Goal: Task Accomplishment & Management: Manage account settings

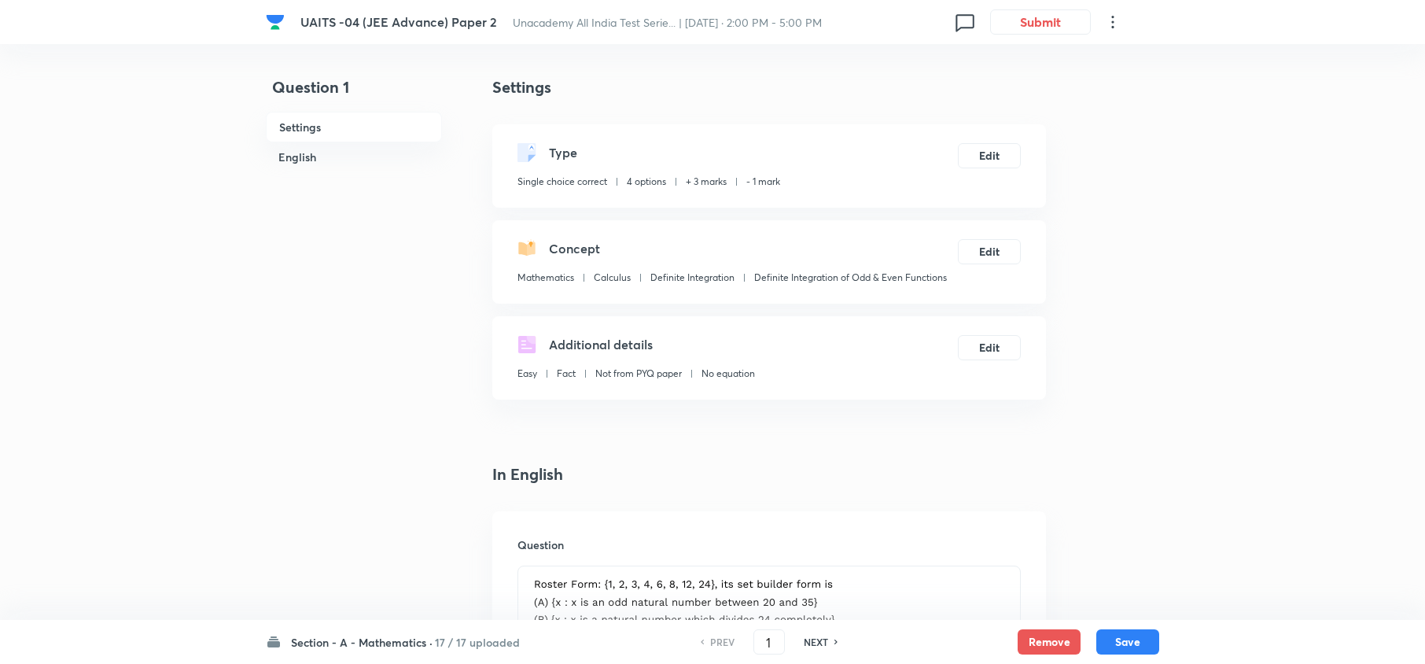
click at [824, 643] on h6 "NEXT" at bounding box center [816, 642] width 24 height 14
type input "2"
checkbox input "false"
checkbox input "true"
click at [824, 643] on h6 "NEXT" at bounding box center [816, 642] width 24 height 14
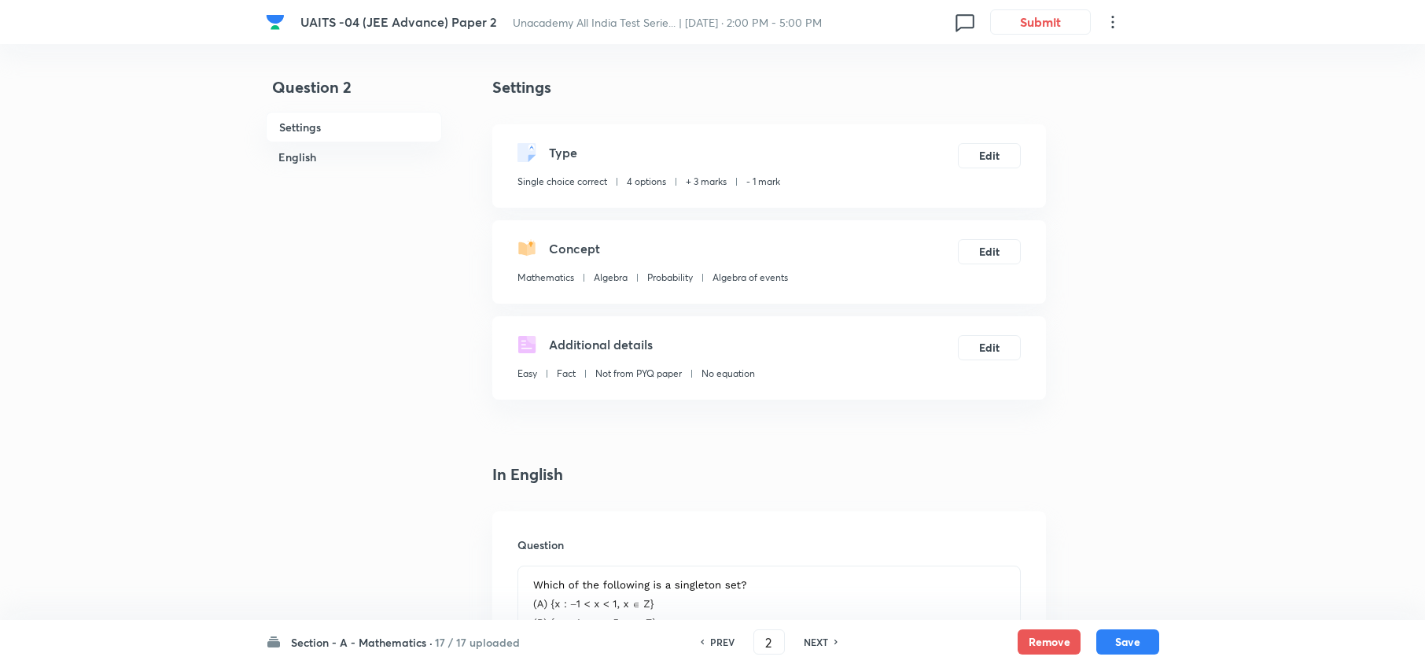
type input "3"
click at [824, 643] on h6 "NEXT" at bounding box center [816, 642] width 24 height 14
checkbox input "false"
type input "4"
click at [824, 643] on h6 "NEXT" at bounding box center [816, 642] width 24 height 14
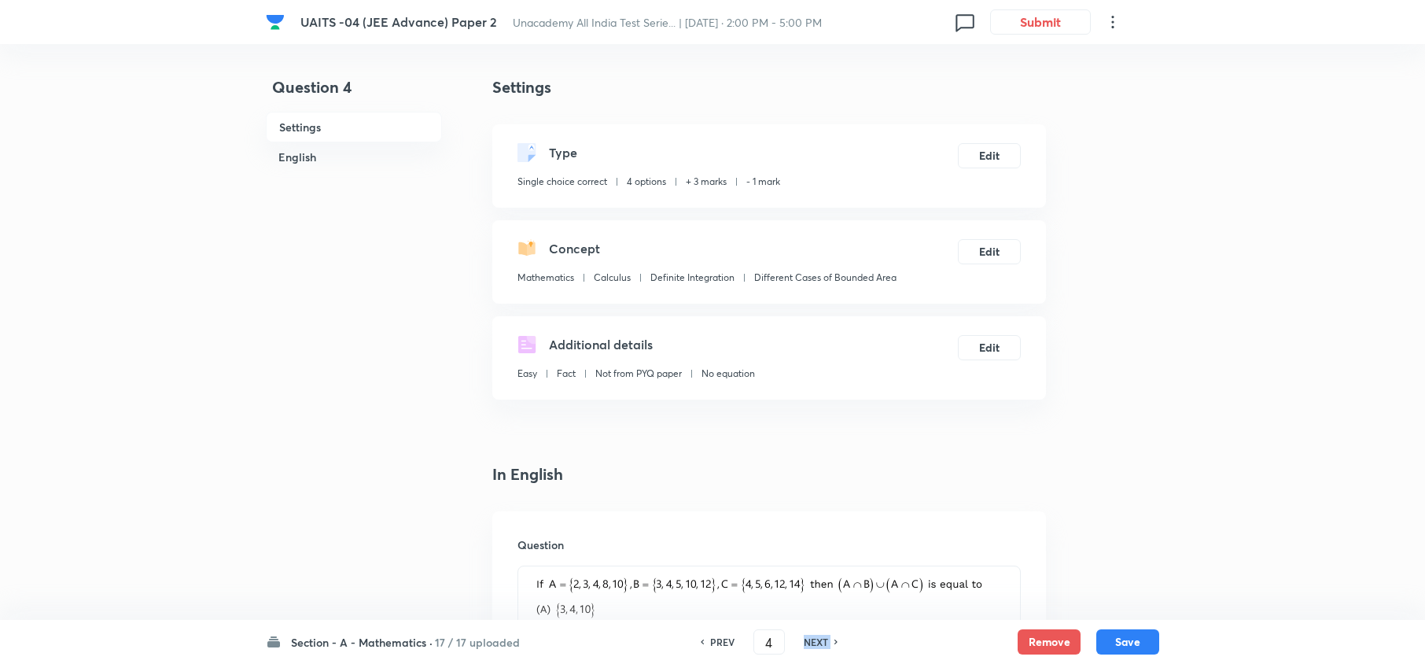
checkbox input "false"
type input "5"
checkbox input "true"
click at [824, 643] on h6 "NEXT" at bounding box center [816, 642] width 24 height 14
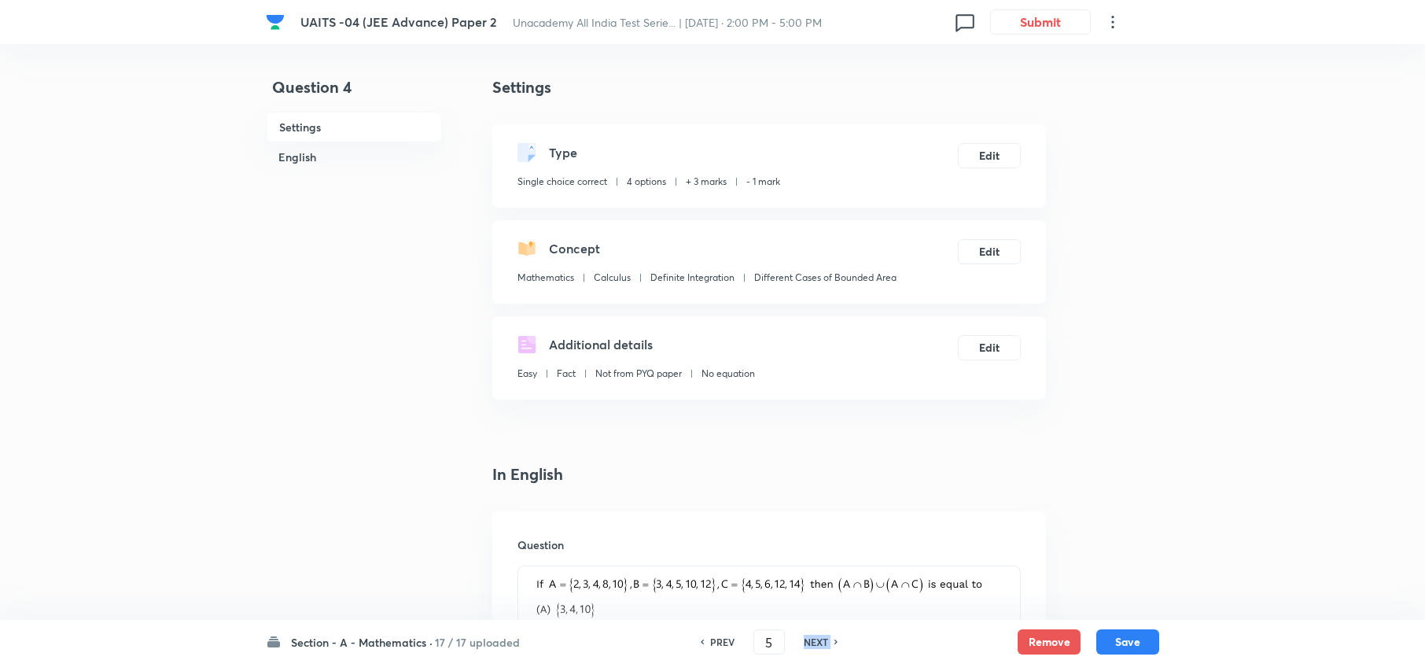
type input "6"
checkbox input "true"
click at [824, 643] on h6 "NEXT" at bounding box center [816, 642] width 24 height 14
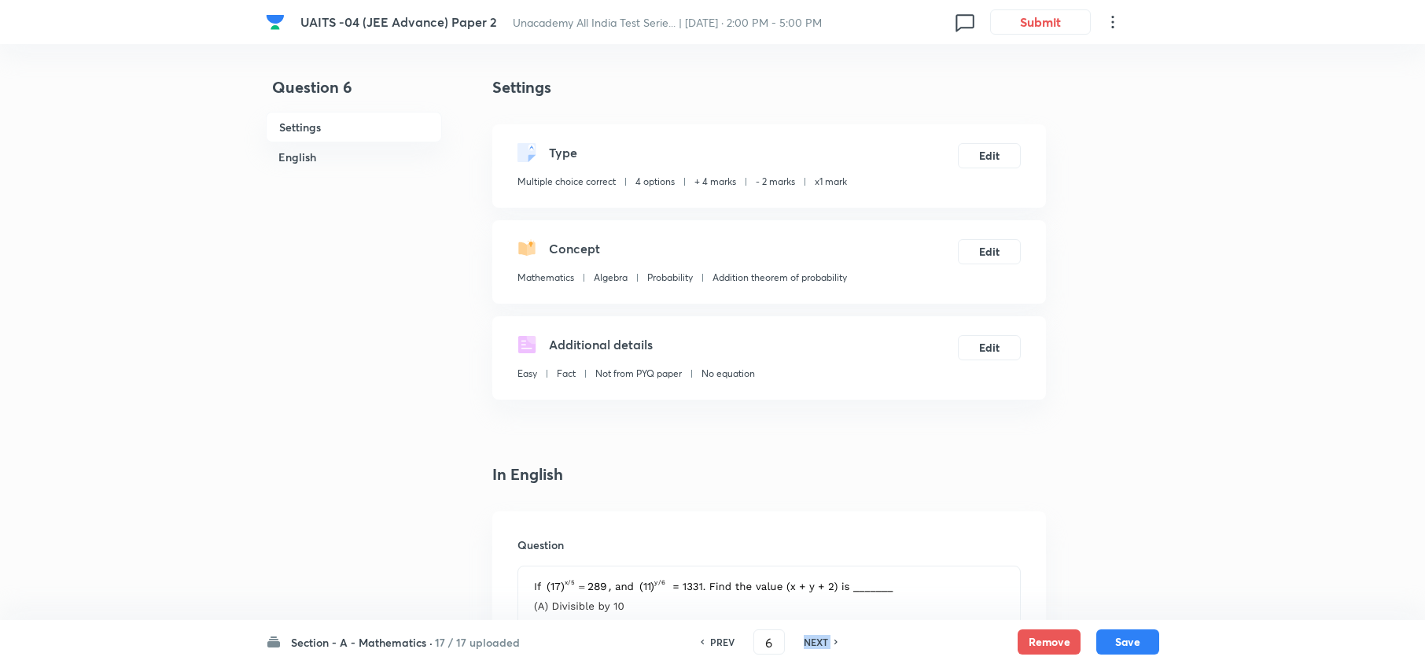
checkbox input "false"
type input "7"
checkbox input "true"
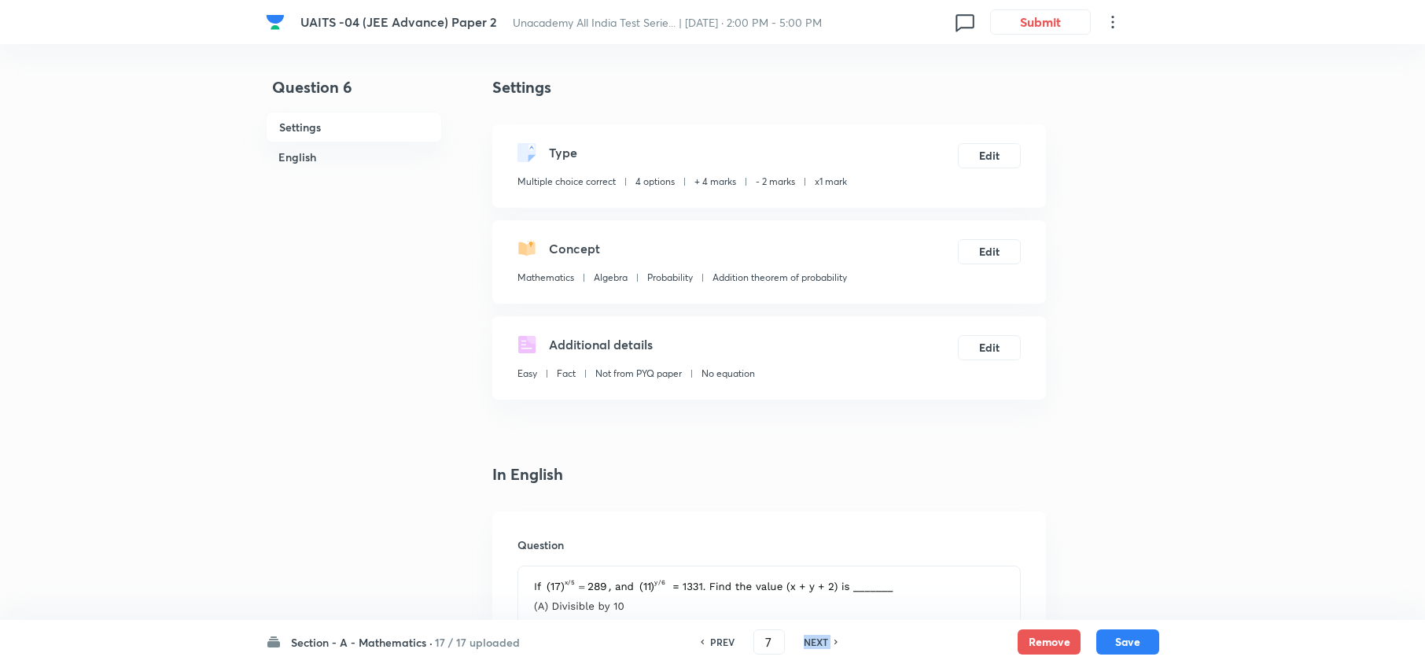
checkbox input "true"
click at [824, 643] on h6 "NEXT" at bounding box center [816, 642] width 24 height 14
type input "9"
type input "-2"
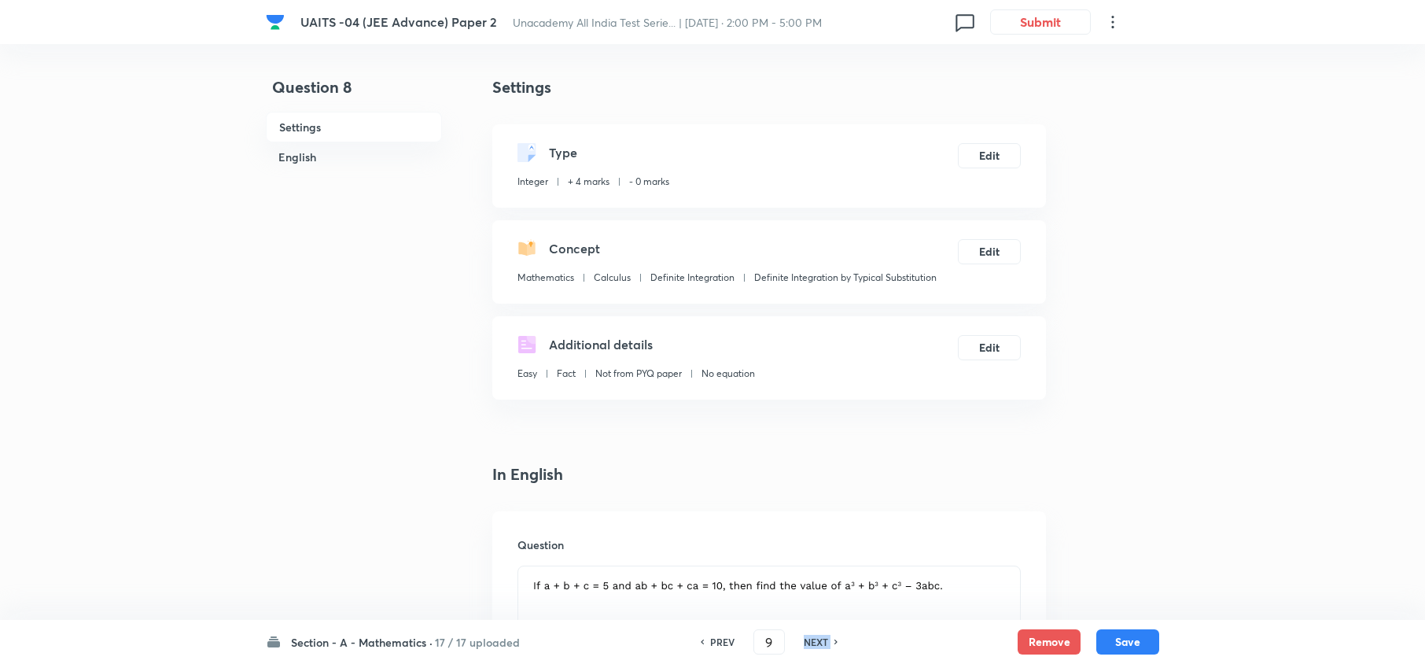
click at [824, 643] on h6 "NEXT" at bounding box center [816, 642] width 24 height 14
type input "10"
type input "4"
click at [824, 643] on h6 "NEXT" at bounding box center [816, 642] width 24 height 14
type input "11"
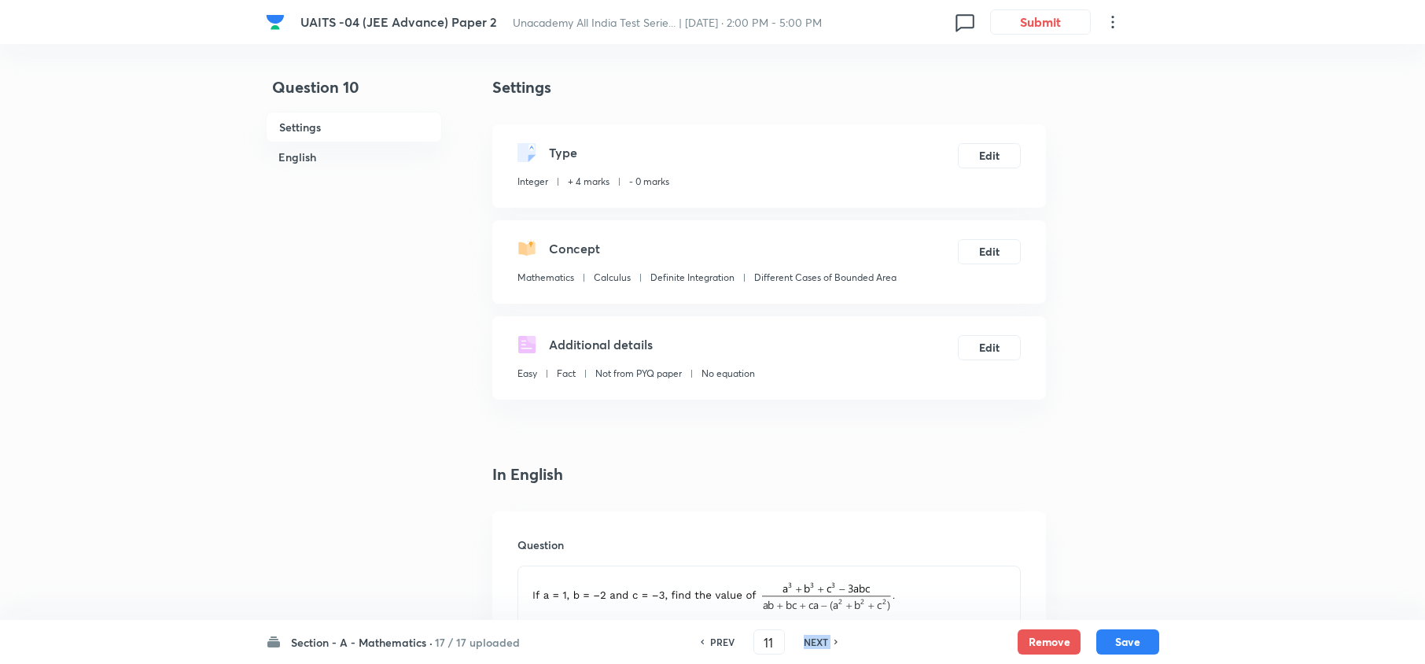
type input "176"
click at [824, 643] on h6 "NEXT" at bounding box center [816, 642] width 24 height 14
type input "12"
type input "1"
click at [824, 643] on h6 "NEXT" at bounding box center [816, 642] width 24 height 14
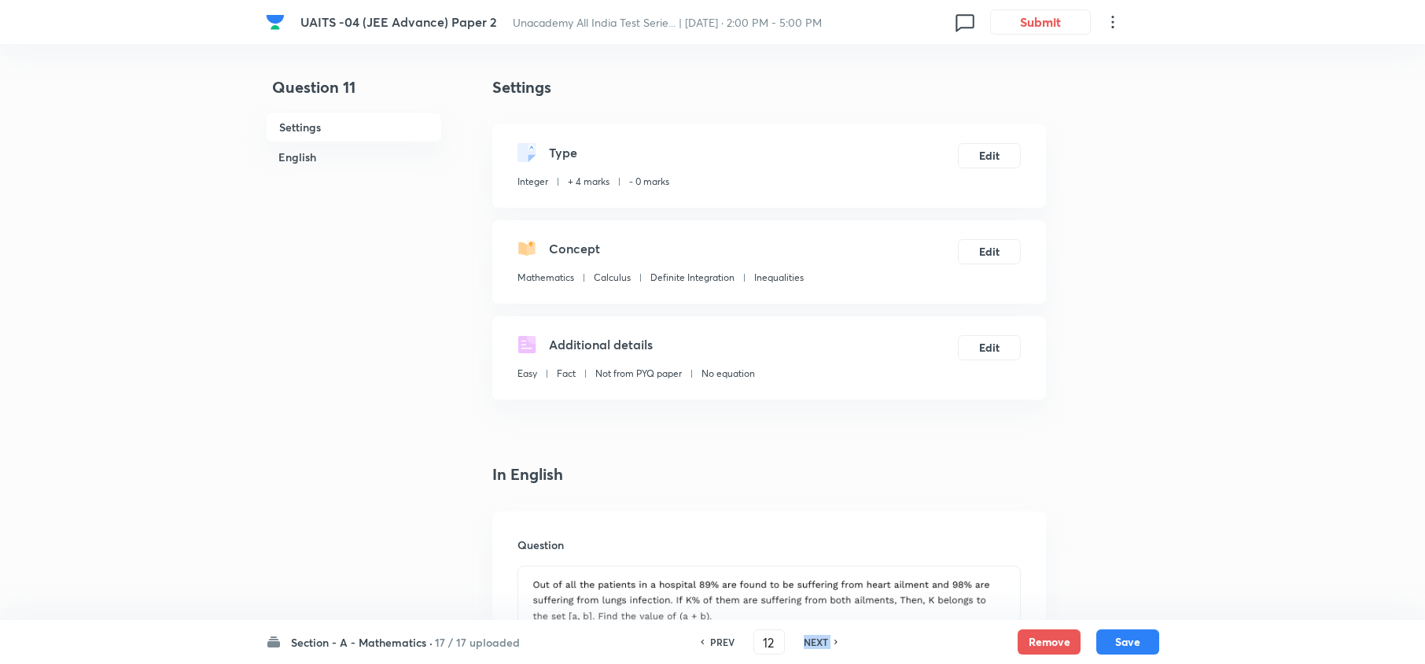
type input "13"
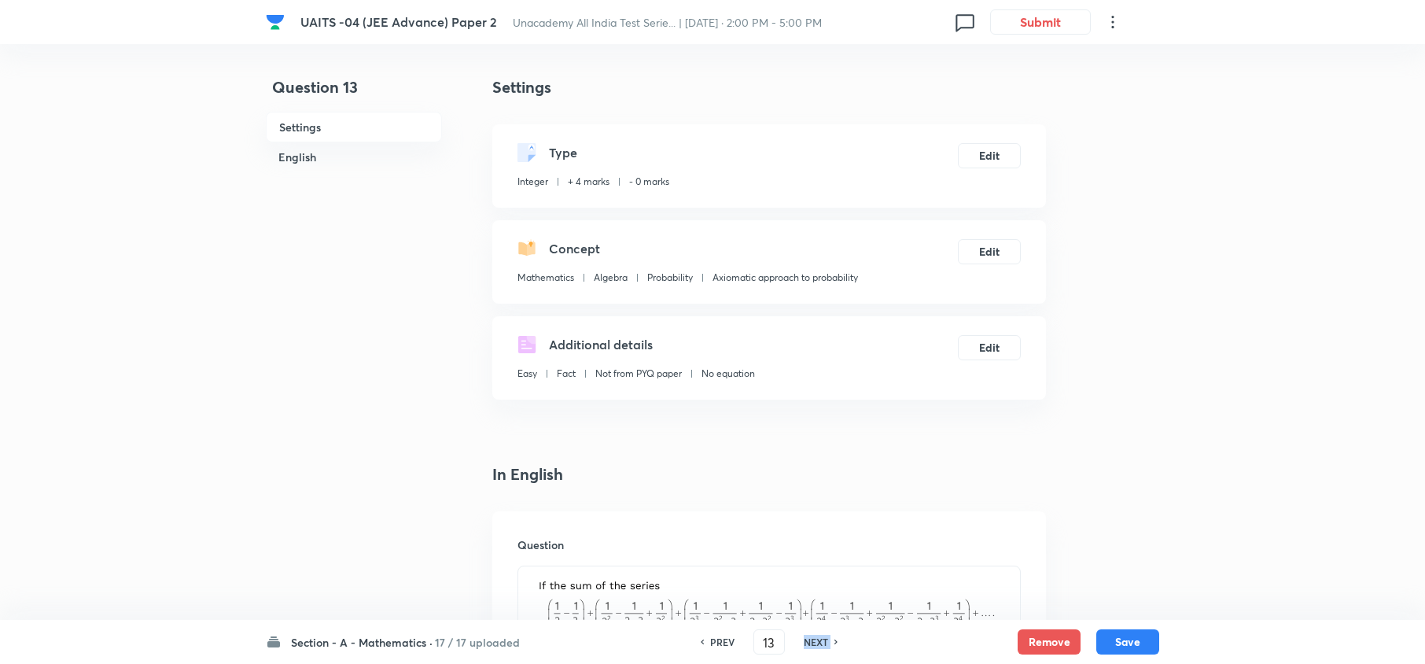
type input "7"
click at [824, 643] on h6 "NEXT" at bounding box center [816, 642] width 24 height 14
type input "14"
type input "360"
click at [824, 643] on h6 "NEXT" at bounding box center [816, 642] width 24 height 14
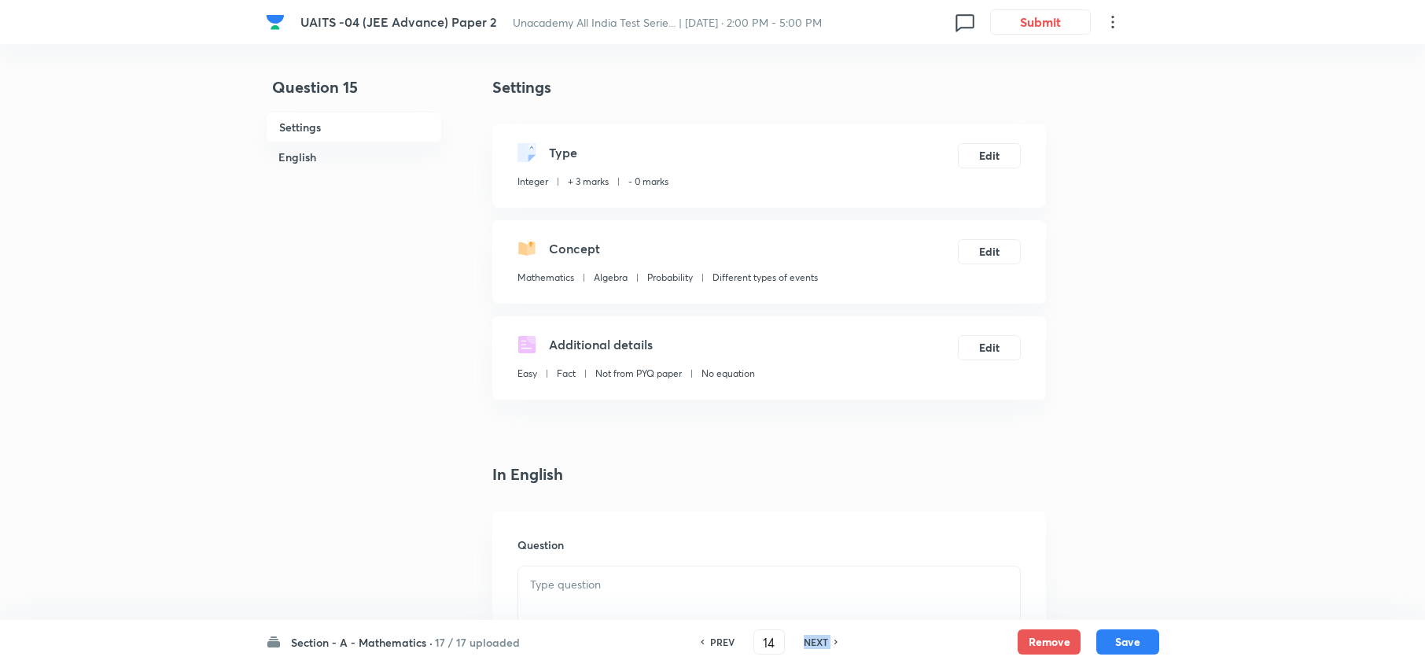
type input "15"
type input "313"
click at [824, 643] on h6 "NEXT" at bounding box center [816, 642] width 24 height 14
type input "16"
type input "17"
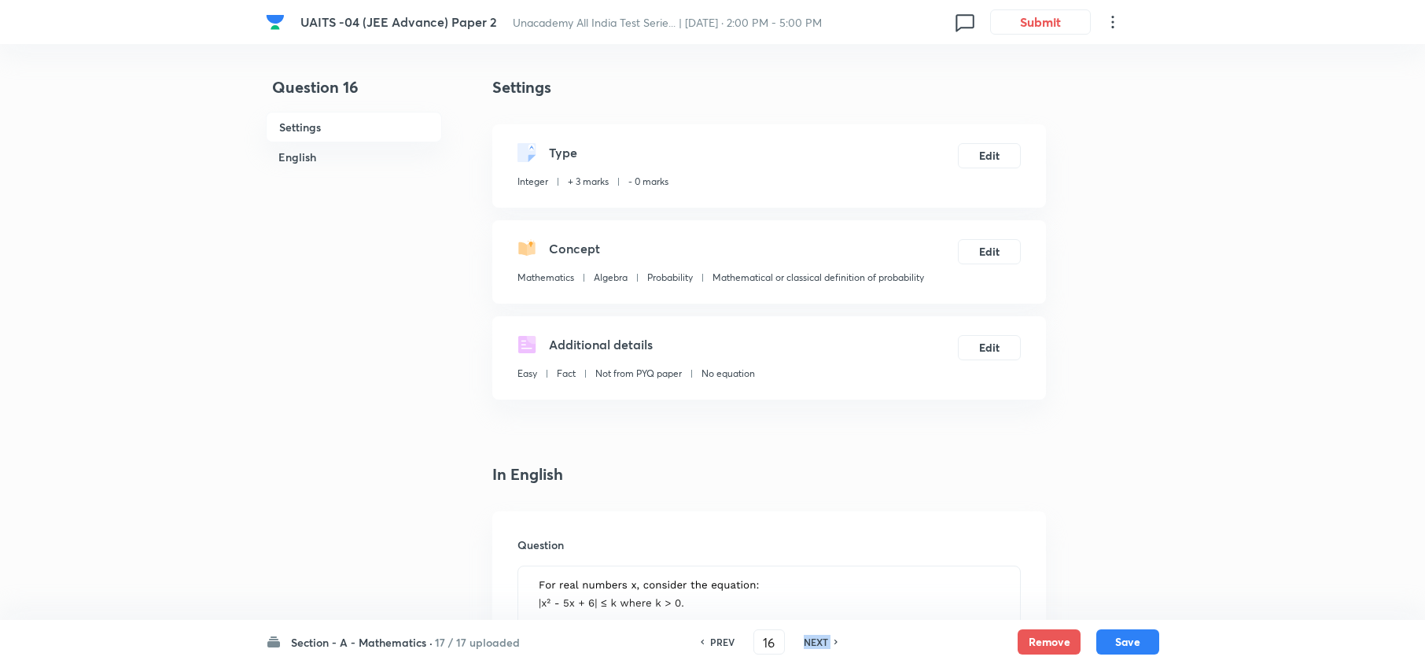
click at [824, 643] on h6 "NEXT" at bounding box center [816, 642] width 24 height 14
type input "17"
type input "12"
click at [1043, 16] on button "Submit" at bounding box center [1040, 20] width 101 height 25
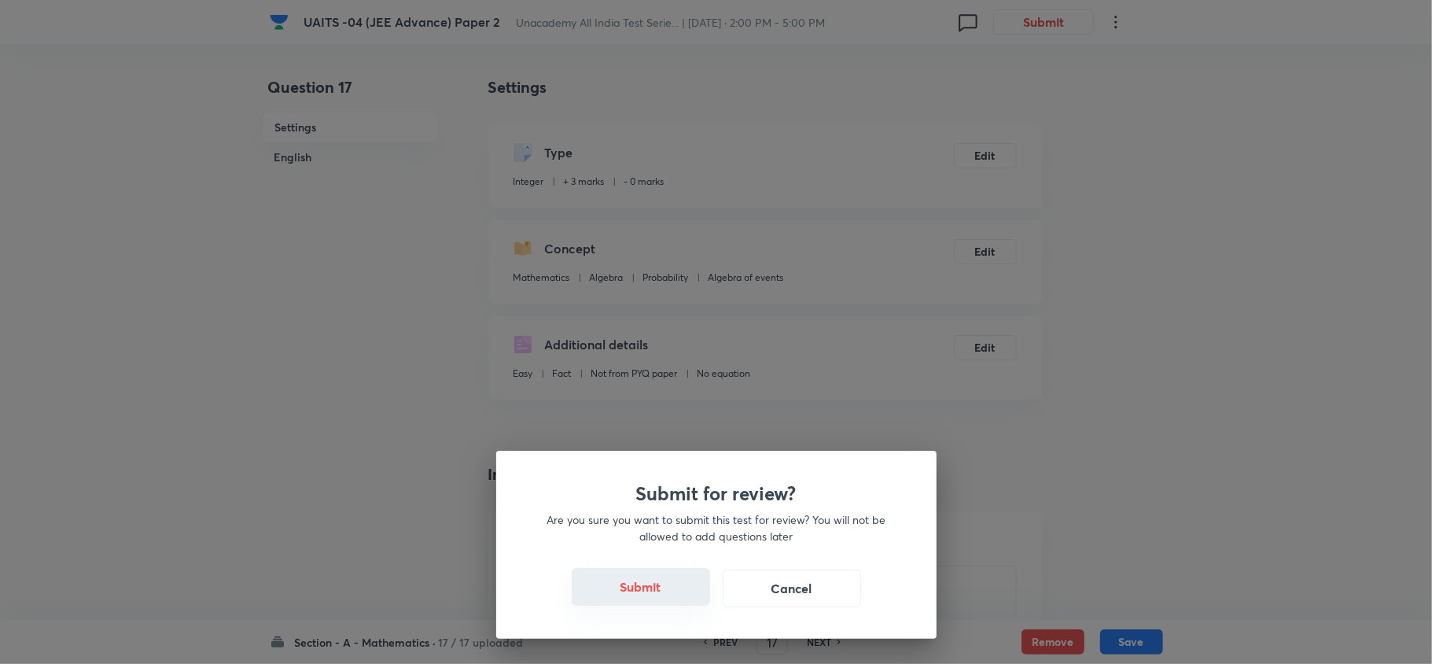
click at [653, 598] on button "Submit" at bounding box center [641, 587] width 138 height 38
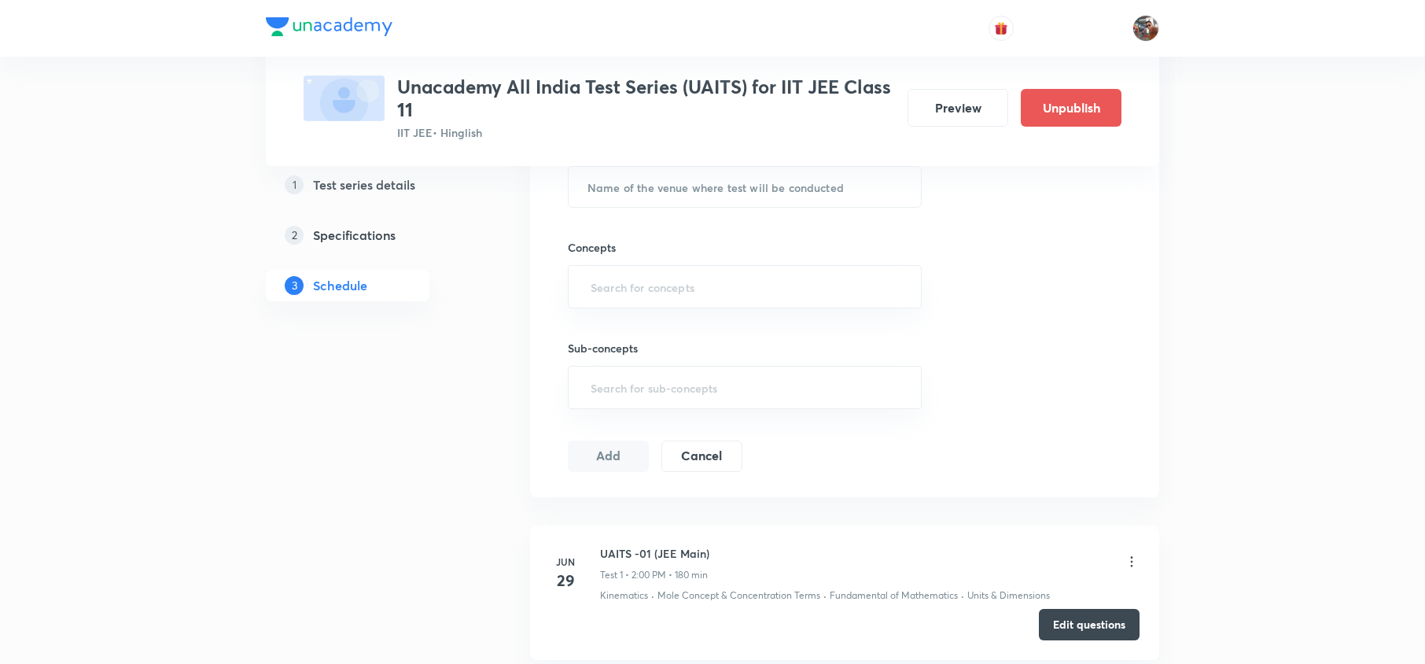
scroll to position [1605, 0]
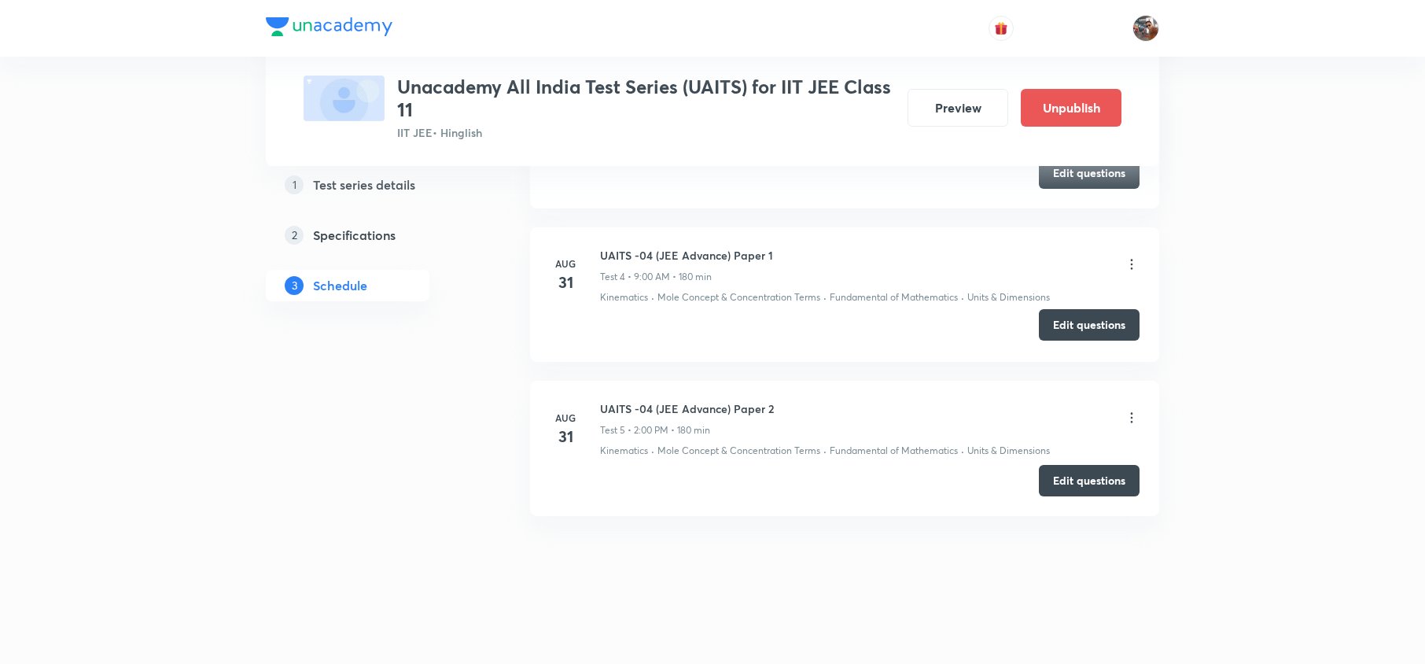
click at [1070, 324] on button "Edit questions" at bounding box center [1089, 324] width 101 height 31
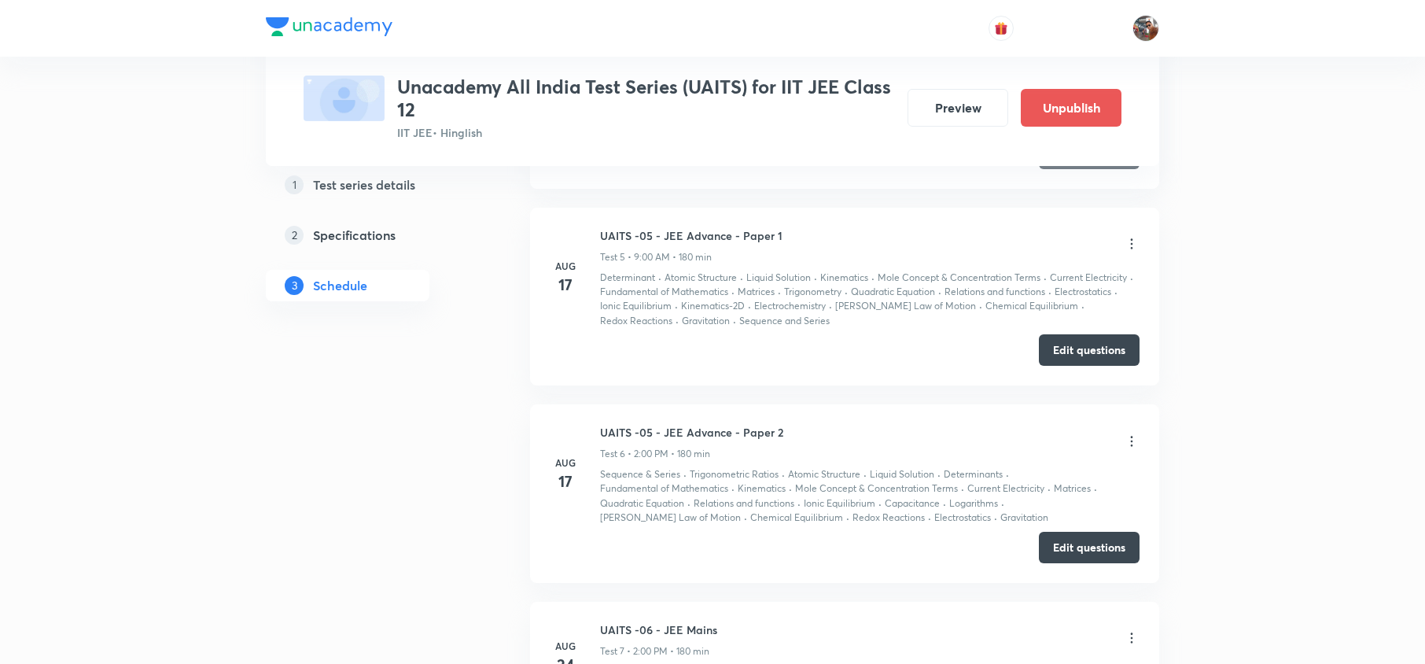
scroll to position [2395, 0]
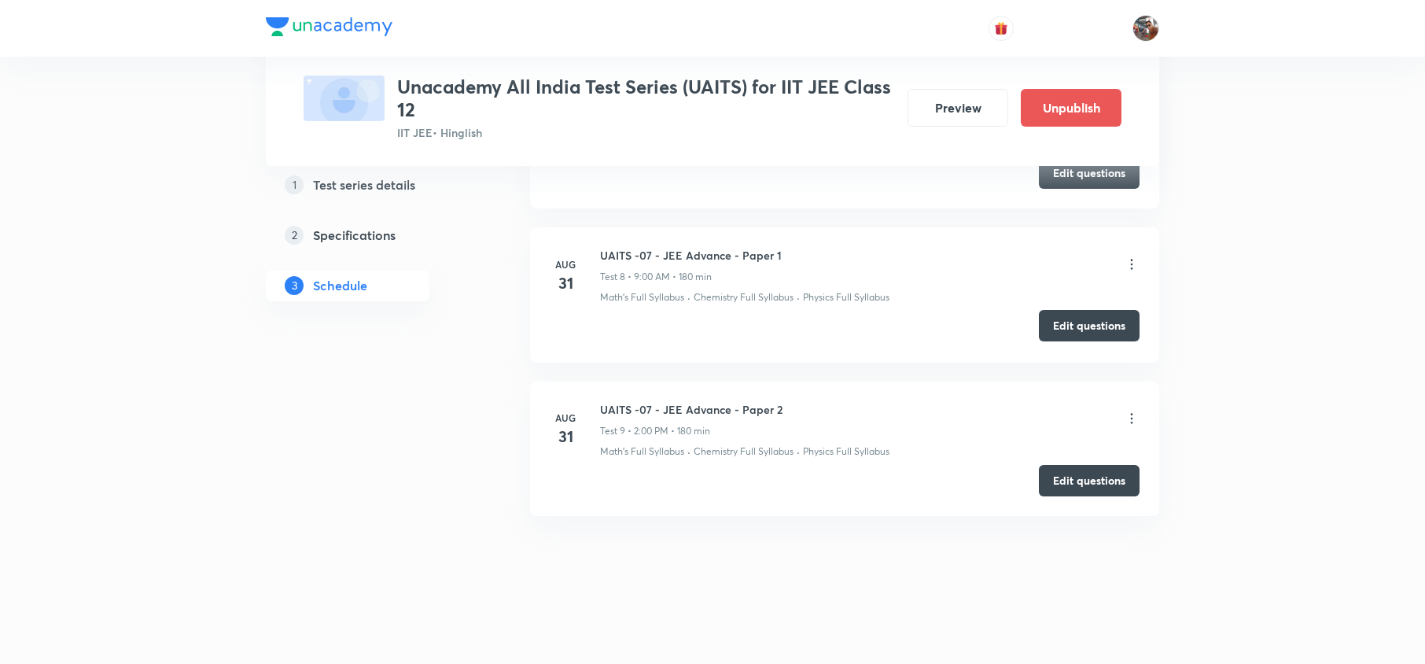
click at [1075, 337] on button "Edit questions" at bounding box center [1089, 325] width 101 height 31
click at [1089, 480] on button "Edit questions" at bounding box center [1089, 478] width 101 height 31
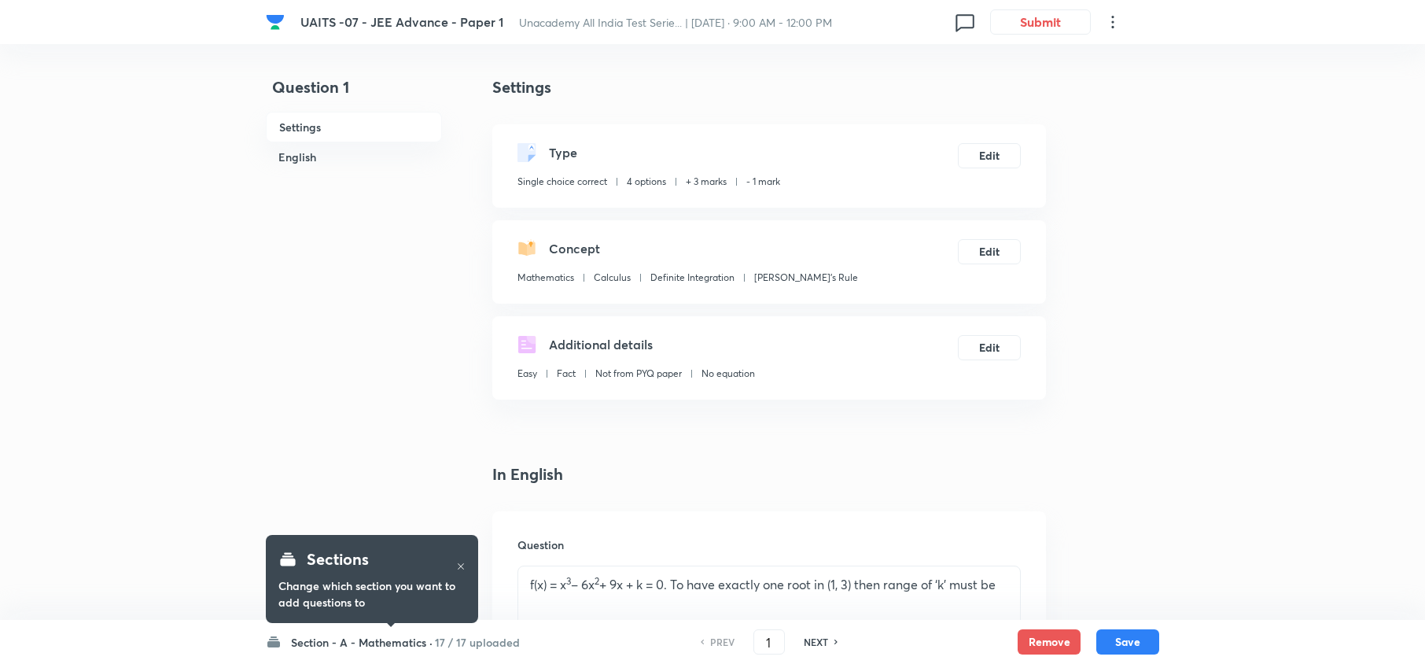
click at [823, 640] on h6 "NEXT" at bounding box center [816, 642] width 24 height 14
type input "2"
checkbox input "false"
click at [823, 640] on h6 "NEXT" at bounding box center [816, 642] width 24 height 14
checkbox input "true"
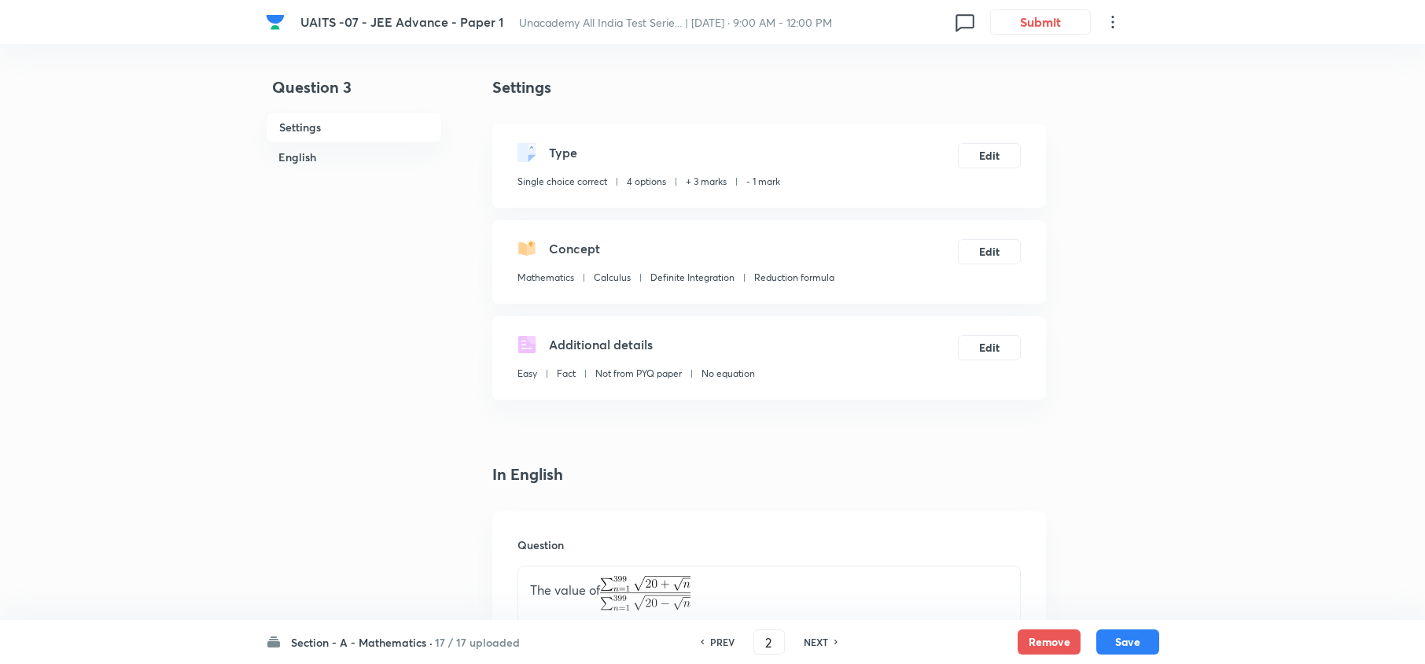
type input "3"
click at [823, 640] on h6 "NEXT" at bounding box center [816, 642] width 24 height 14
checkbox input "false"
checkbox input "true"
type input "4"
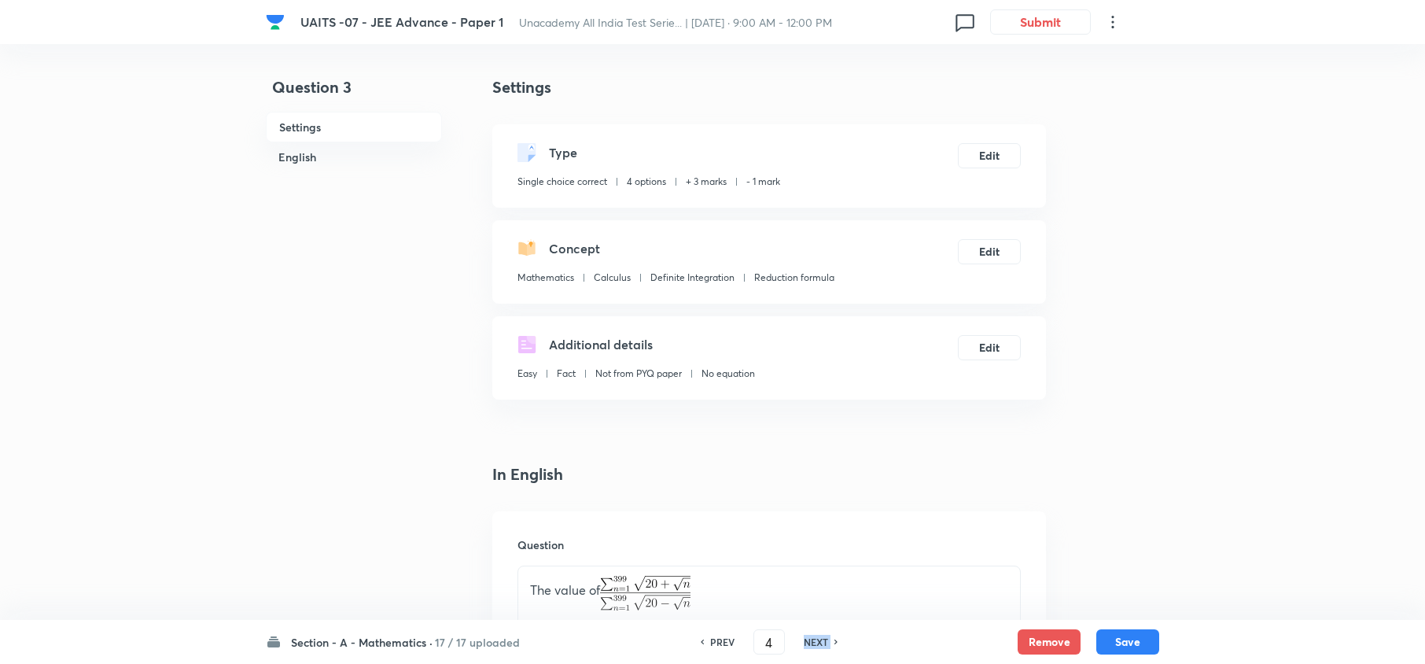
click at [823, 640] on h6 "NEXT" at bounding box center [816, 642] width 24 height 14
checkbox input "false"
checkbox input "true"
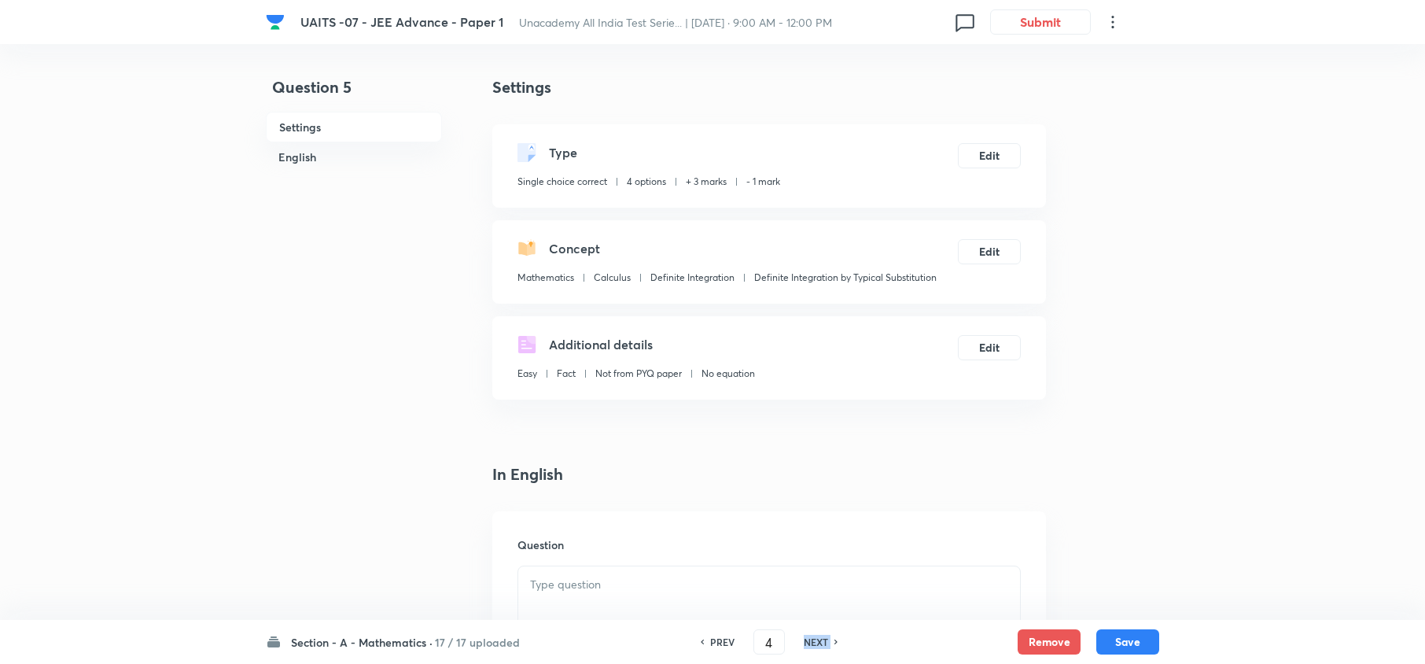
checkbox input "true"
type input "5"
checkbox input "false"
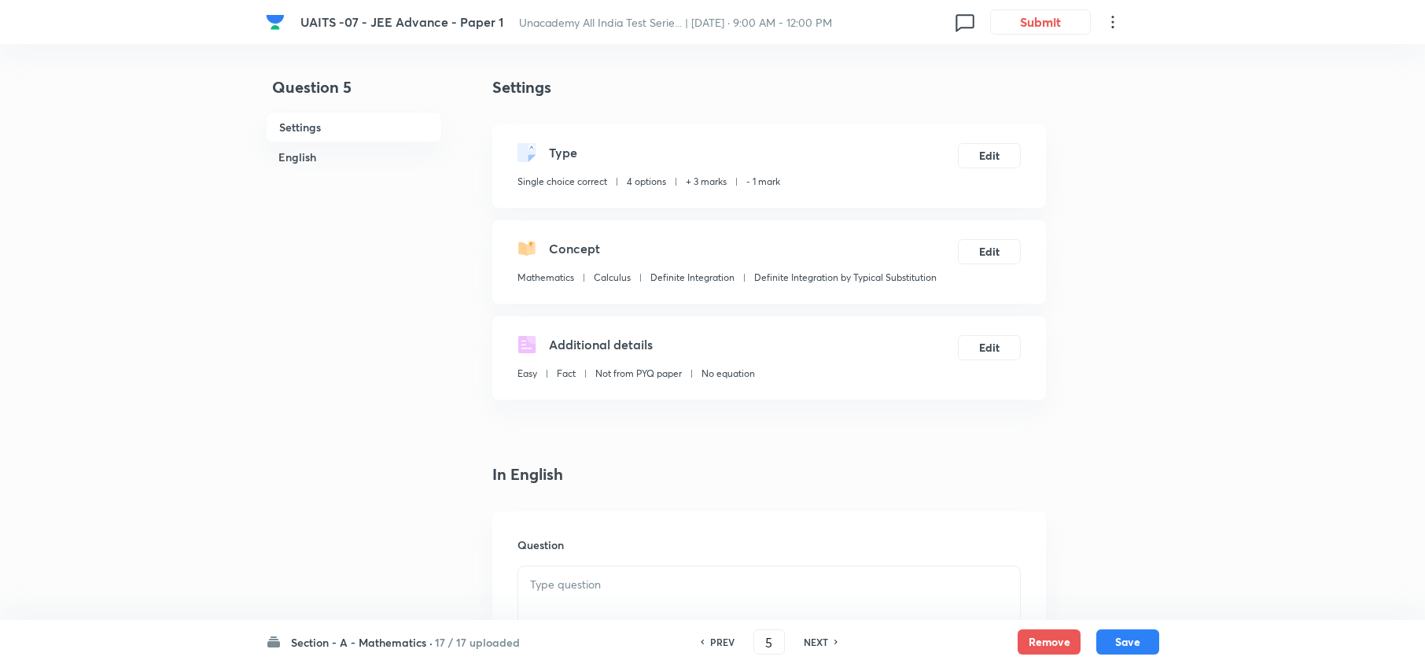
checkbox input "false"
click at [823, 640] on h6 "NEXT" at bounding box center [816, 642] width 24 height 14
checkbox input "true"
checkbox input "false"
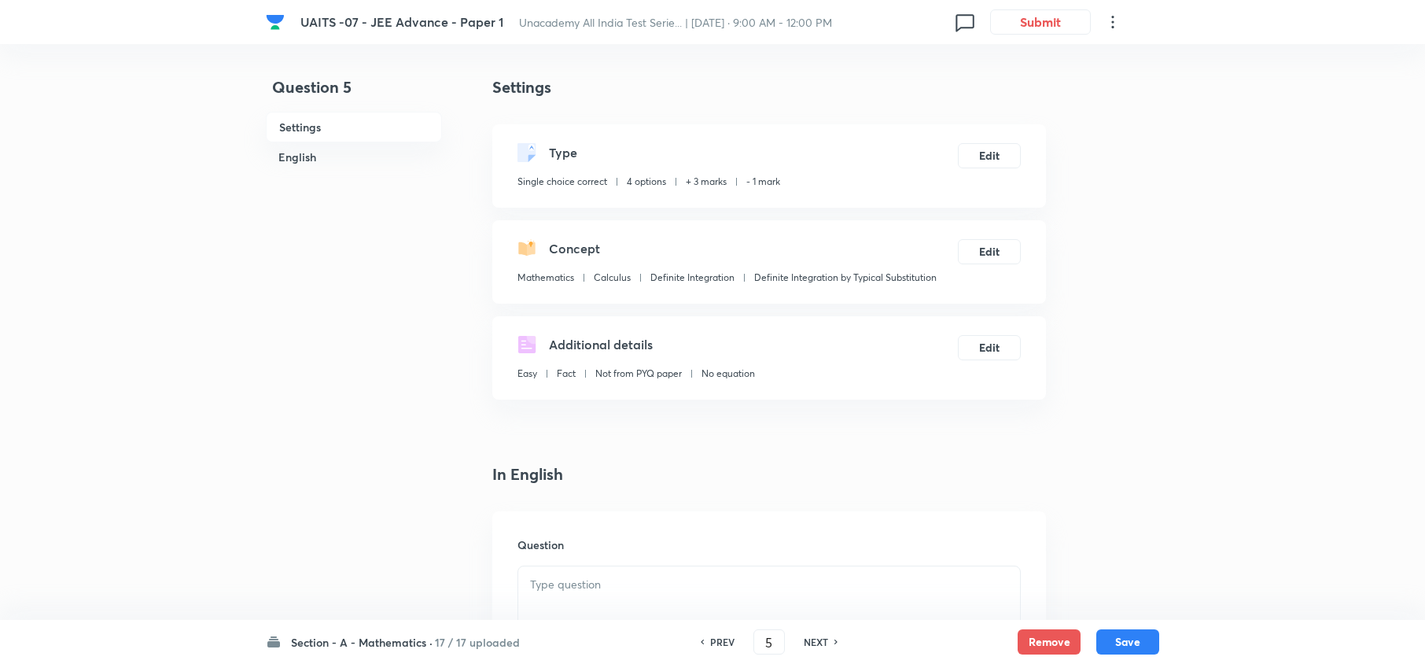
checkbox input "false"
type input "6"
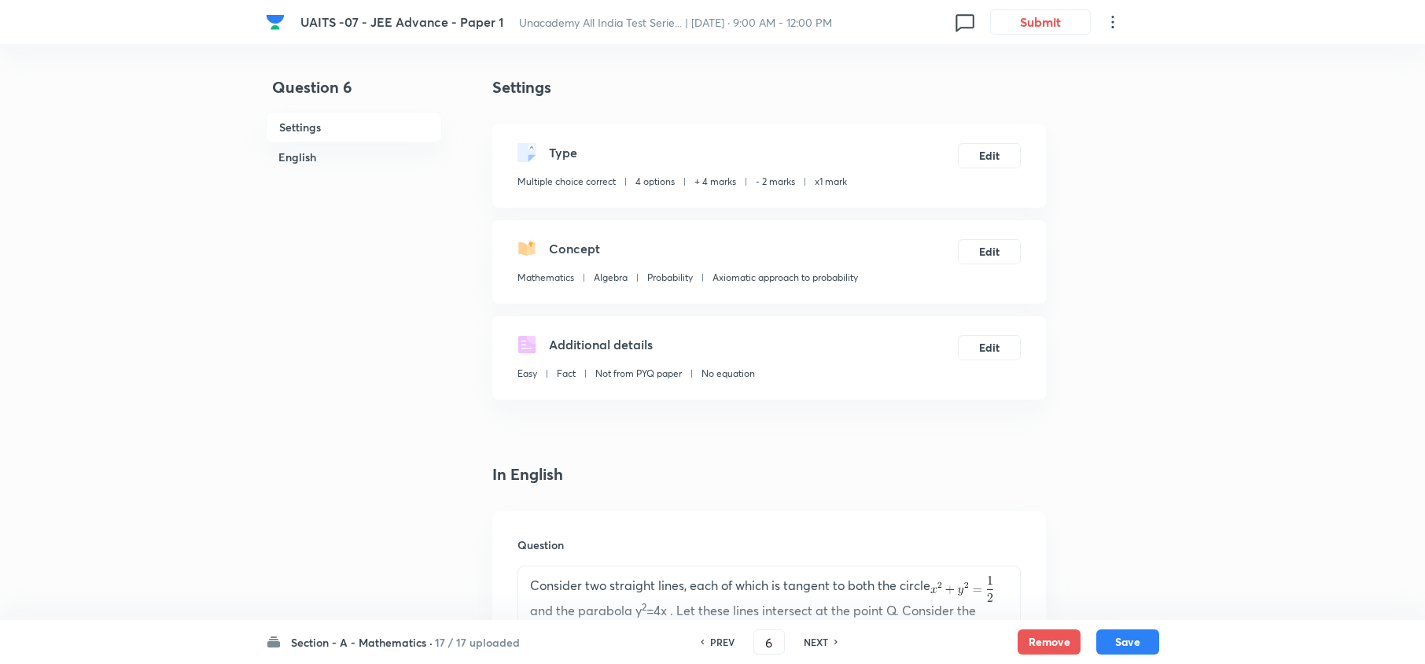
checkbox input "true"
click at [823, 640] on h6 "NEXT" at bounding box center [816, 642] width 24 height 14
type input "7"
checkbox input "false"
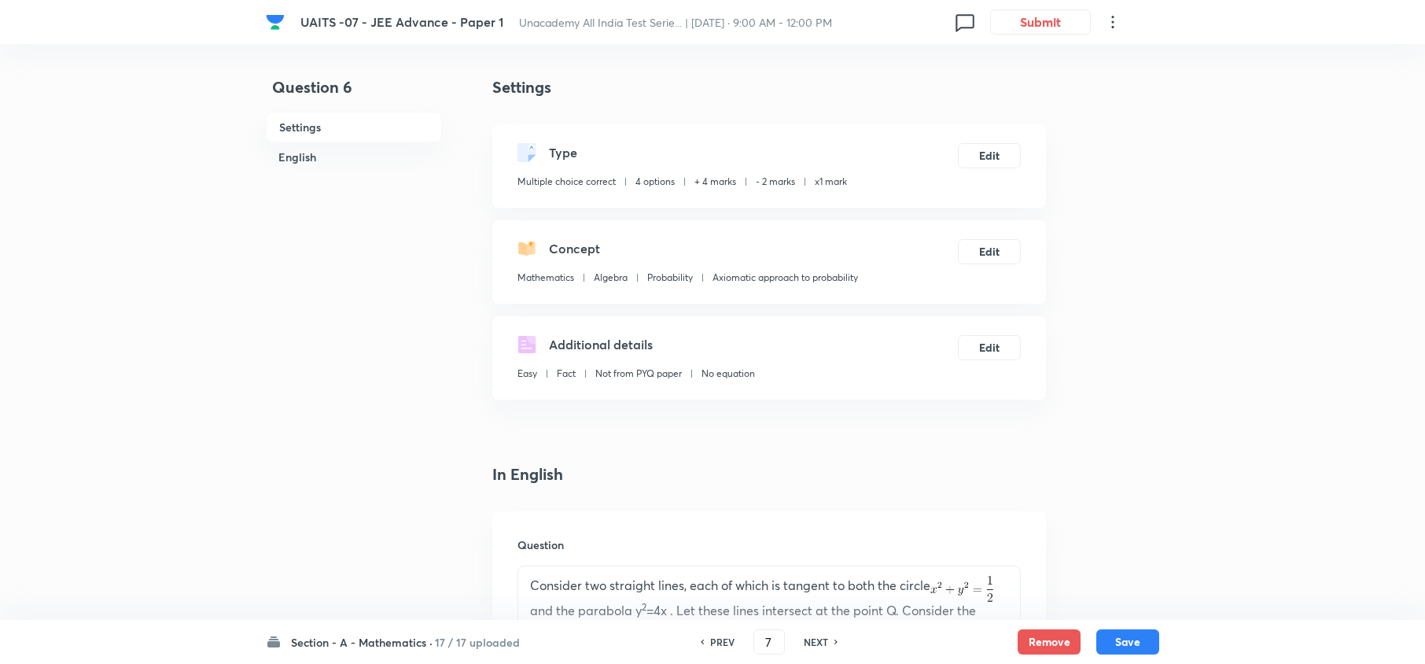
checkbox input "false"
checkbox input "true"
click at [823, 640] on h6 "NEXT" at bounding box center [816, 642] width 24 height 14
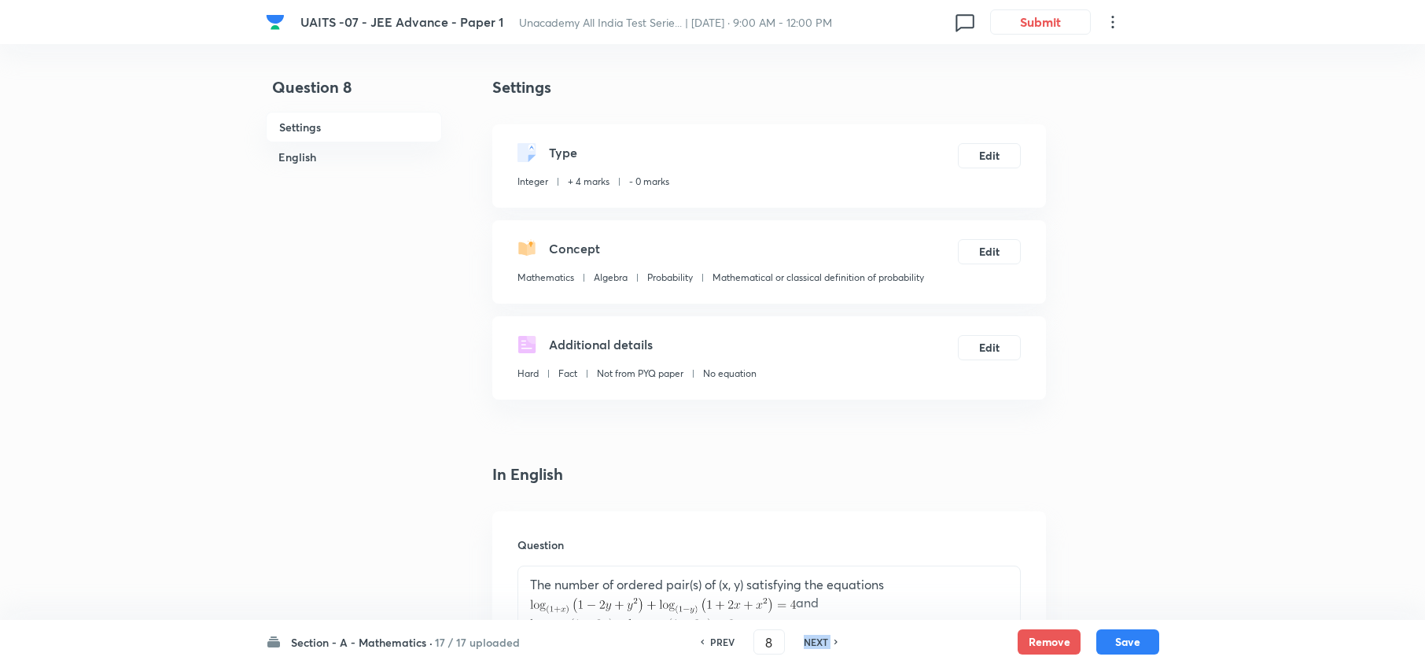
type input "9"
type input "7"
click at [823, 640] on h6 "NEXT" at bounding box center [816, 642] width 24 height 14
type input "10"
type input "3"
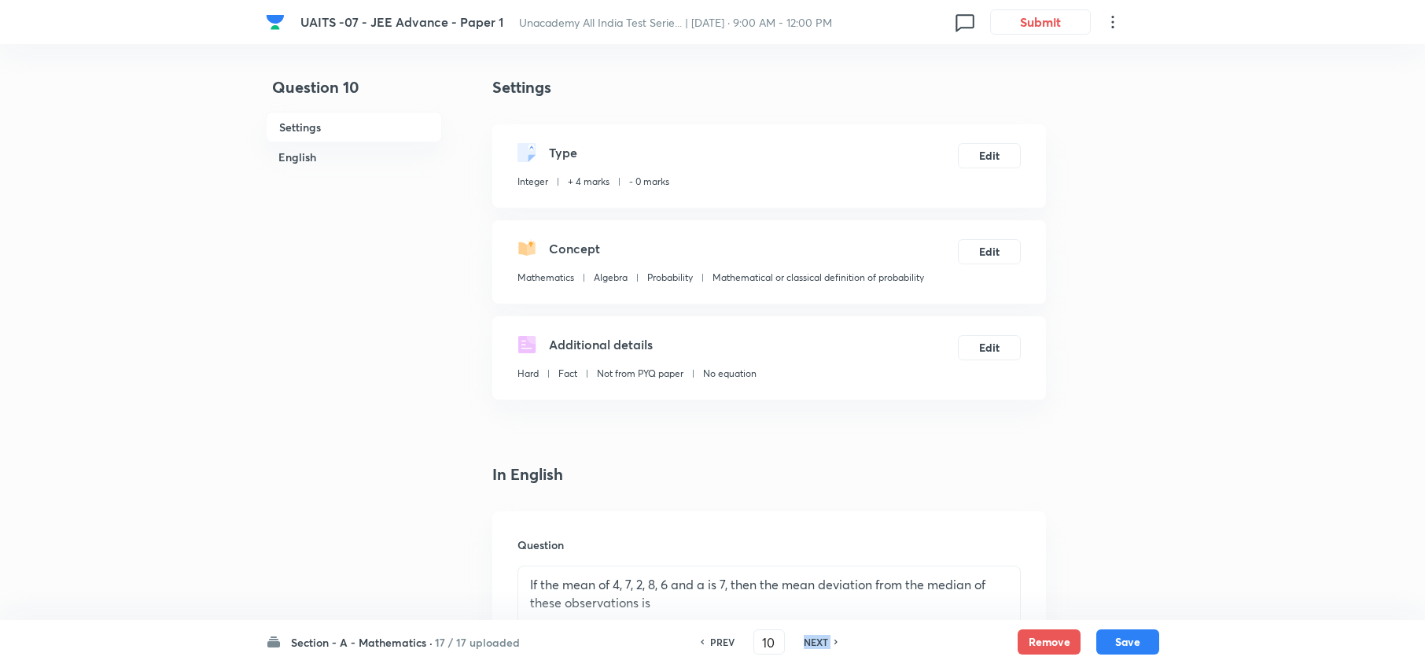
click at [823, 640] on h6 "NEXT" at bounding box center [816, 642] width 24 height 14
type input "11"
type input "126"
click at [823, 640] on h6 "NEXT" at bounding box center [816, 642] width 24 height 14
type input "12"
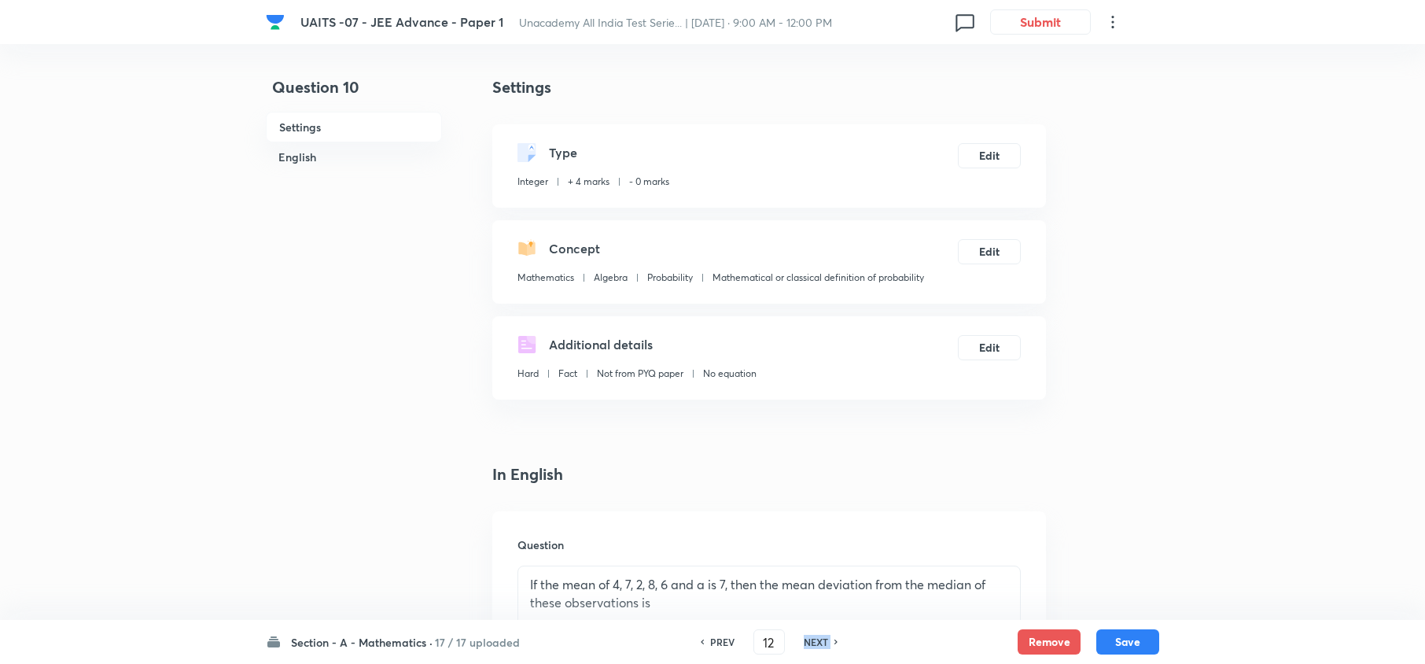
type input "4"
click at [823, 640] on h6 "NEXT" at bounding box center [816, 642] width 24 height 14
type input "13"
type input "3"
click at [823, 640] on h6 "NEXT" at bounding box center [816, 642] width 24 height 14
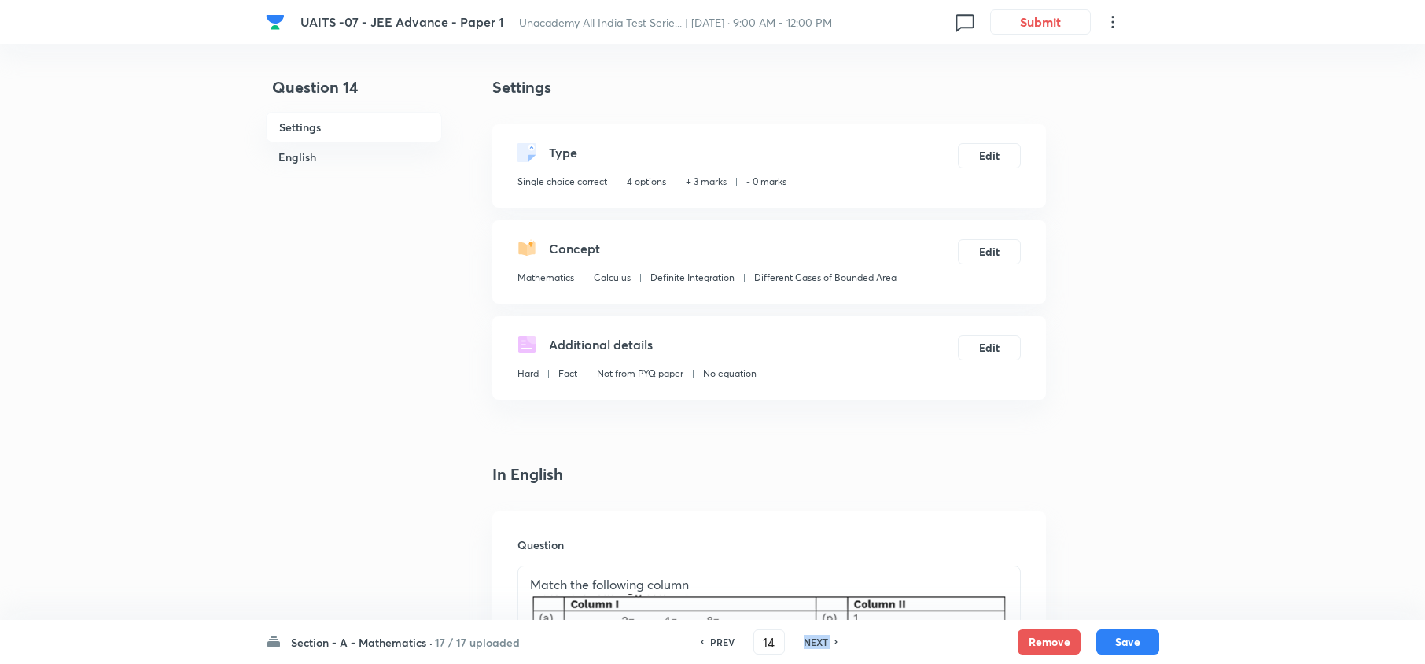
click at [823, 640] on h6 "NEXT" at bounding box center [816, 642] width 24 height 14
type input "15"
checkbox input "true"
click at [823, 640] on h6 "NEXT" at bounding box center [816, 642] width 24 height 14
type input "16"
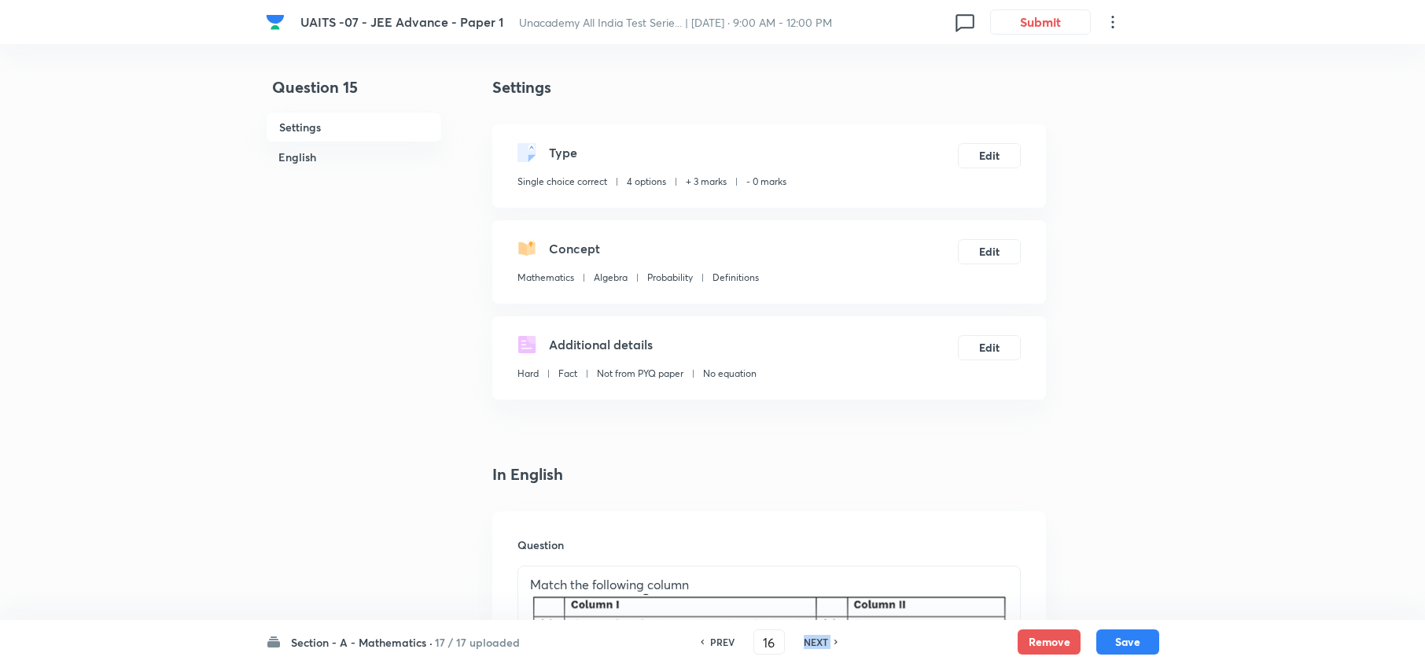
checkbox input "true"
click at [823, 640] on h6 "NEXT" at bounding box center [816, 642] width 24 height 14
type input "17"
checkbox input "false"
checkbox input "true"
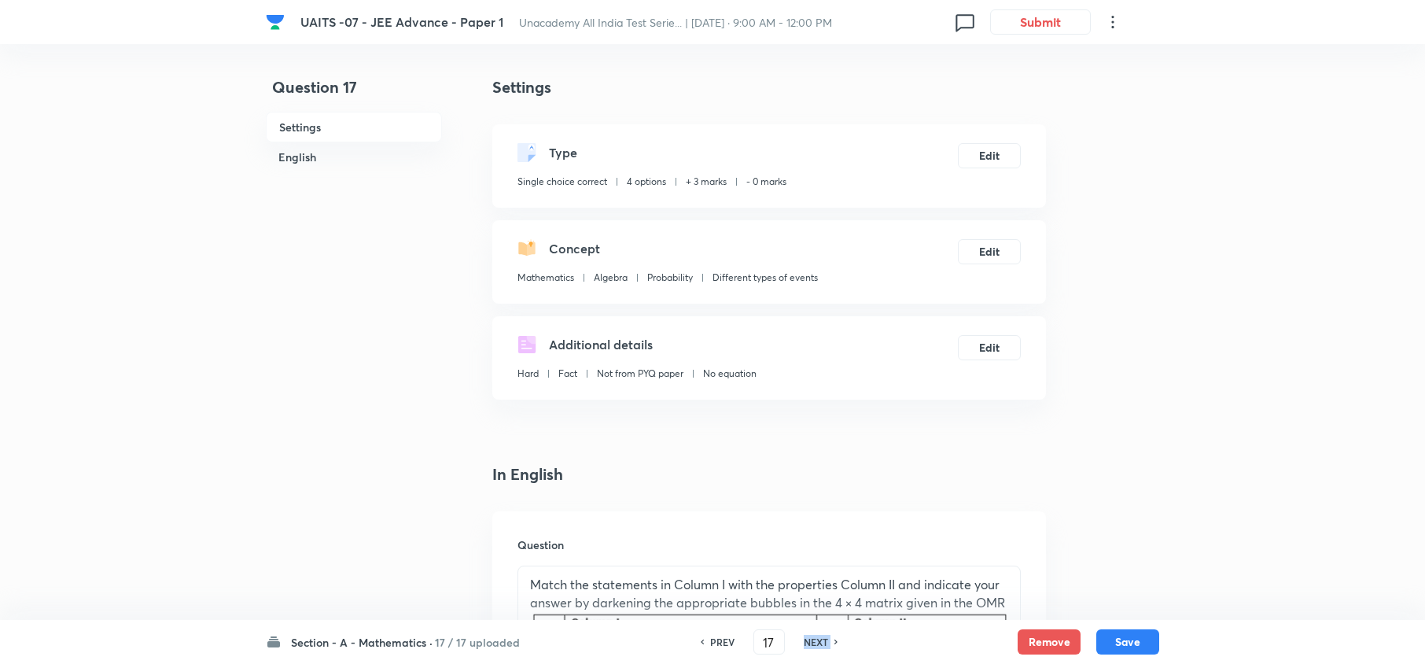
click at [823, 640] on h6 "NEXT" at bounding box center [816, 642] width 24 height 14
type input "18"
checkbox input "true"
click at [823, 640] on div "PREV 18 ​ NEXT" at bounding box center [753, 641] width 203 height 25
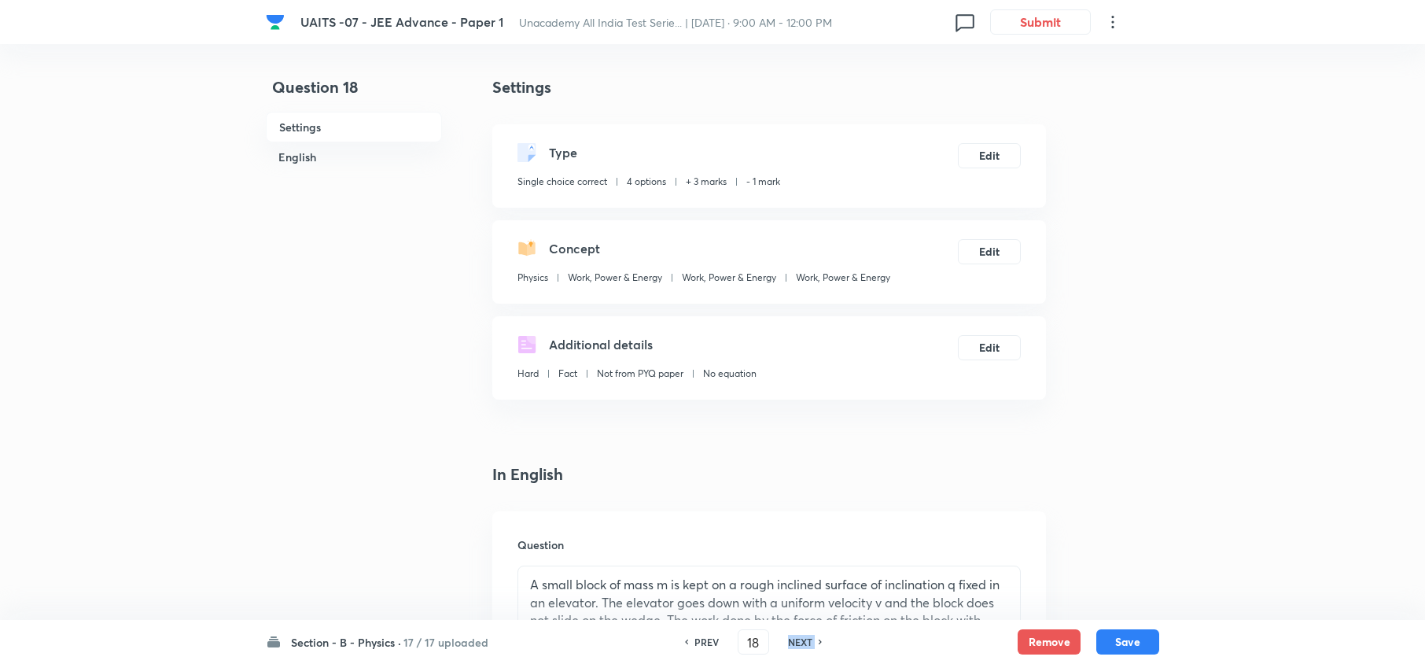
click at [823, 640] on div "PREV 18 ​ NEXT" at bounding box center [753, 641] width 203 height 25
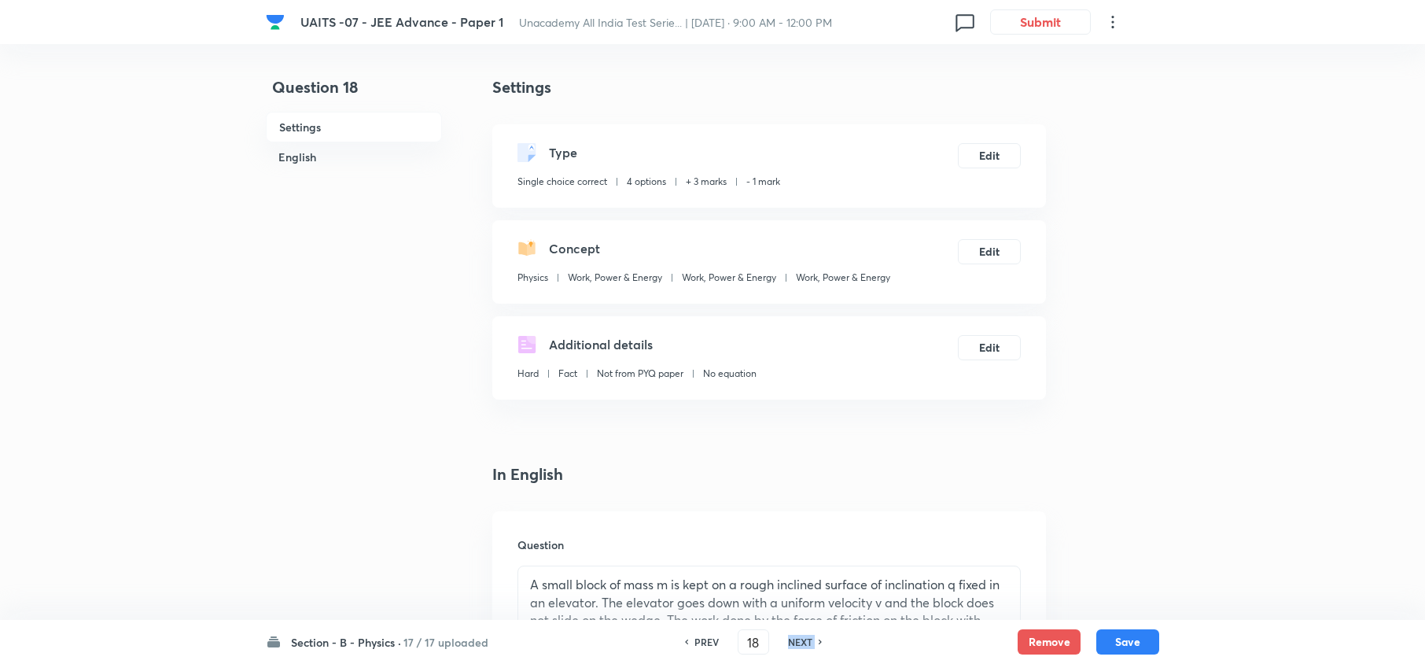
click at [804, 640] on h6 "NEXT" at bounding box center [800, 642] width 24 height 14
type input "19"
checkbox input "true"
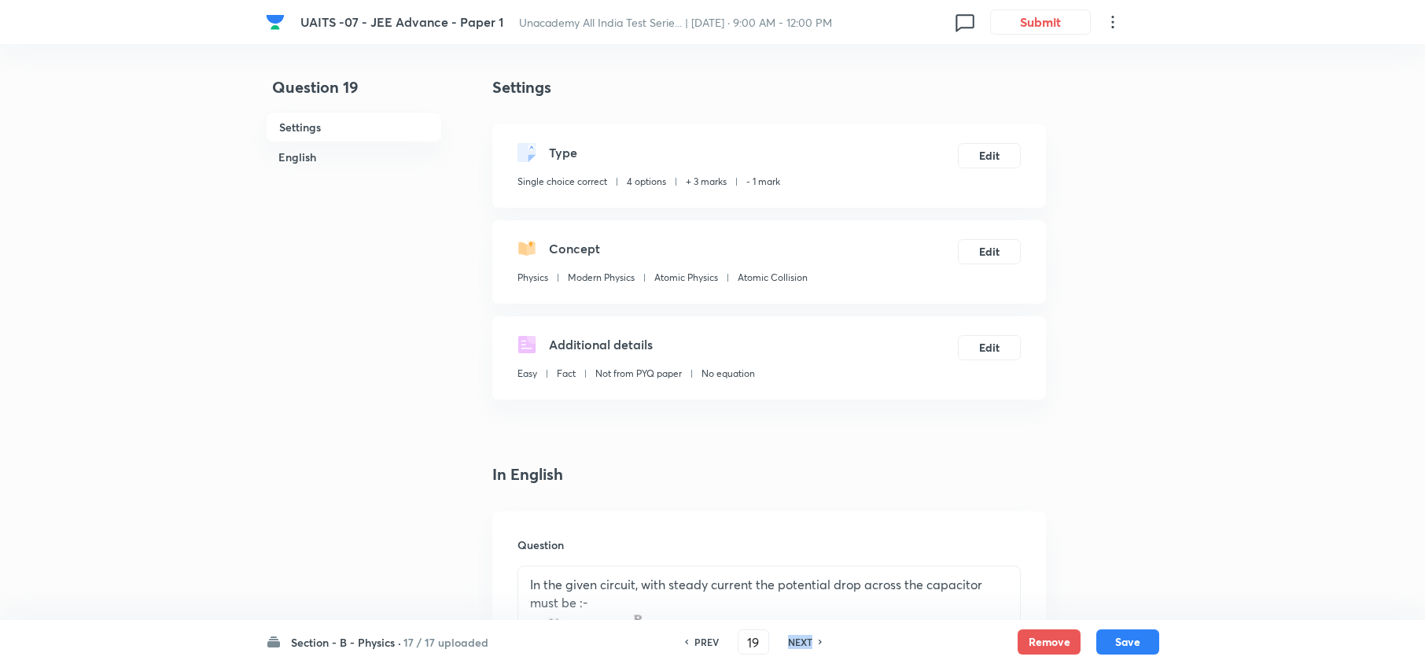
click at [804, 640] on h6 "NEXT" at bounding box center [800, 642] width 24 height 14
type input "20"
checkbox input "false"
checkbox input "true"
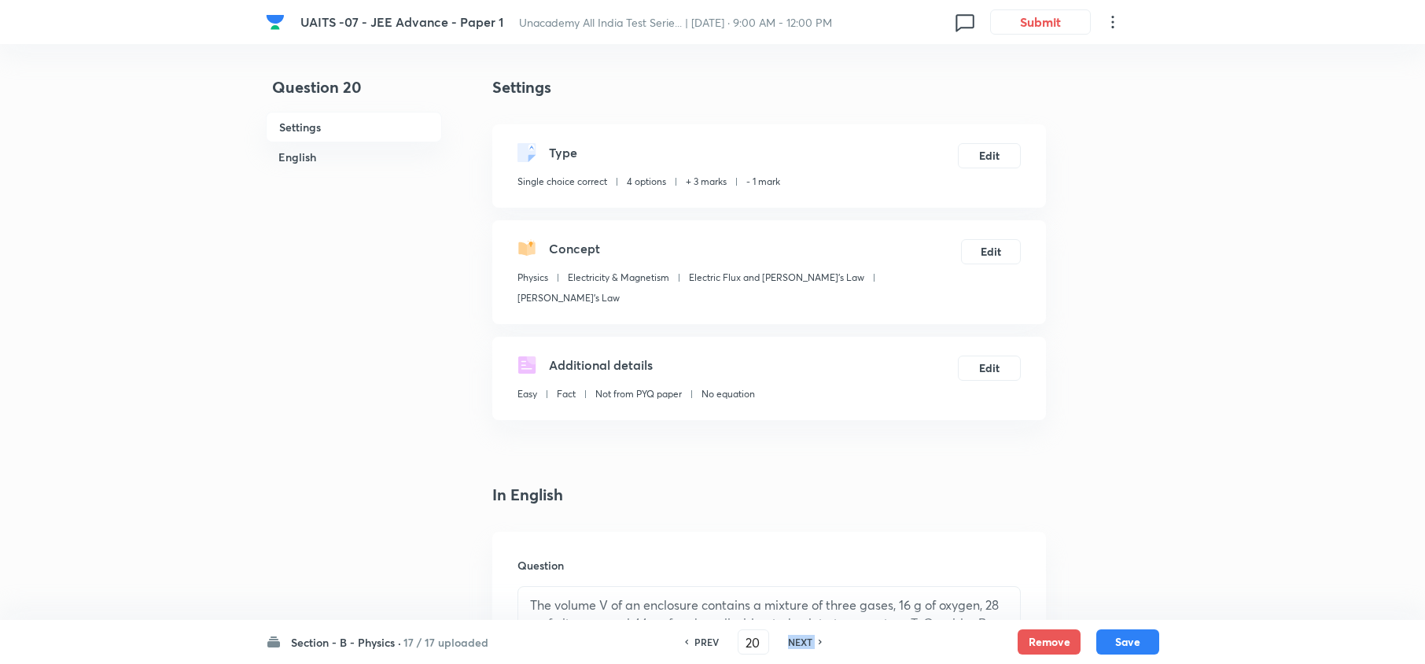
click at [804, 640] on h6 "NEXT" at bounding box center [800, 642] width 24 height 14
type input "21"
checkbox input "false"
checkbox input "true"
click at [804, 640] on h6 "NEXT" at bounding box center [800, 642] width 24 height 14
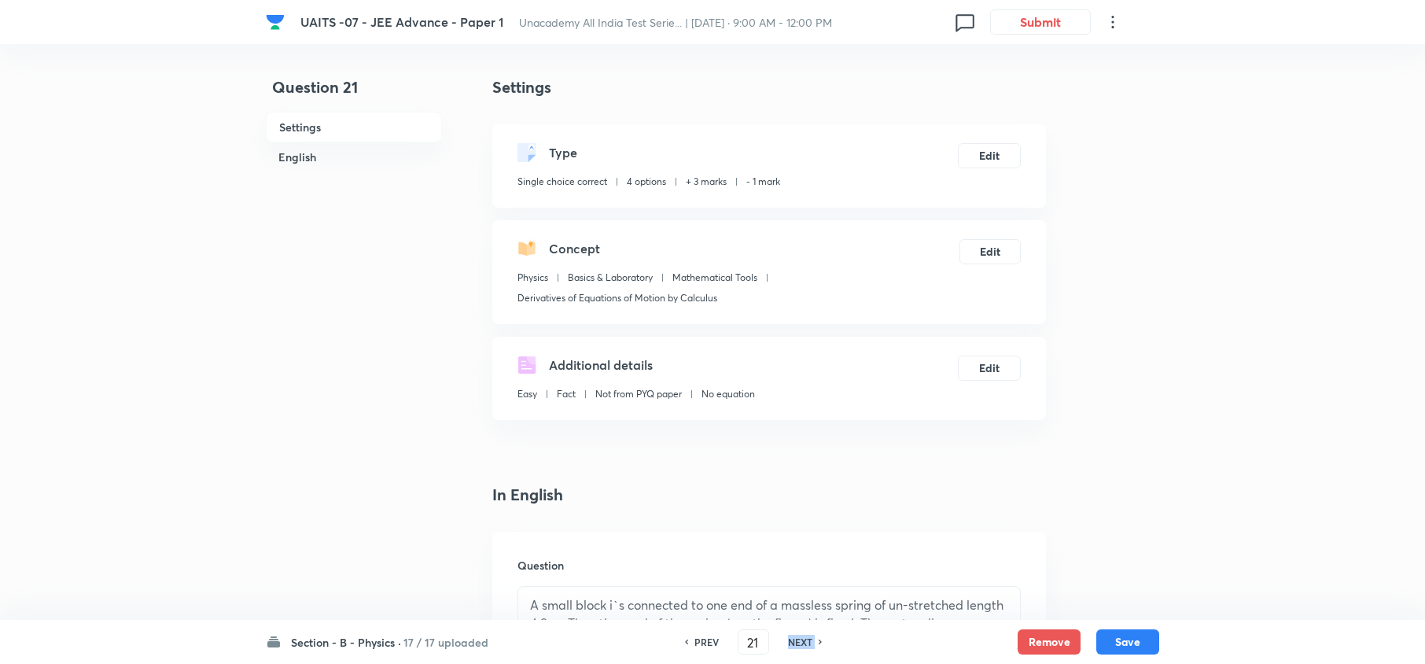
type input "22"
checkbox input "true"
click at [804, 640] on h6 "NEXT" at bounding box center [800, 642] width 24 height 14
type input "23"
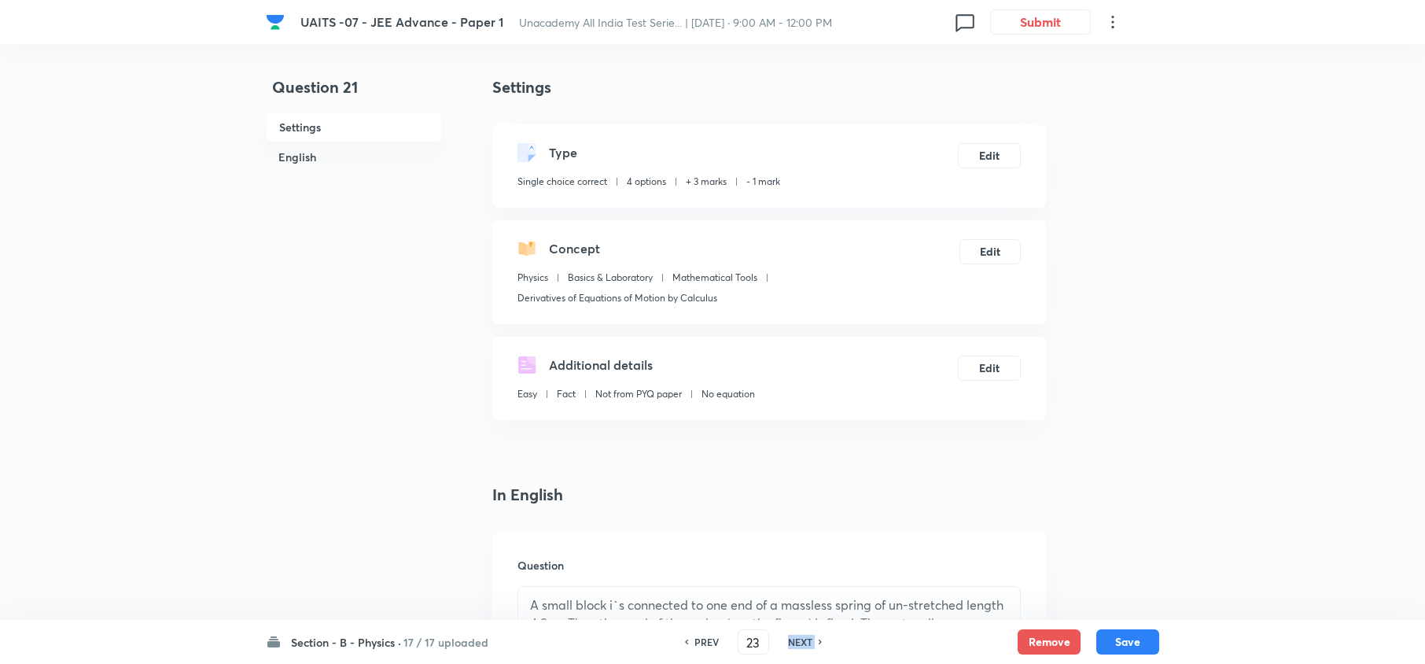
checkbox input "true"
checkbox input "false"
checkbox input "true"
click at [804, 640] on h6 "NEXT" at bounding box center [800, 642] width 24 height 14
type input "24"
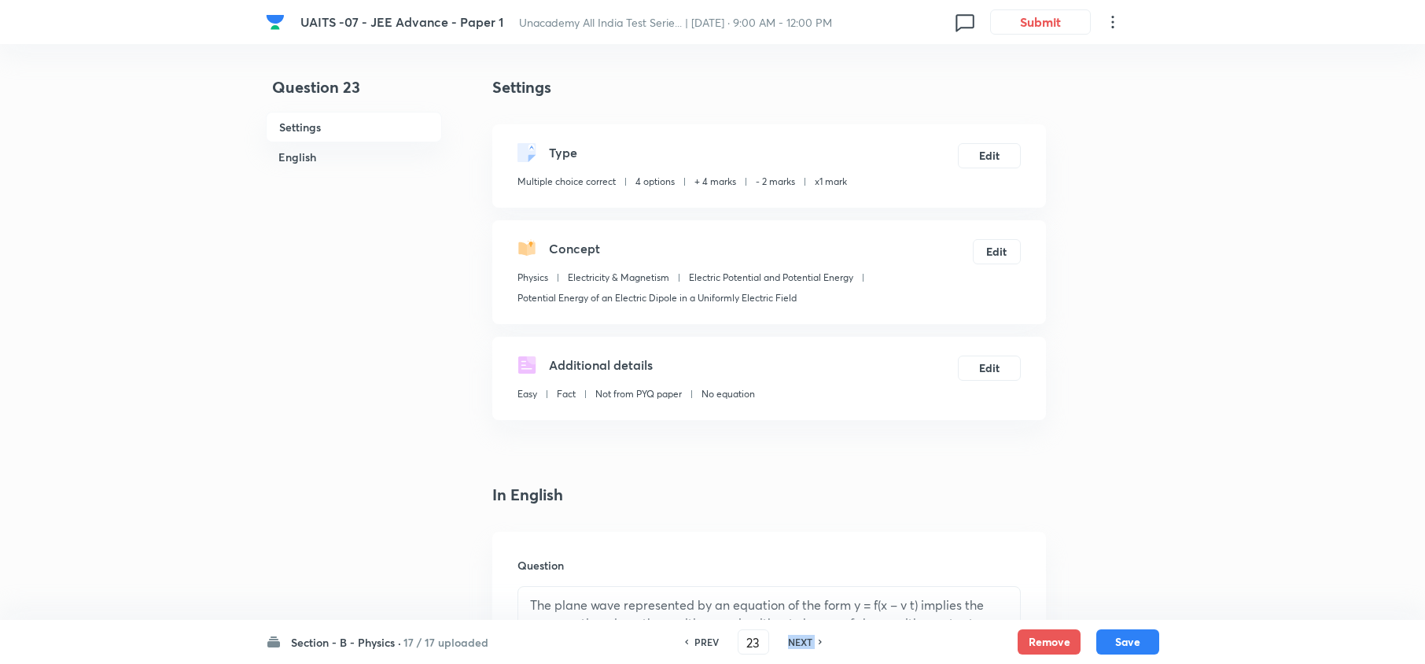
checkbox input "false"
checkbox input "true"
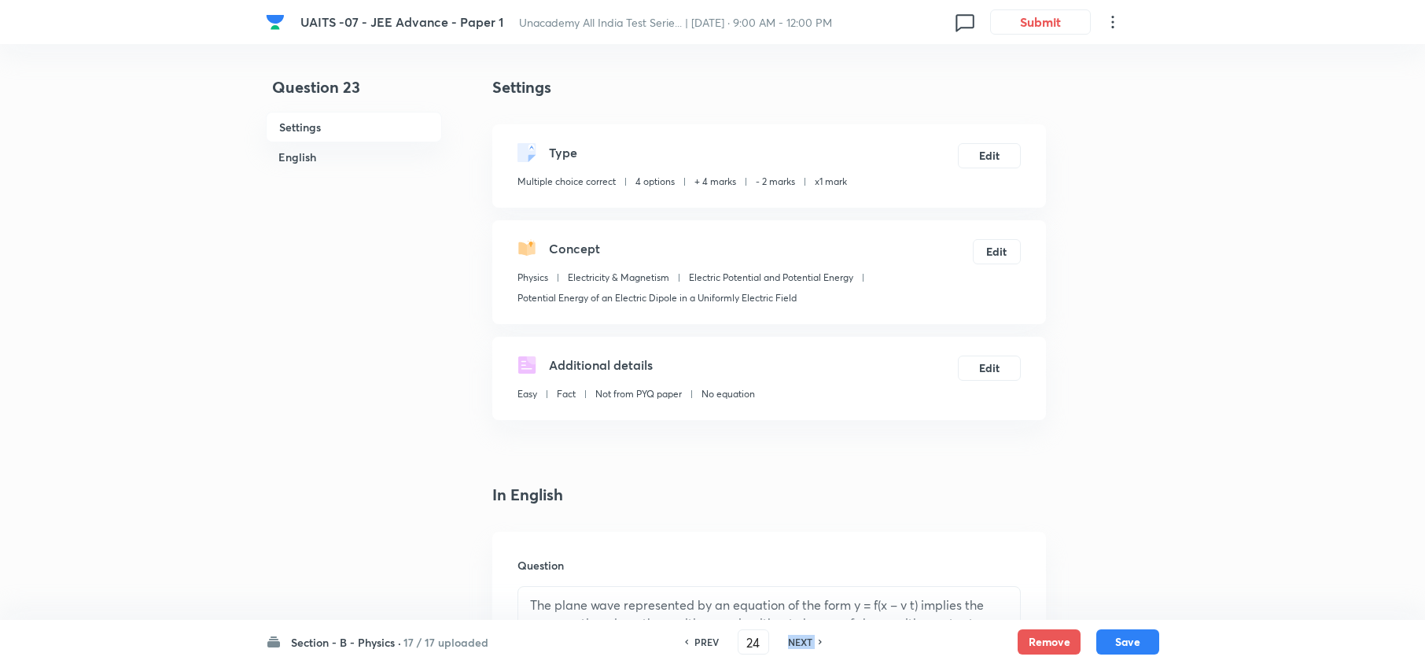
click at [804, 640] on h6 "NEXT" at bounding box center [800, 642] width 24 height 14
type input "26"
type input "1"
click at [804, 640] on h6 "NEXT" at bounding box center [800, 642] width 24 height 14
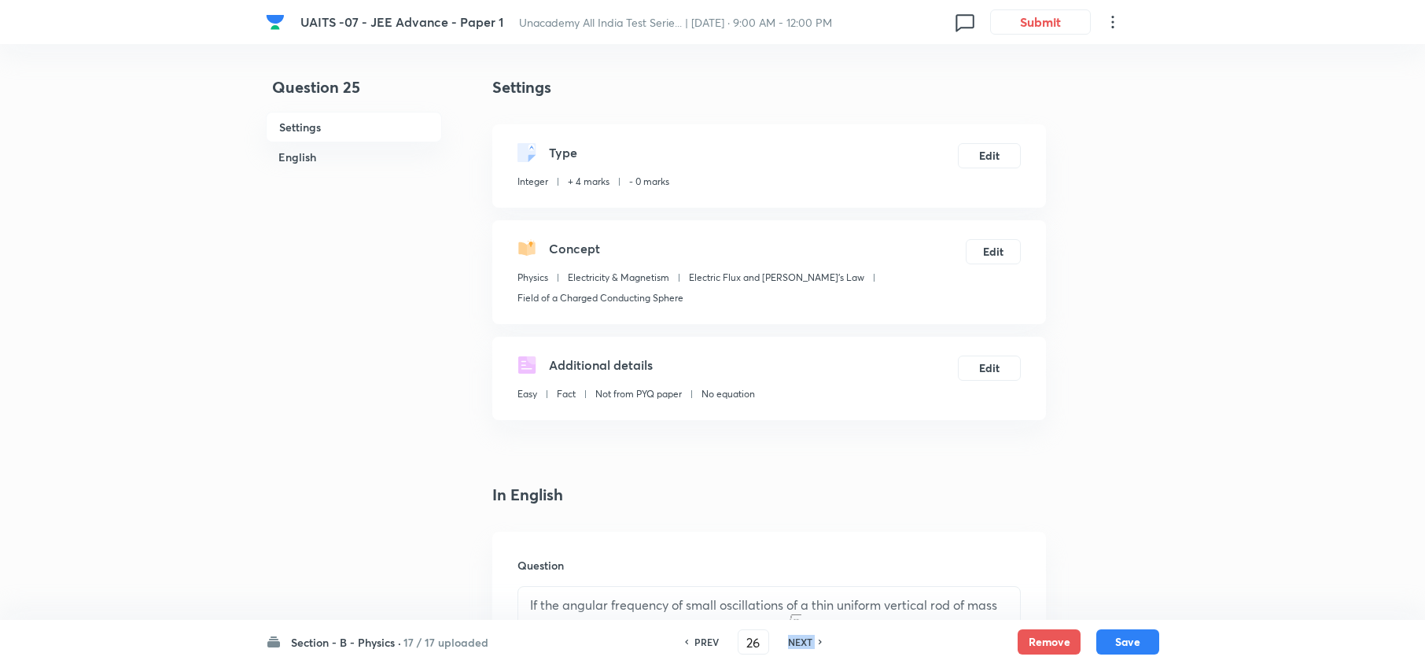
type input "27"
type input "7"
click at [804, 640] on h6 "NEXT" at bounding box center [800, 642] width 24 height 14
type input "28"
type input "3"
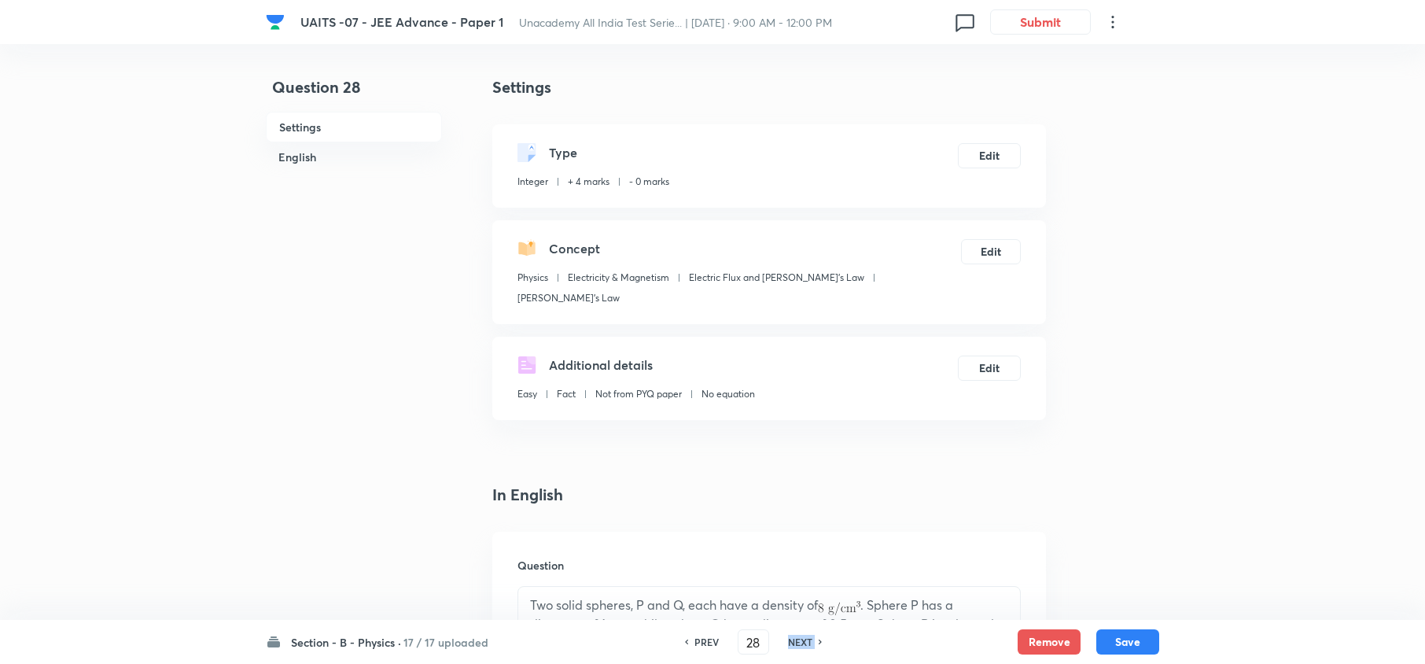
click at [804, 640] on h6 "NEXT" at bounding box center [800, 642] width 24 height 14
type input "29"
type input "6"
click at [804, 640] on h6 "NEXT" at bounding box center [800, 642] width 24 height 14
type input "30"
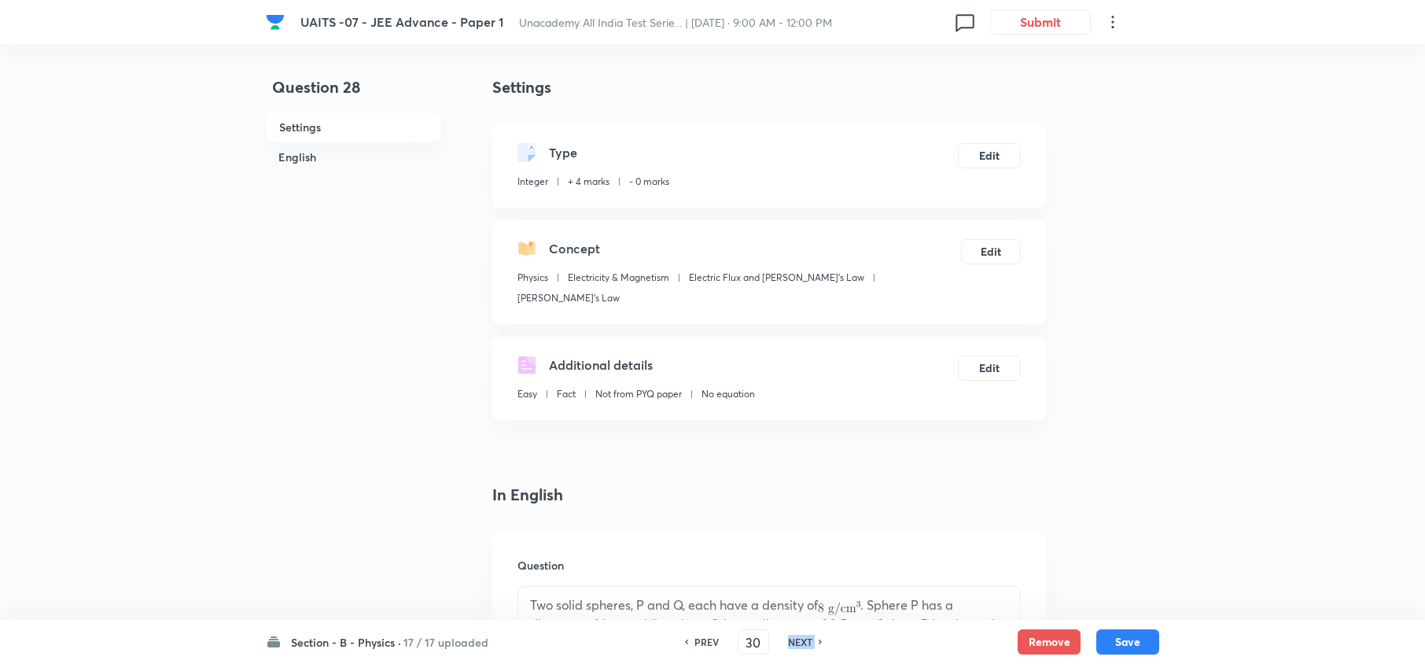
type input "254"
click at [804, 640] on h6 "NEXT" at bounding box center [800, 642] width 24 height 14
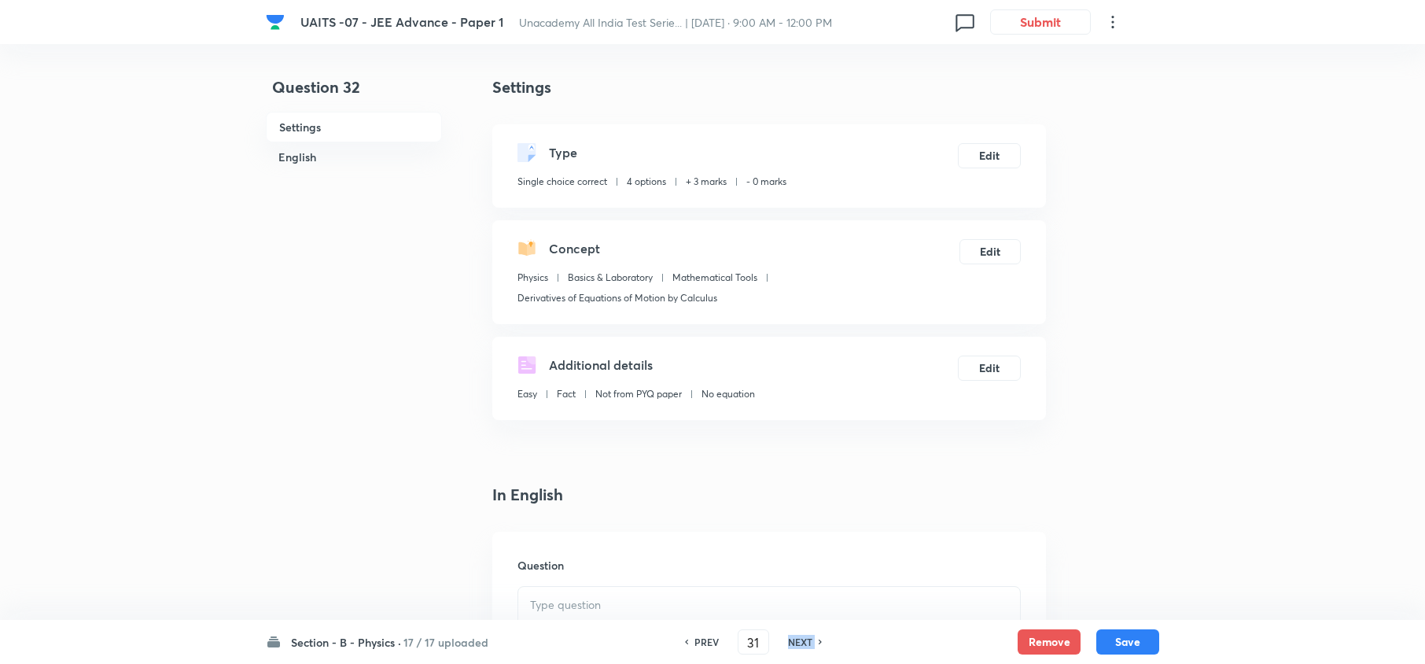
type input "32"
checkbox input "true"
click at [804, 640] on h6 "NEXT" at bounding box center [800, 642] width 24 height 14
type input "33"
checkbox input "false"
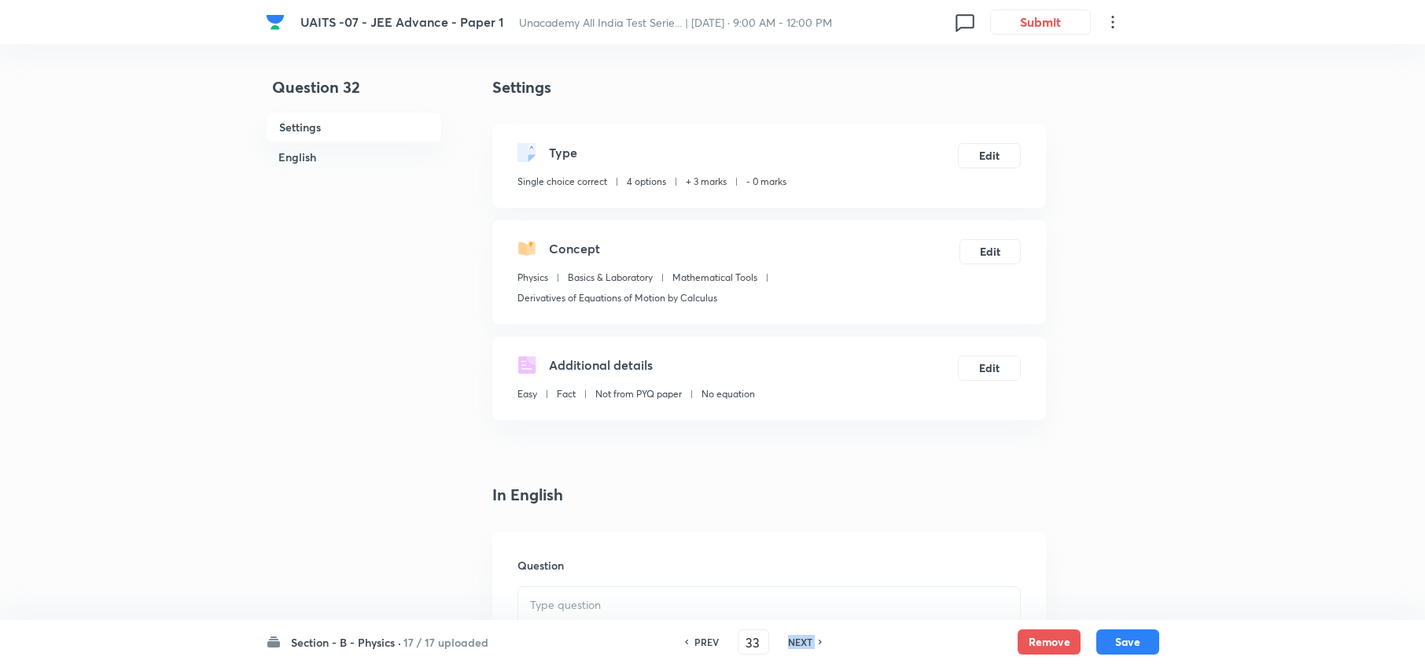
checkbox input "true"
click at [804, 640] on h6 "NEXT" at bounding box center [800, 642] width 24 height 14
type input "34"
checkbox input "true"
click at [804, 640] on h6 "NEXT" at bounding box center [800, 642] width 24 height 14
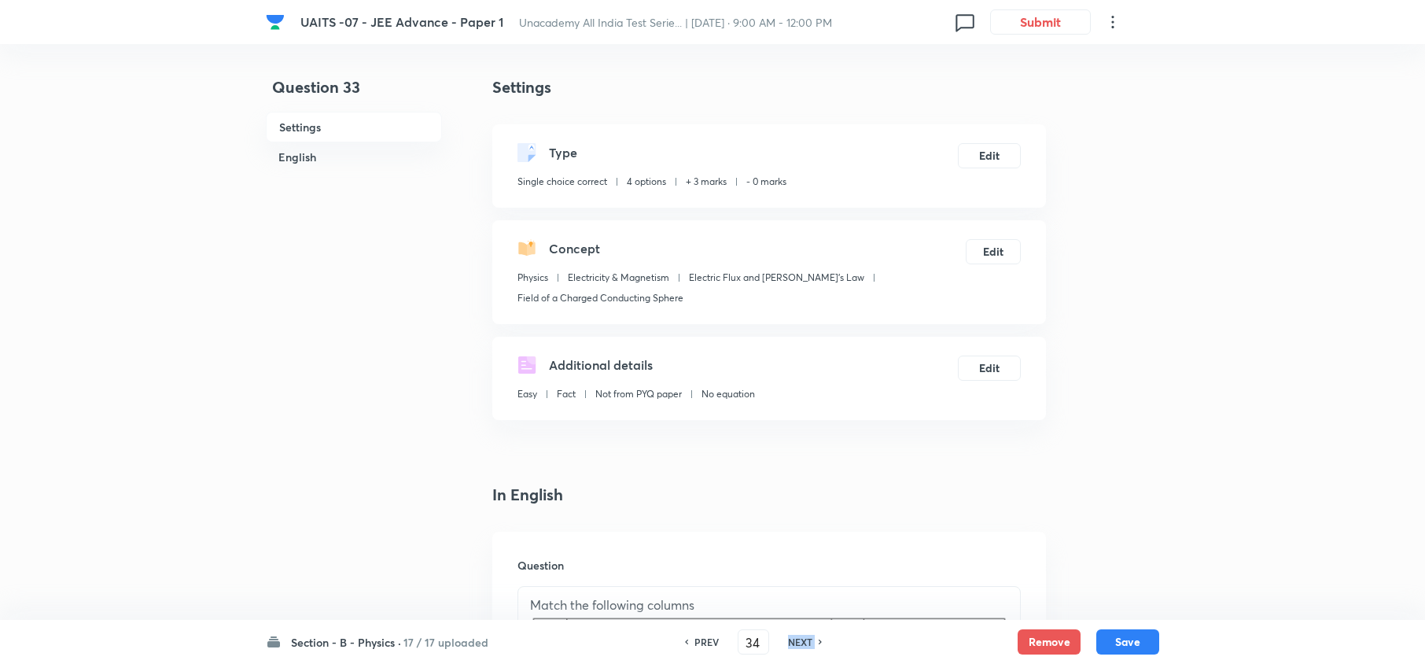
type input "35"
checkbox input "false"
checkbox input "true"
click at [804, 640] on h6 "NEXT" at bounding box center [808, 642] width 24 height 14
type input "36"
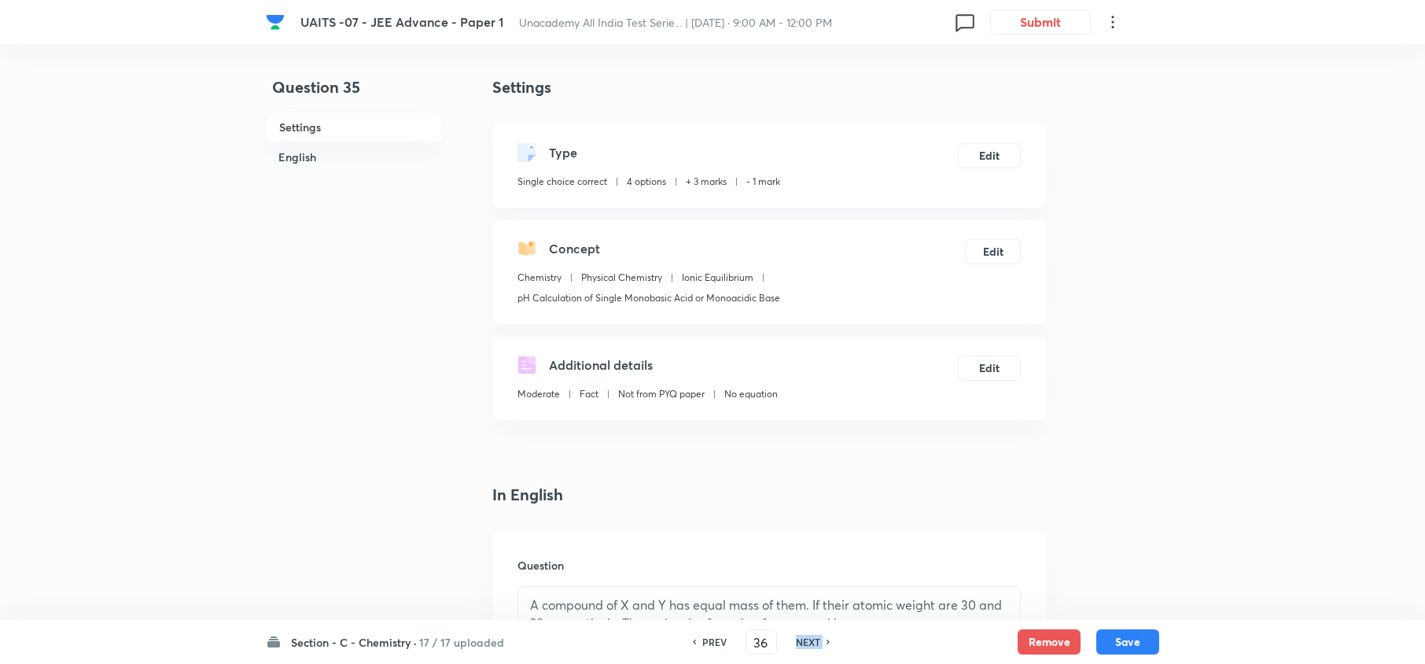
checkbox input "true"
checkbox input "false"
click at [804, 640] on h6 "NEXT" at bounding box center [808, 642] width 24 height 14
type input "37"
checkbox input "false"
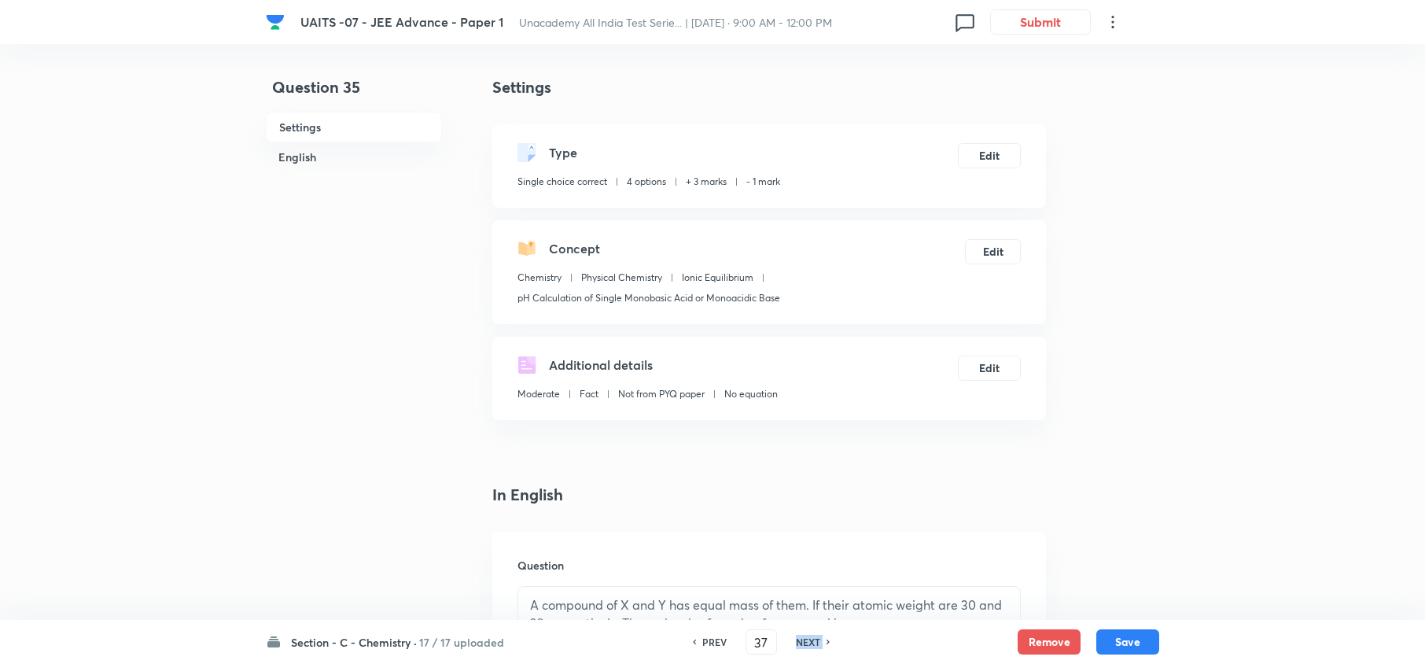
checkbox input "true"
click at [804, 640] on h6 "NEXT" at bounding box center [808, 642] width 24 height 14
type input "38"
checkbox input "false"
checkbox input "true"
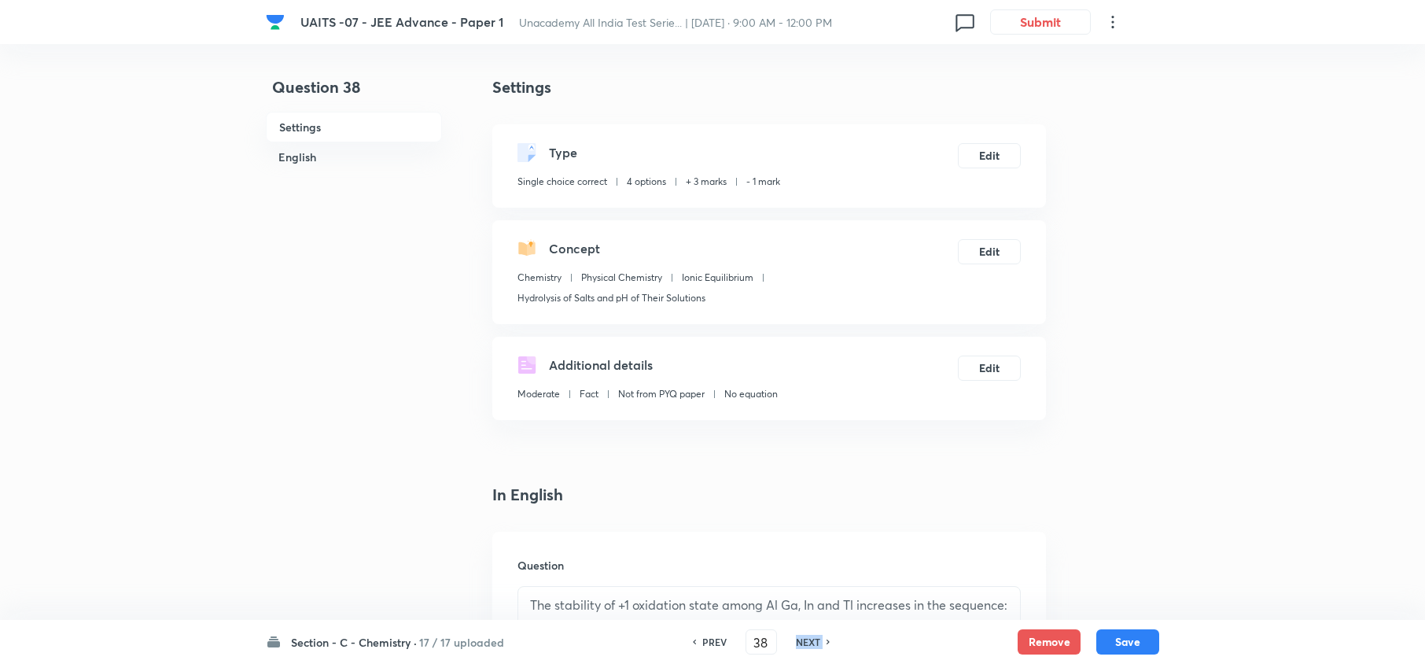
click at [804, 640] on h6 "NEXT" at bounding box center [808, 642] width 24 height 14
type input "39"
checkbox input "false"
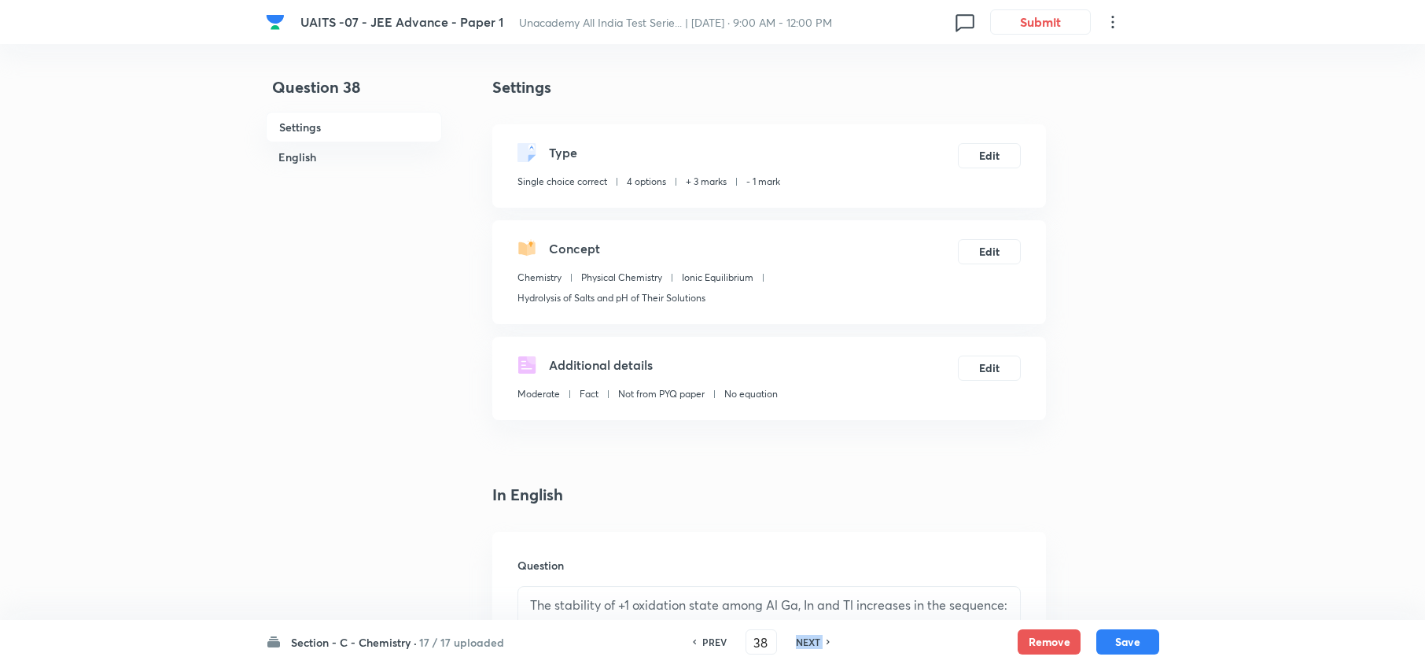
checkbox input "false"
checkbox input "true"
click at [804, 640] on h6 "NEXT" at bounding box center [808, 642] width 24 height 14
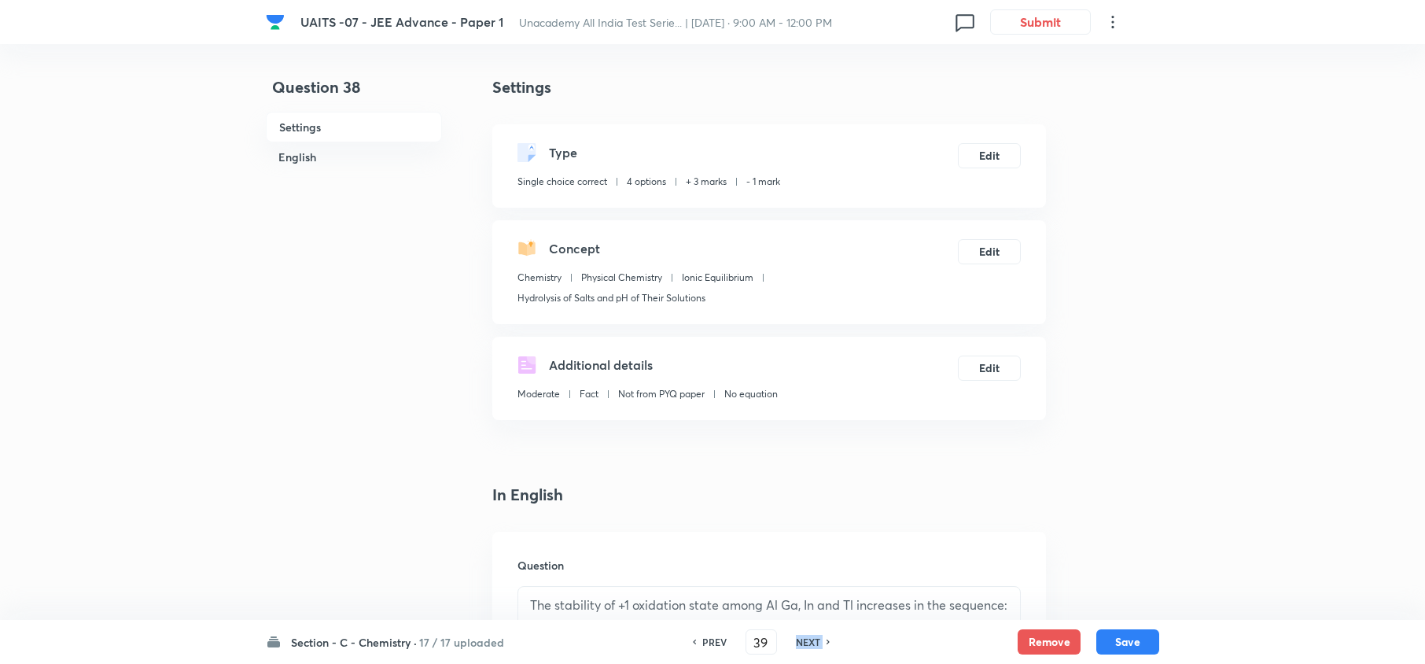
type input "40"
checkbox input "true"
checkbox input "false"
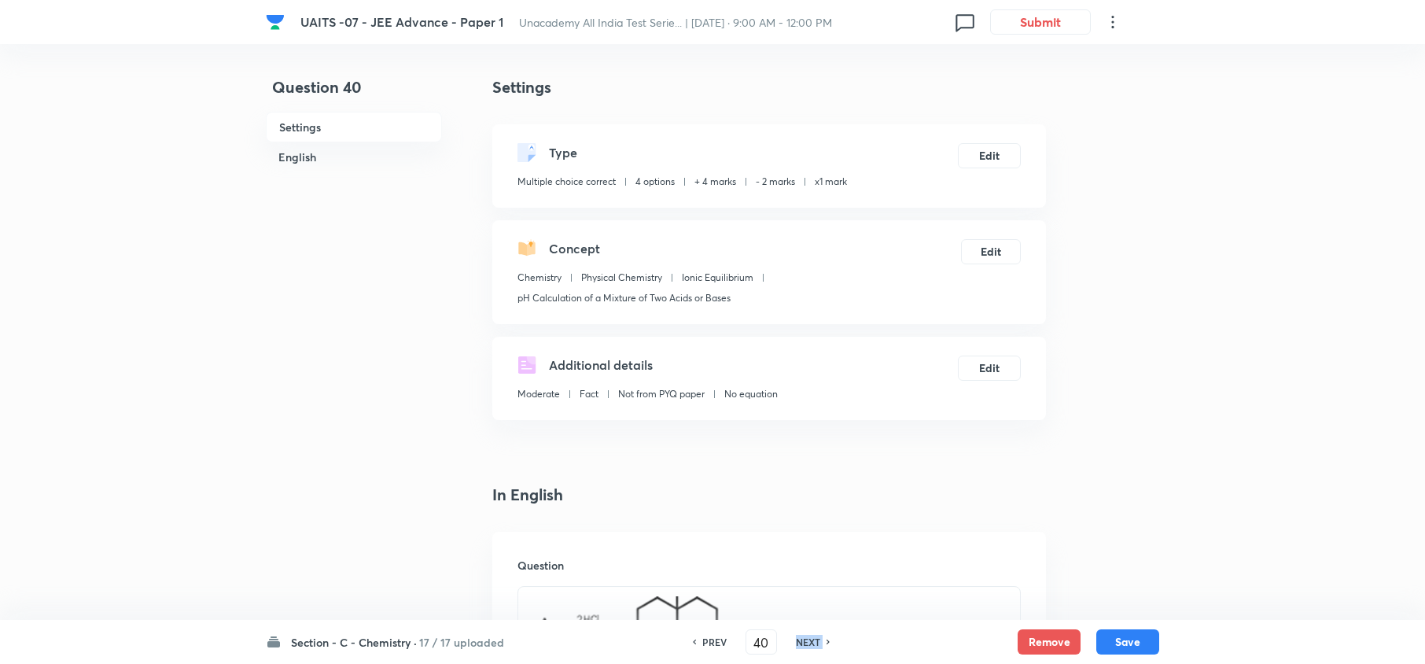
click at [804, 640] on h6 "NEXT" at bounding box center [808, 642] width 24 height 14
type input "41"
checkbox input "false"
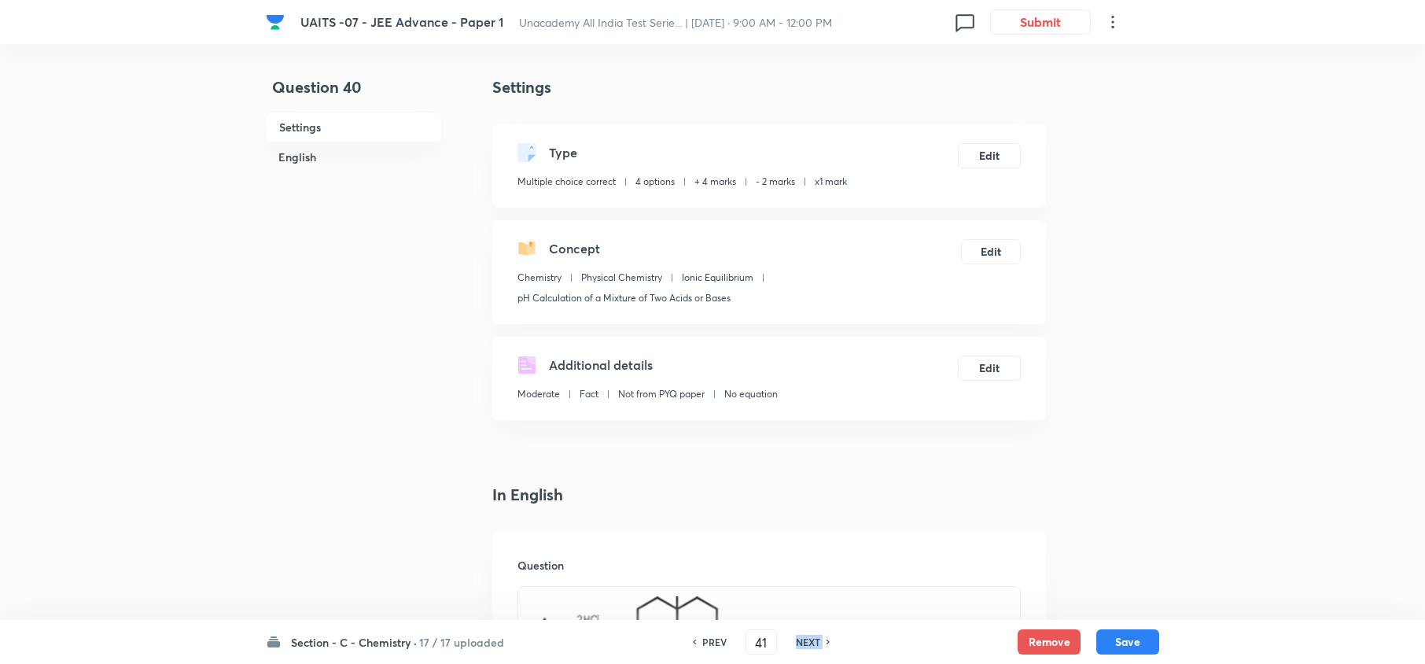
checkbox input "true"
click at [804, 640] on h6 "NEXT" at bounding box center [808, 642] width 24 height 14
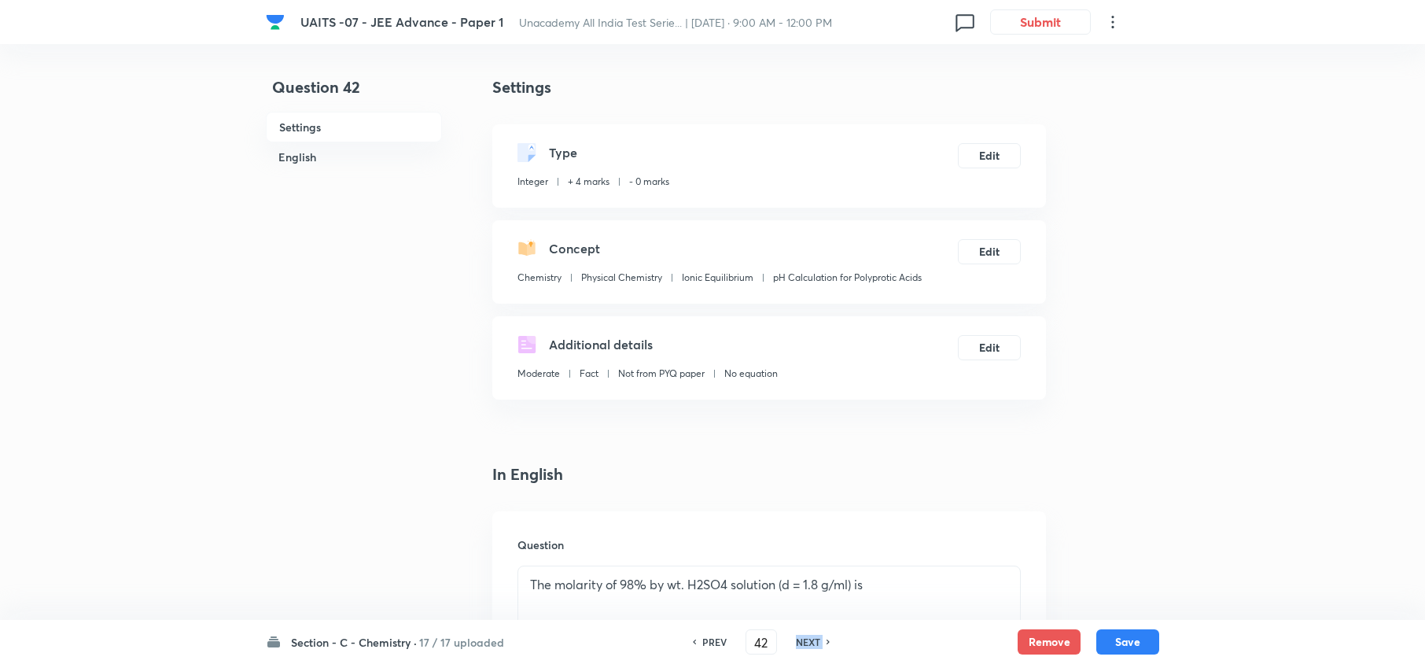
click at [804, 640] on h6 "NEXT" at bounding box center [808, 642] width 24 height 14
type input "43"
type input "9"
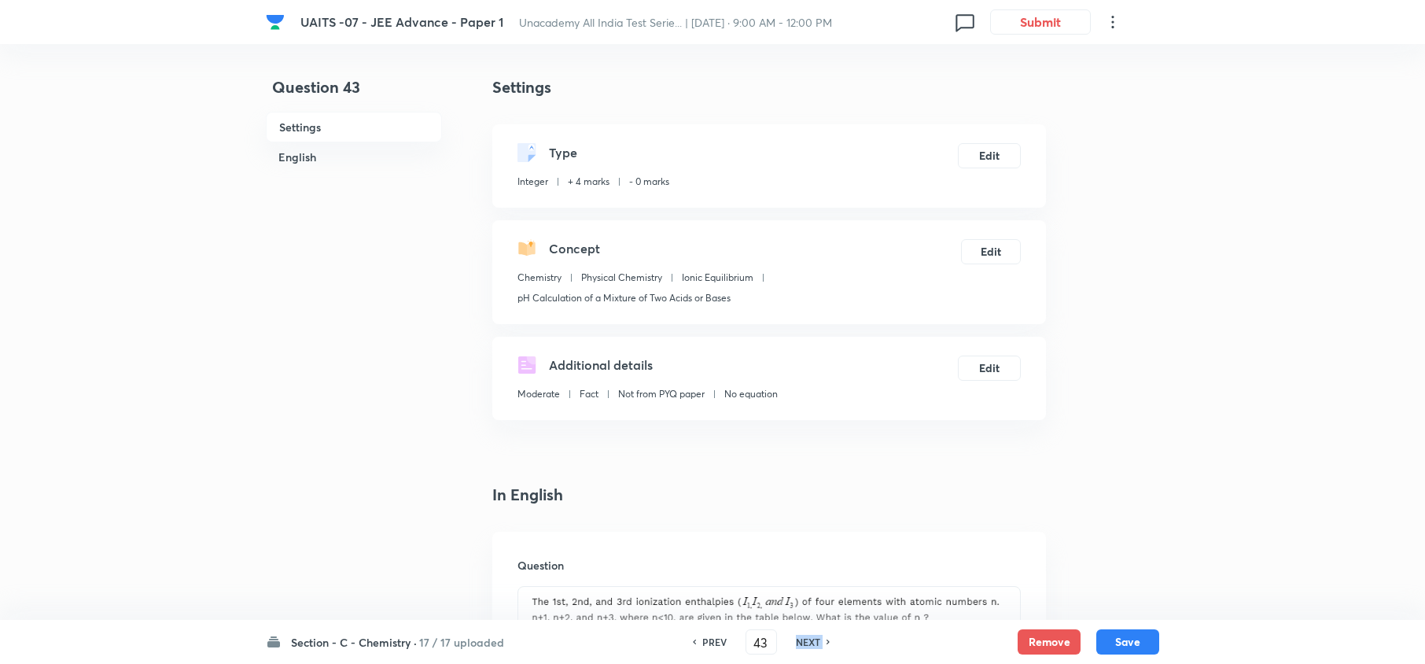
click at [804, 640] on h6 "NEXT" at bounding box center [808, 642] width 24 height 14
type input "44"
type input "4"
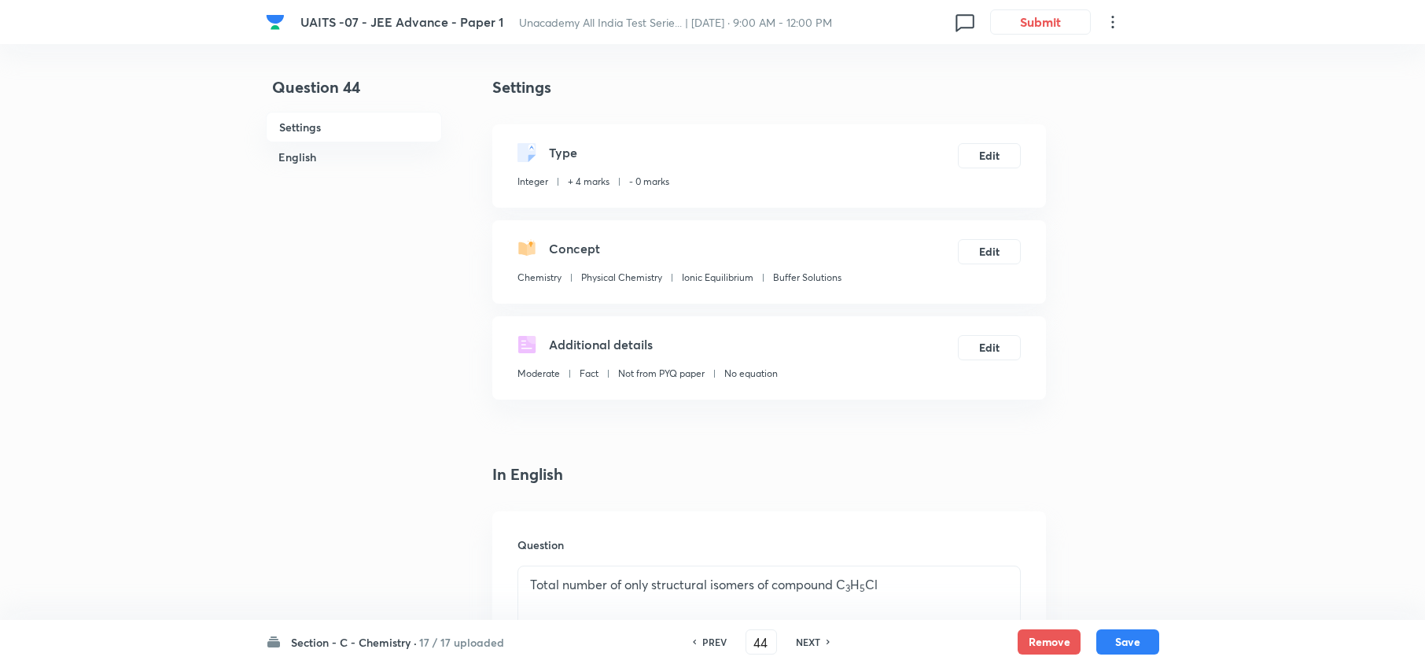
click at [703, 647] on h6 "PREV" at bounding box center [714, 642] width 24 height 14
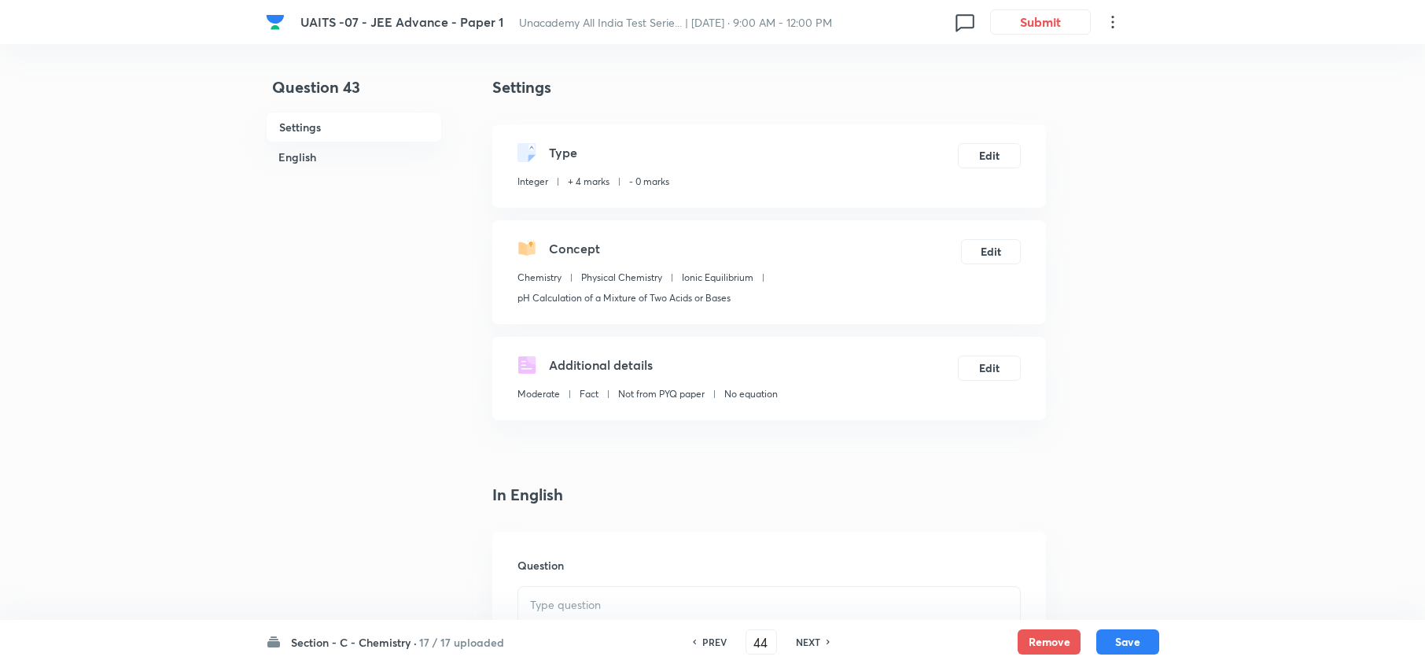
type input "43"
type input "9"
click at [703, 647] on h6 "PREV" at bounding box center [714, 642] width 24 height 14
type input "42"
type input "18"
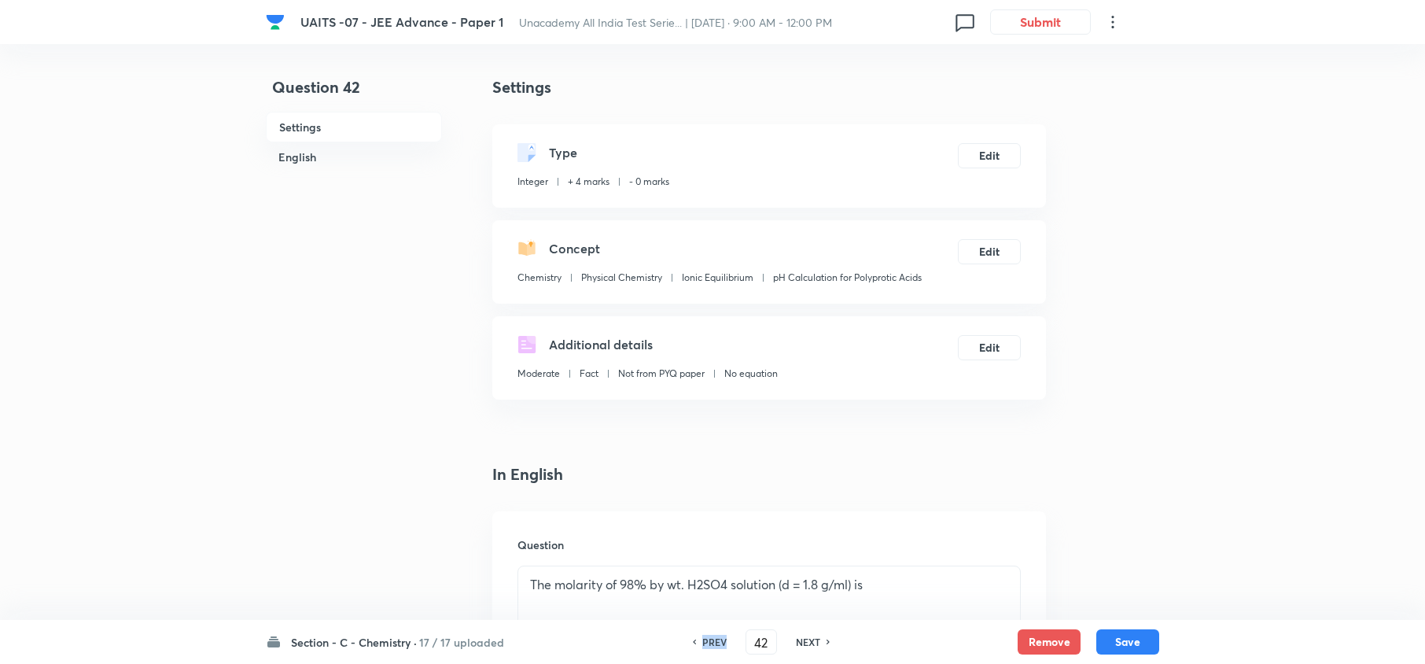
click at [703, 647] on h6 "PREV" at bounding box center [714, 642] width 24 height 14
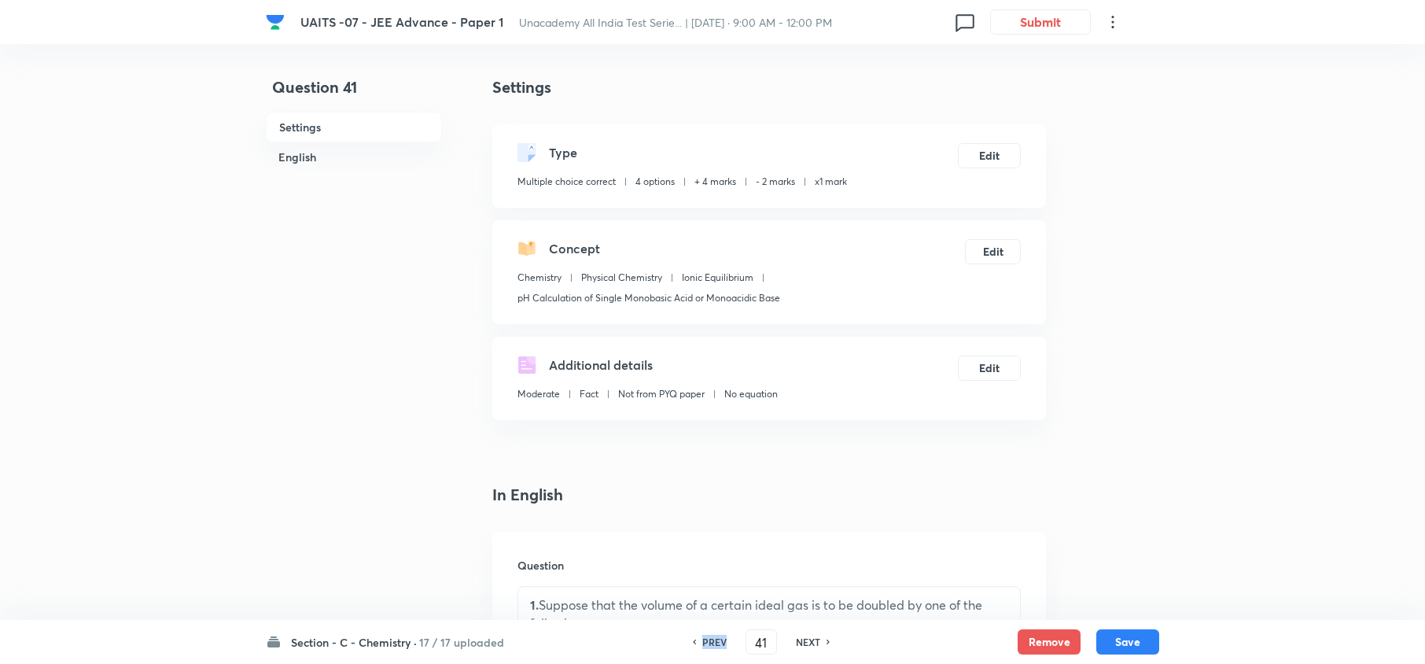
click at [703, 647] on h6 "PREV" at bounding box center [714, 642] width 24 height 14
type input "40"
checkbox input "false"
checkbox input "true"
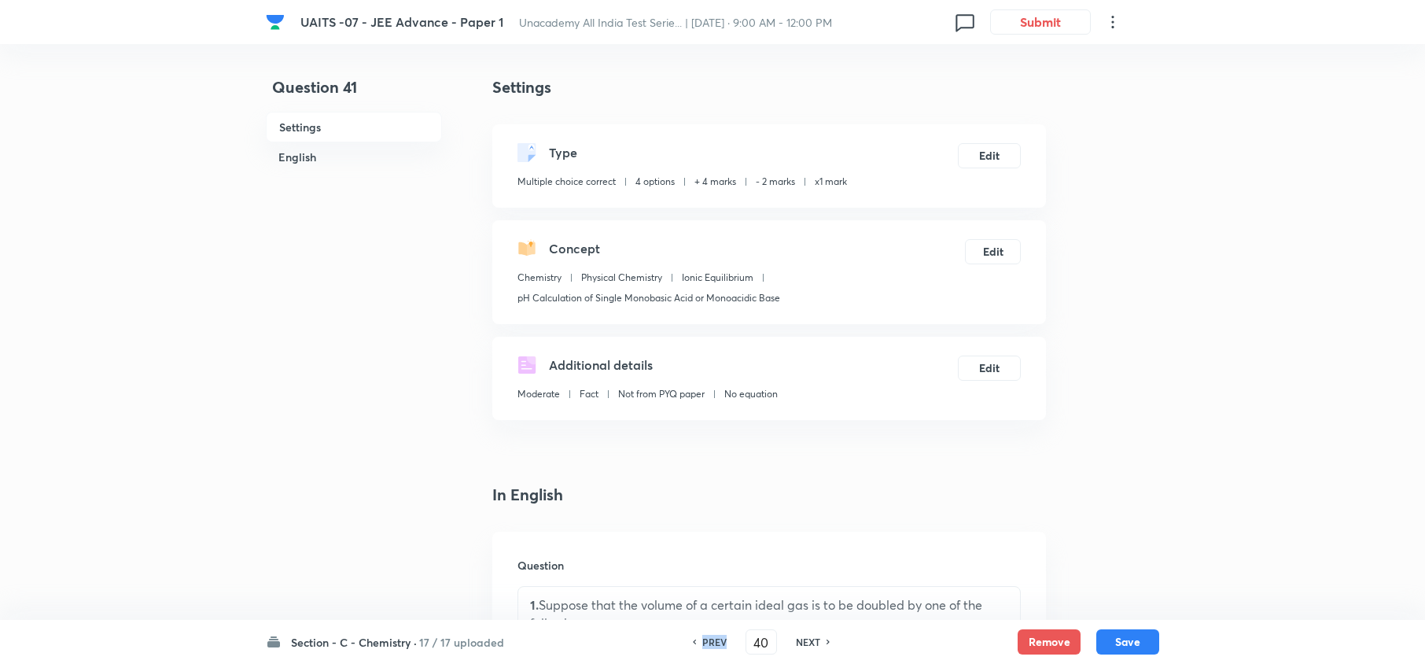
checkbox input "true"
click at [703, 647] on h6 "PREV" at bounding box center [714, 642] width 24 height 14
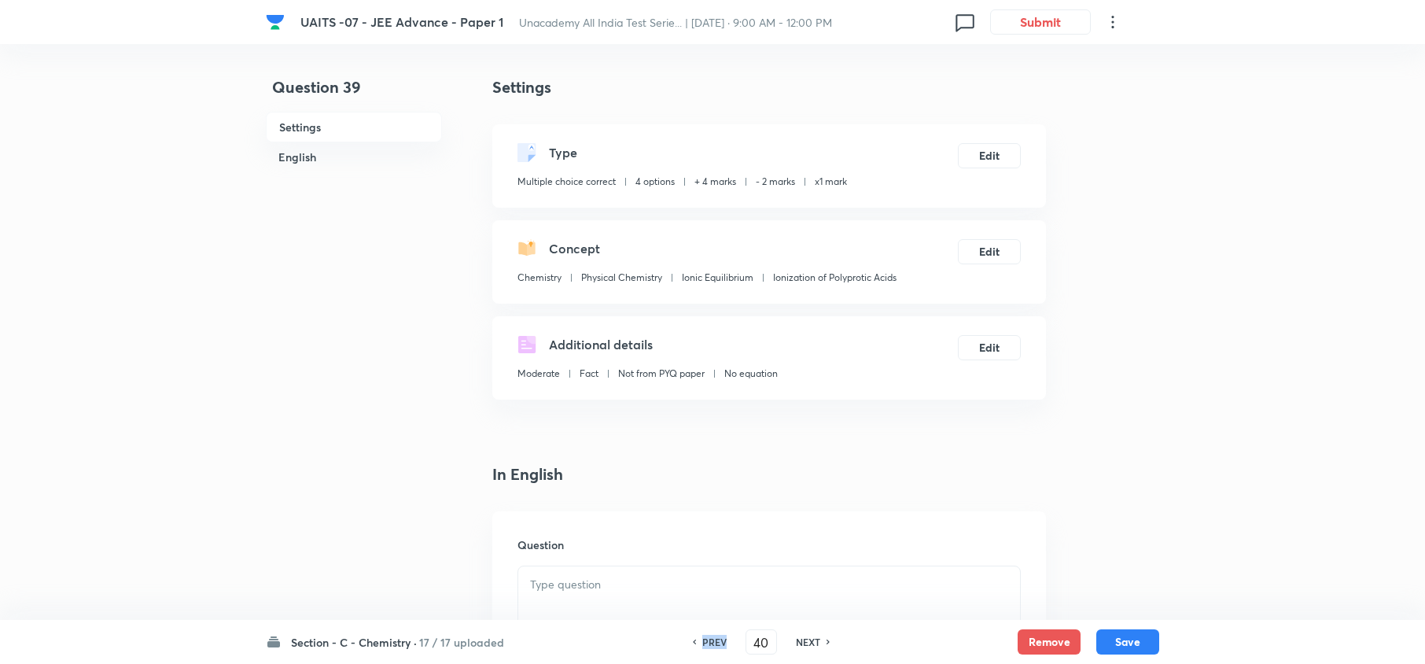
type input "39"
checkbox input "false"
checkbox input "true"
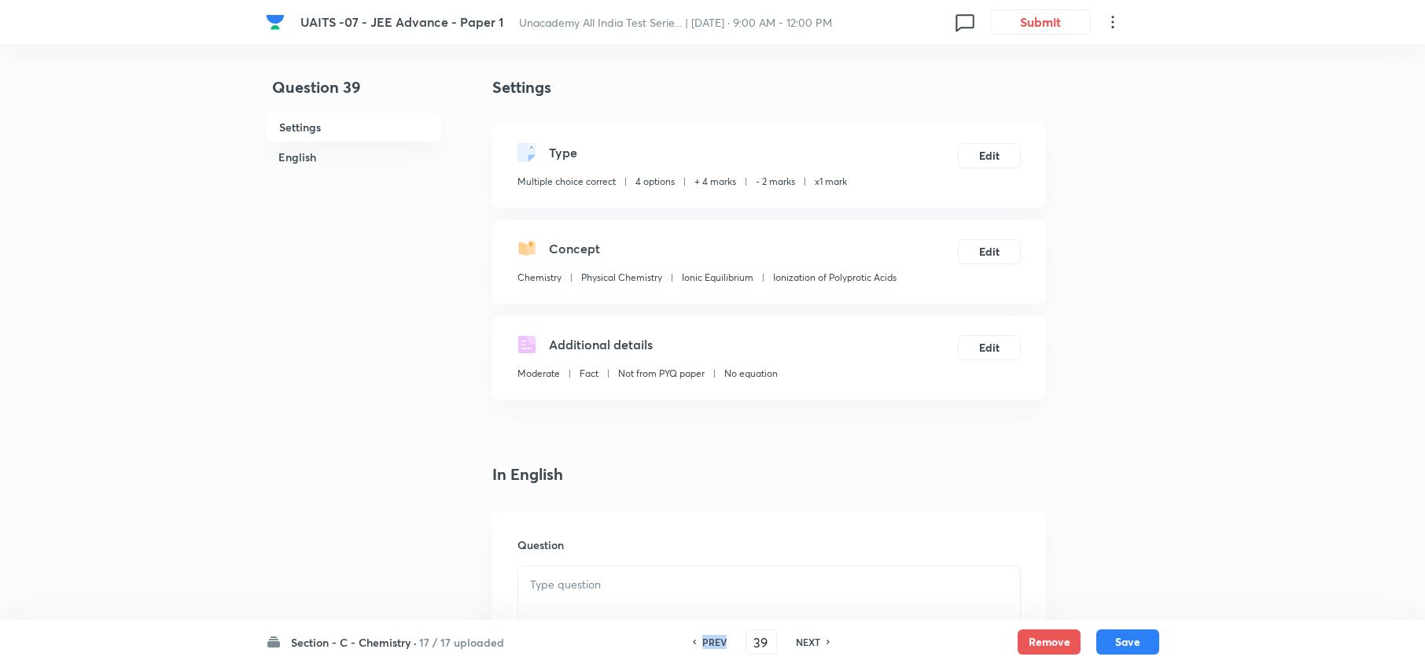
checkbox input "true"
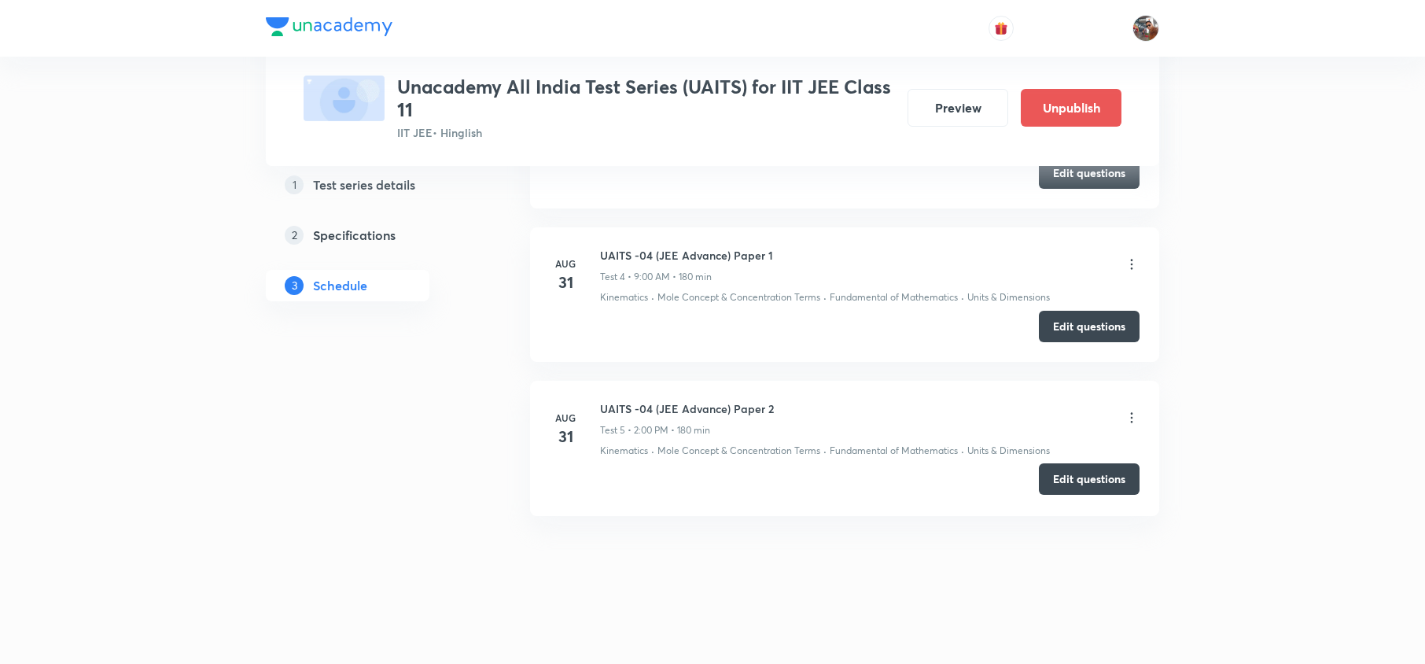
click at [1071, 475] on button "Edit questions" at bounding box center [1089, 478] width 101 height 31
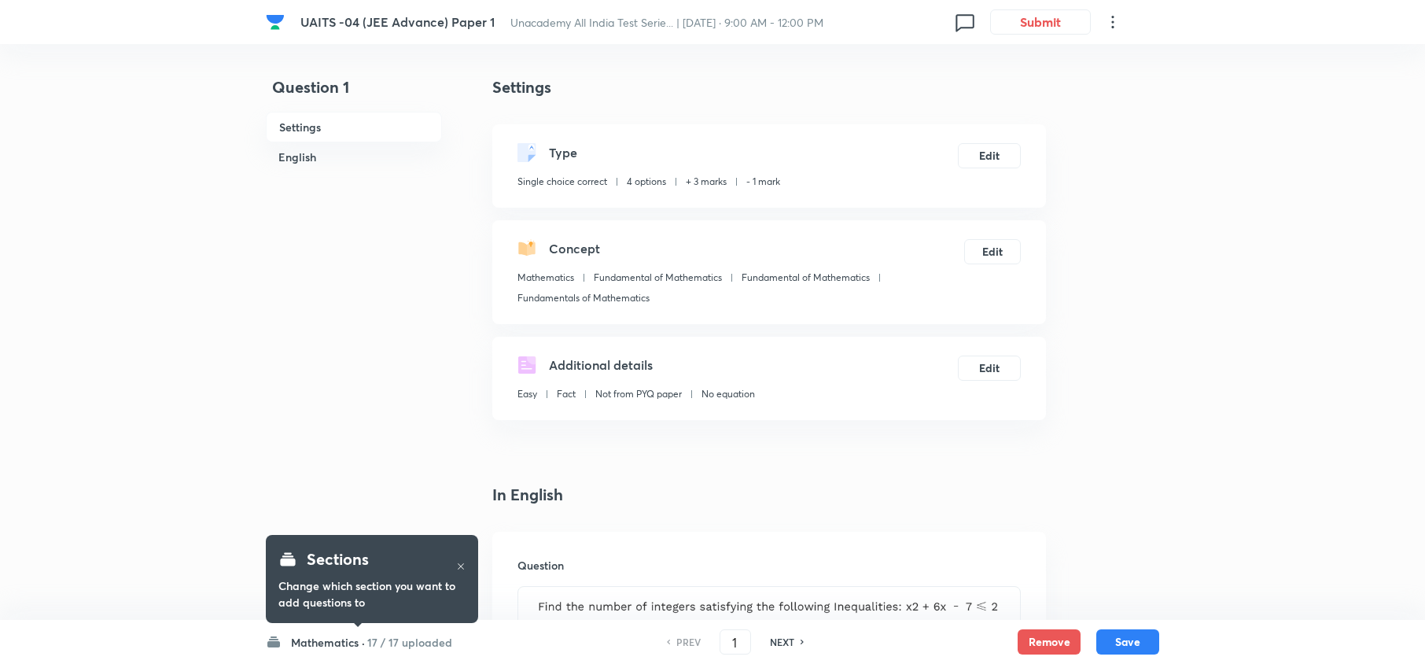
click at [779, 643] on h6 "NEXT" at bounding box center [782, 642] width 24 height 14
type input "2"
checkbox input "true"
click at [779, 643] on h6 "NEXT" at bounding box center [782, 642] width 24 height 14
type input "3"
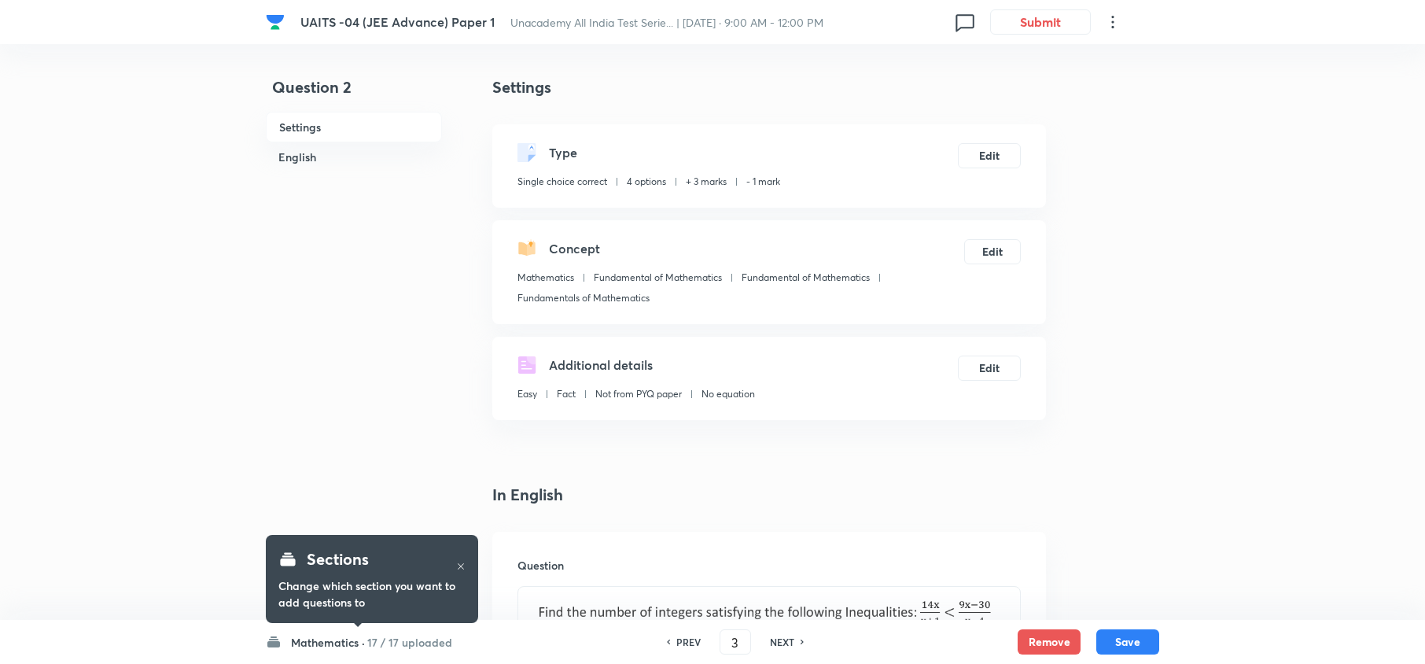
checkbox input "false"
checkbox input "true"
click at [779, 643] on h6 "NEXT" at bounding box center [782, 642] width 24 height 14
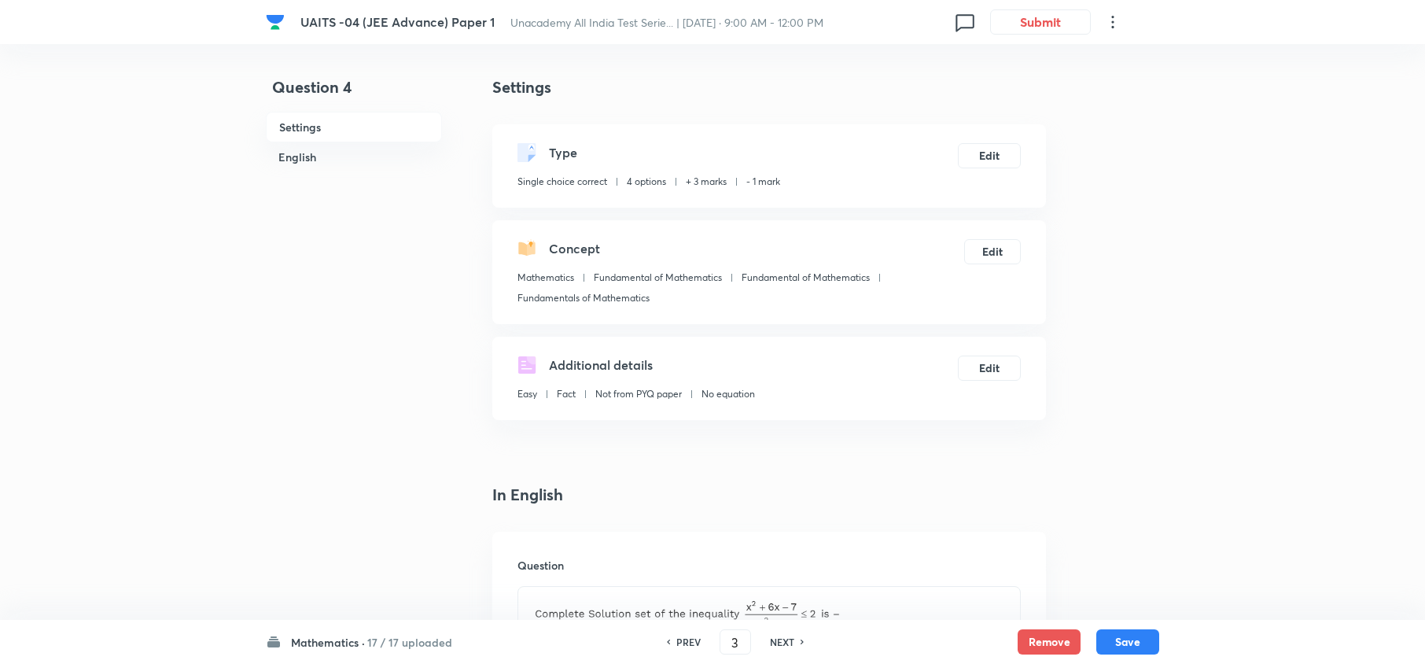
type input "4"
checkbox input "false"
click at [779, 643] on h6 "NEXT" at bounding box center [782, 642] width 24 height 14
checkbox input "false"
type input "5"
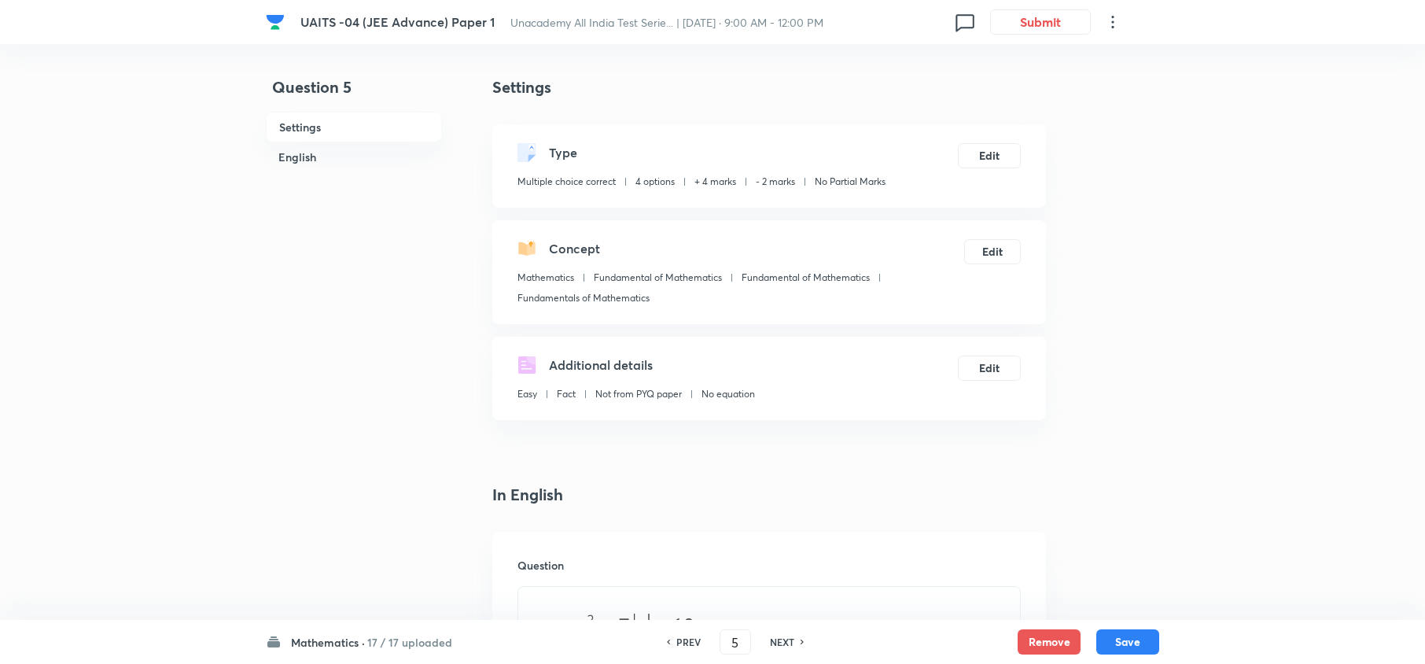
checkbox input "true"
click at [779, 643] on h6 "NEXT" at bounding box center [782, 642] width 24 height 14
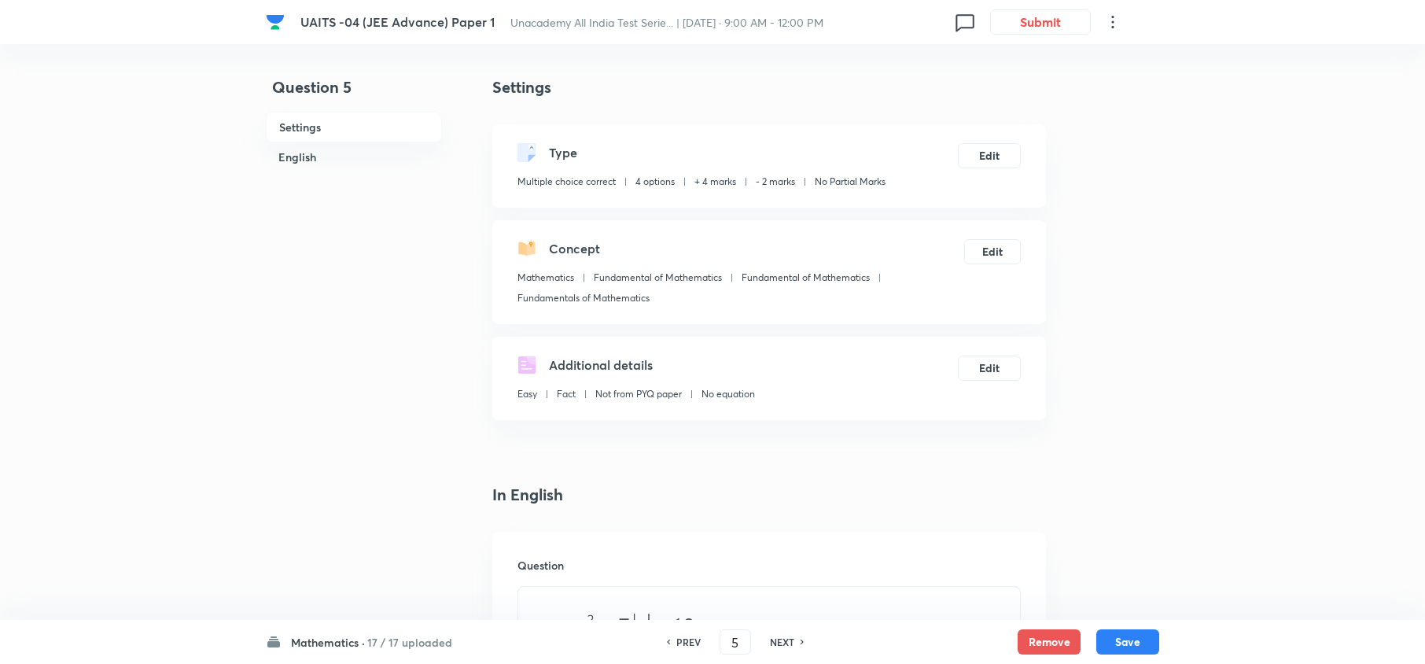
type input "6"
checkbox input "false"
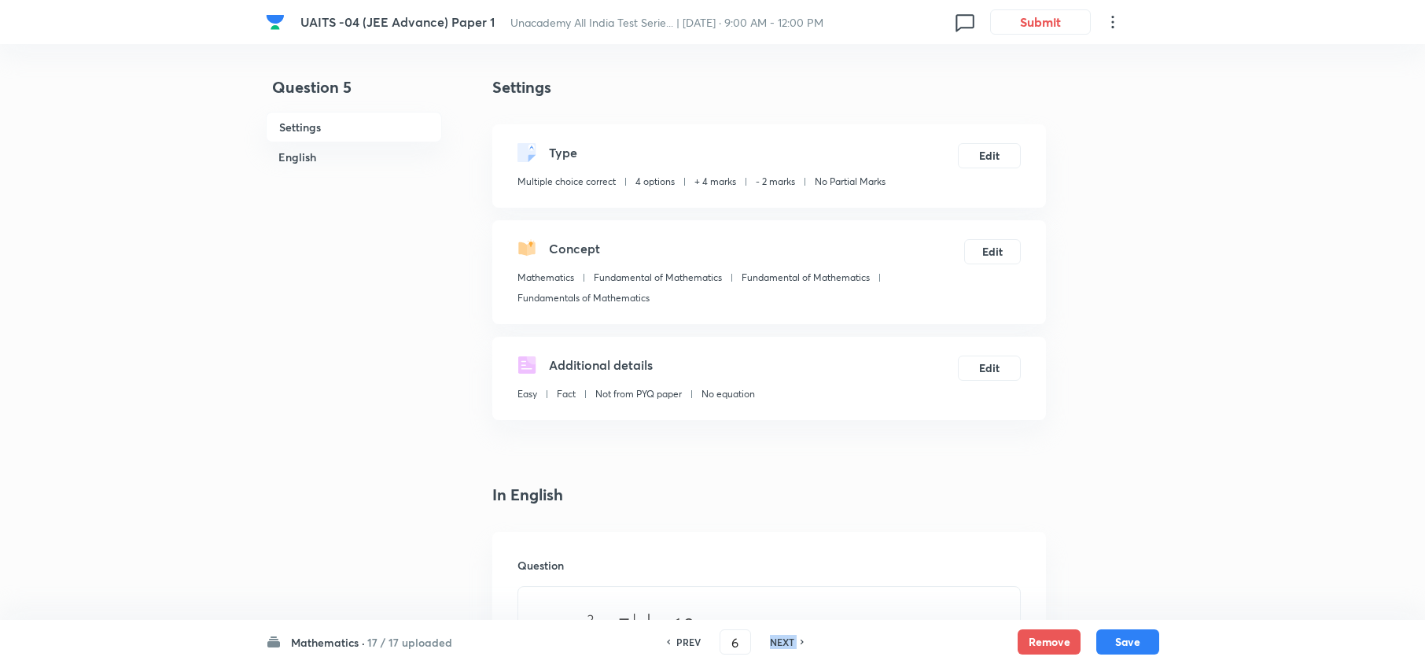
checkbox input "true"
click at [779, 643] on h6 "NEXT" at bounding box center [782, 642] width 24 height 14
type input "7"
checkbox input "false"
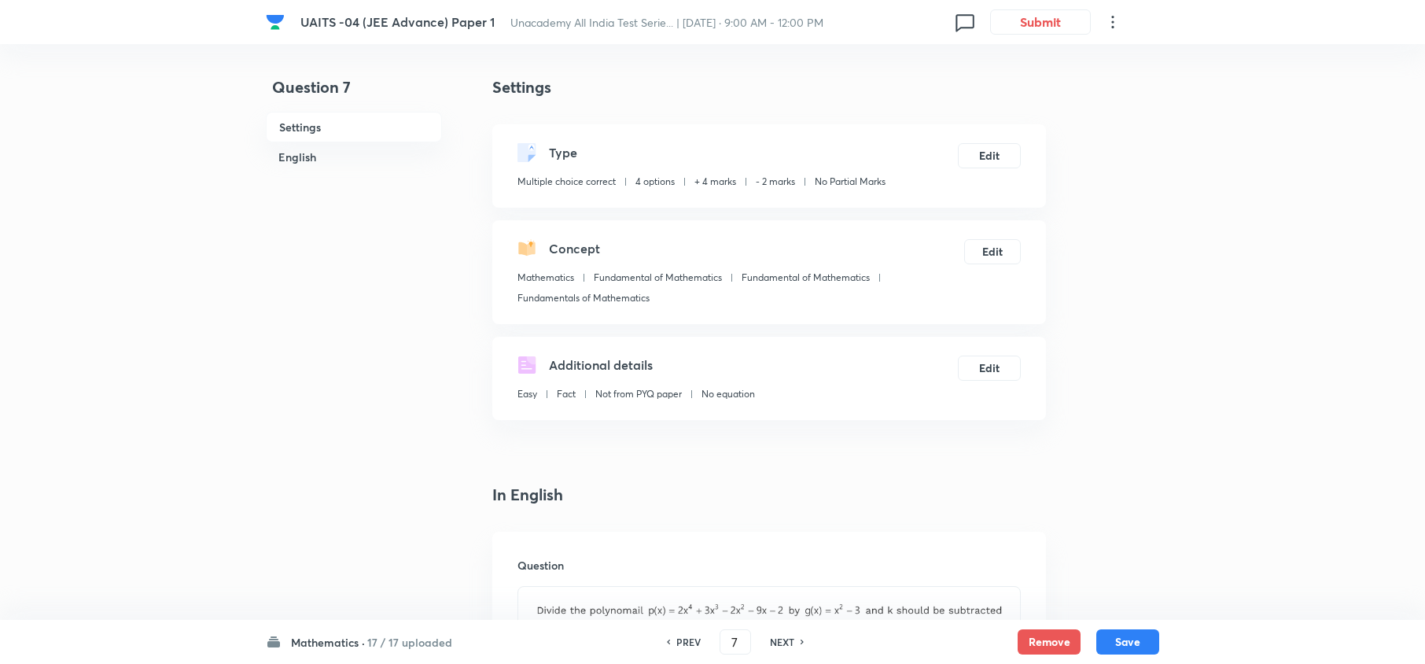
checkbox input "false"
checkbox input "true"
click at [779, 643] on h6 "NEXT" at bounding box center [782, 642] width 24 height 14
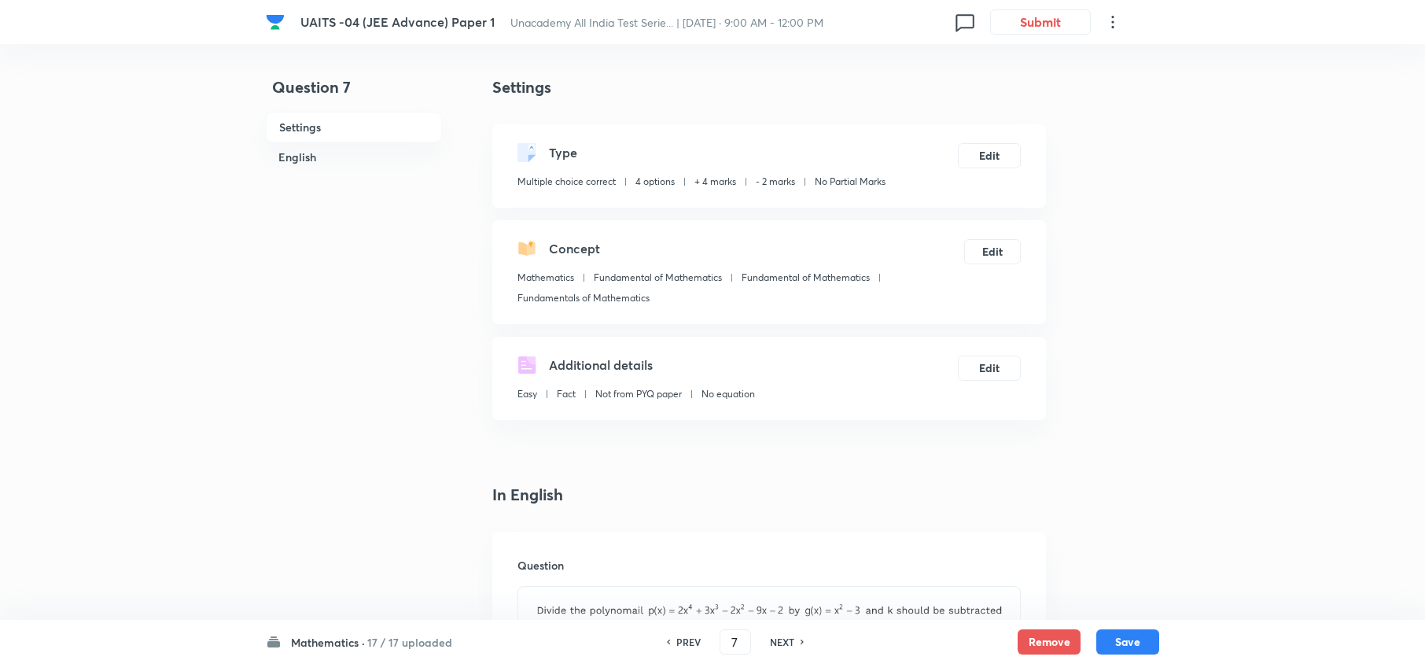
type input "8"
type input "16"
click at [800, 636] on div "NEXT" at bounding box center [785, 642] width 42 height 14
type input "9"
type input "14"
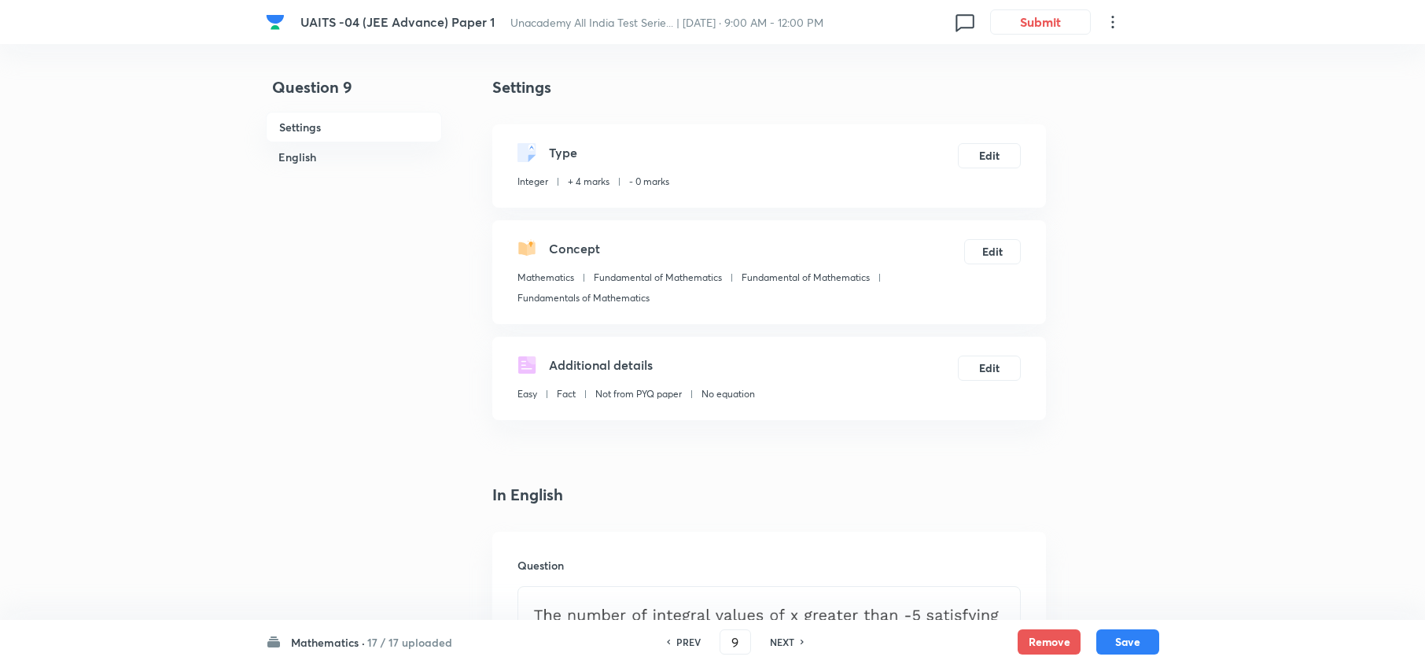
click at [800, 636] on div "NEXT" at bounding box center [785, 642] width 42 height 14
type input "10"
type input "8"
click at [800, 636] on div "NEXT" at bounding box center [785, 642] width 42 height 14
type input "11"
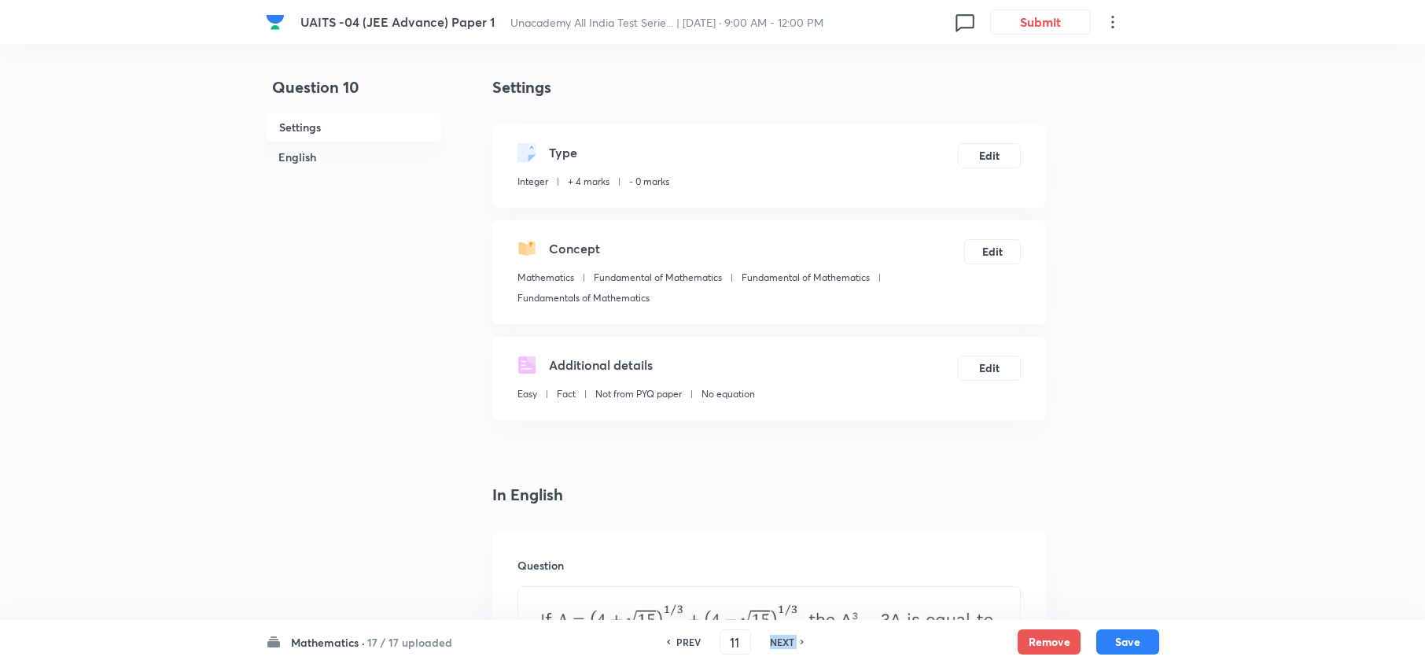
type input "1"
click at [800, 636] on div "NEXT" at bounding box center [785, 642] width 42 height 14
type input "12"
type input "0"
click at [800, 636] on div "NEXT" at bounding box center [785, 642] width 42 height 14
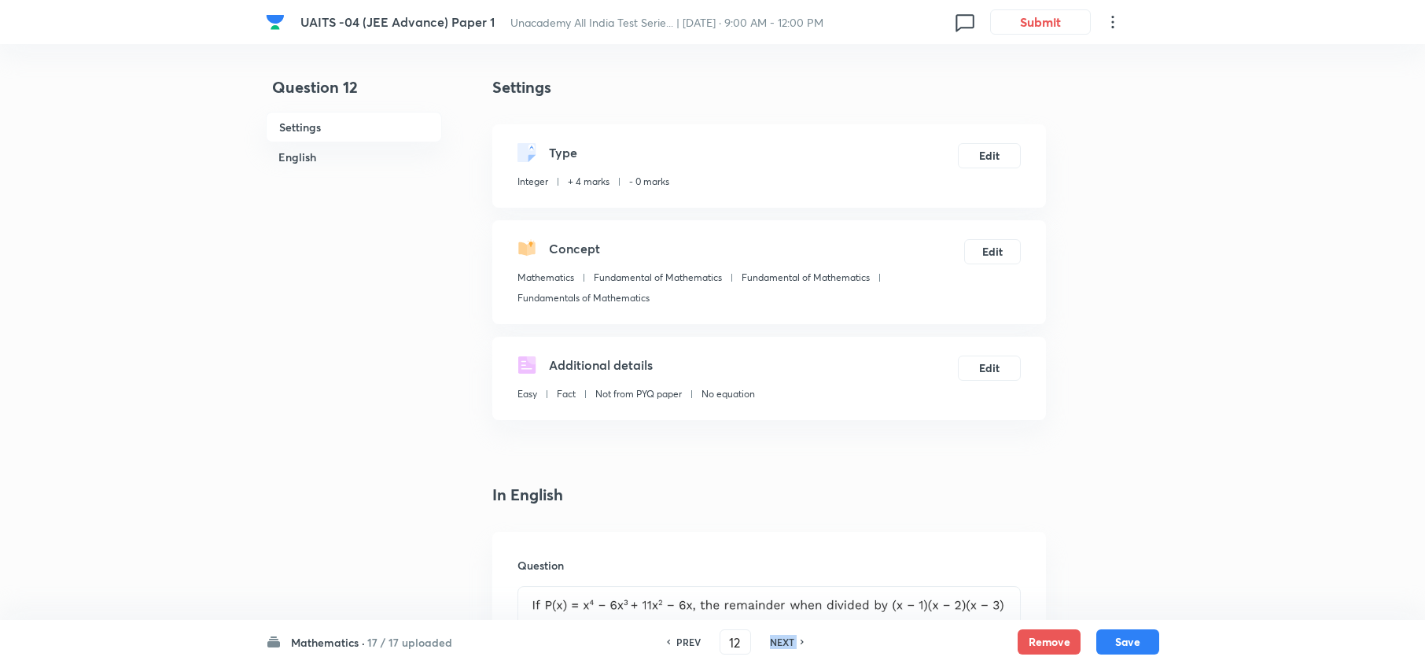
type input "13"
type input "-1"
click at [800, 636] on div "NEXT" at bounding box center [785, 642] width 42 height 14
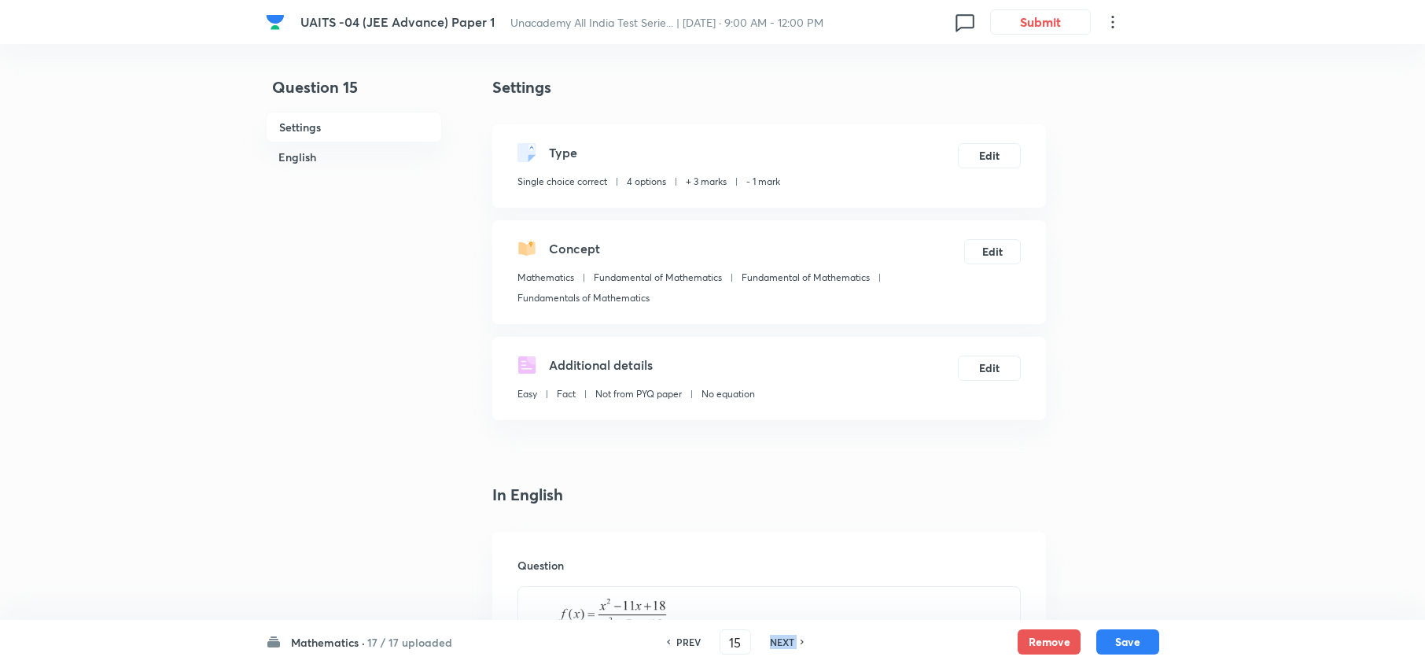
type input "16"
checkbox input "true"
click at [800, 636] on div "NEXT" at bounding box center [785, 642] width 42 height 14
type input "17"
checkbox input "false"
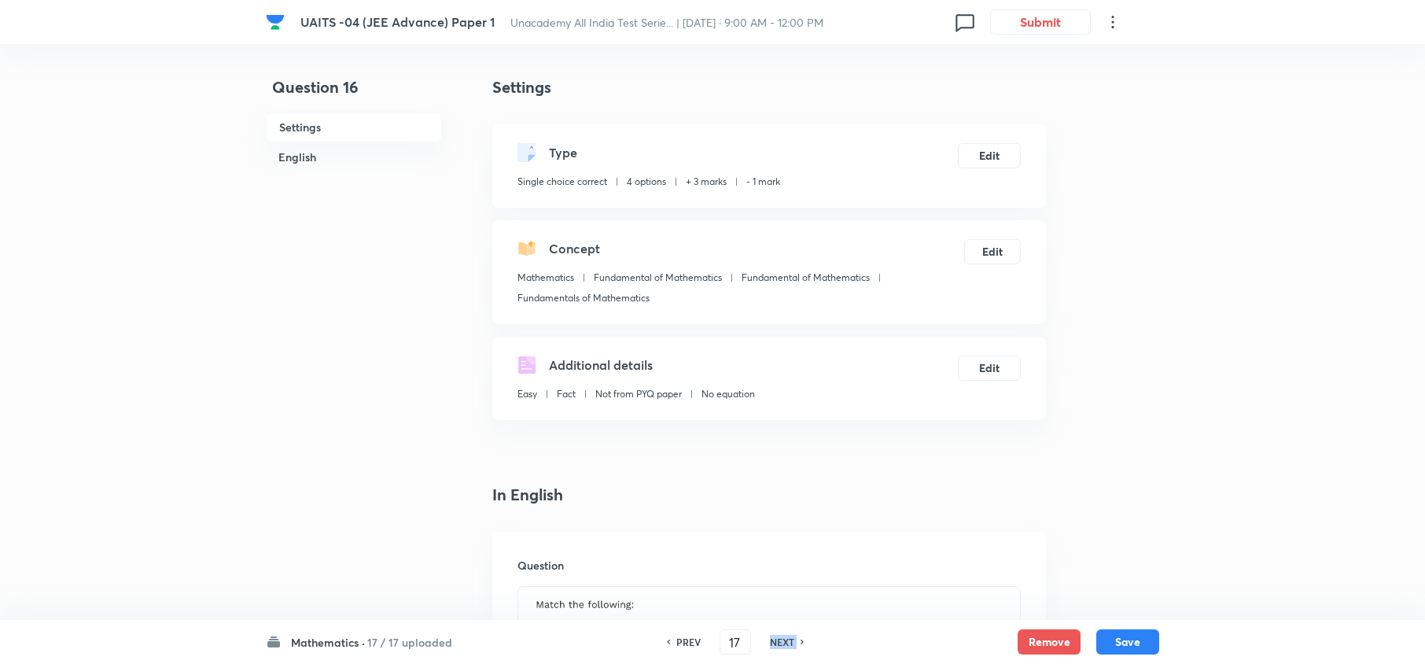
checkbox input "true"
click at [800, 636] on div "NEXT" at bounding box center [785, 642] width 42 height 14
type input "18"
checkbox input "true"
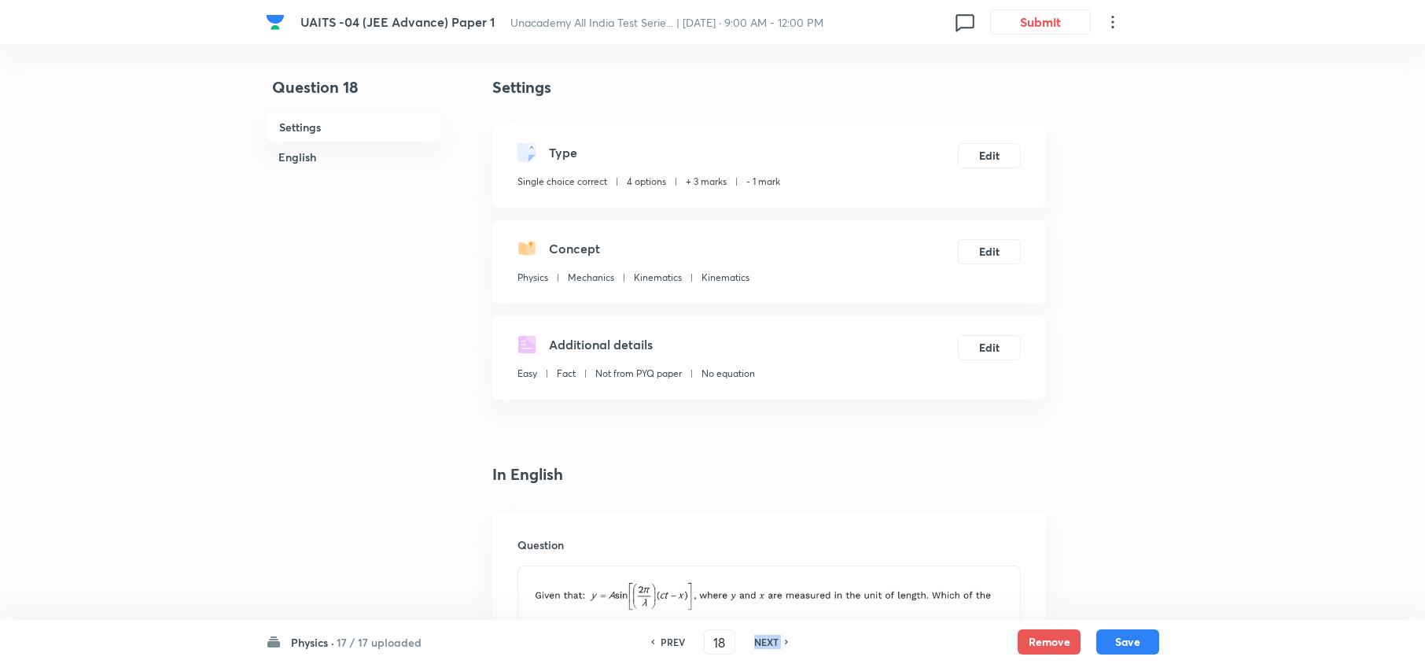
click at [800, 636] on div "PREV 18 ​ NEXT" at bounding box center [719, 641] width 203 height 25
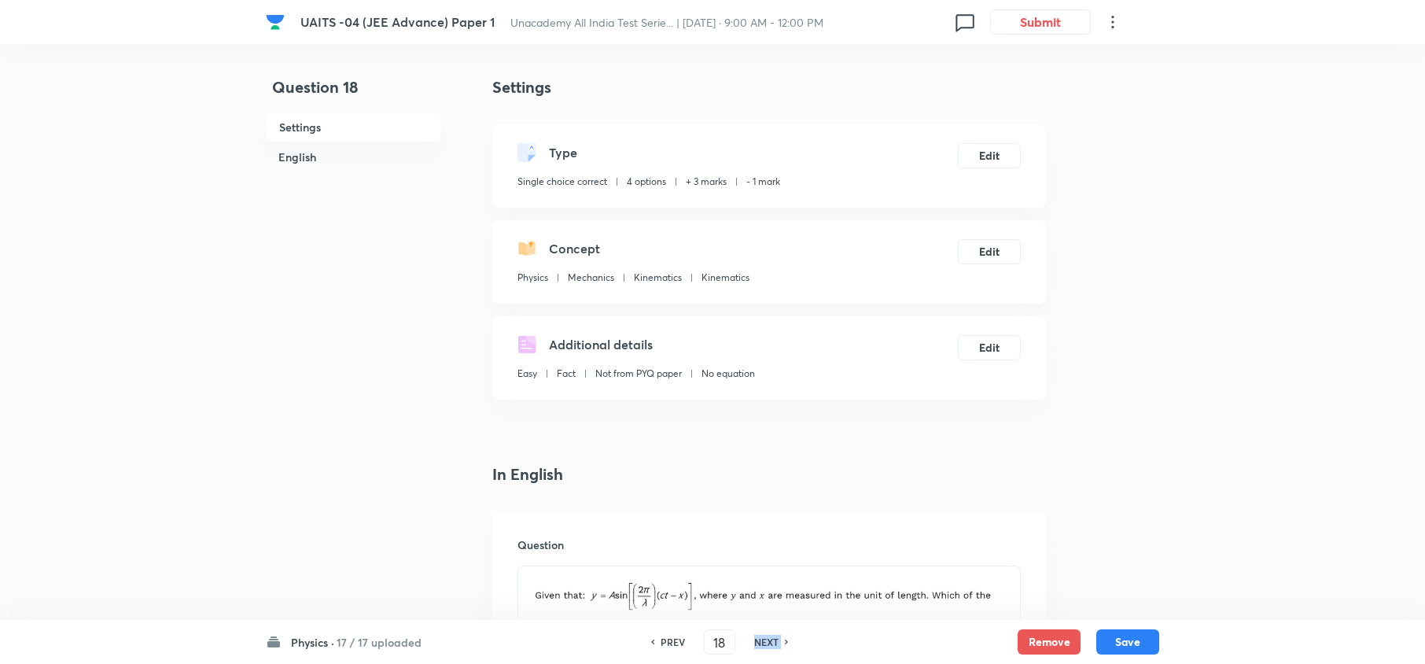
click at [800, 636] on div "PREV 18 ​ NEXT" at bounding box center [719, 641] width 203 height 25
click at [776, 639] on h6 "NEXT" at bounding box center [766, 642] width 24 height 14
type input "19"
checkbox input "false"
checkbox input "true"
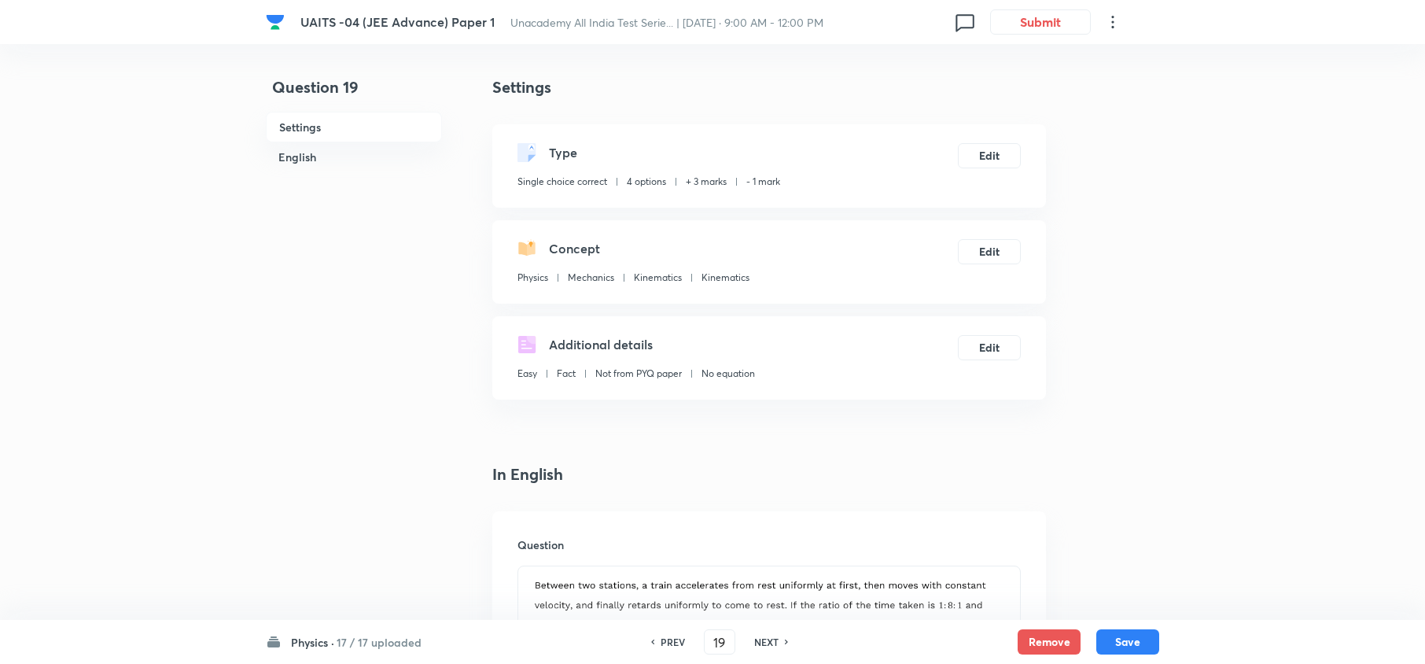
click at [776, 639] on h6 "NEXT" at bounding box center [766, 642] width 24 height 14
type input "20"
checkbox input "false"
checkbox input "true"
click at [776, 639] on h6 "NEXT" at bounding box center [766, 642] width 24 height 14
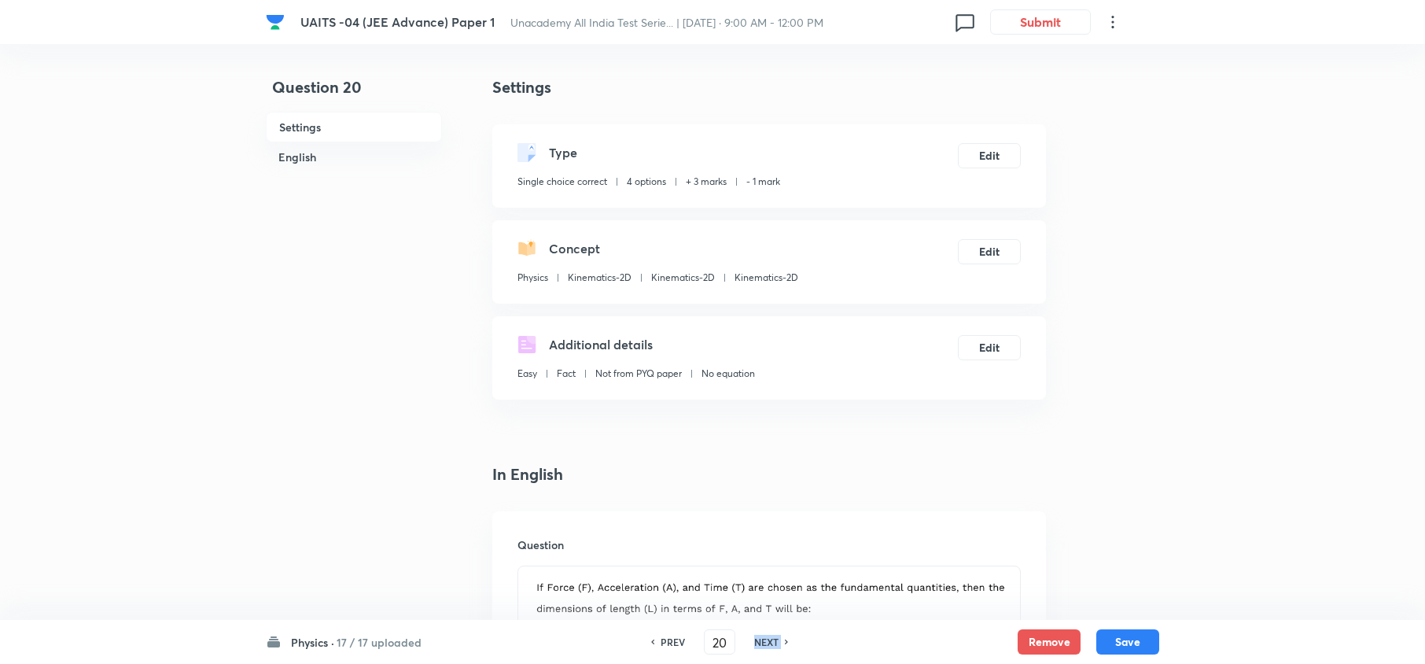
type input "21"
checkbox input "false"
checkbox input "true"
click at [776, 639] on h6 "NEXT" at bounding box center [766, 642] width 24 height 14
type input "22"
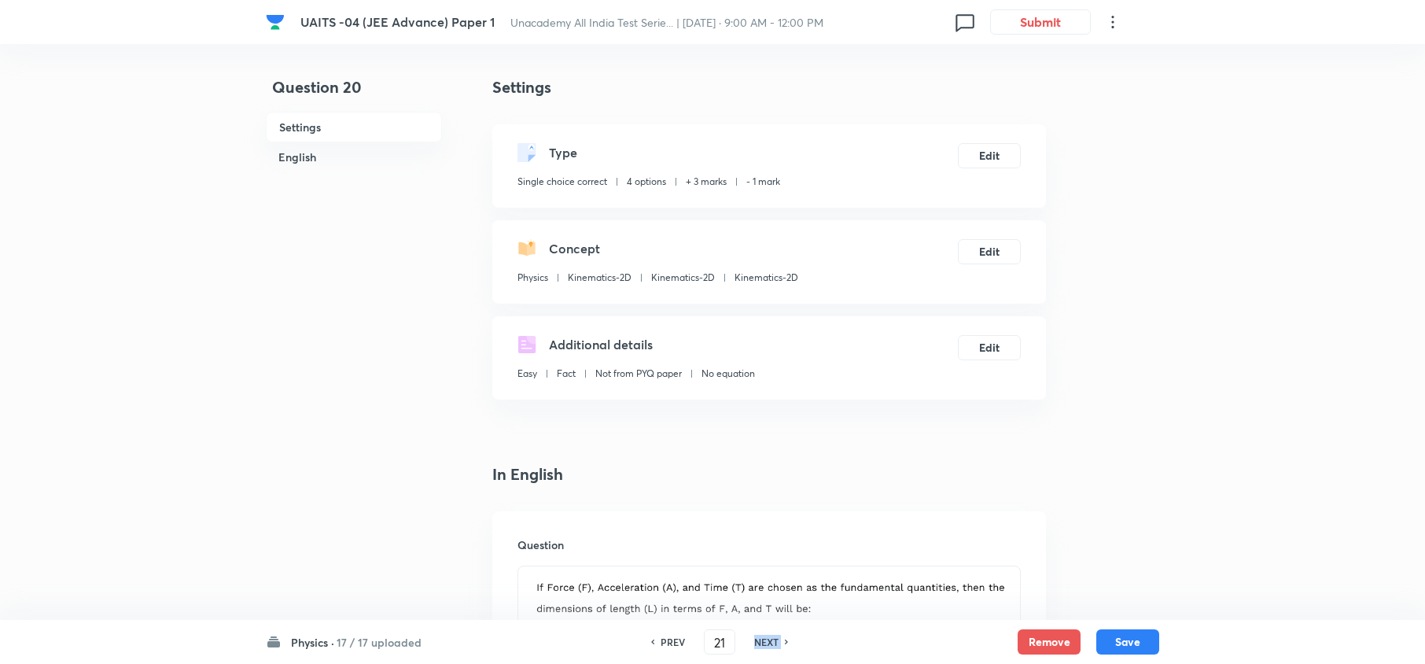
checkbox input "true"
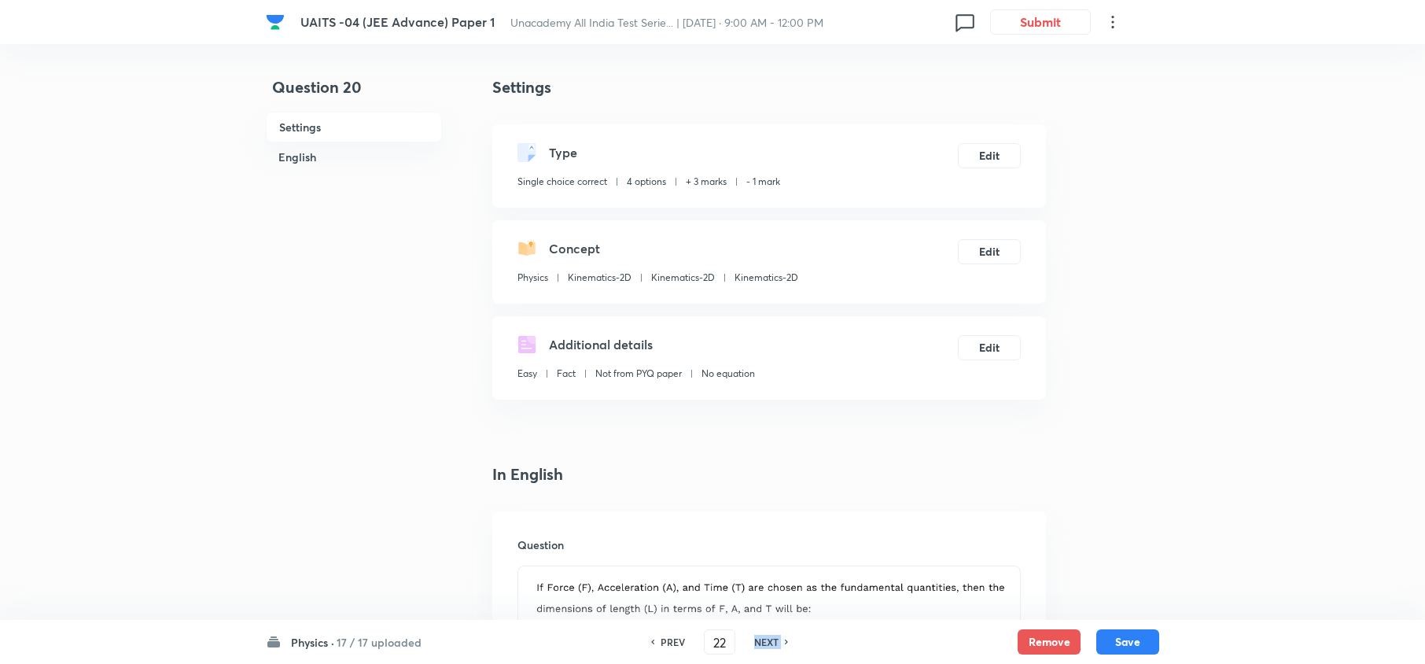
checkbox input "true"
checkbox input "false"
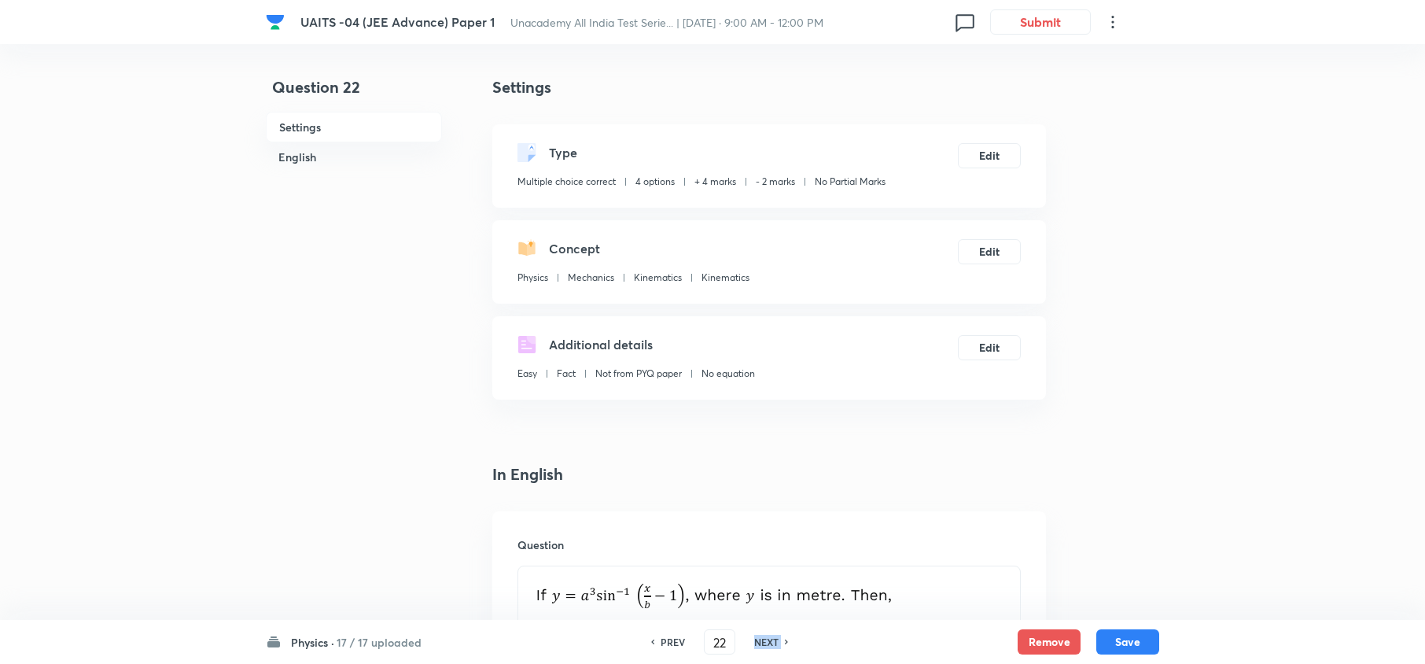
click at [776, 639] on h6 "NEXT" at bounding box center [766, 642] width 24 height 14
type input "23"
checkbox input "false"
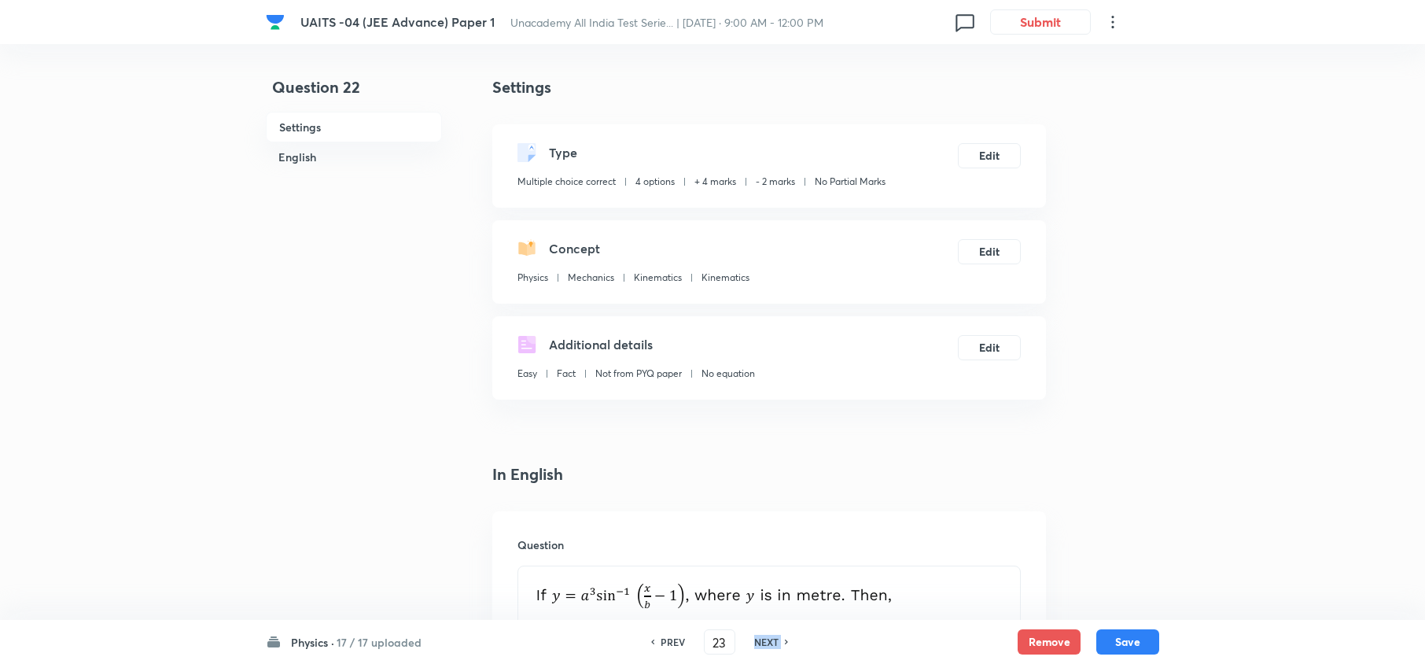
checkbox input "true"
click at [776, 639] on h6 "NEXT" at bounding box center [766, 642] width 24 height 14
type input "24"
checkbox input "false"
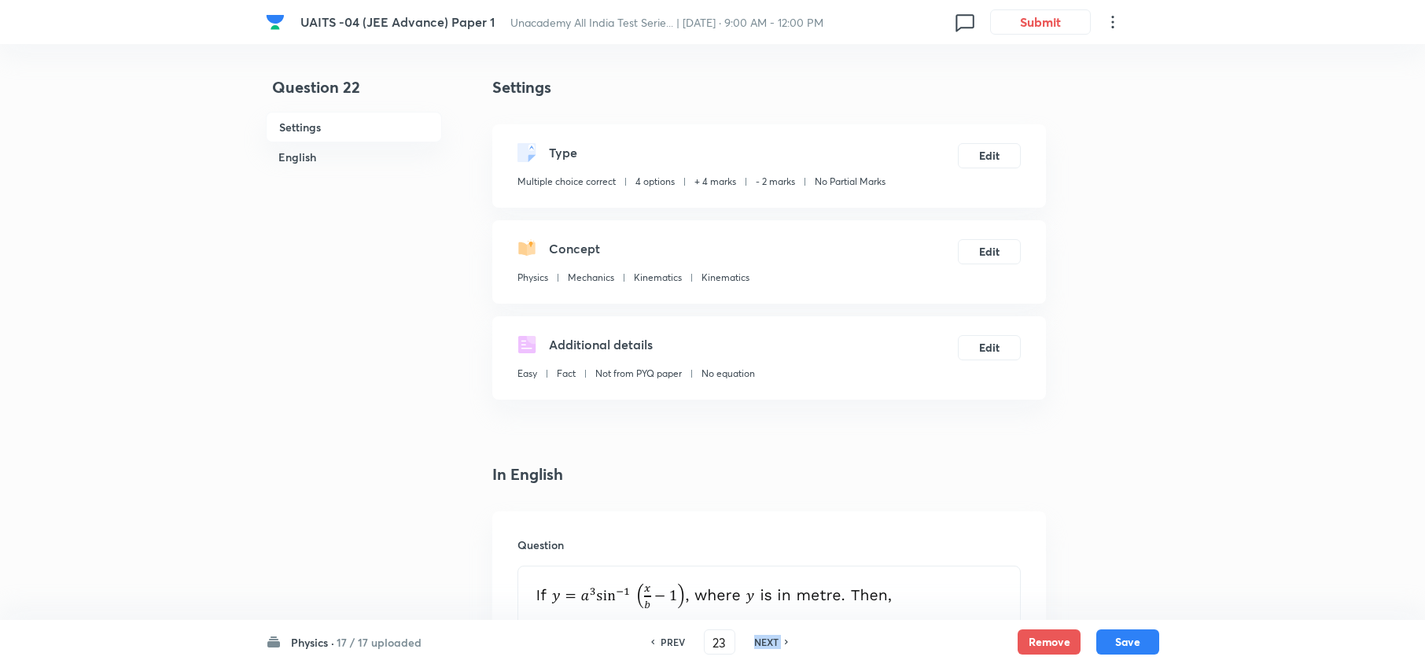
checkbox input "false"
checkbox input "true"
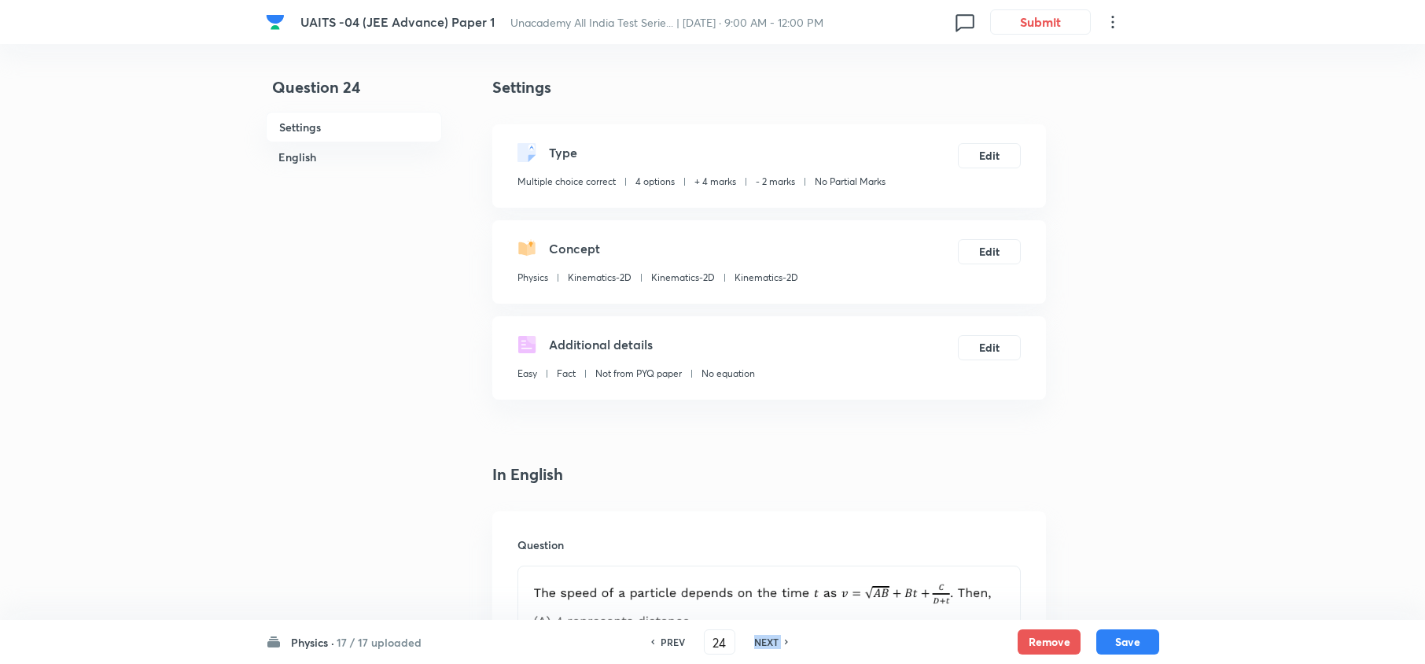
click at [776, 639] on h6 "NEXT" at bounding box center [766, 642] width 24 height 14
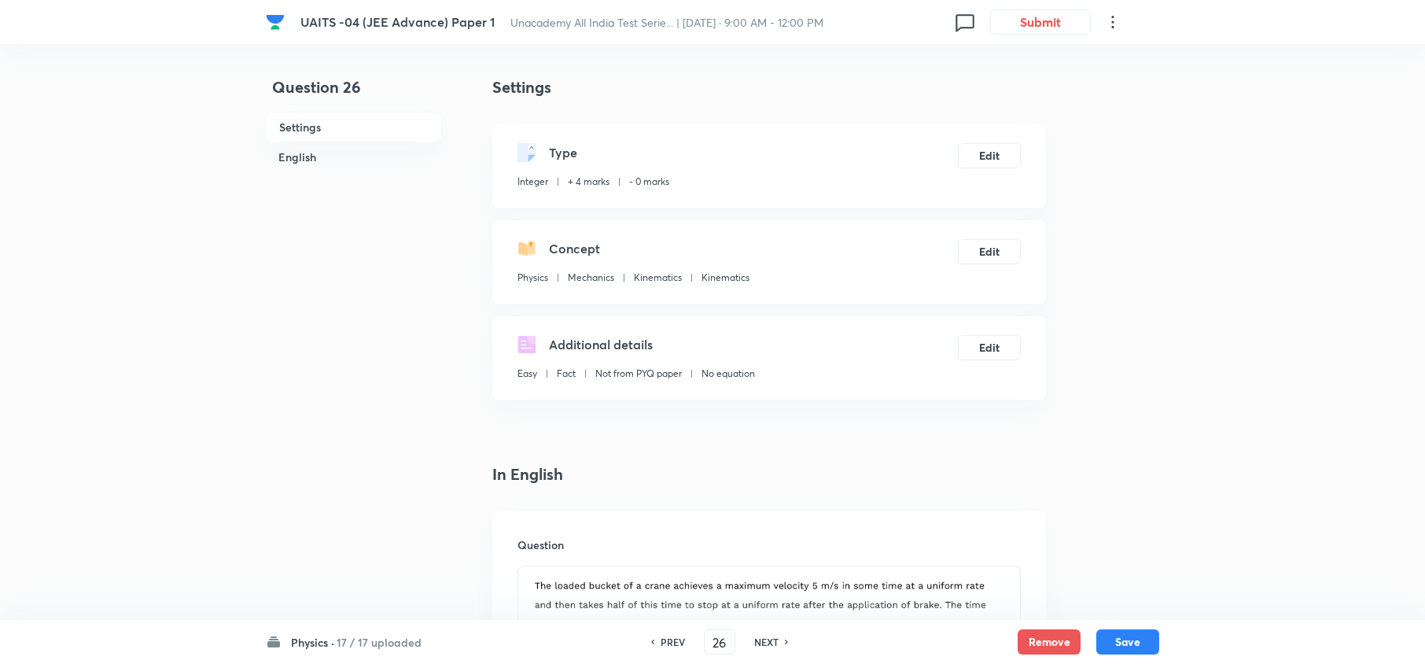
click at [684, 643] on h6 "PREV" at bounding box center [673, 642] width 24 height 14
type input "25"
type input "3"
click at [684, 643] on h6 "PREV" at bounding box center [673, 642] width 24 height 14
type input "24"
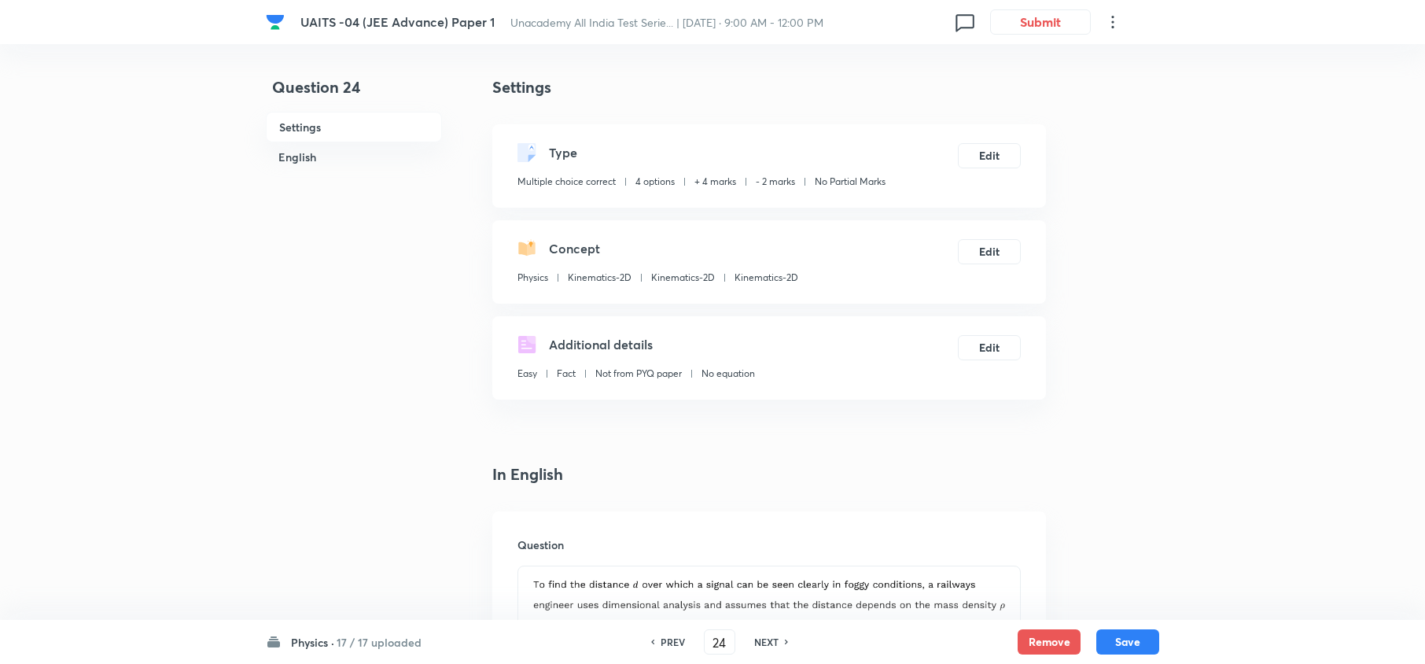
checkbox input "true"
click at [684, 643] on h6 "PREV" at bounding box center [673, 642] width 24 height 14
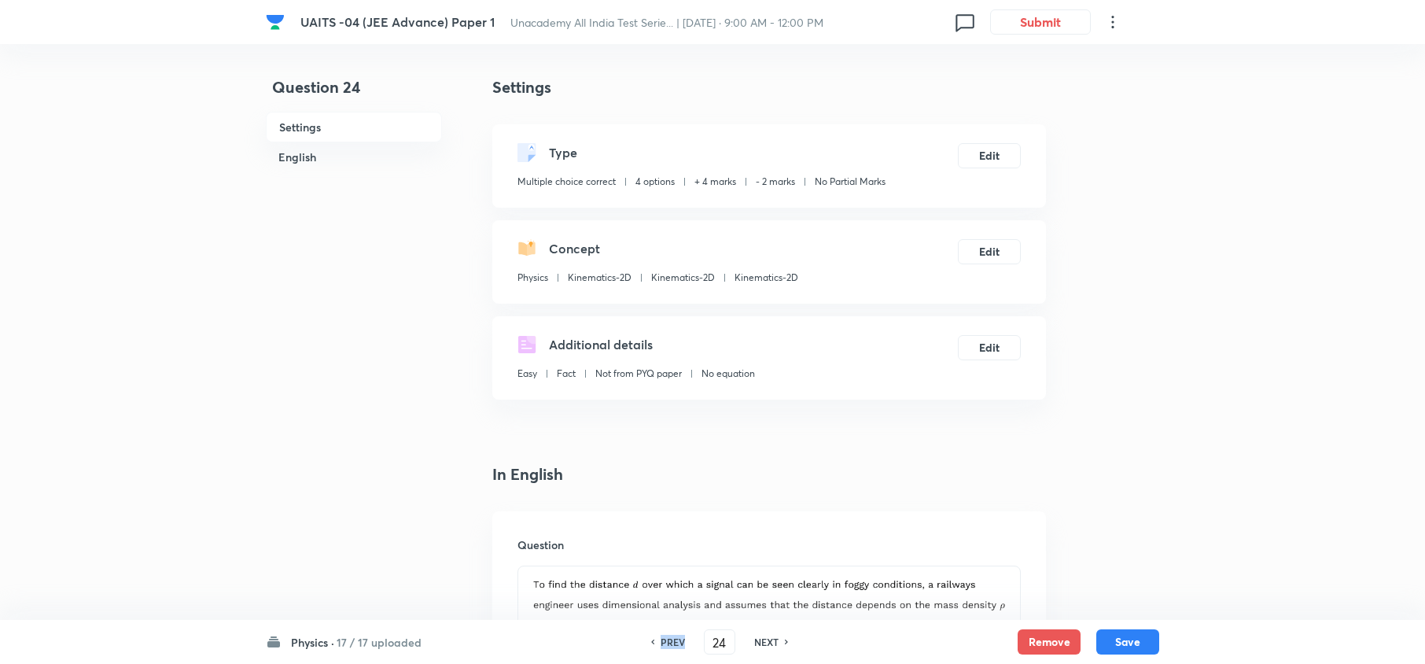
type input "23"
checkbox input "false"
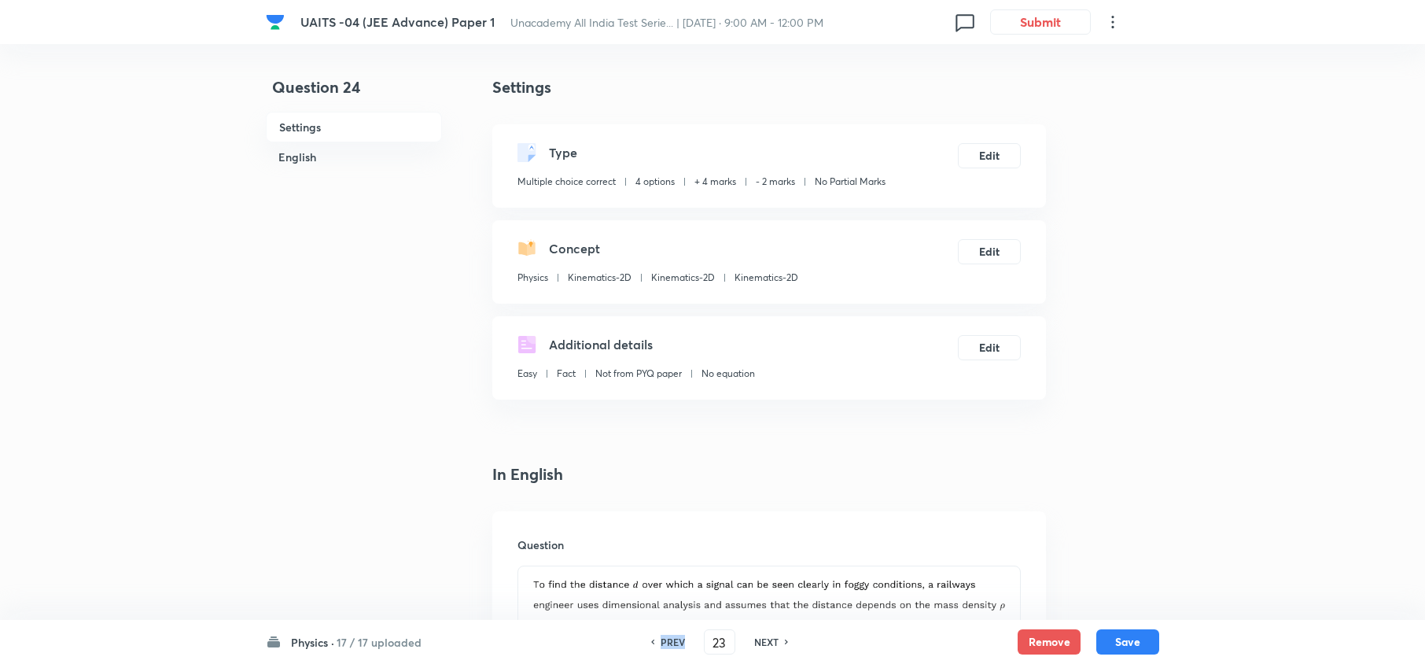
checkbox input "true"
click at [684, 643] on h6 "PREV" at bounding box center [673, 642] width 24 height 14
type input "22"
checkbox input "false"
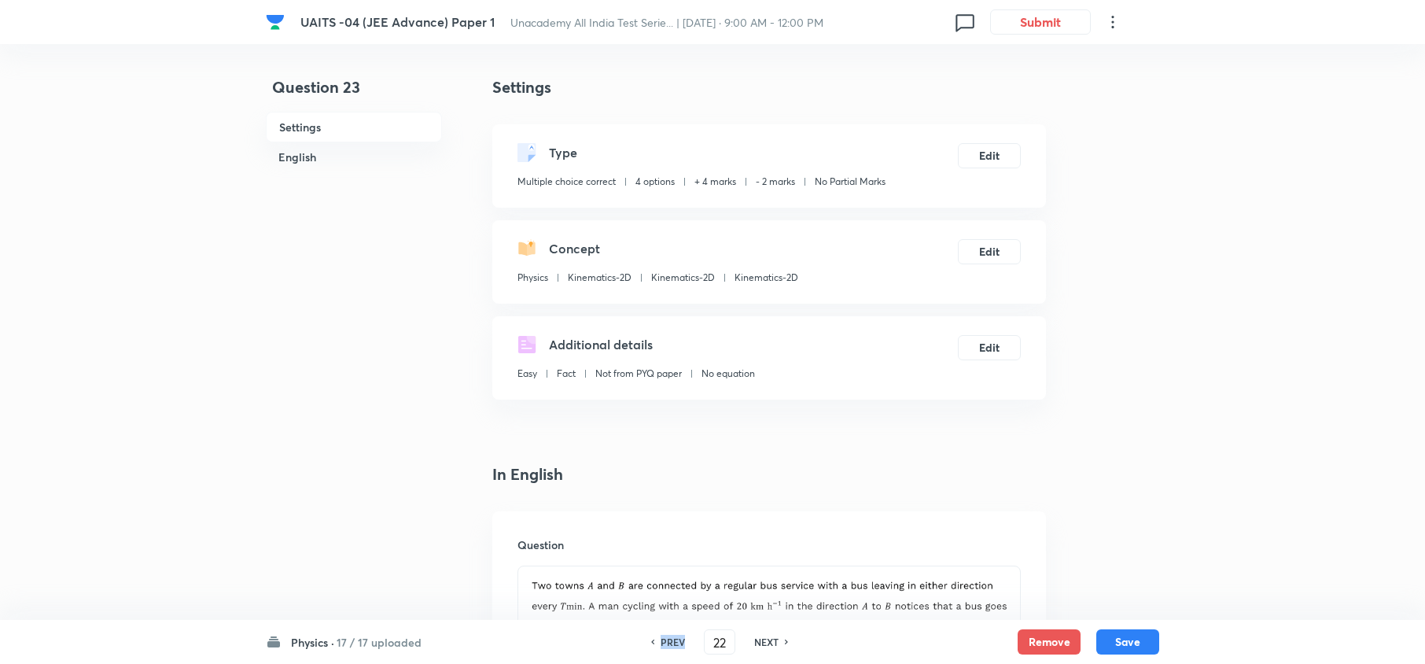
checkbox input "false"
checkbox input "true"
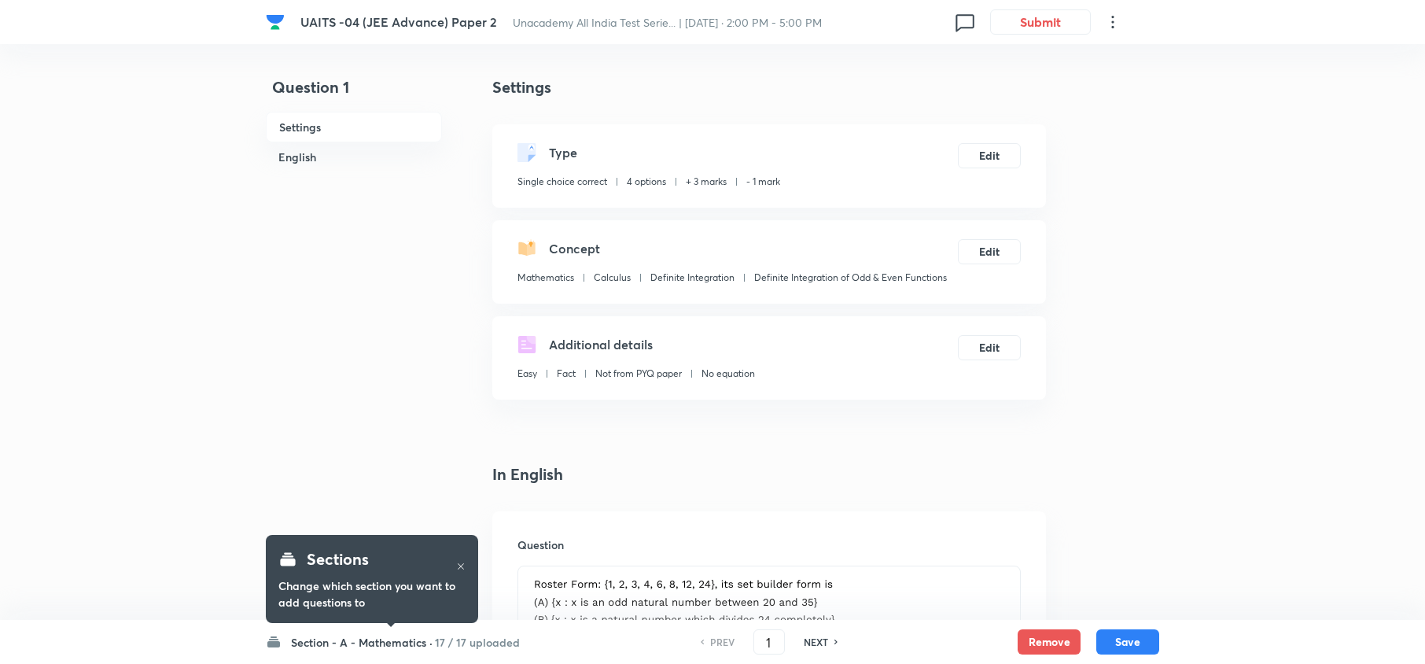
click at [819, 636] on h6 "NEXT" at bounding box center [816, 642] width 24 height 14
checkbox input "false"
type input "2"
checkbox input "true"
click at [819, 636] on h6 "NEXT" at bounding box center [816, 642] width 24 height 14
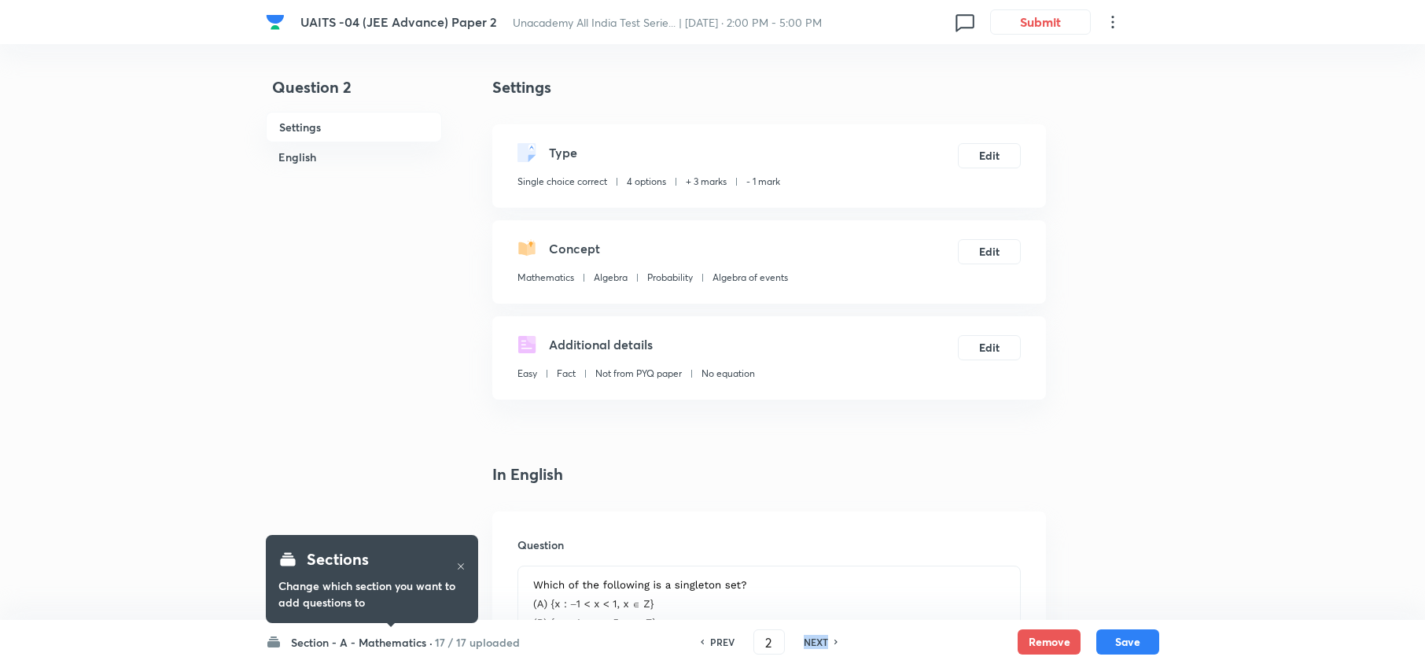
type input "3"
checkbox input "true"
click at [819, 636] on h6 "NEXT" at bounding box center [816, 642] width 24 height 14
type input "4"
click at [819, 636] on h6 "NEXT" at bounding box center [816, 642] width 24 height 14
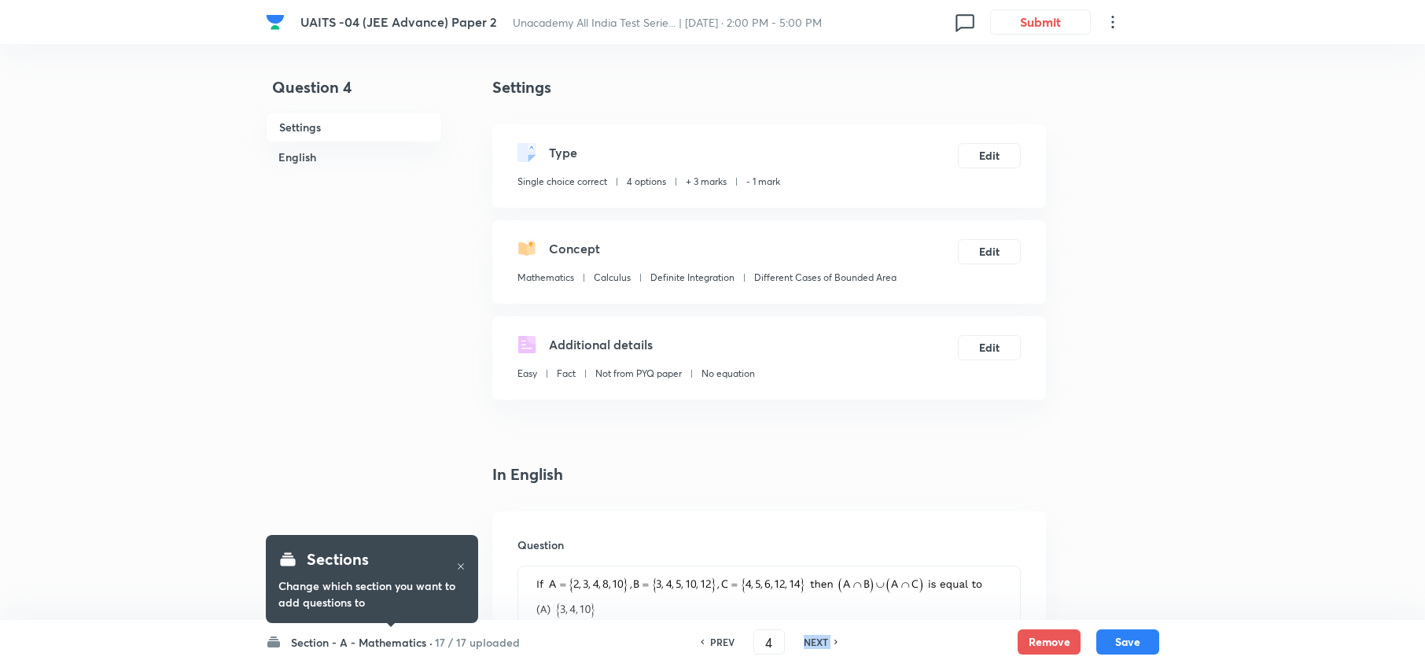
checkbox input "false"
type input "5"
checkbox input "true"
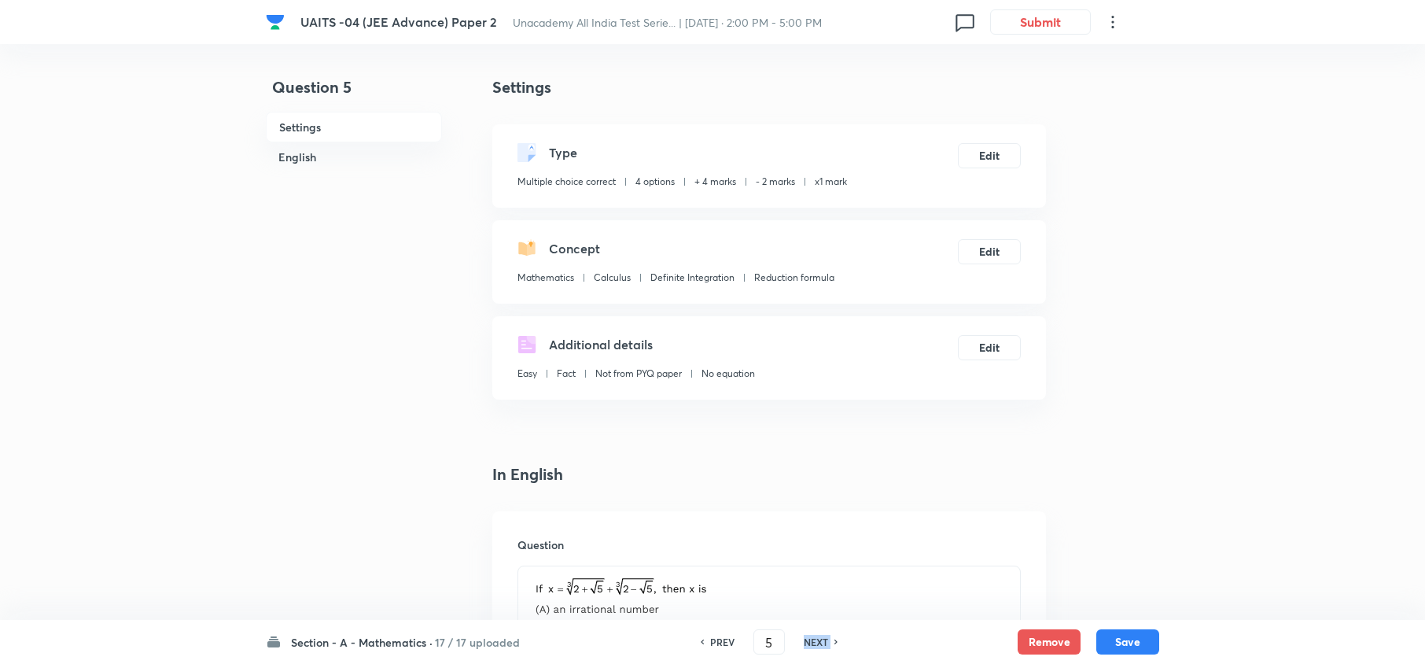
click at [819, 636] on h6 "NEXT" at bounding box center [816, 642] width 24 height 14
checkbox input "false"
type input "6"
checkbox input "true"
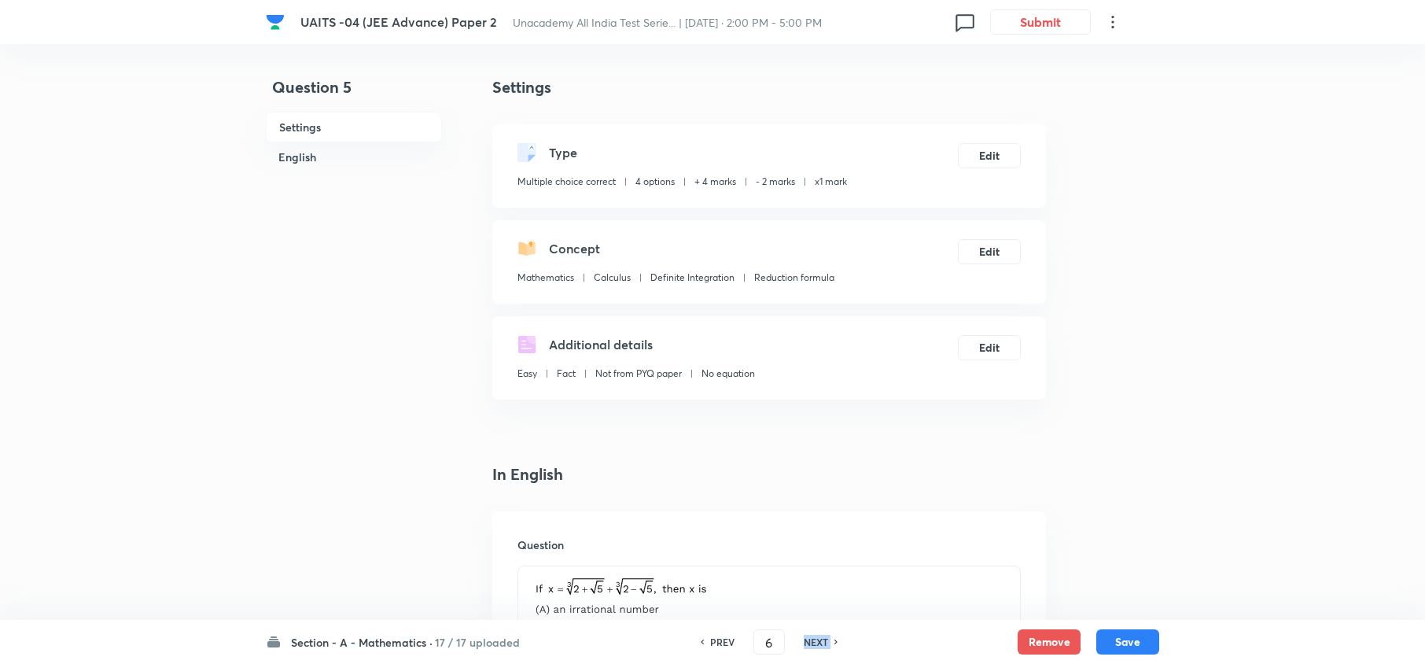
checkbox input "true"
click at [819, 636] on h6 "NEXT" at bounding box center [816, 642] width 24 height 14
checkbox input "false"
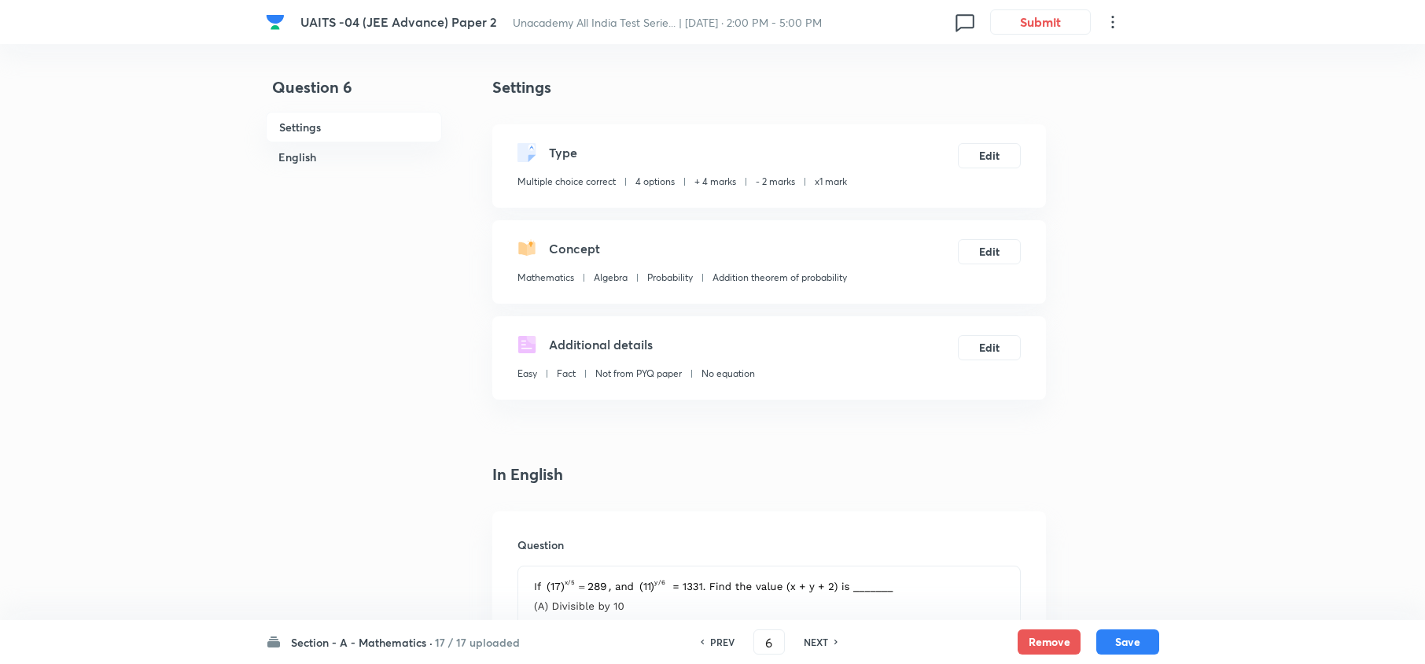
checkbox input "false"
type input "7"
checkbox input "true"
click at [819, 636] on h6 "NEXT" at bounding box center [816, 642] width 24 height 14
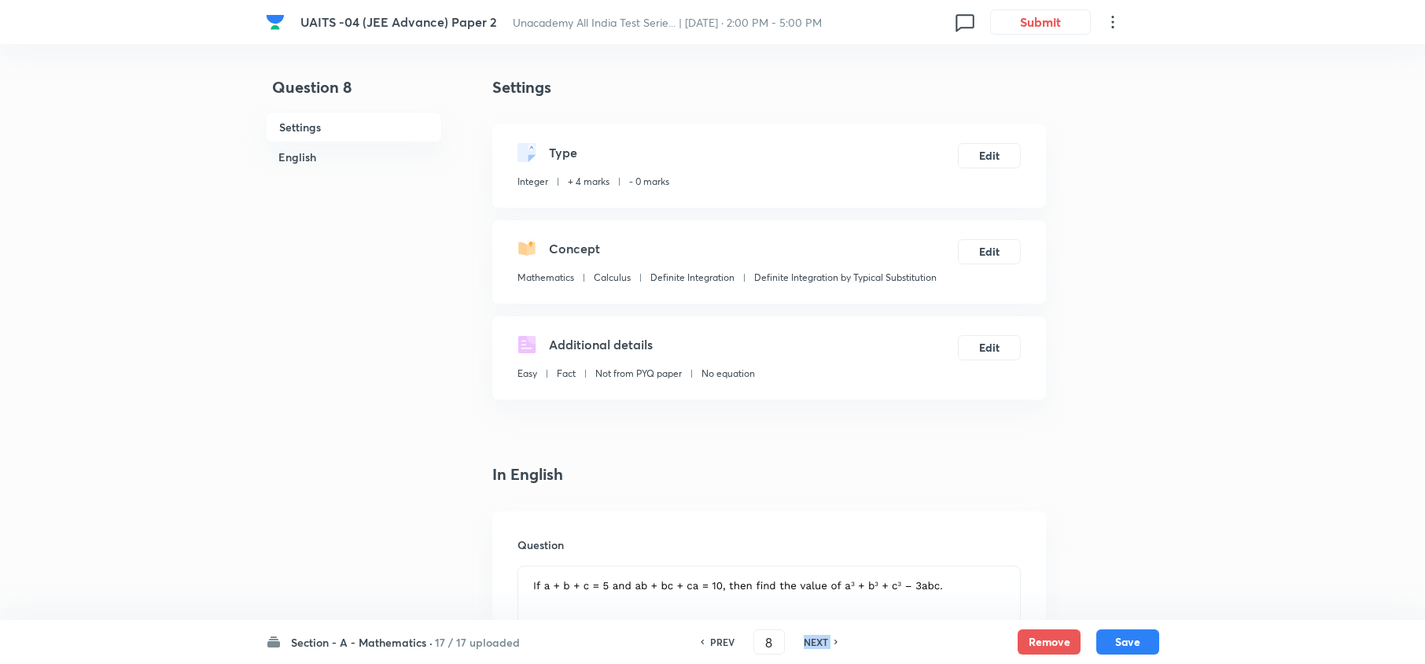
click at [819, 636] on h6 "NEXT" at bounding box center [816, 642] width 24 height 14
type input "9"
type input "-2"
click at [819, 636] on h6 "NEXT" at bounding box center [816, 642] width 24 height 14
type input "10"
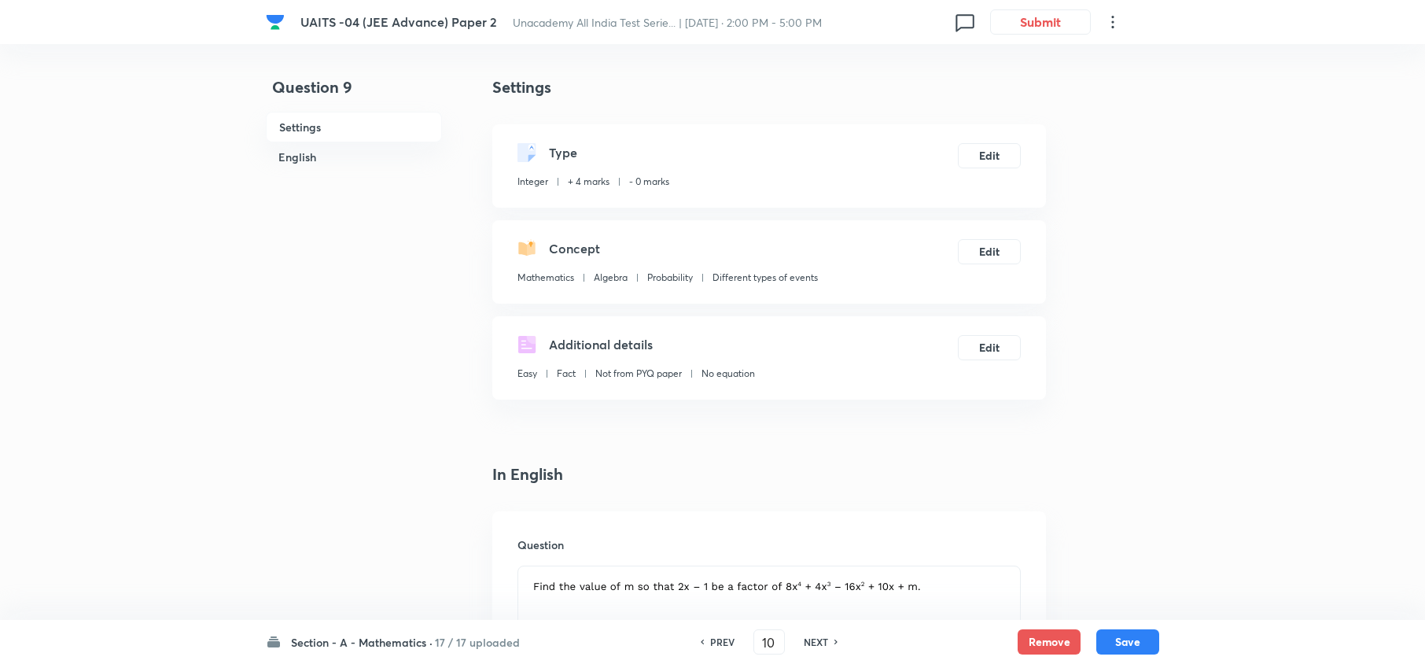
type input "4"
click at [728, 639] on h6 "PREV" at bounding box center [722, 642] width 24 height 14
type input "9"
type input "-2"
click at [728, 639] on h6 "PREV" at bounding box center [722, 642] width 24 height 14
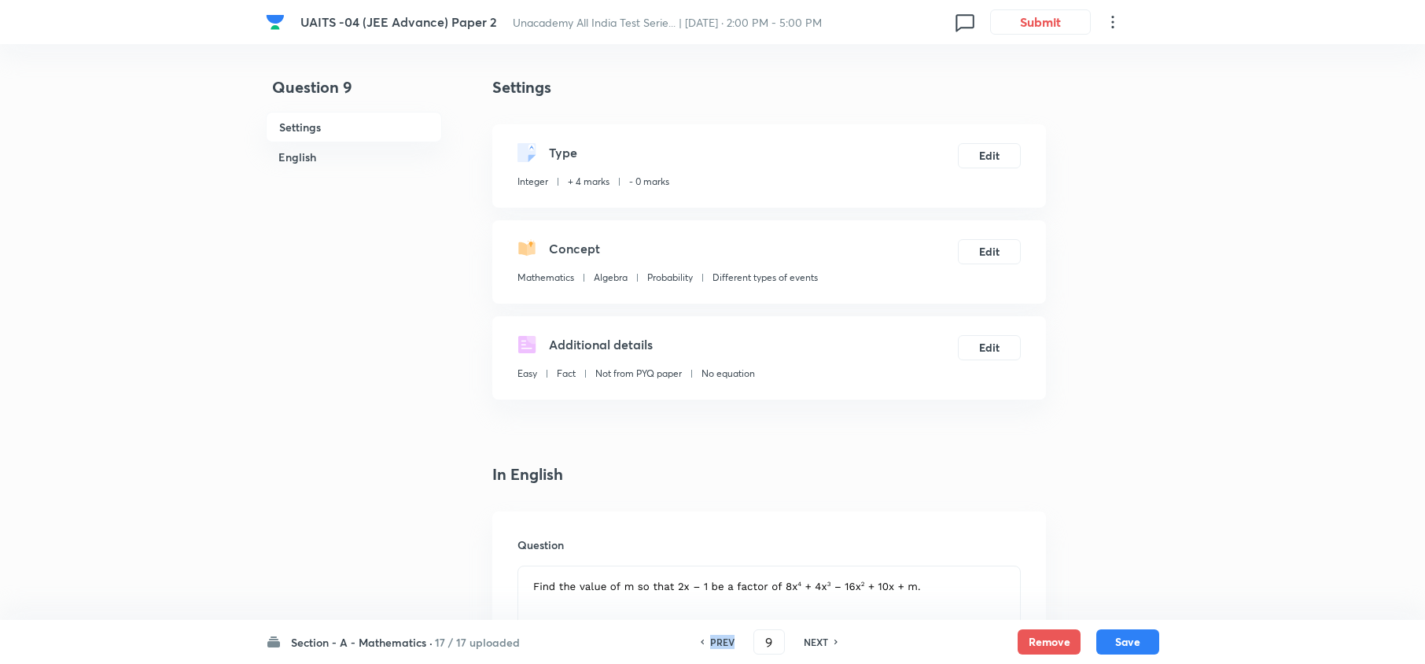
type input "8"
type input "-25"
click at [728, 639] on h6 "PREV" at bounding box center [722, 642] width 24 height 14
type input "7"
checkbox input "true"
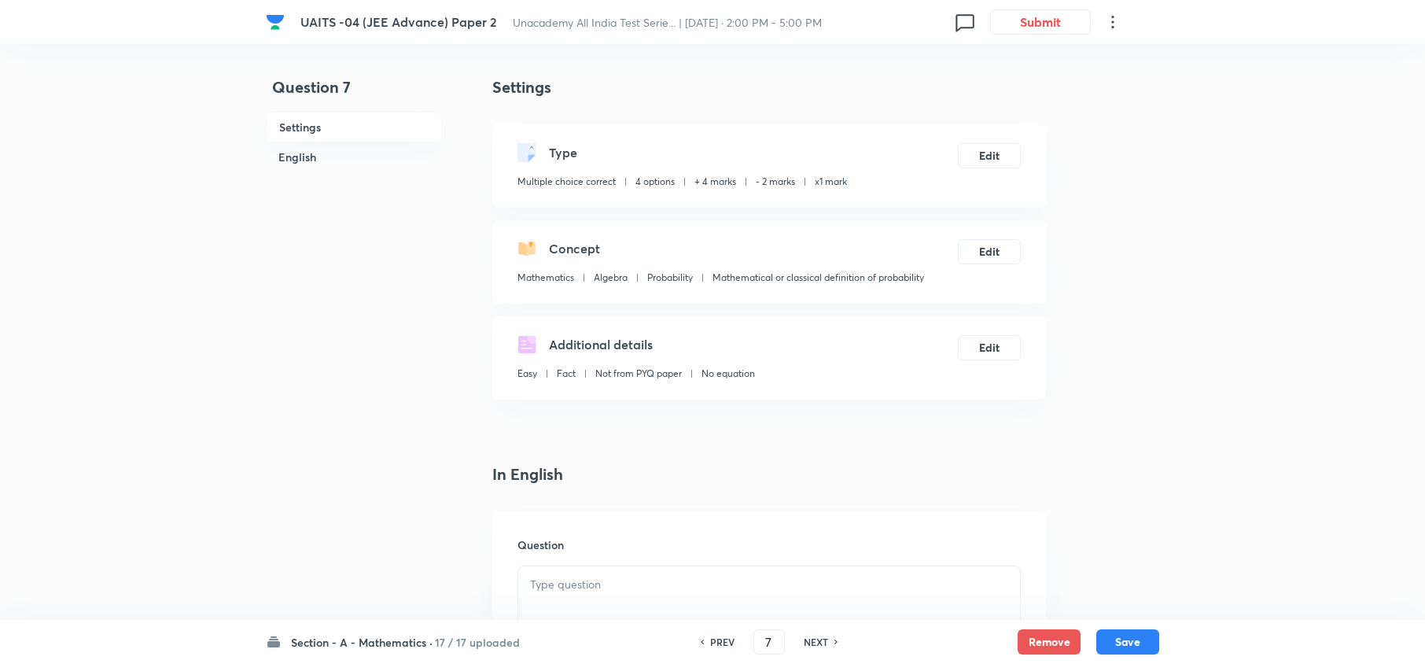
checkbox input "true"
click at [728, 639] on h6 "PREV" at bounding box center [722, 642] width 24 height 14
type input "6"
checkbox input "true"
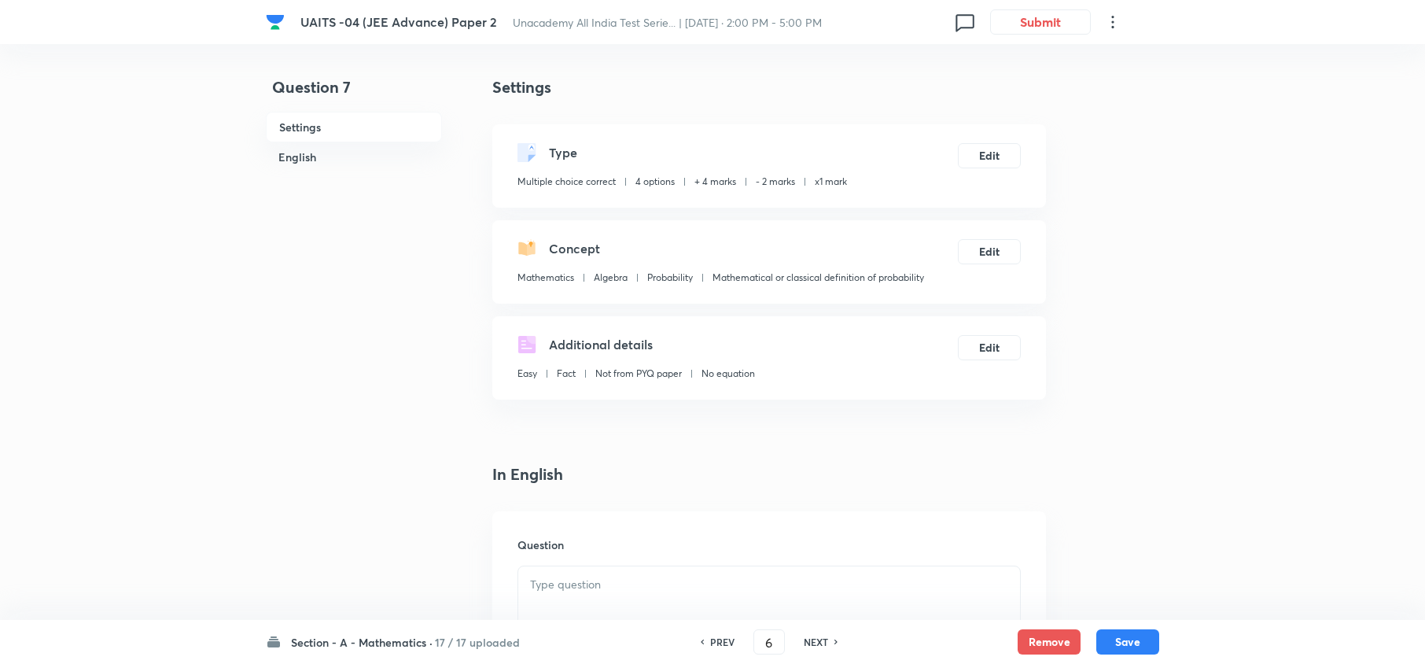
checkbox input "true"
click at [728, 639] on h6 "PREV" at bounding box center [722, 642] width 24 height 14
type input "5"
checkbox input "false"
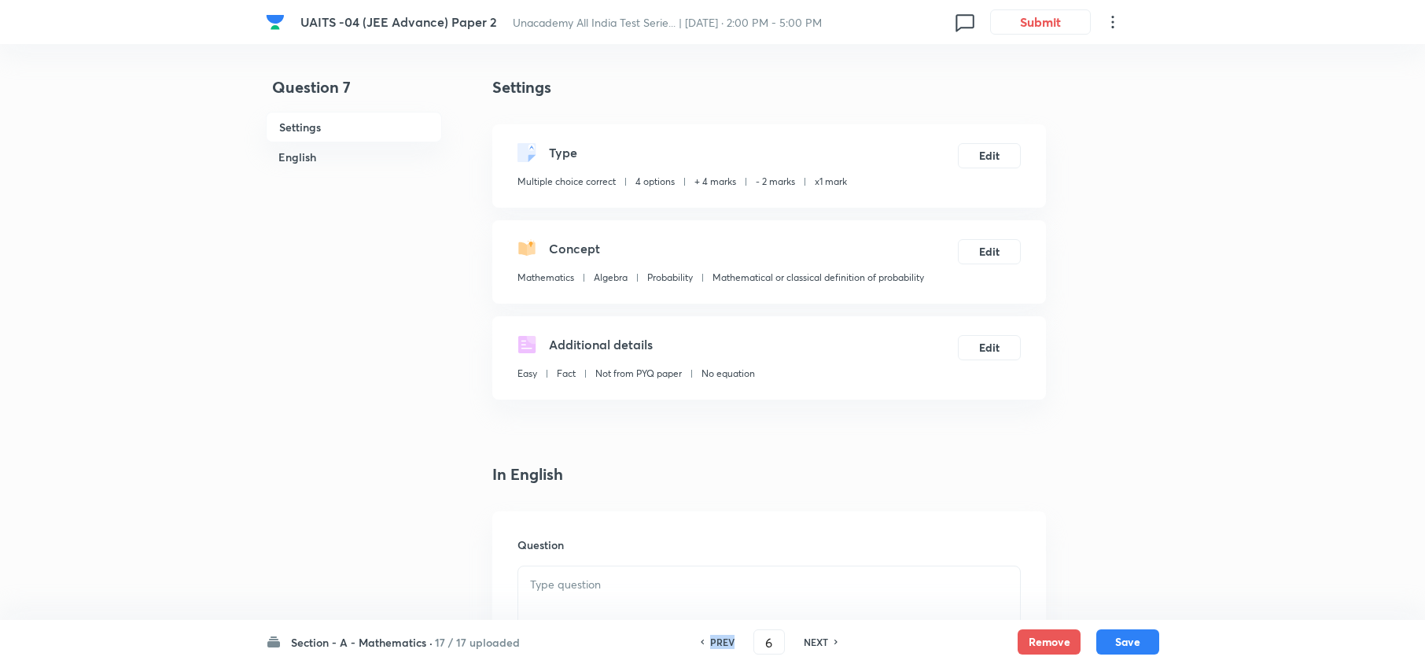
checkbox input "false"
checkbox input "true"
click at [728, 639] on h6 "PREV" at bounding box center [722, 642] width 24 height 14
type input "4"
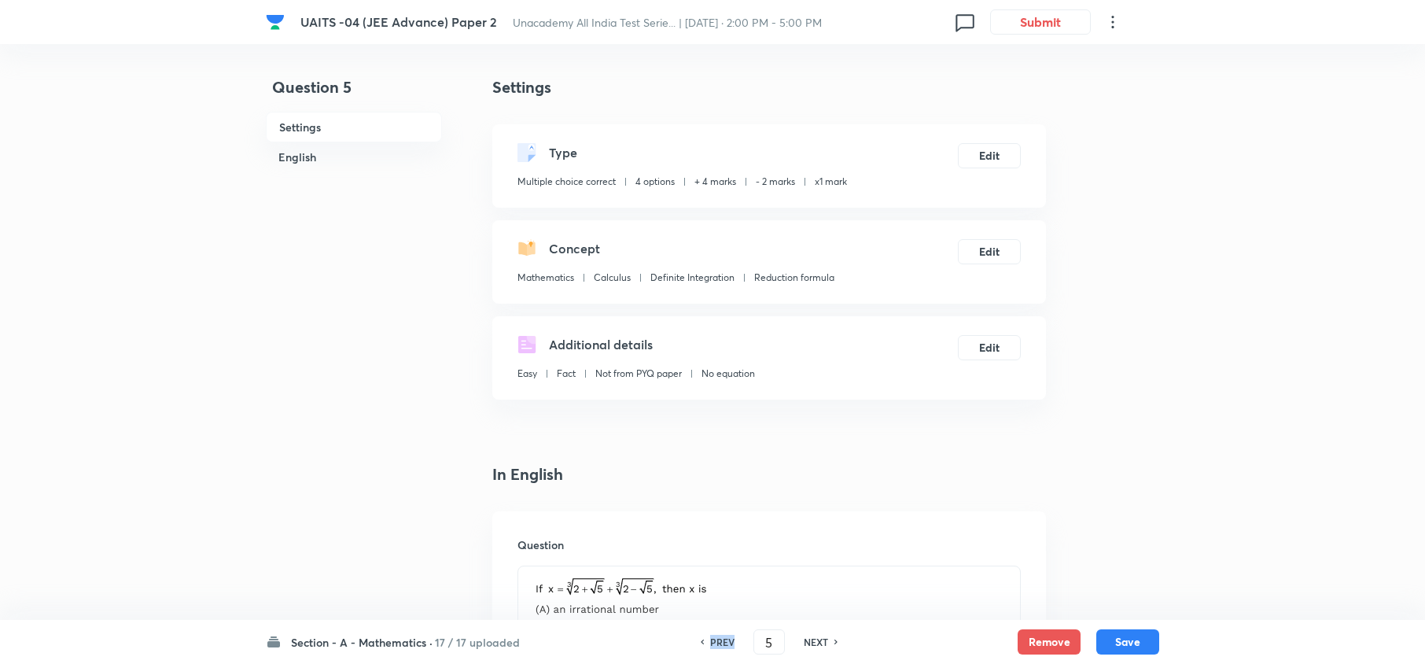
checkbox input "false"
checkbox input "true"
click at [728, 639] on h6 "PREV" at bounding box center [722, 642] width 24 height 14
type input "3"
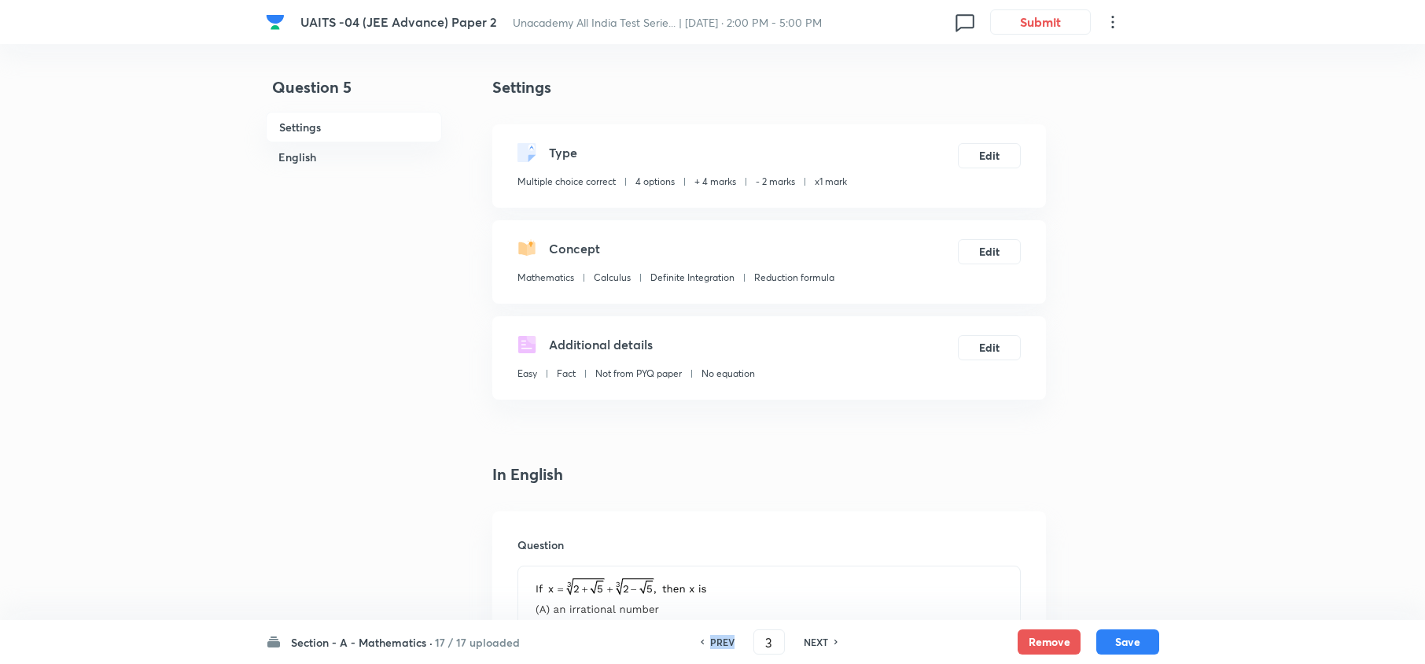
checkbox input "true"
click at [728, 639] on h6 "PREV" at bounding box center [722, 642] width 24 height 14
type input "2"
checkbox input "true"
click at [728, 639] on h6 "PREV" at bounding box center [722, 642] width 24 height 14
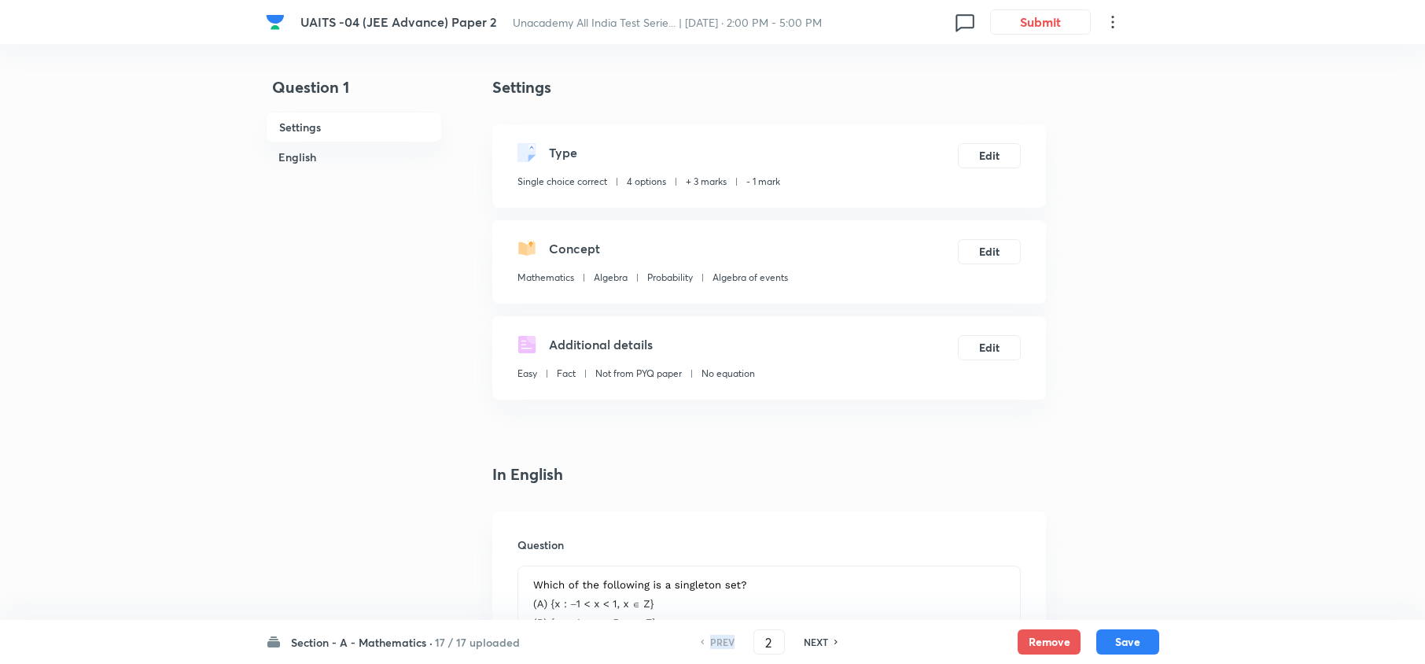
type input "1"
checkbox input "false"
checkbox input "true"
click at [728, 639] on h6 "PREV" at bounding box center [722, 642] width 24 height 14
click at [804, 639] on h6 "NEXT" at bounding box center [816, 642] width 24 height 14
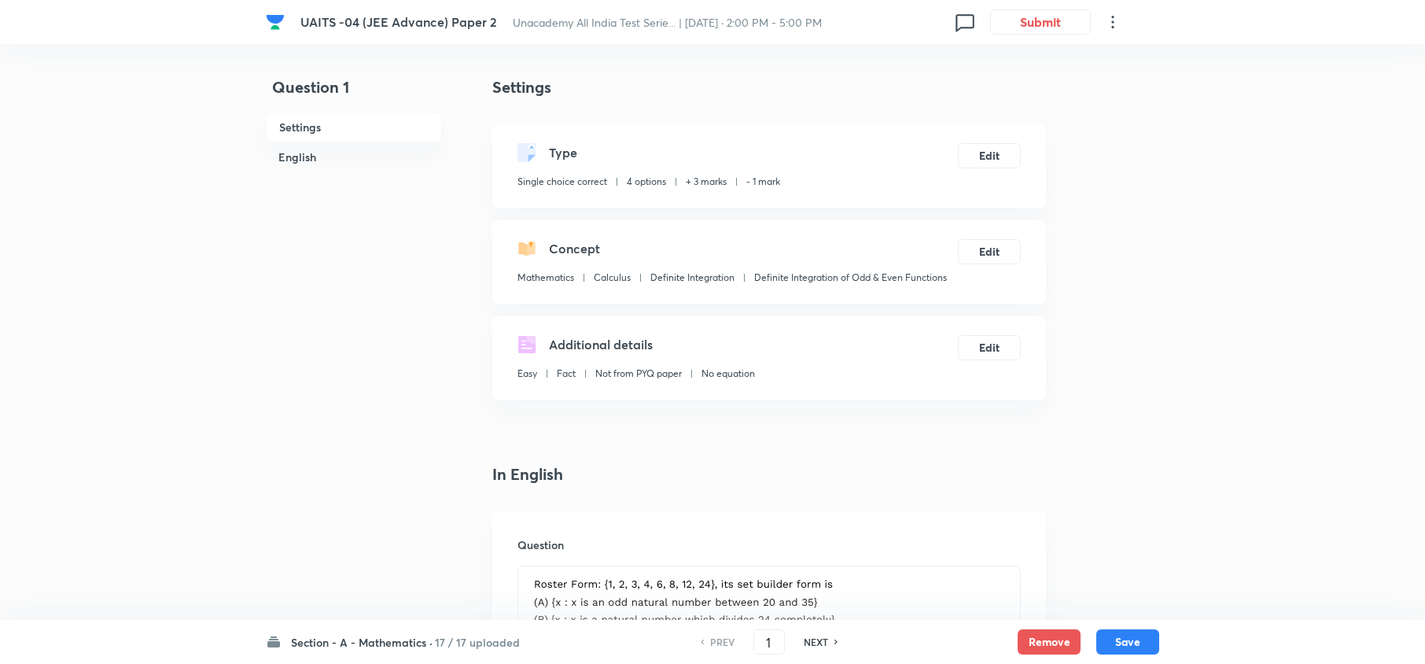
type input "2"
checkbox input "true"
checkbox input "false"
click at [804, 639] on h6 "NEXT" at bounding box center [816, 642] width 24 height 14
type input "3"
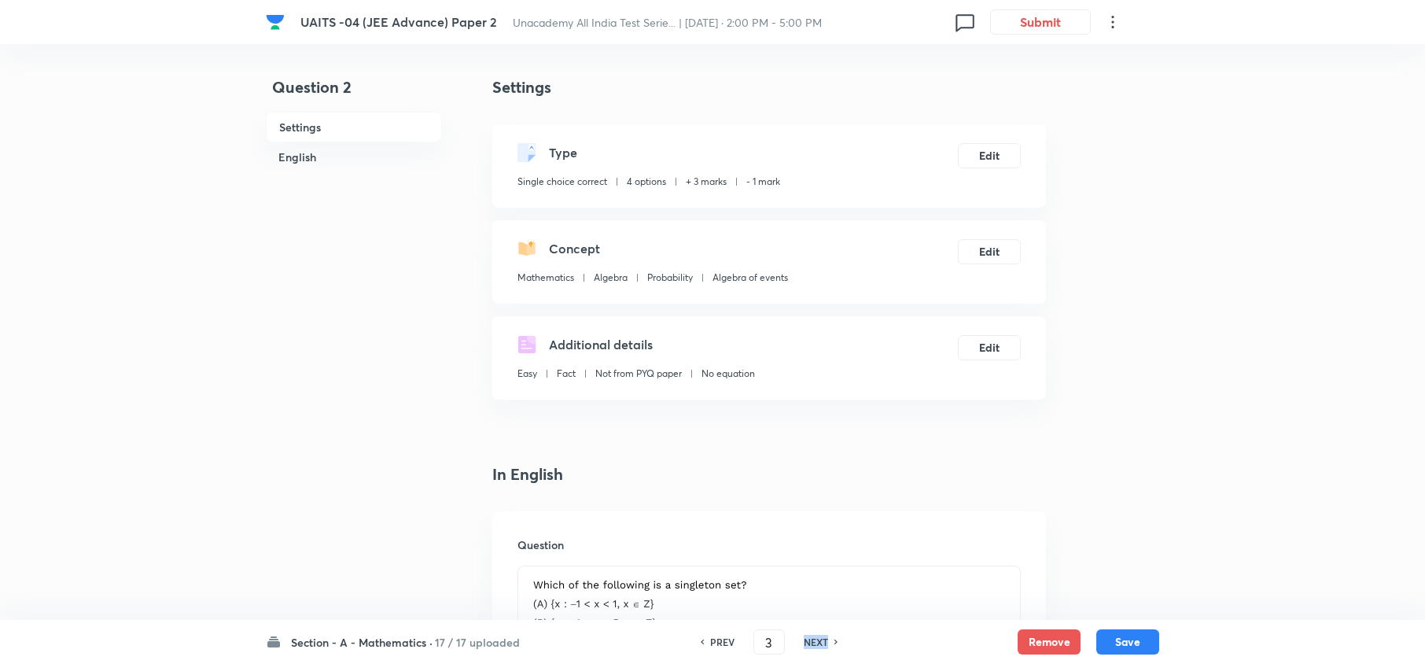
checkbox input "true"
click at [804, 639] on h6 "NEXT" at bounding box center [816, 642] width 24 height 14
type input "4"
checkbox input "true"
click at [804, 639] on h6 "NEXT" at bounding box center [816, 642] width 24 height 14
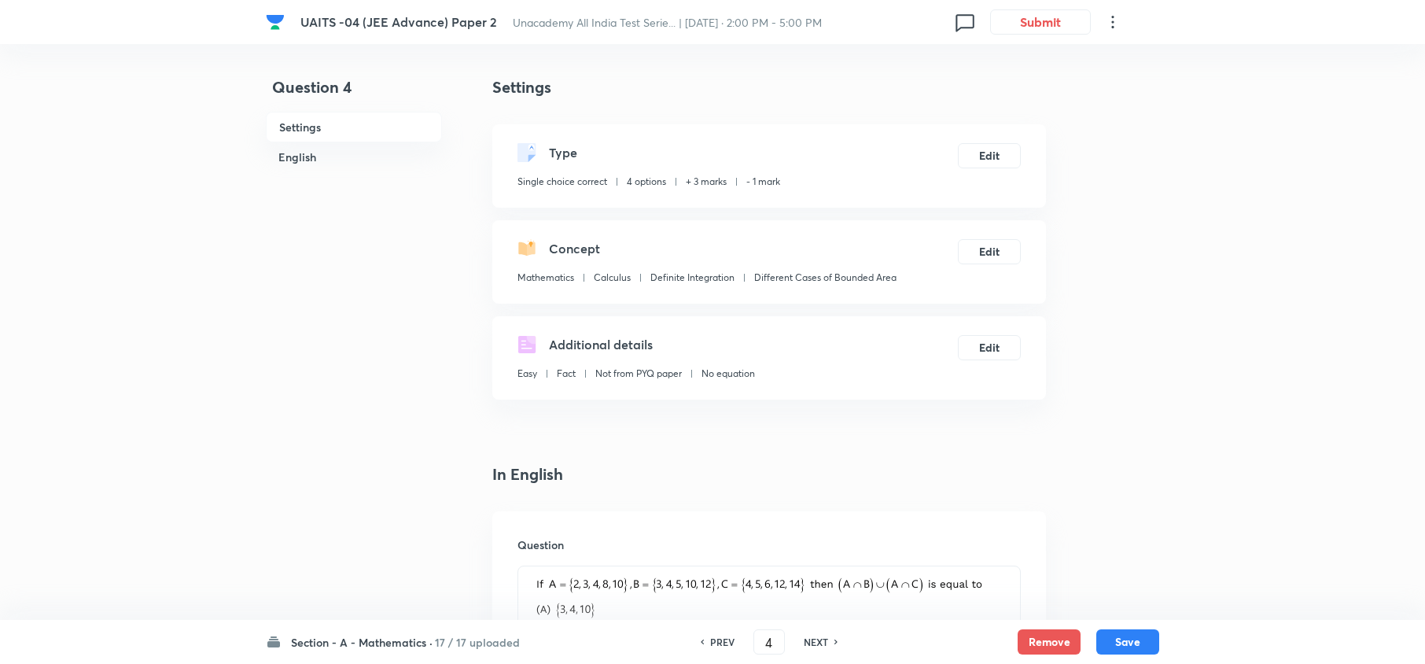
type input "5"
checkbox input "false"
checkbox input "true"
click at [733, 642] on div "PREV" at bounding box center [720, 642] width 42 height 14
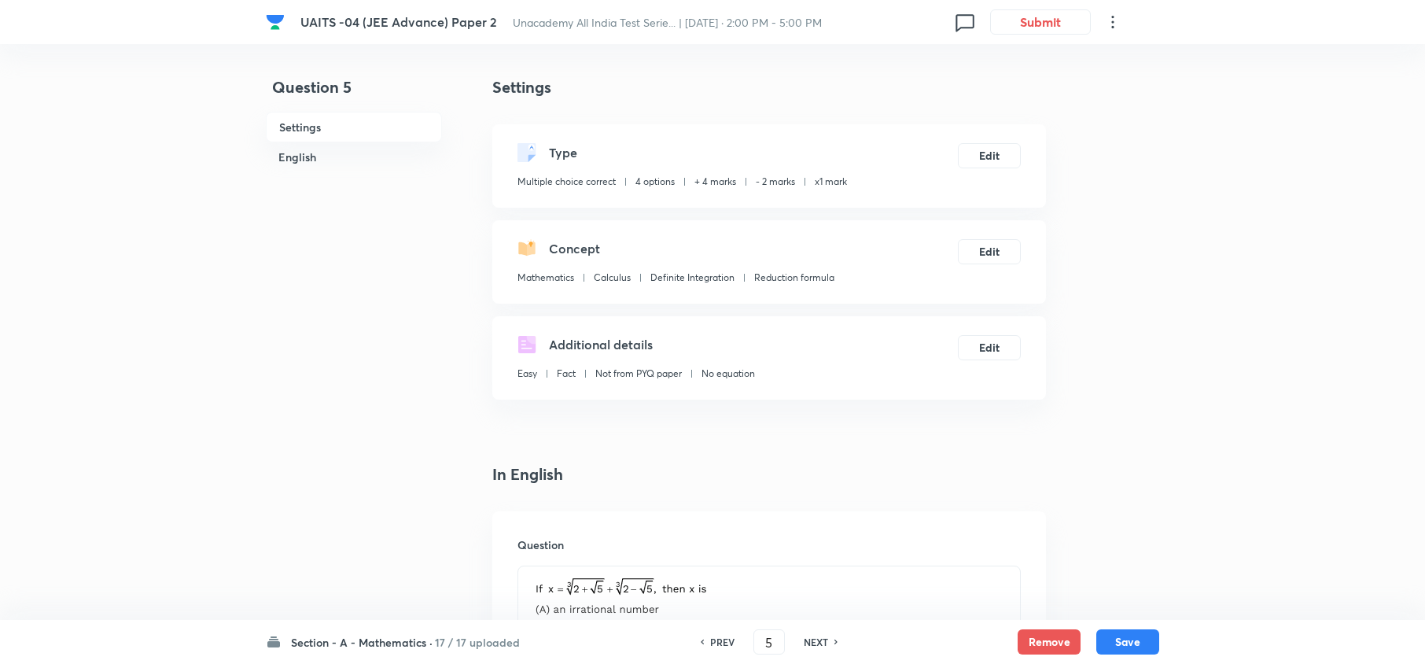
type input "4"
checkbox input "false"
checkbox input "true"
click at [816, 636] on h6 "NEXT" at bounding box center [816, 642] width 24 height 14
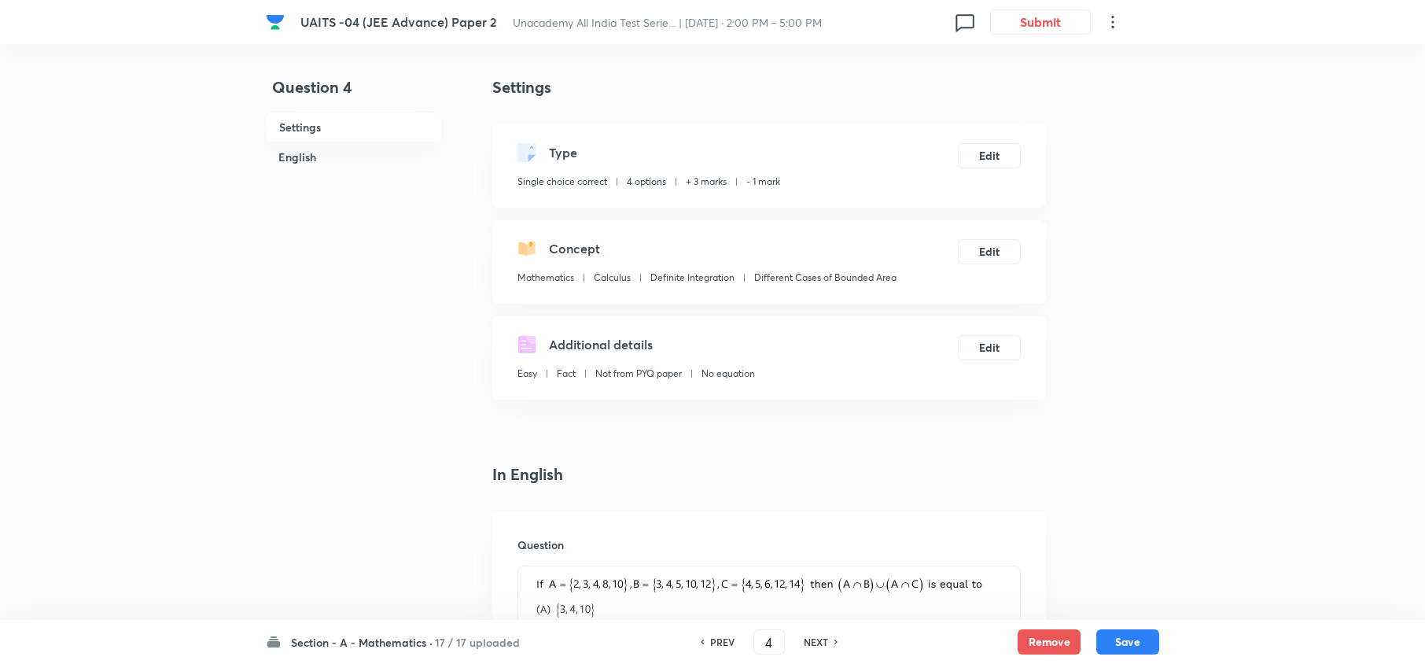
type input "5"
checkbox input "false"
checkbox input "true"
click at [816, 636] on h6 "NEXT" at bounding box center [816, 642] width 24 height 14
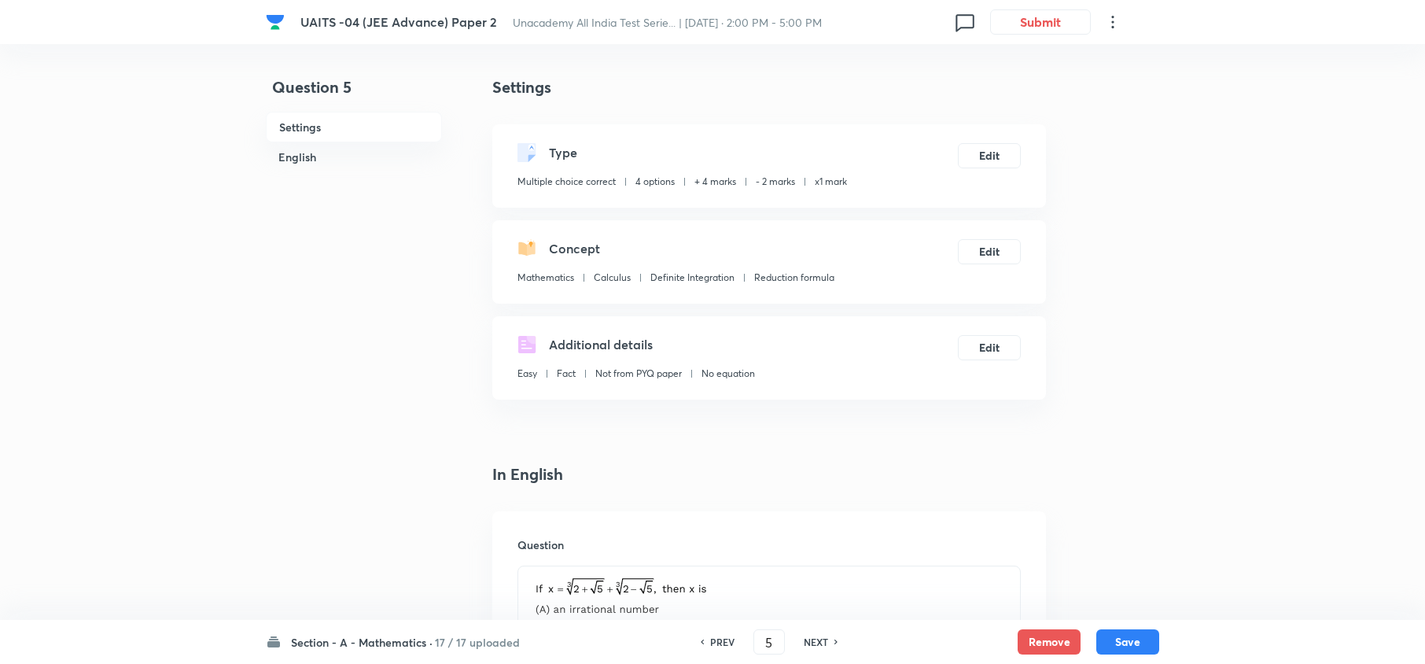
type input "6"
checkbox input "false"
checkbox input "true"
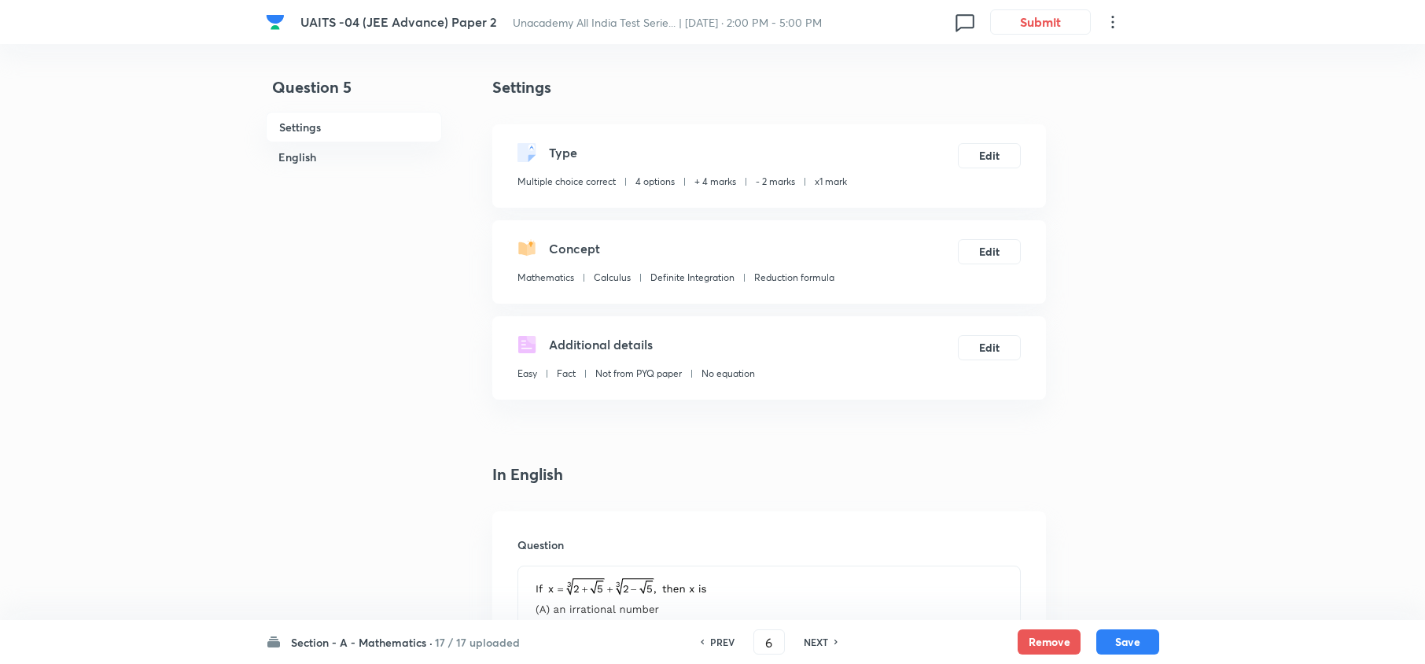
checkbox input "true"
click at [816, 636] on h6 "NEXT" at bounding box center [816, 642] width 24 height 14
type input "7"
checkbox input "false"
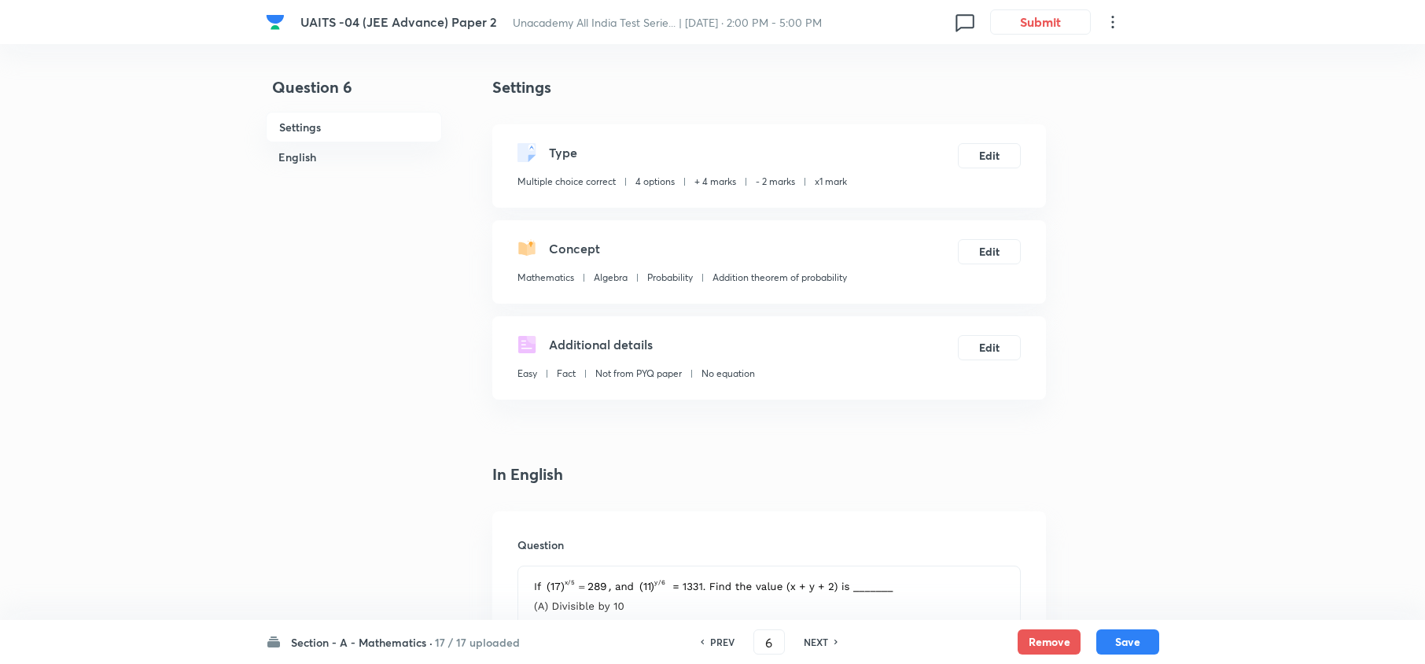
checkbox input "false"
checkbox input "true"
click at [816, 636] on h6 "NEXT" at bounding box center [816, 642] width 24 height 14
click at [818, 640] on h6 "NEXT" at bounding box center [816, 642] width 24 height 14
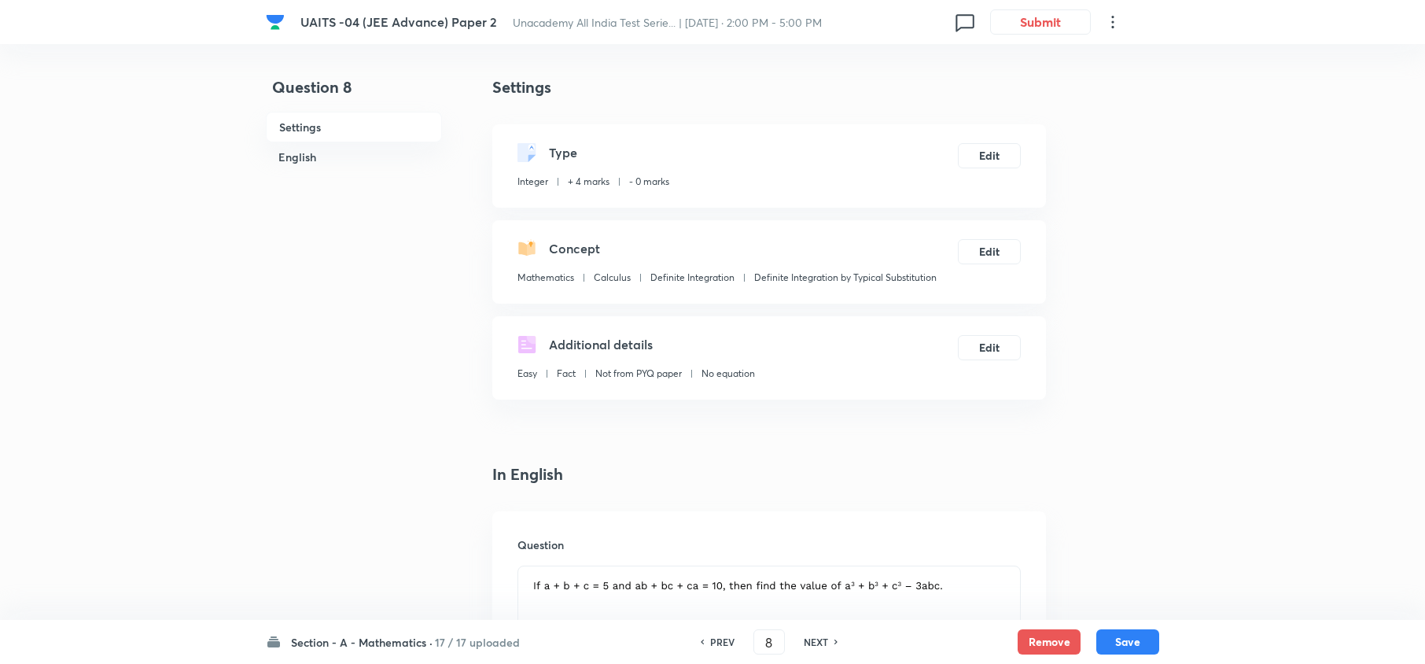
type input "9"
type input "-2"
click at [818, 640] on h6 "NEXT" at bounding box center [816, 642] width 24 height 14
type input "10"
type input "4"
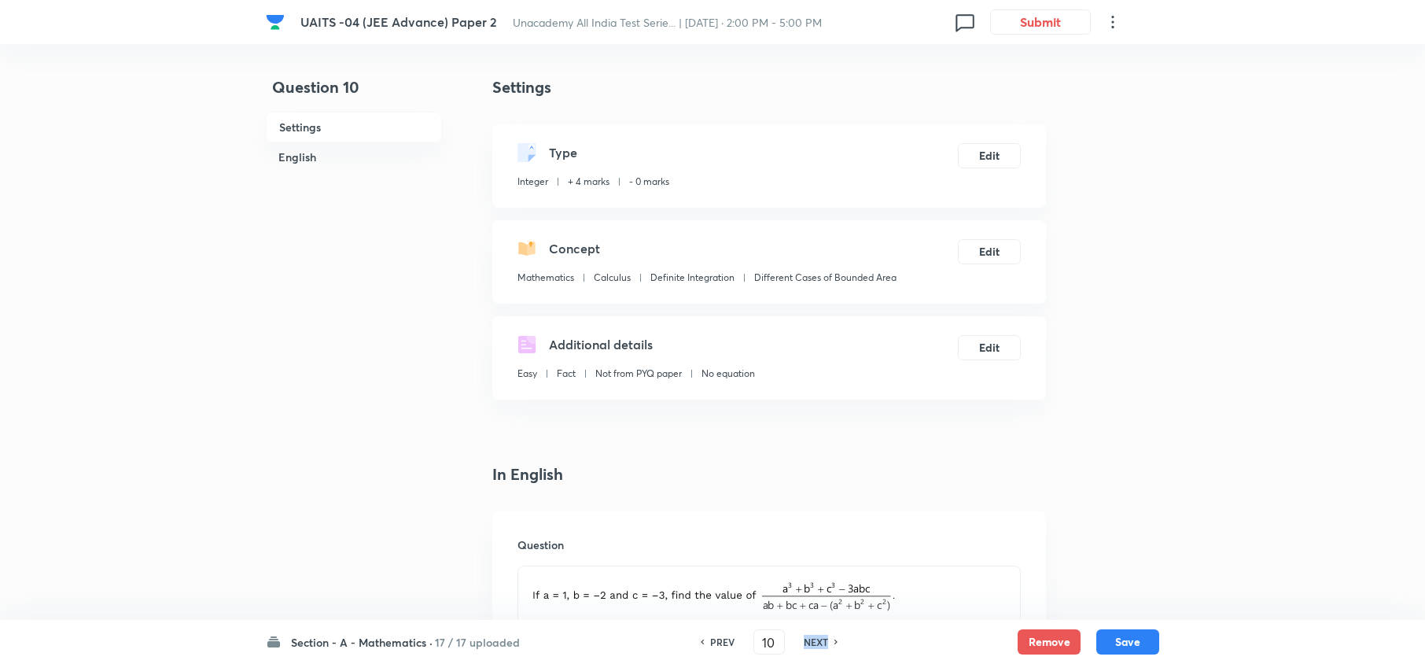
click at [818, 640] on h6 "NEXT" at bounding box center [816, 642] width 24 height 14
type input "11"
type input "176"
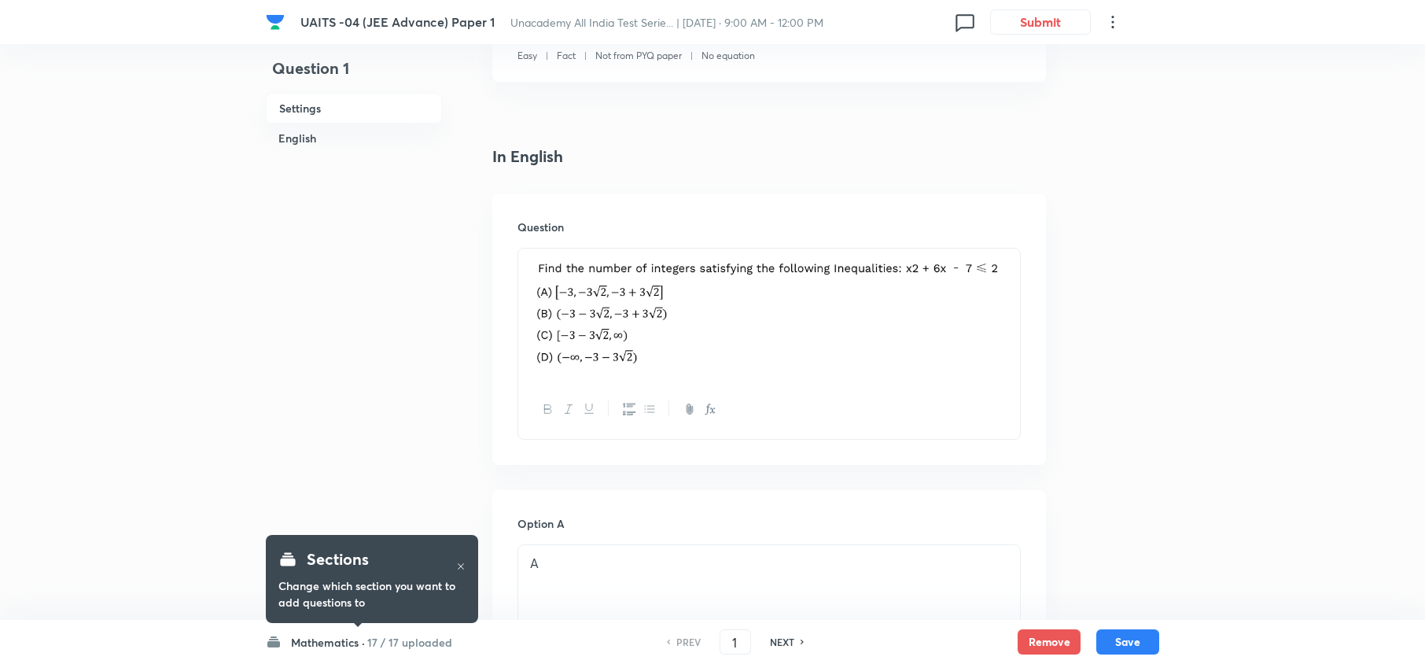
scroll to position [337, 0]
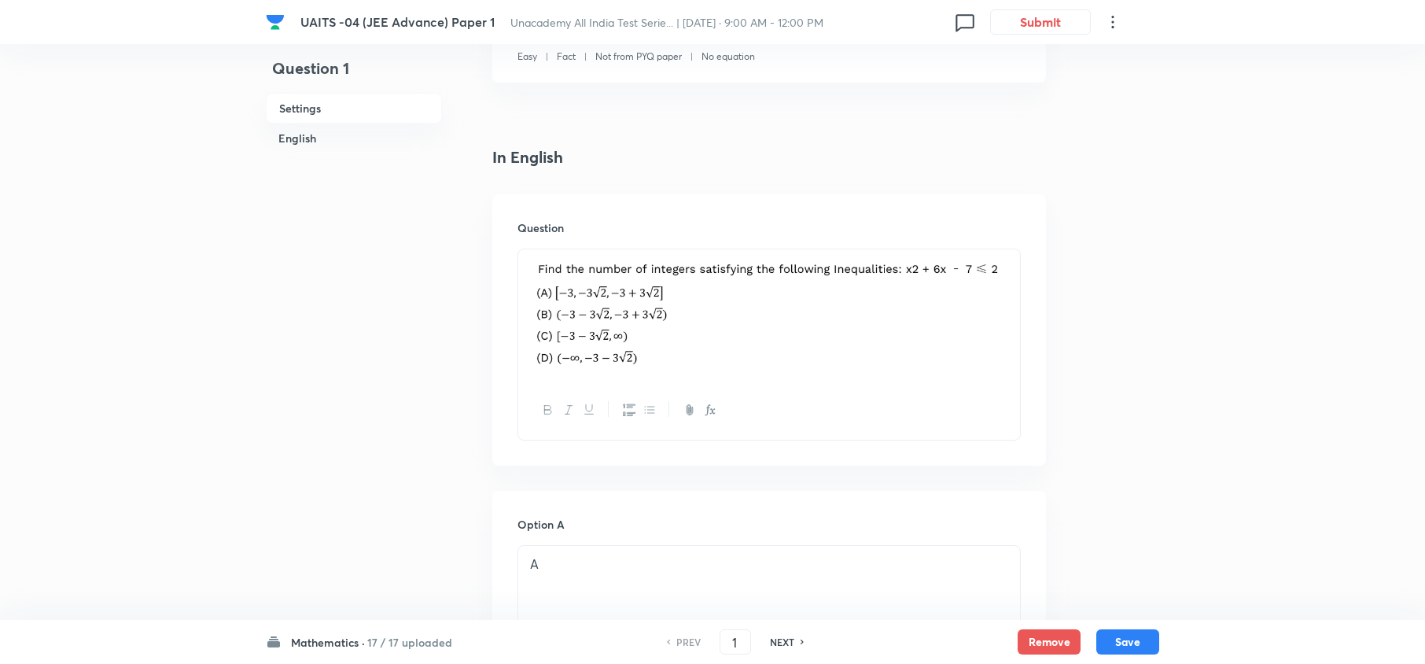
click at [783, 640] on h6 "NEXT" at bounding box center [782, 642] width 24 height 14
type input "2"
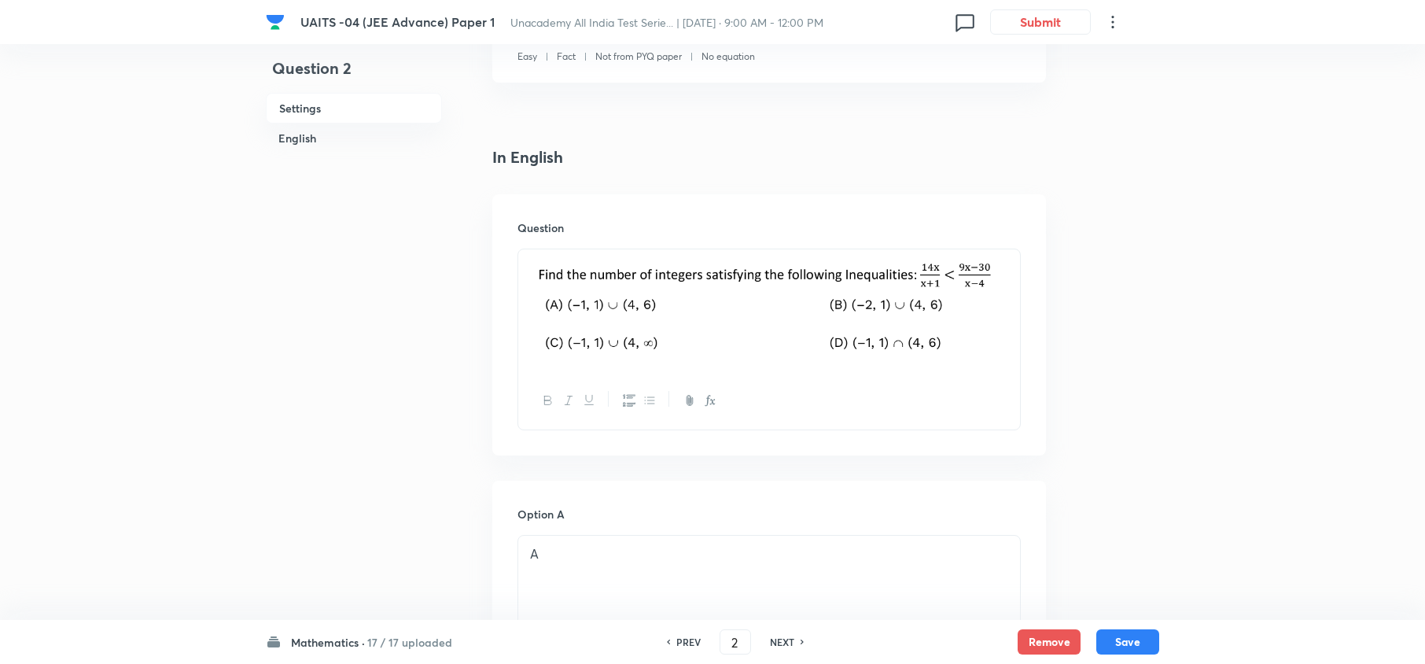
click at [783, 640] on h6 "NEXT" at bounding box center [782, 642] width 24 height 14
checkbox input "false"
type input "3"
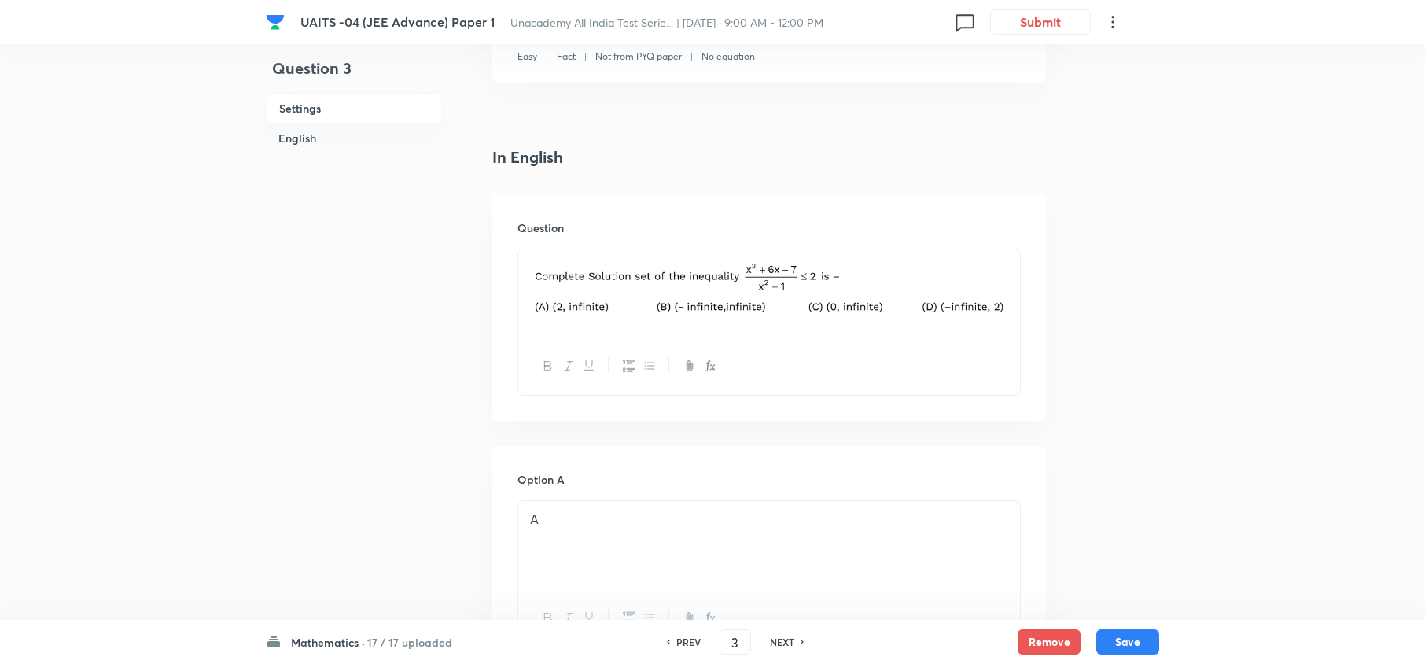
click at [783, 640] on h6 "NEXT" at bounding box center [782, 642] width 24 height 14
checkbox input "false"
type input "4"
checkbox input "true"
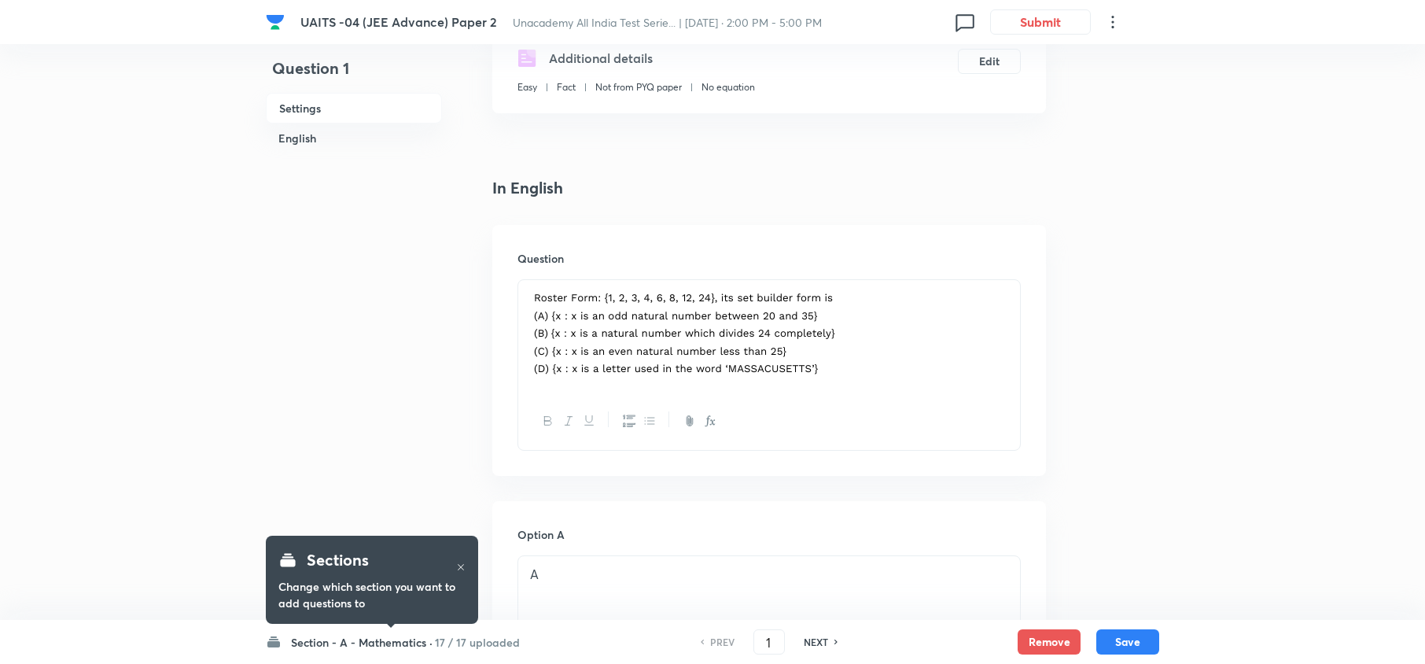
scroll to position [288, 0]
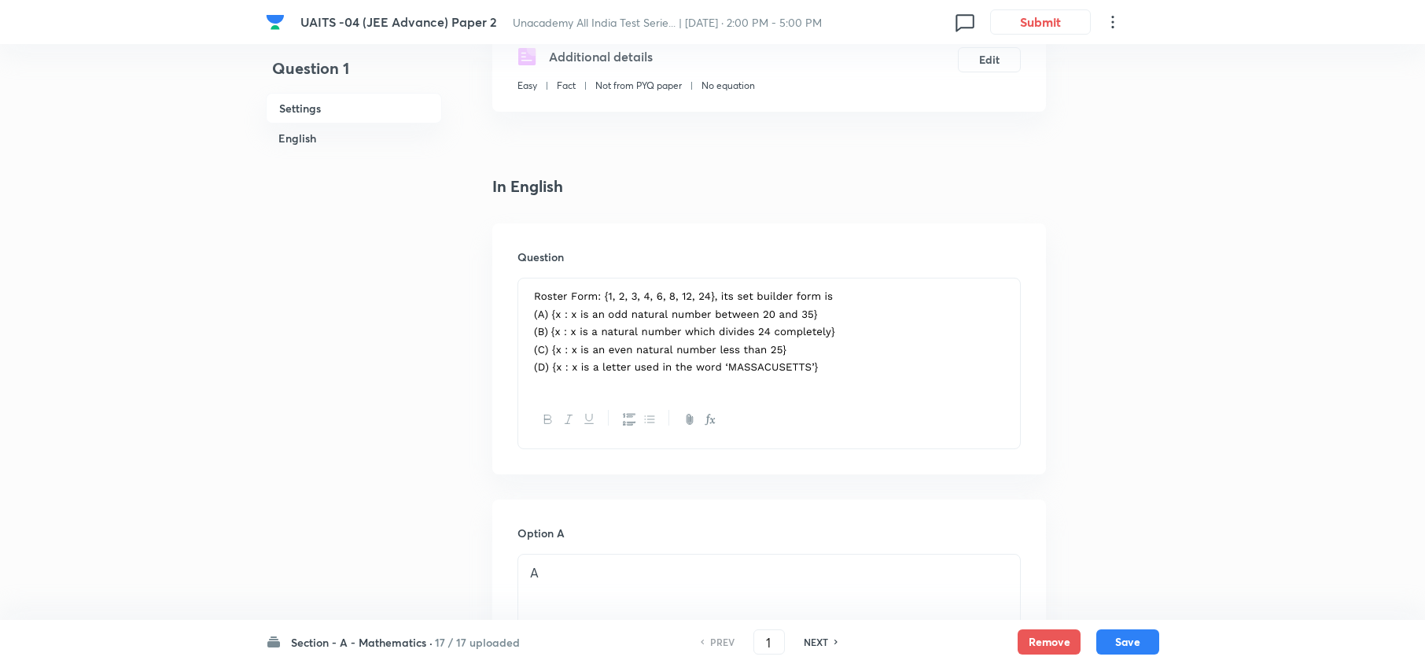
click at [818, 632] on div "PREV 1 ​ NEXT" at bounding box center [769, 641] width 203 height 25
click at [816, 633] on div "PREV 1 ​ NEXT" at bounding box center [769, 641] width 203 height 25
click at [815, 637] on div "PREV 1 ​ NEXT" at bounding box center [769, 641] width 203 height 25
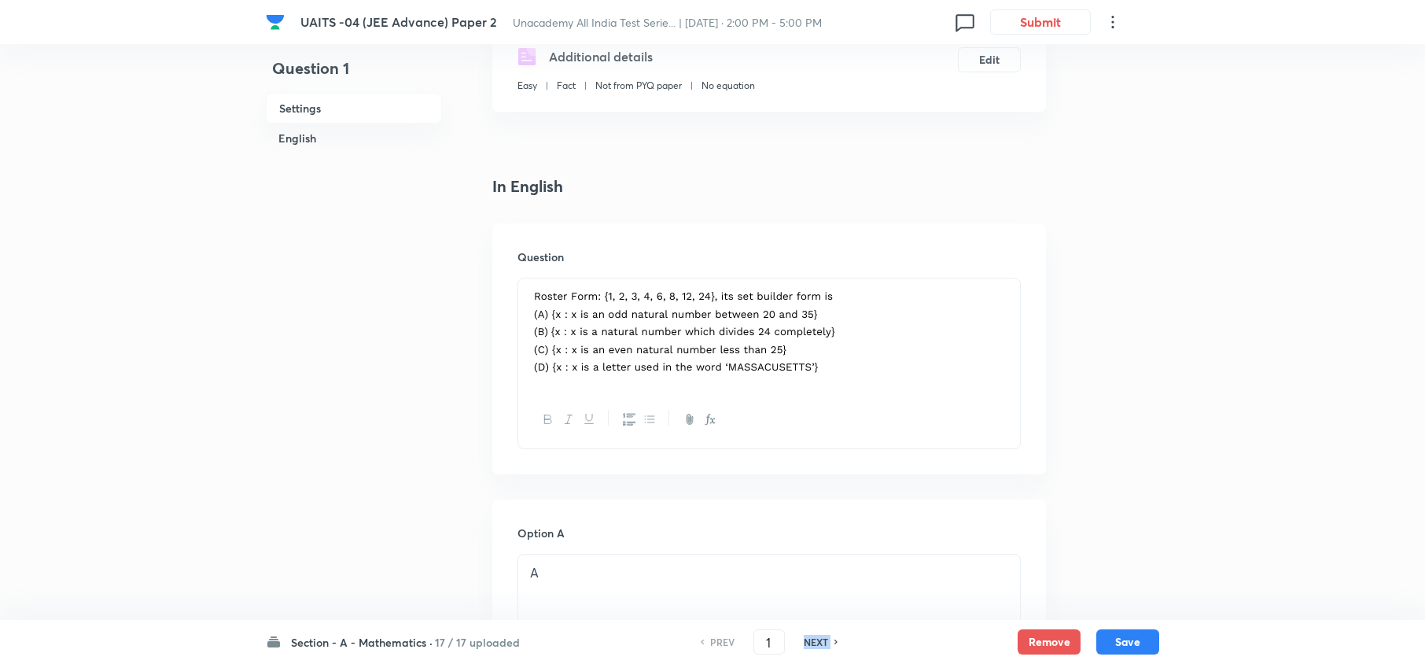
click at [815, 637] on h6 "NEXT" at bounding box center [816, 642] width 24 height 14
type input "2"
checkbox input "false"
checkbox input "true"
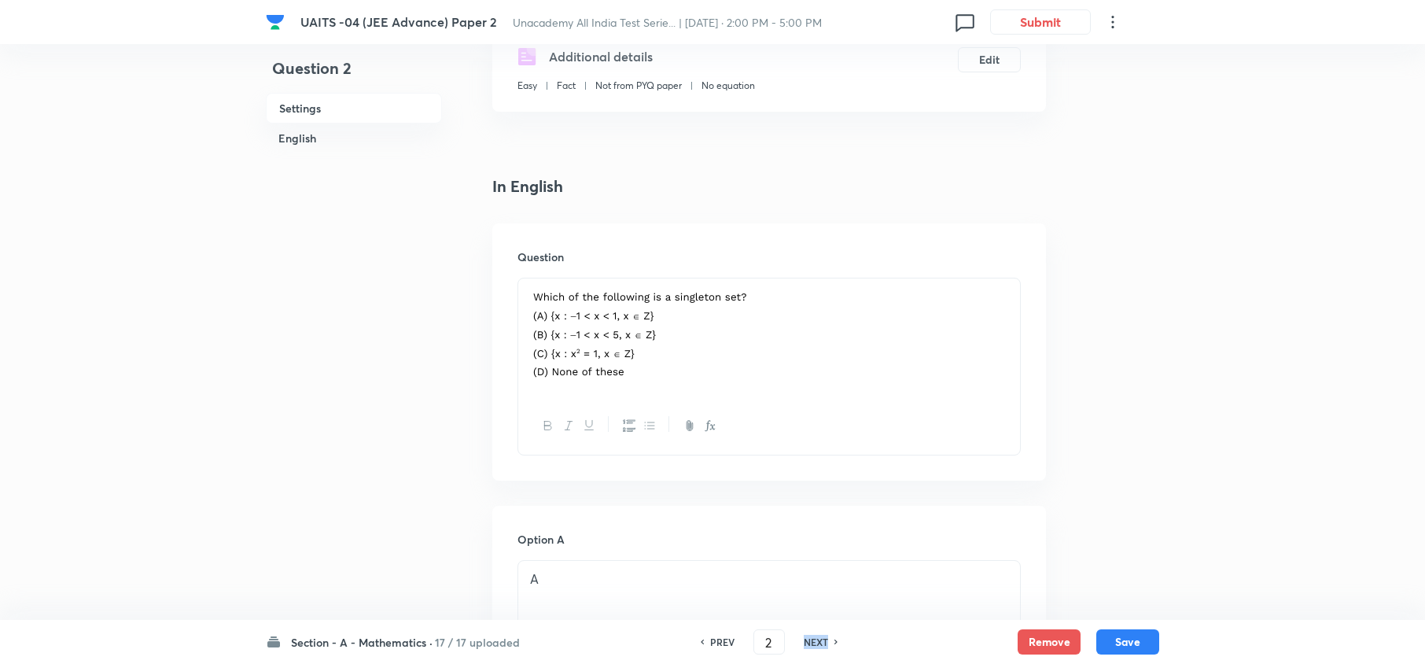
click at [815, 637] on h6 "NEXT" at bounding box center [816, 642] width 24 height 14
type input "3"
click at [815, 637] on h6 "NEXT" at bounding box center [816, 642] width 24 height 14
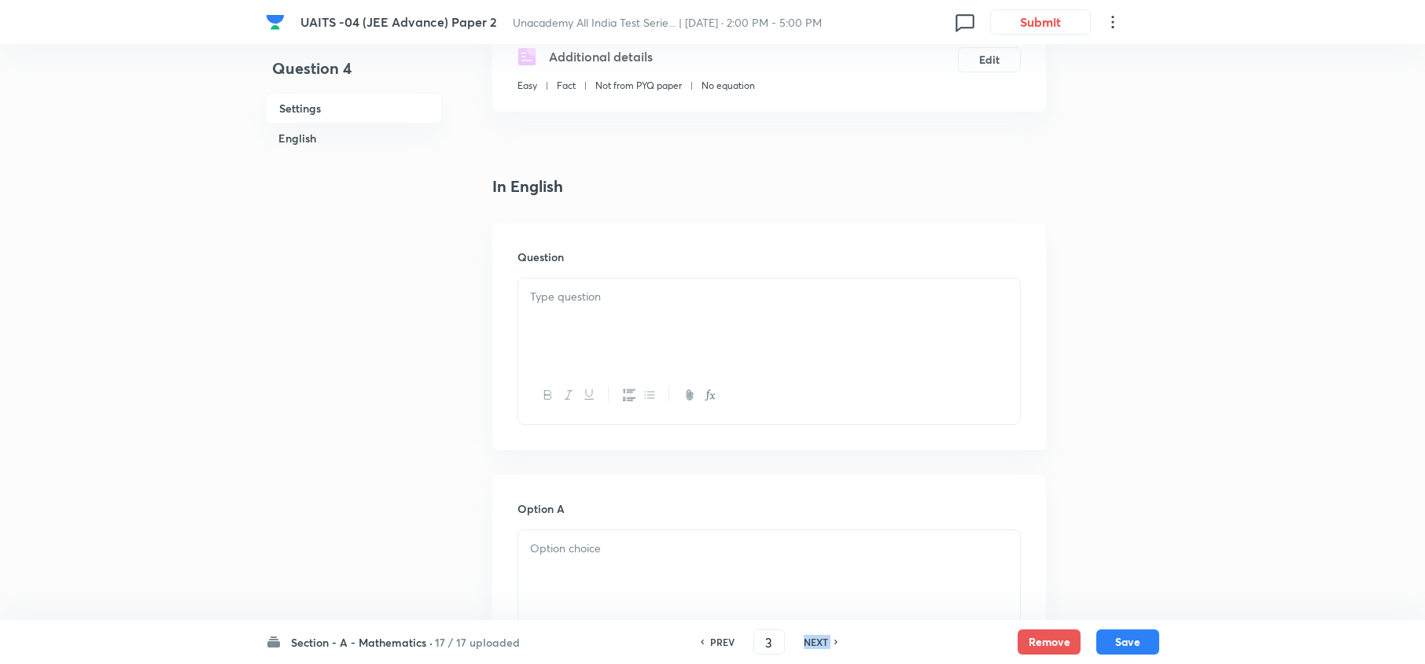
checkbox input "false"
type input "4"
click at [815, 637] on h6 "NEXT" at bounding box center [816, 642] width 24 height 14
checkbox input "false"
type input "5"
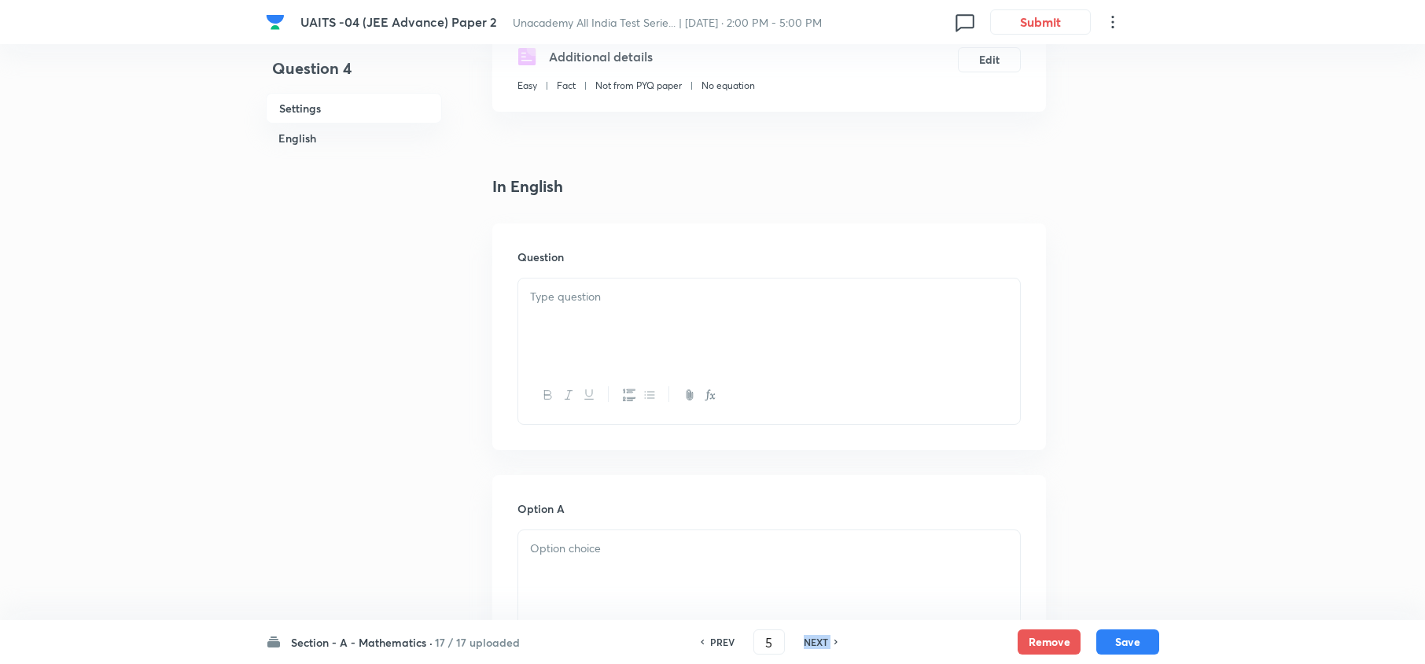
checkbox input "true"
click at [815, 637] on h6 "NEXT" at bounding box center [816, 642] width 24 height 14
checkbox input "false"
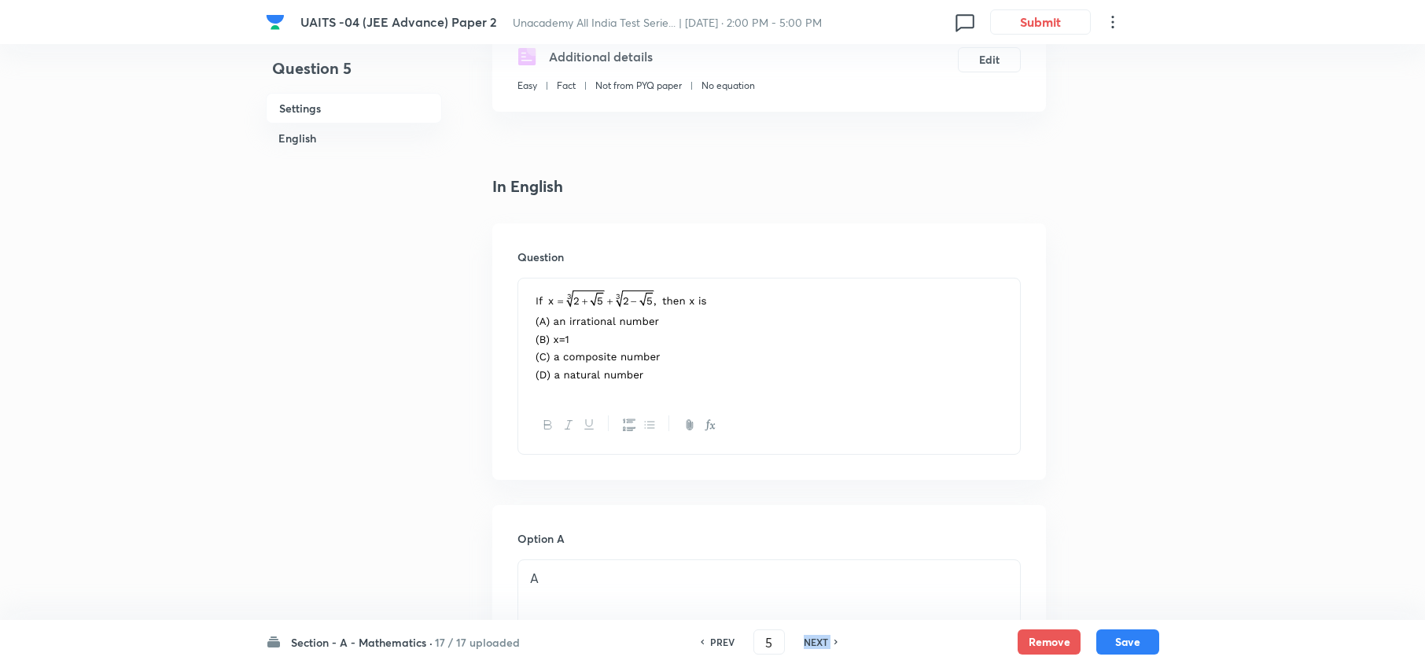
type input "6"
checkbox input "true"
click at [815, 637] on h6 "NEXT" at bounding box center [816, 642] width 24 height 14
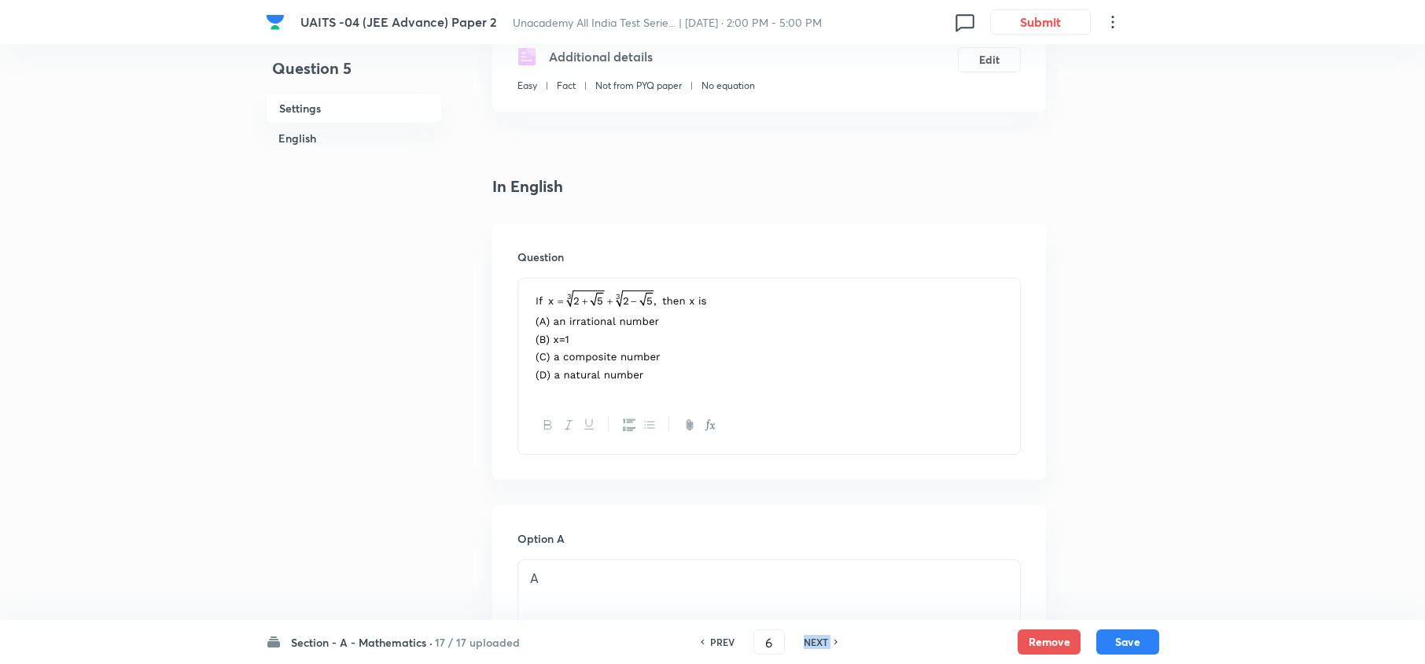
checkbox input "false"
type input "7"
checkbox input "true"
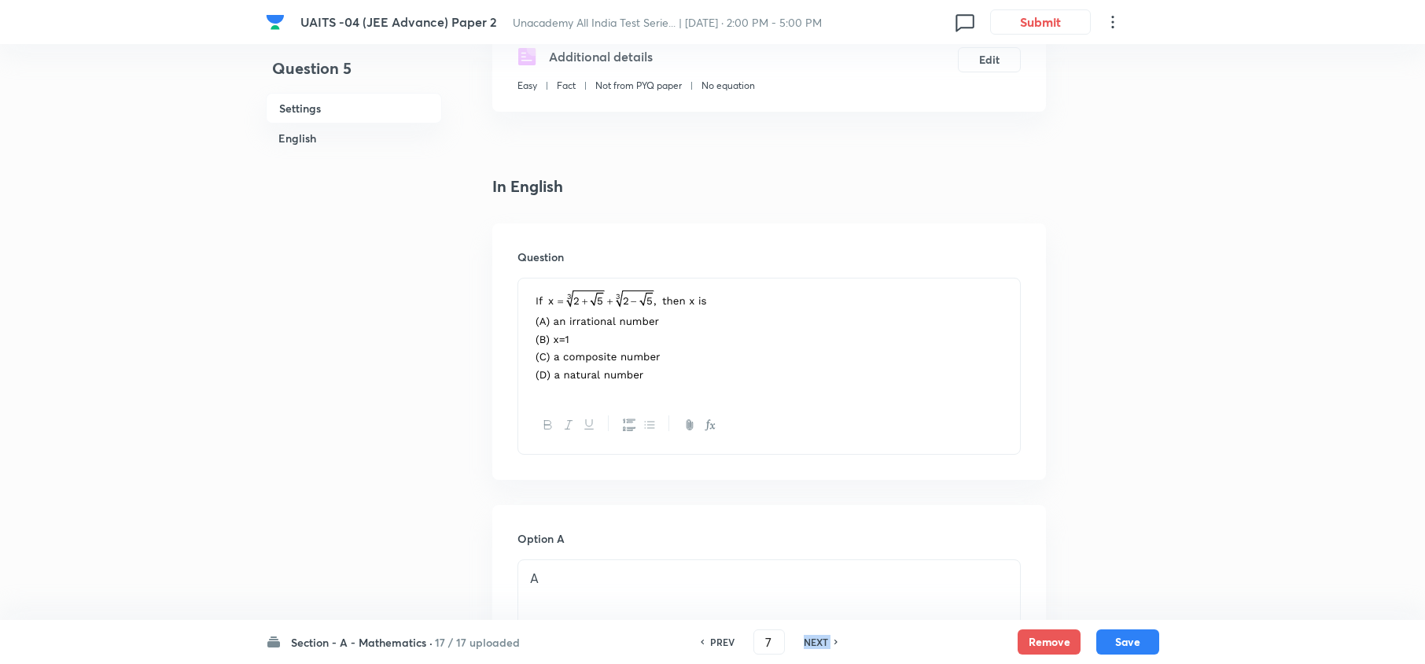
checkbox input "true"
click at [815, 637] on h6 "NEXT" at bounding box center [816, 642] width 24 height 14
type input "8"
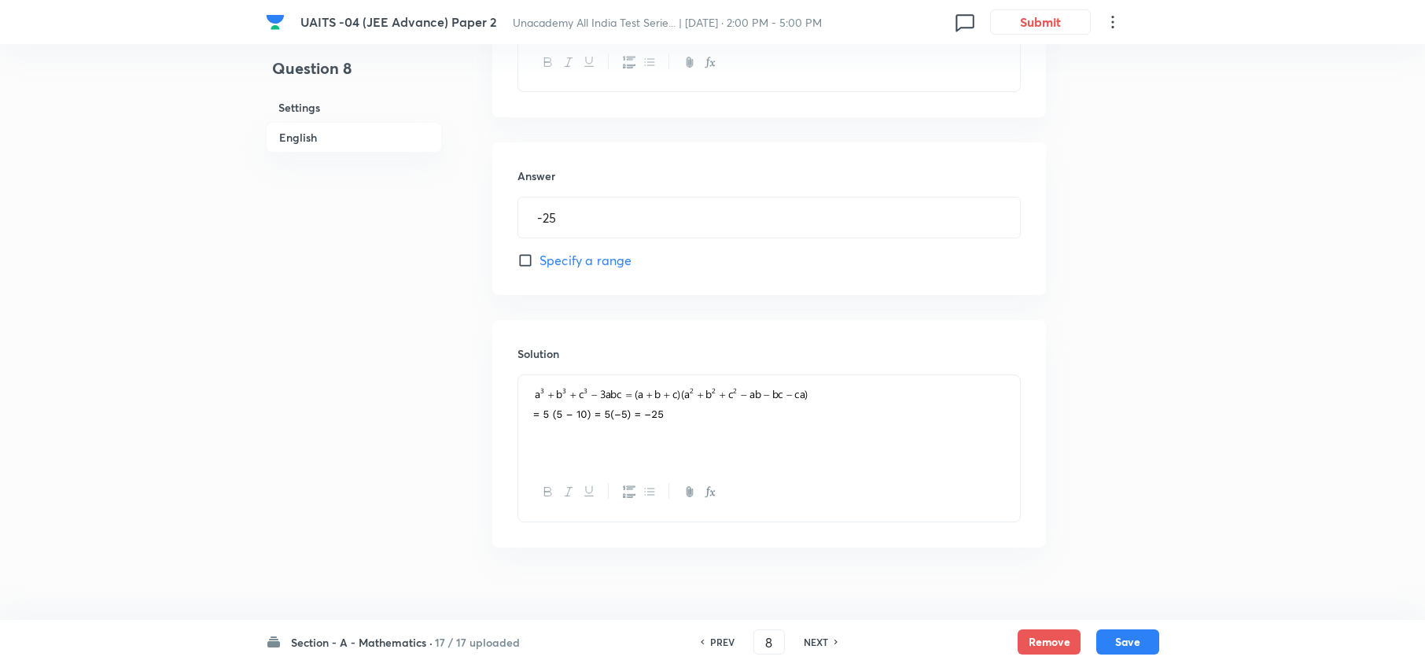
scroll to position [621, 0]
click at [1243, 281] on div "UAITS -04 (JEE Advance) Paper 2 Unacademy All India Test Serie... | [DATE] · 2:…" at bounding box center [712, 32] width 1425 height 1156
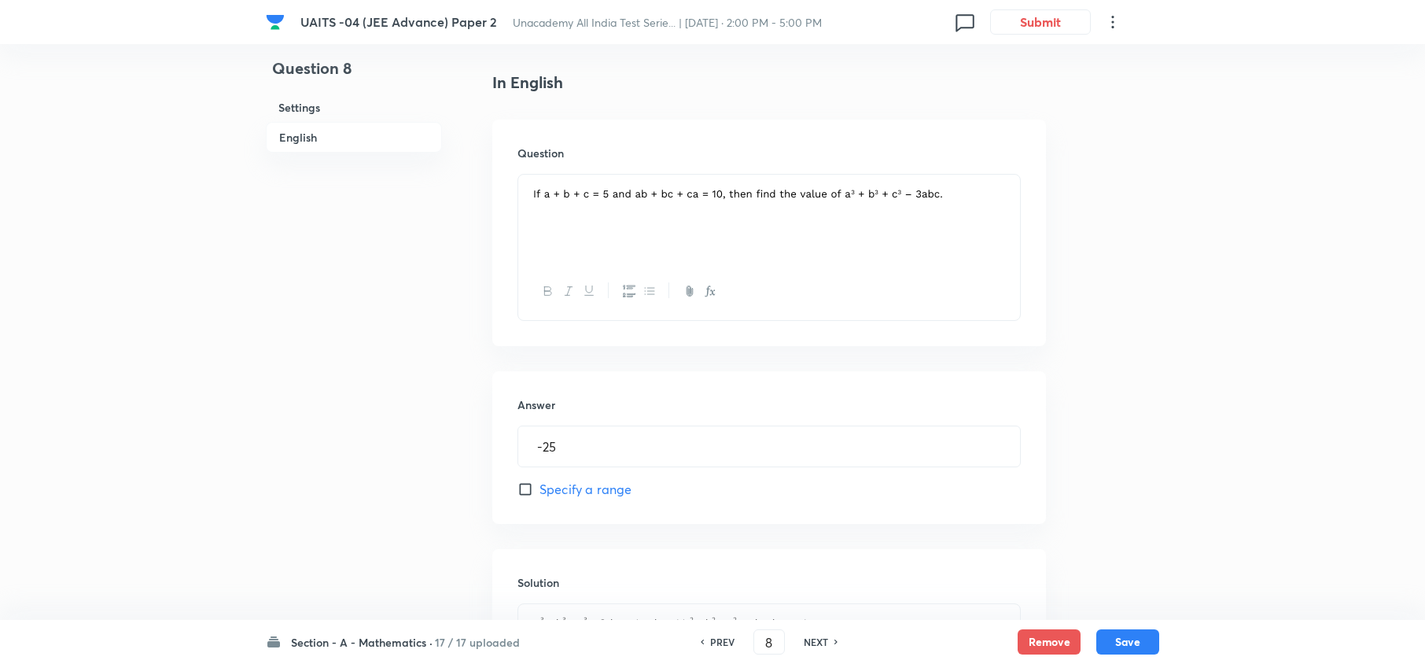
click at [780, 218] on div at bounding box center [769, 219] width 502 height 88
drag, startPoint x: 678, startPoint y: 222, endPoint x: 824, endPoint y: 220, distance: 146.3
click at [824, 220] on div "To enrich screen reader interactions, please activate Accessibility in Grammarl…" at bounding box center [769, 219] width 502 height 88
drag, startPoint x: 948, startPoint y: 200, endPoint x: 588, endPoint y: 230, distance: 360.8
click at [588, 230] on div "To enrich screen reader interactions, please activate Accessibility in Grammarl…" at bounding box center [769, 219] width 502 height 88
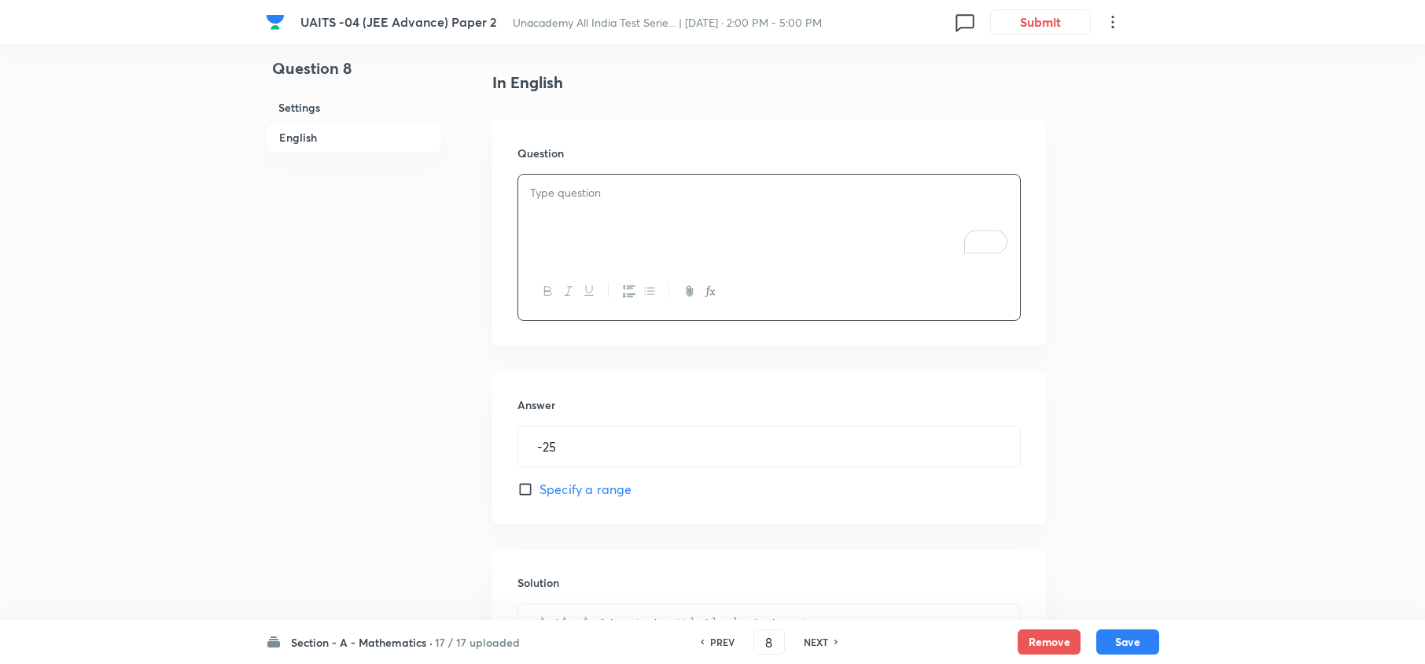
click at [713, 297] on icon "button" at bounding box center [710, 291] width 13 height 13
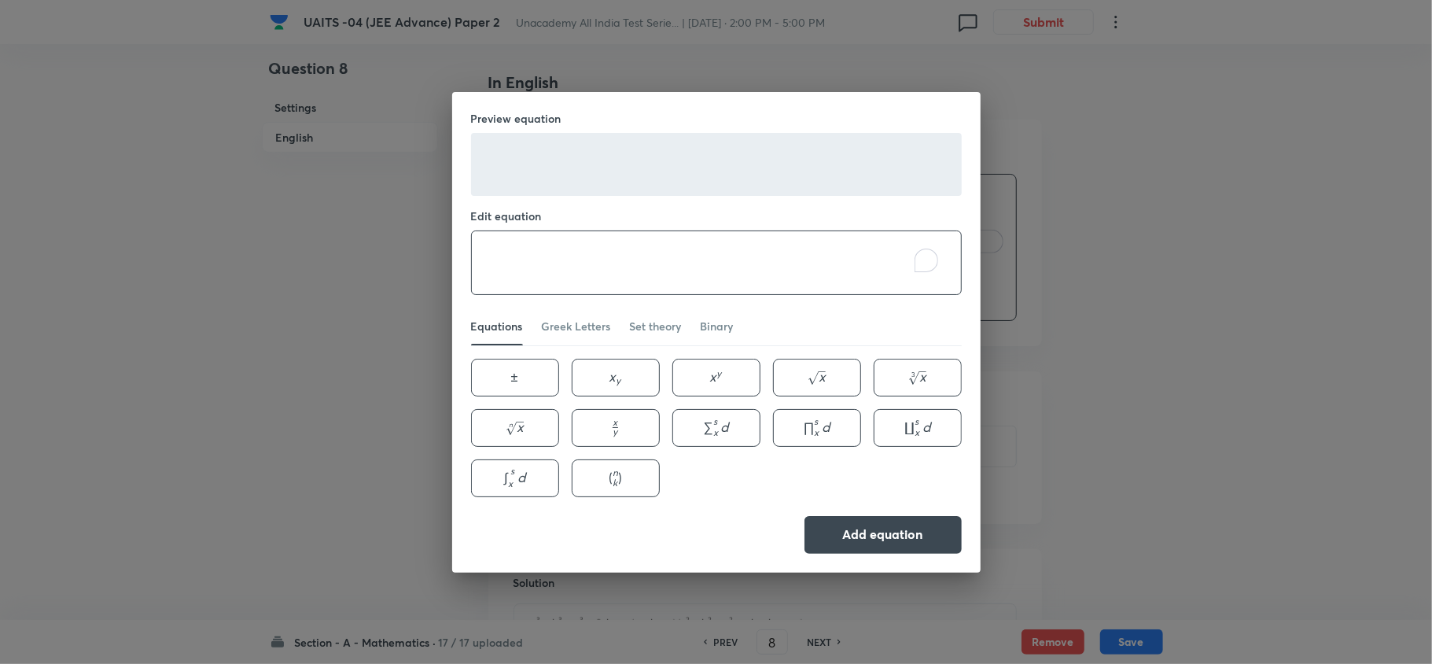
paste textarea "\text { If } a+b+c=5 \text { and } a b+b c+c a=10 \text {, then find the value …"
click at [551, 262] on textarea "To enrich screen reader interactions, please activate Accessibility in Grammarl…" at bounding box center [716, 262] width 489 height 63
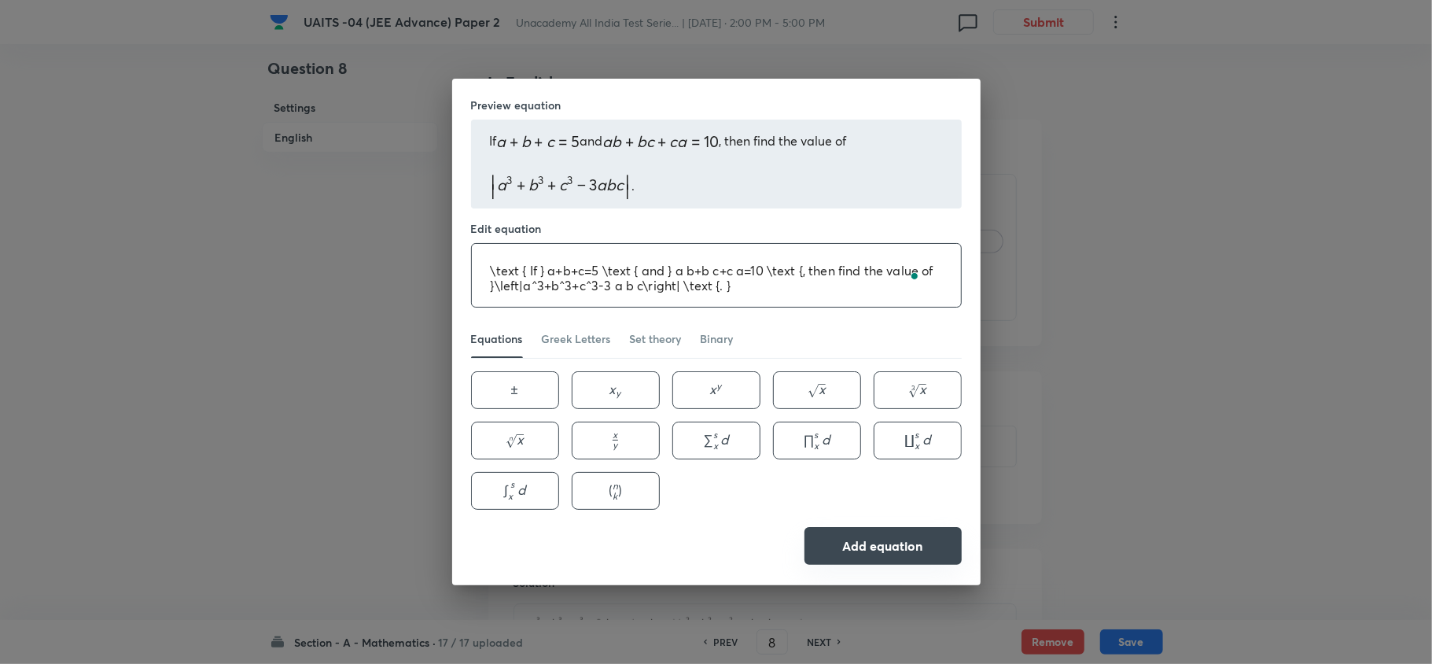
type textarea "\text { If } a+b+c=5 \text { and } a b+b c+c a=10 \text {, then find the value …"
click at [873, 529] on button "Add equation" at bounding box center [883, 546] width 157 height 38
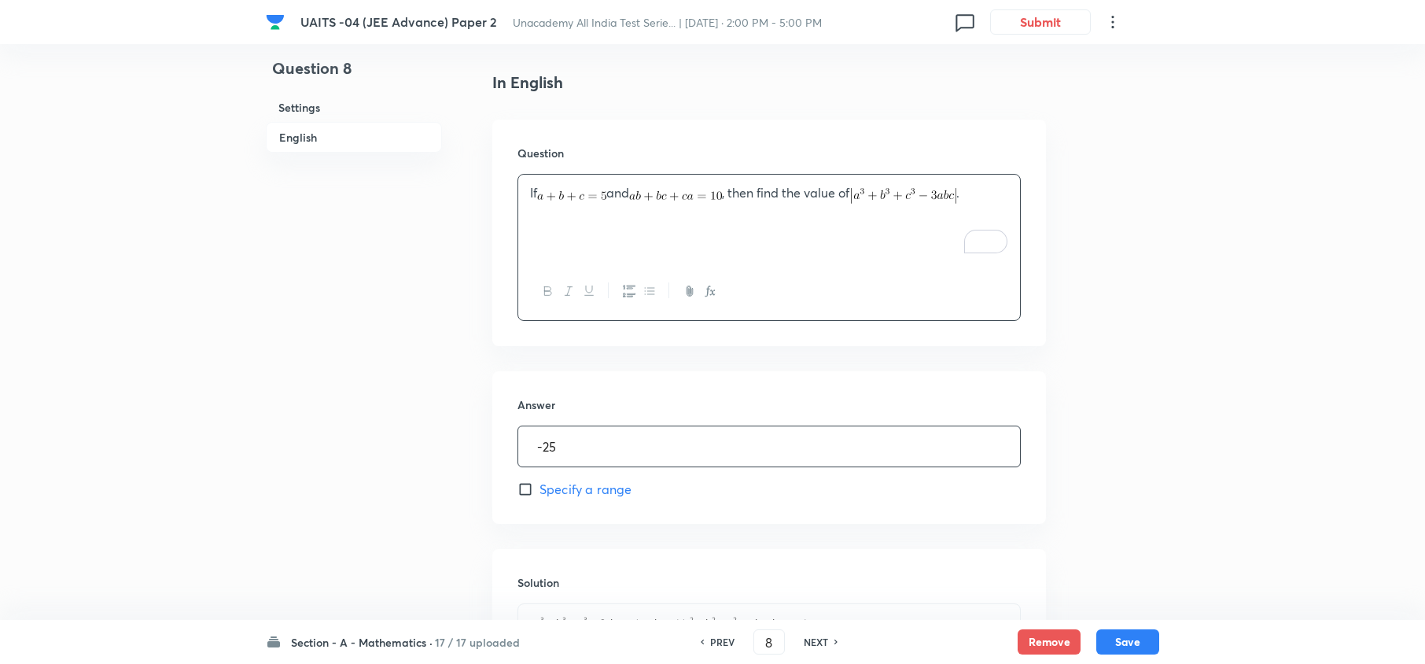
click at [545, 451] on input "-25" at bounding box center [769, 446] width 502 height 40
type input "25"
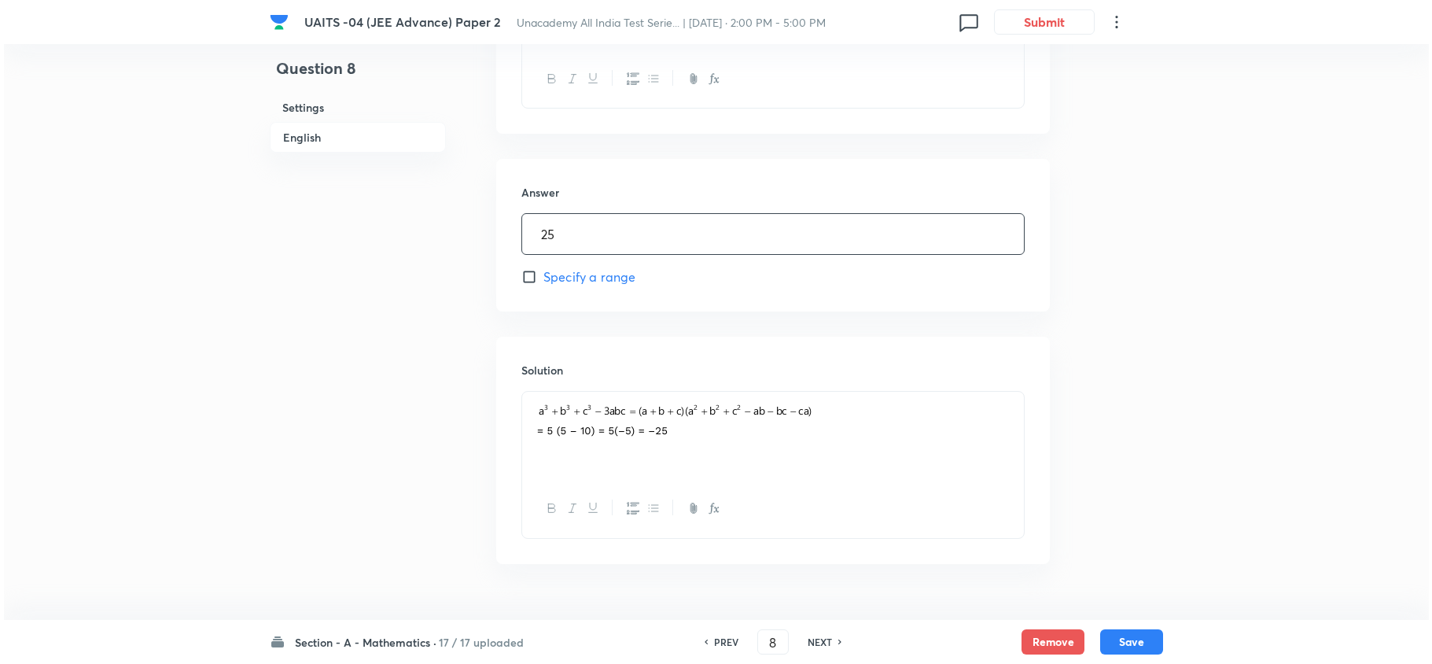
scroll to position [645, 0]
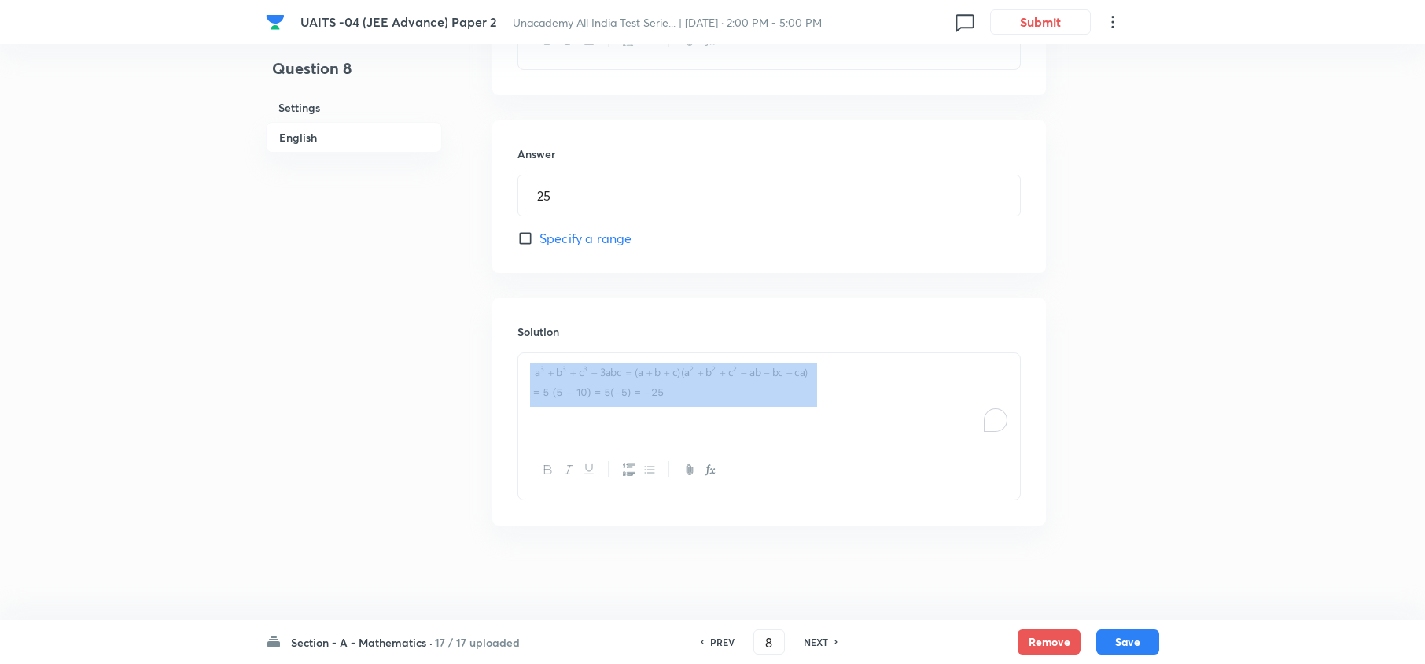
drag, startPoint x: 898, startPoint y: 547, endPoint x: 736, endPoint y: 411, distance: 212.1
click at [736, 411] on div "Question 8 Settings English Settings Type Integer + 4 marks - 0 marks Edit Conc…" at bounding box center [713, 11] width 894 height 1156
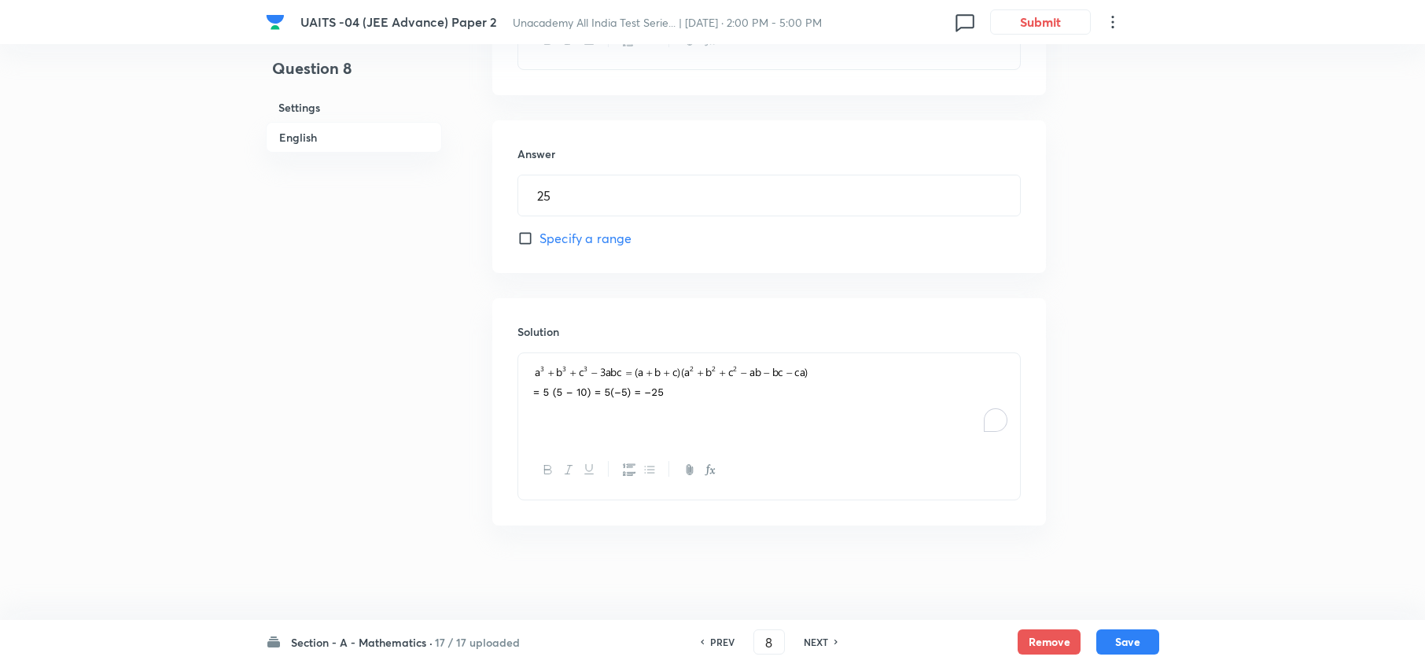
drag, startPoint x: 736, startPoint y: 411, endPoint x: 617, endPoint y: 398, distance: 119.4
click at [617, 398] on div "To enrich screen reader interactions, please activate Accessibility in Grammarl…" at bounding box center [769, 397] width 502 height 88
click at [713, 463] on icon "button" at bounding box center [710, 469] width 13 height 13
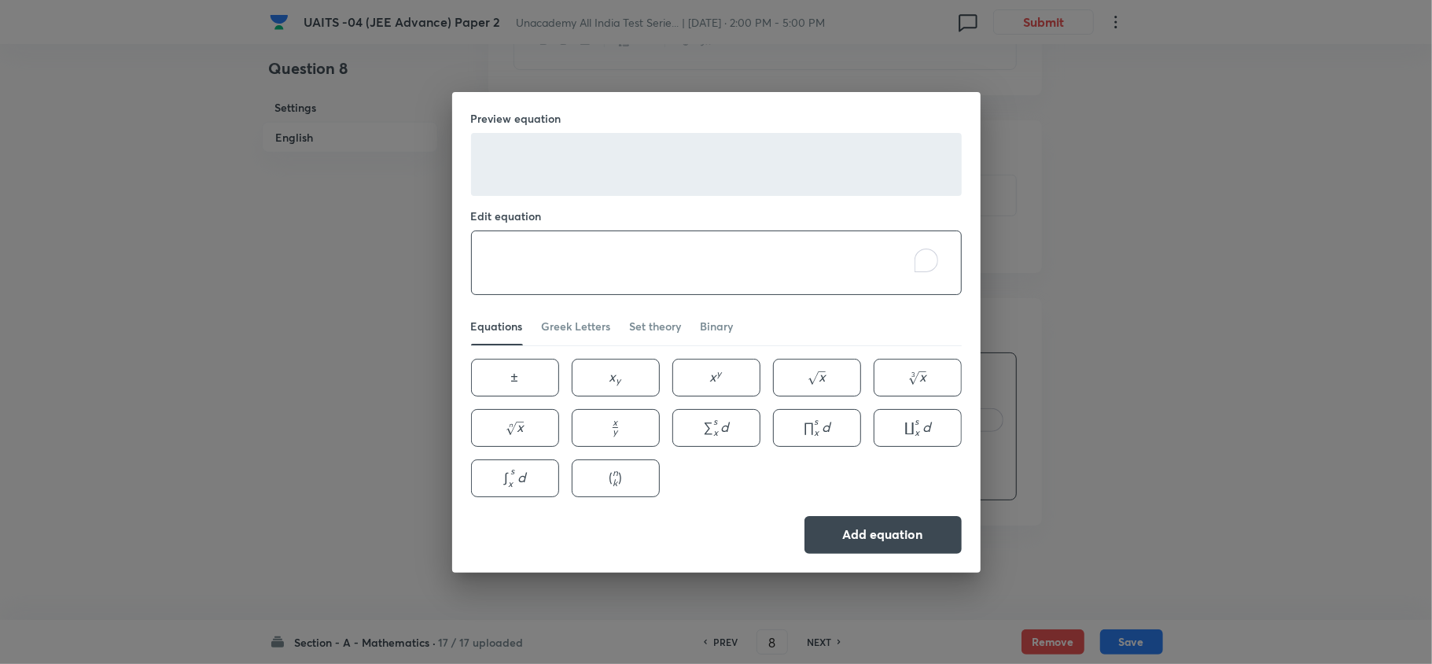
click at [589, 271] on textarea "To enrich screen reader interactions, please activate Accessibility in Grammarl…" at bounding box center [716, 262] width 489 height 63
paste textarea "\begin{aligned} & \left|a^3+b^3+c^3-3 a b c\right|=\left|(a+b+c)\left(a^2+b^2+c…"
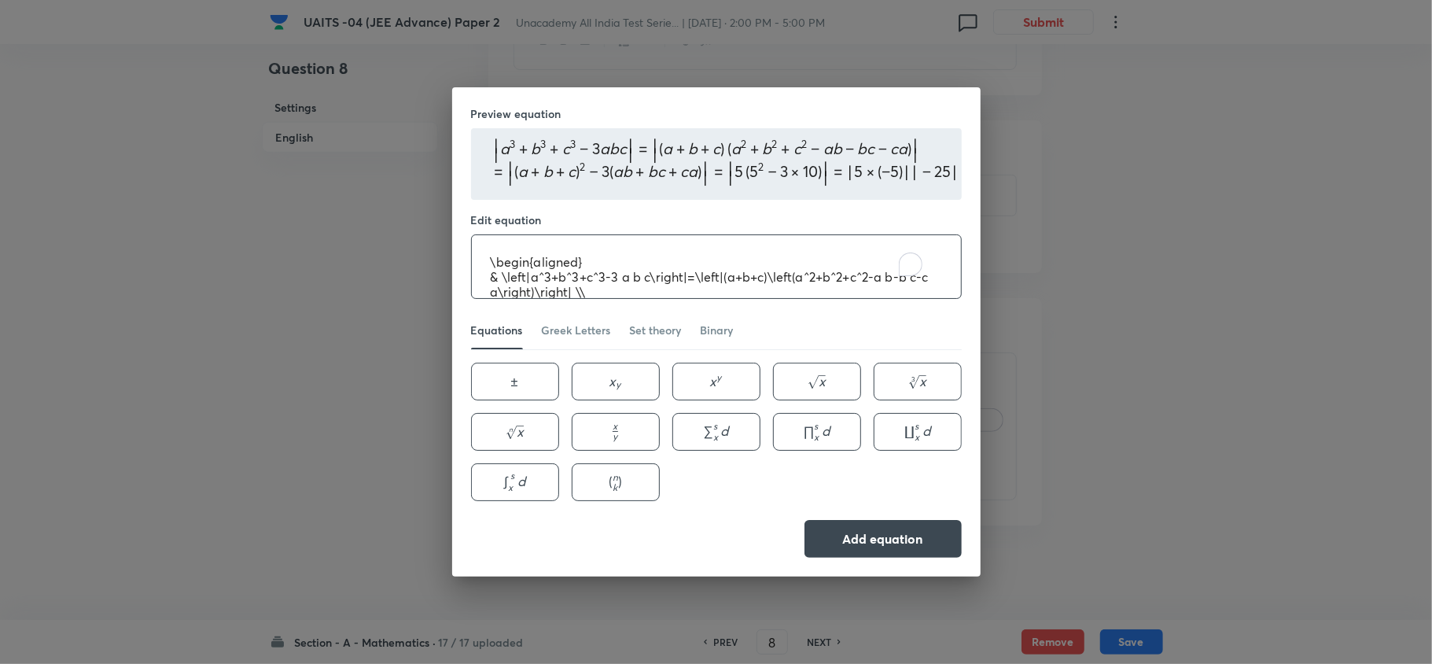
scroll to position [46, 0]
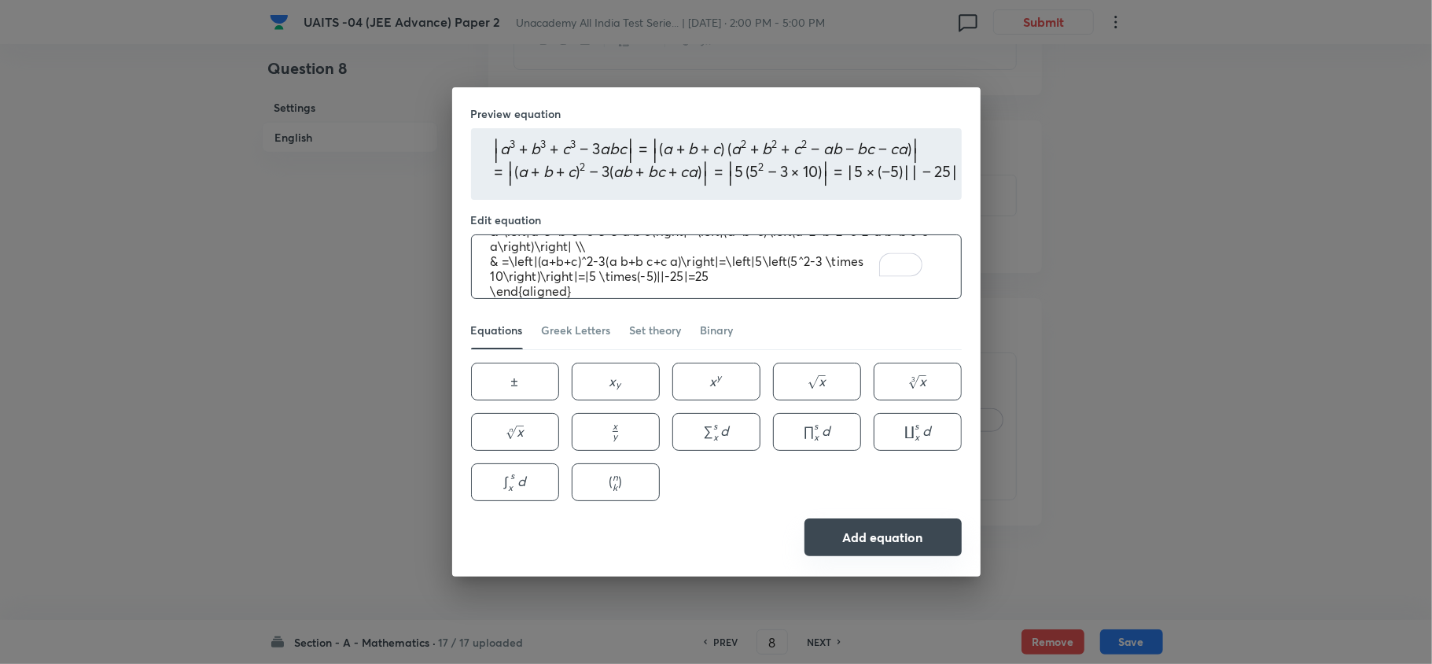
type textarea "\begin{aligned} & \left|a^3+b^3+c^3-3 a b c\right|=\left|(a+b+c)\left(a^2+b^2+c…"
click at [885, 552] on button "Add equation" at bounding box center [883, 537] width 157 height 38
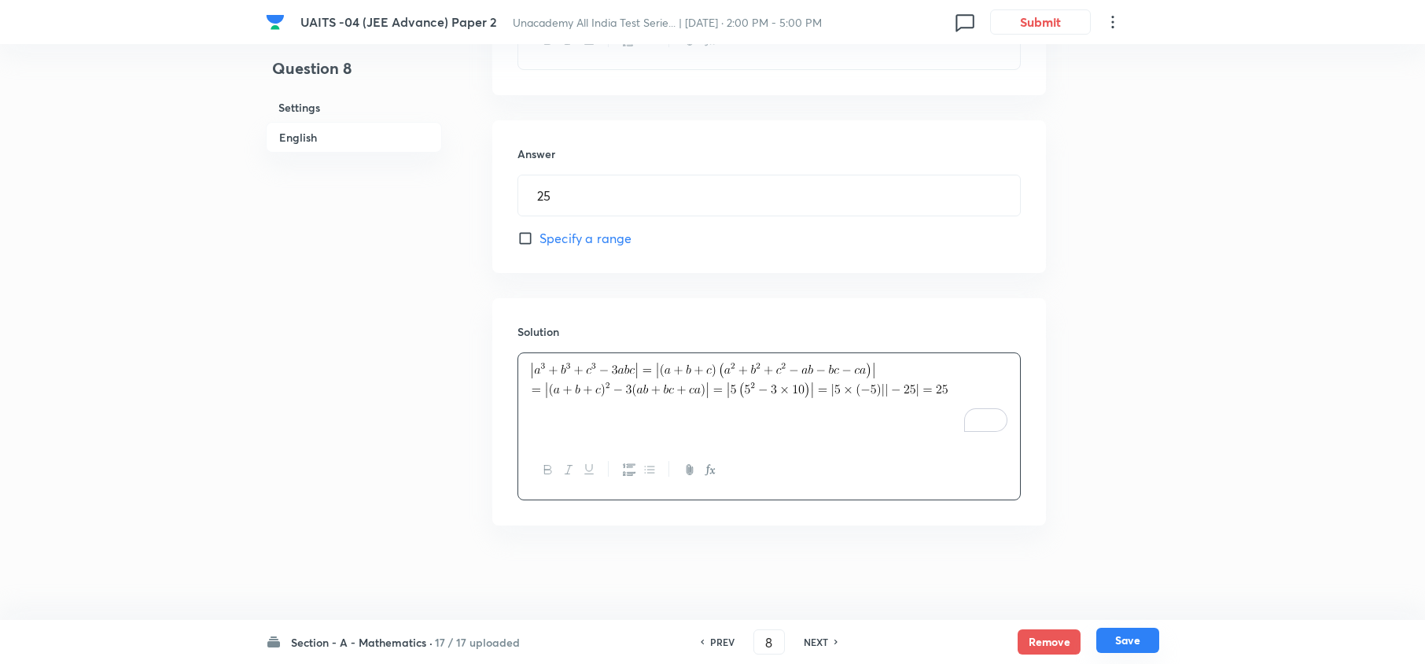
click at [1125, 639] on button "Save" at bounding box center [1128, 640] width 63 height 25
type input "9"
type input "-2"
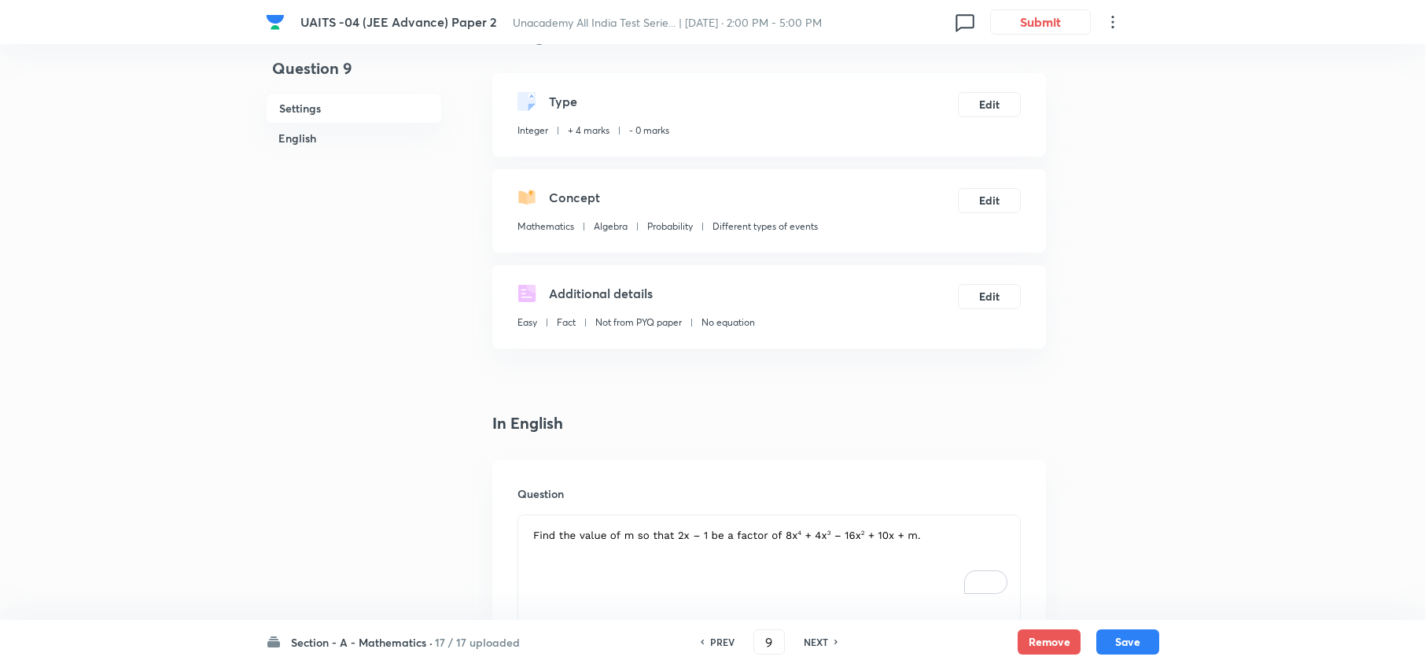
scroll to position [39, 0]
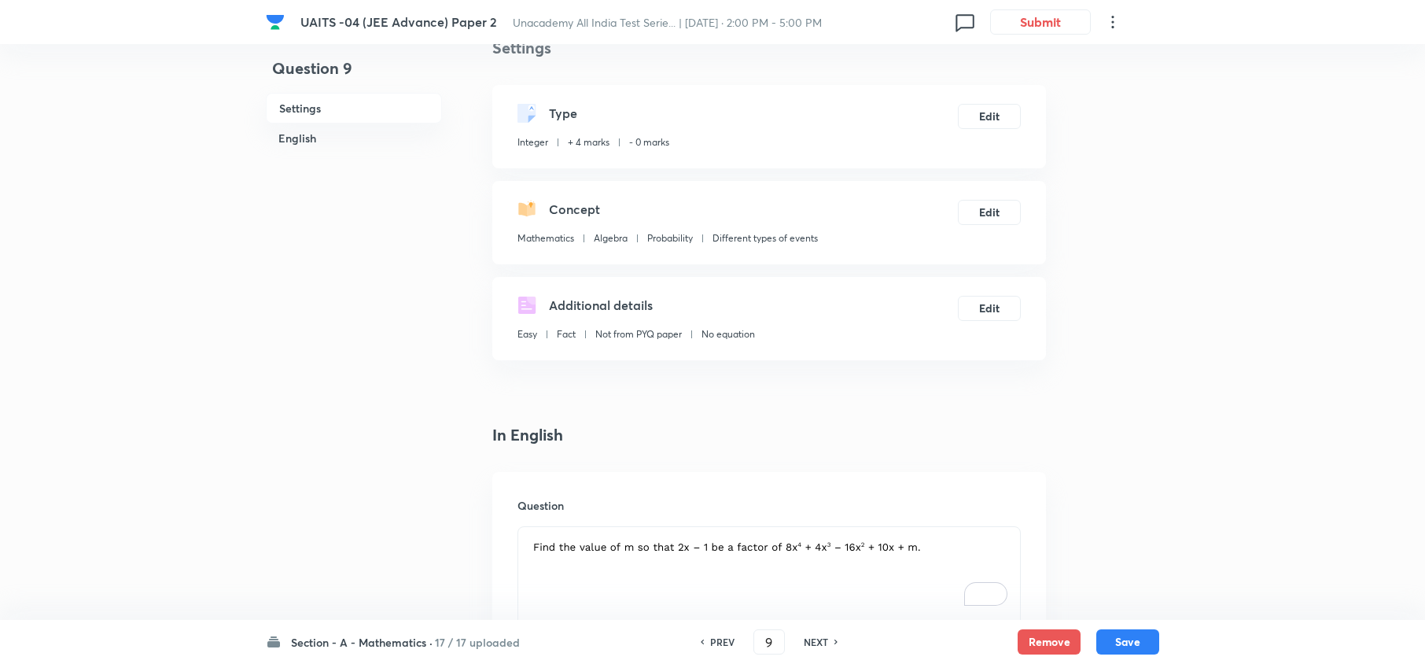
click at [765, 562] on div "To enrich screen reader interactions, please activate Accessibility in Grammarl…" at bounding box center [769, 571] width 502 height 88
drag, startPoint x: 656, startPoint y: 562, endPoint x: 768, endPoint y: 558, distance: 111.7
click at [768, 558] on div "To enrich screen reader interactions, please activate Accessibility in Grammarl…" at bounding box center [769, 571] width 502 height 88
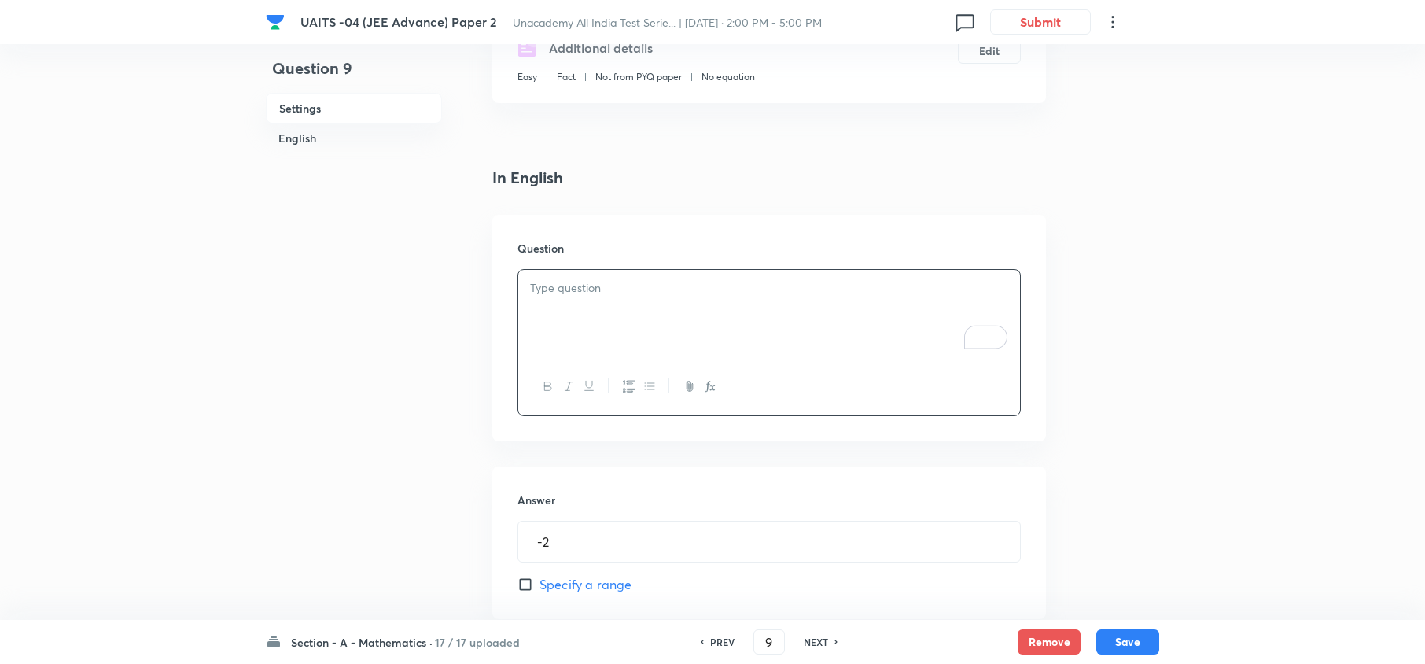
scroll to position [300, 0]
click at [709, 387] on icon "button" at bounding box center [710, 383] width 13 height 13
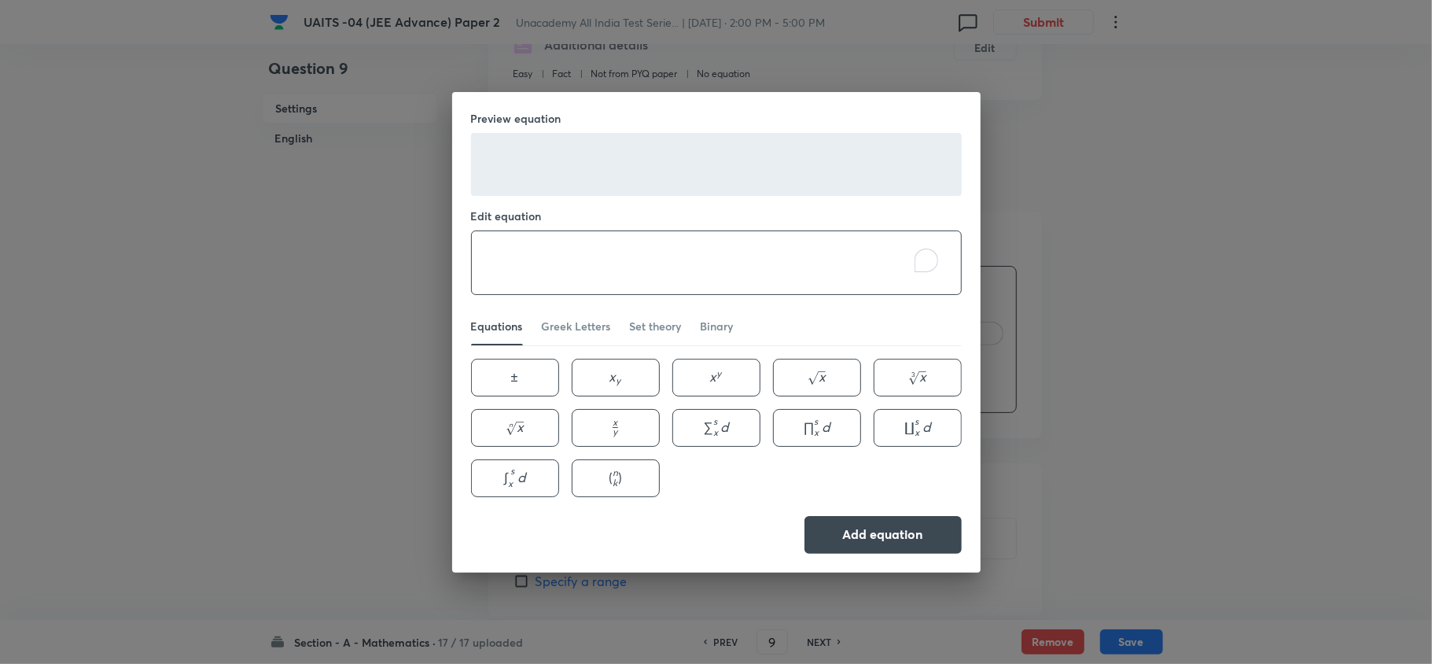
paste textarea "\text { Find the value of } m \text { so that } 2 x-1 \text { be a factor of } …"
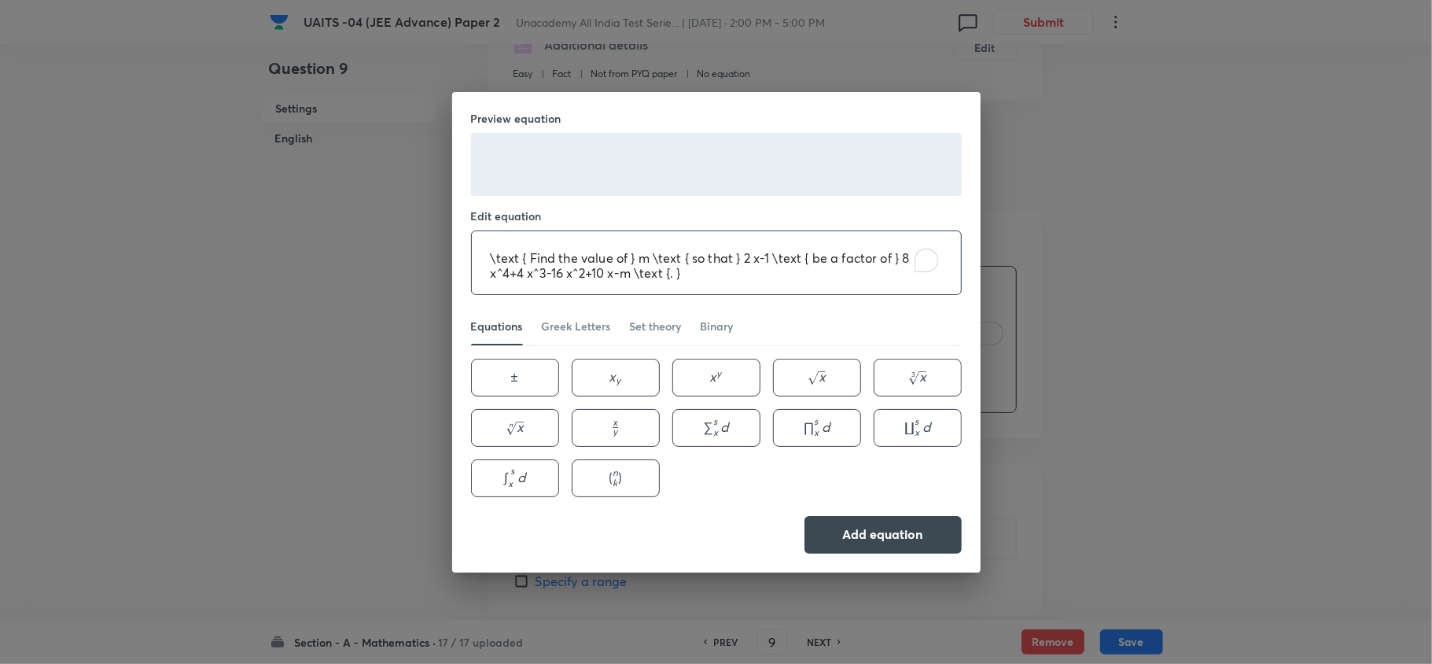
click at [630, 259] on textarea "\text { Find the value of } m \text { so that } 2 x-1 \text { be a factor of } …" at bounding box center [716, 262] width 489 height 63
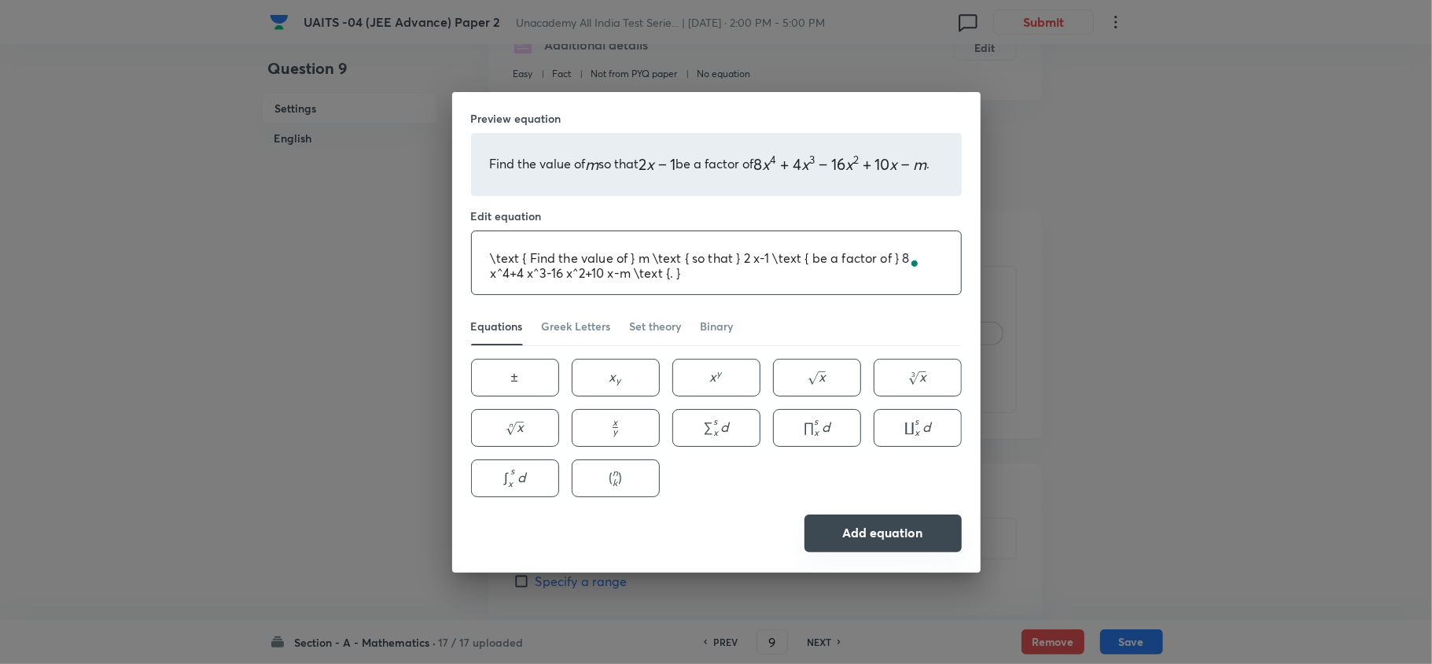
type textarea "\text { Find the value of } m \text { so that } 2 x-1 \text { be a factor of } …"
click at [853, 517] on button "Add equation" at bounding box center [883, 533] width 157 height 38
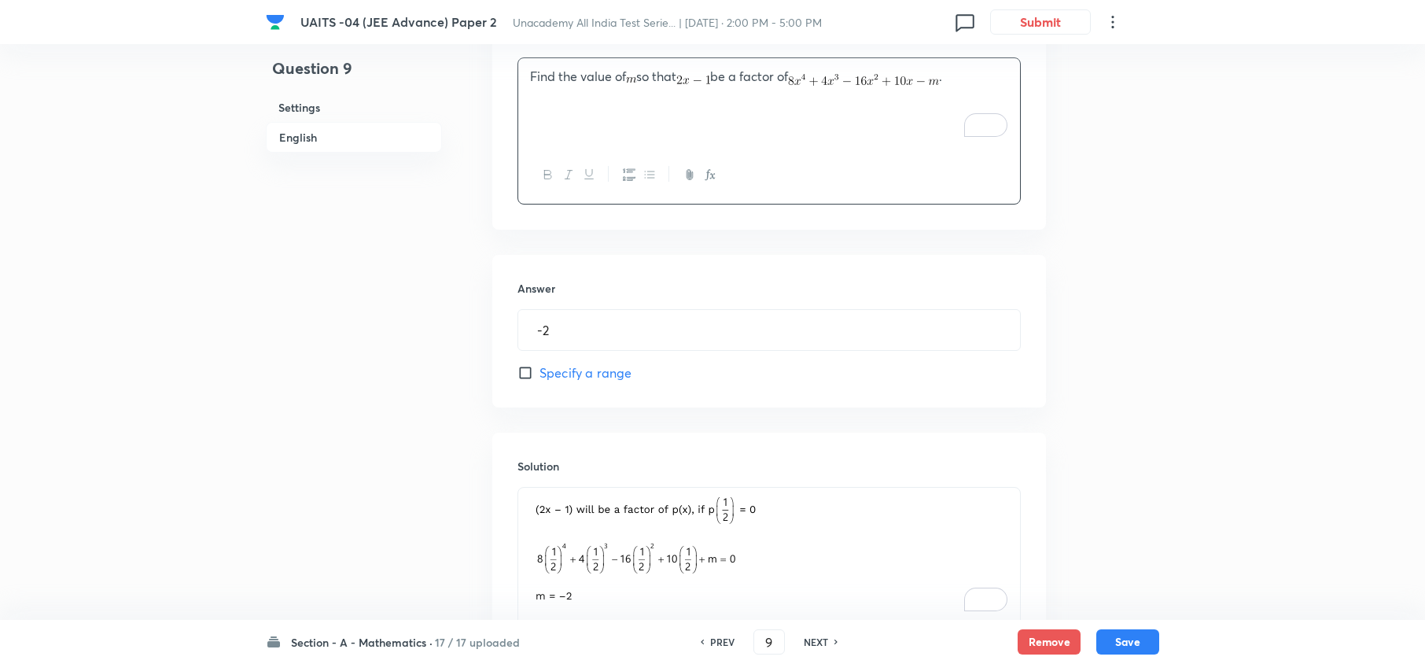
scroll to position [511, 0]
click at [539, 329] on input "-2" at bounding box center [769, 328] width 502 height 40
type input "2"
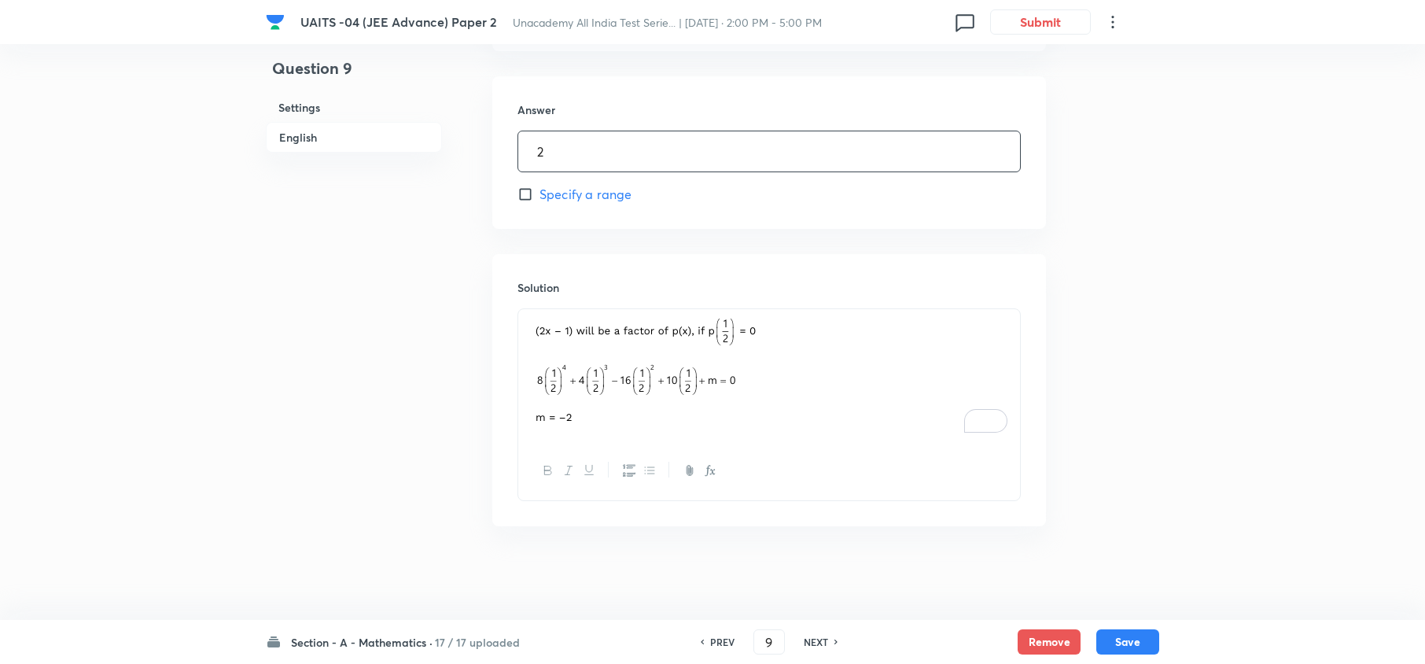
scroll to position [689, 0]
drag, startPoint x: 551, startPoint y: 340, endPoint x: 734, endPoint y: 363, distance: 184.0
click at [734, 363] on img "To enrich screen reader interactions, please activate Accessibility in Grammarl…" at bounding box center [648, 372] width 236 height 109
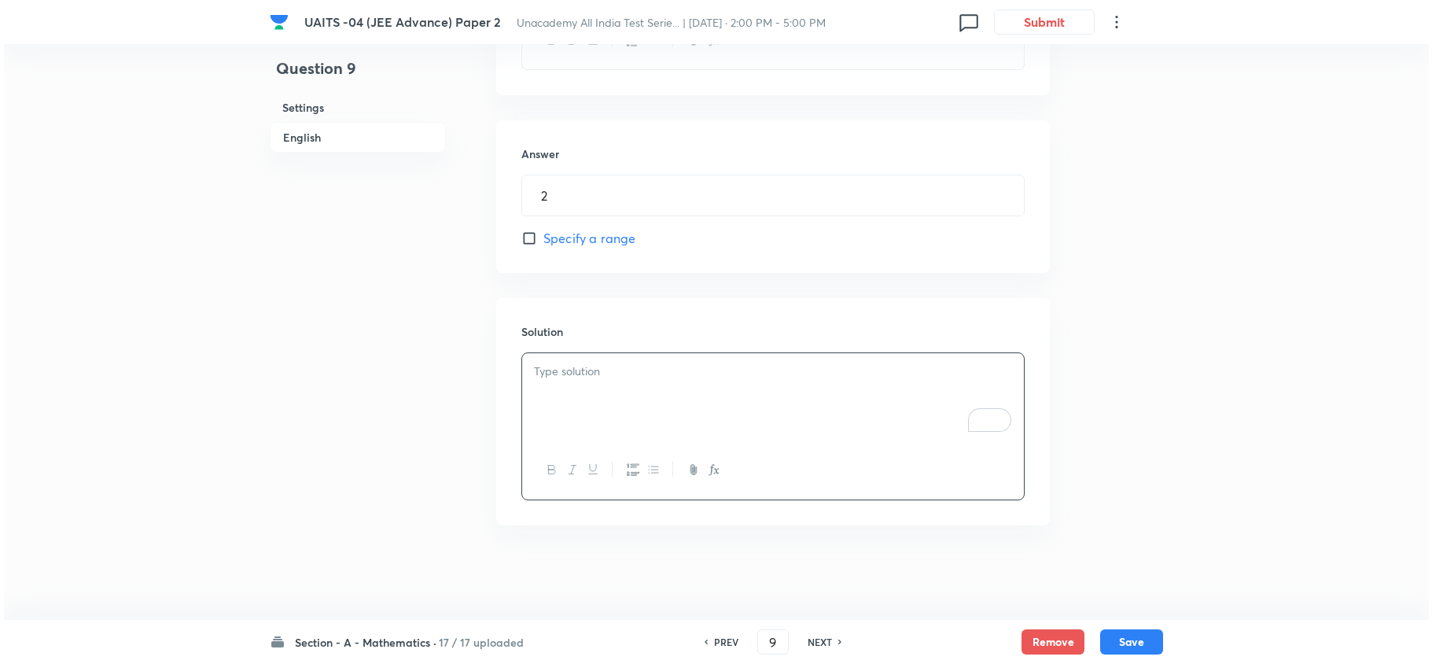
scroll to position [645, 0]
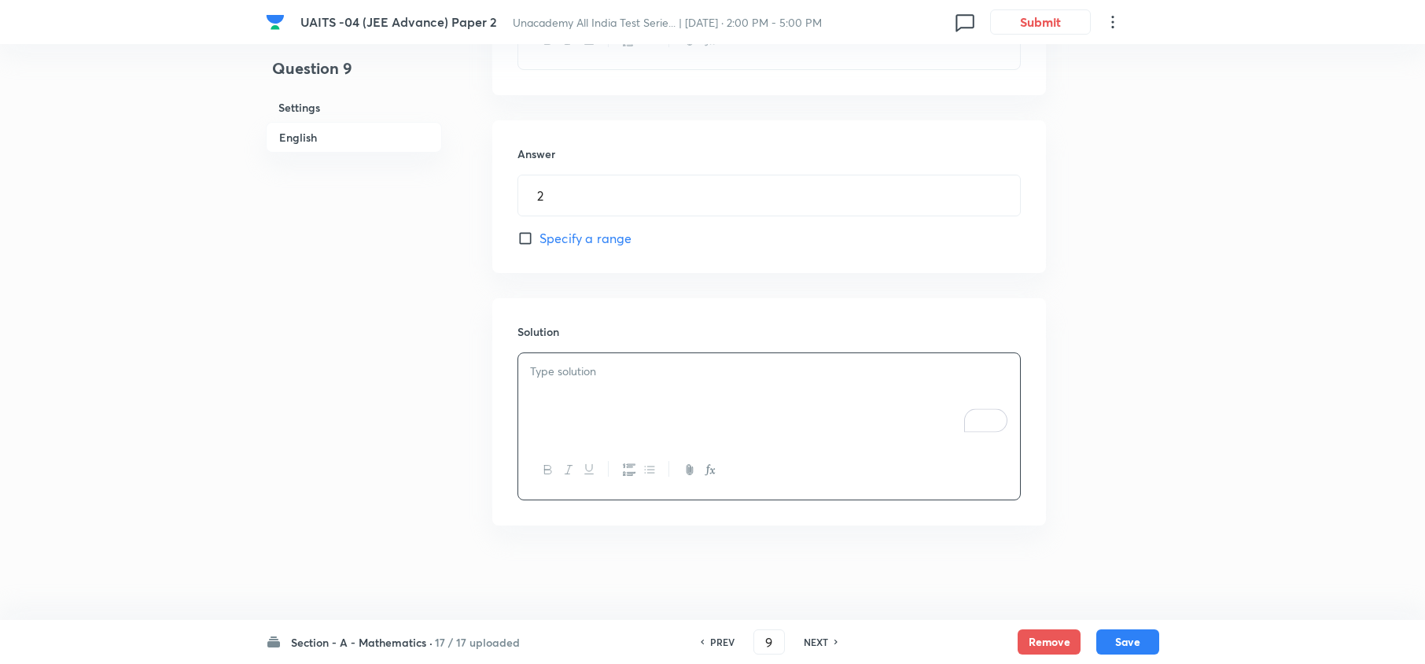
click at [714, 470] on icon "button" at bounding box center [710, 469] width 13 height 13
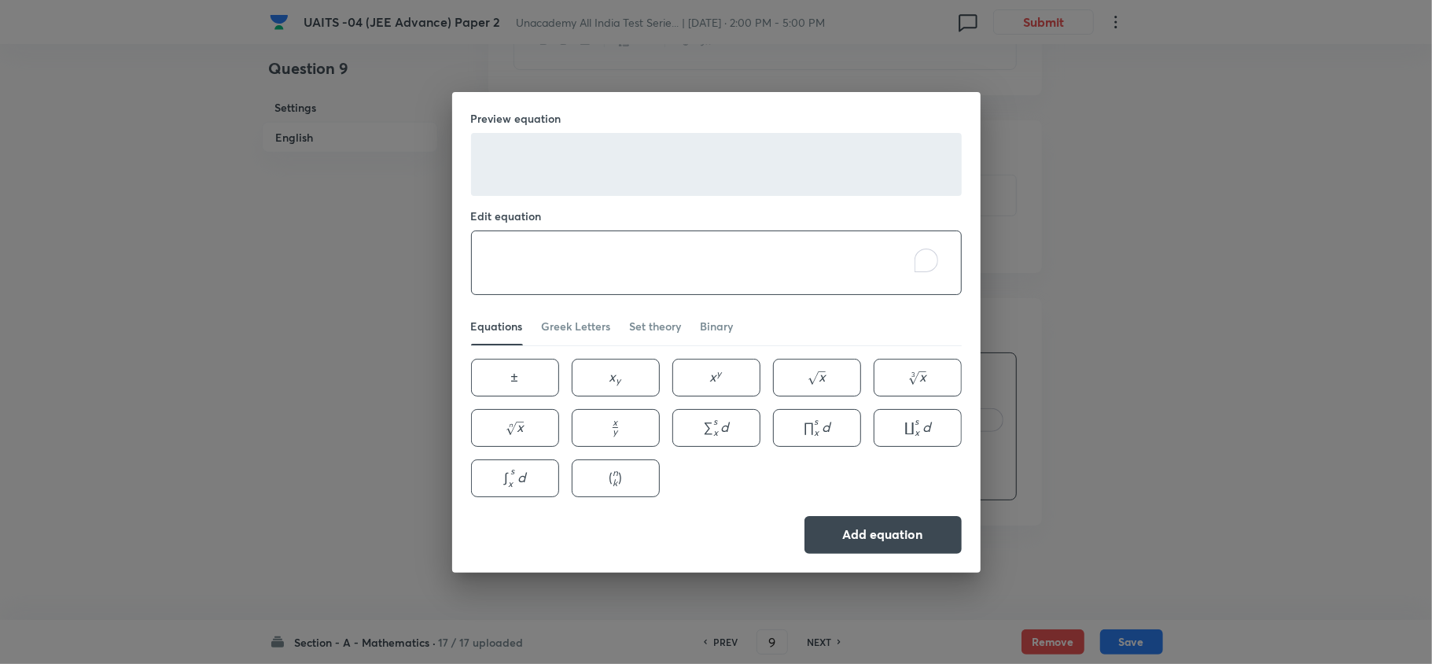
click at [609, 278] on textarea "To enrich screen reader interactions, please activate Accessibility in Grammarl…" at bounding box center [716, 262] width 489 height 63
paste textarea "\begin{aligned} &(2 x-1) \text { will be a factor of } p(x) \text {, if } p\lef…"
type textarea "\begin{aligned} &(2 x-1) \text { will be a factor of } p(x) \text {, if } p\lef…"
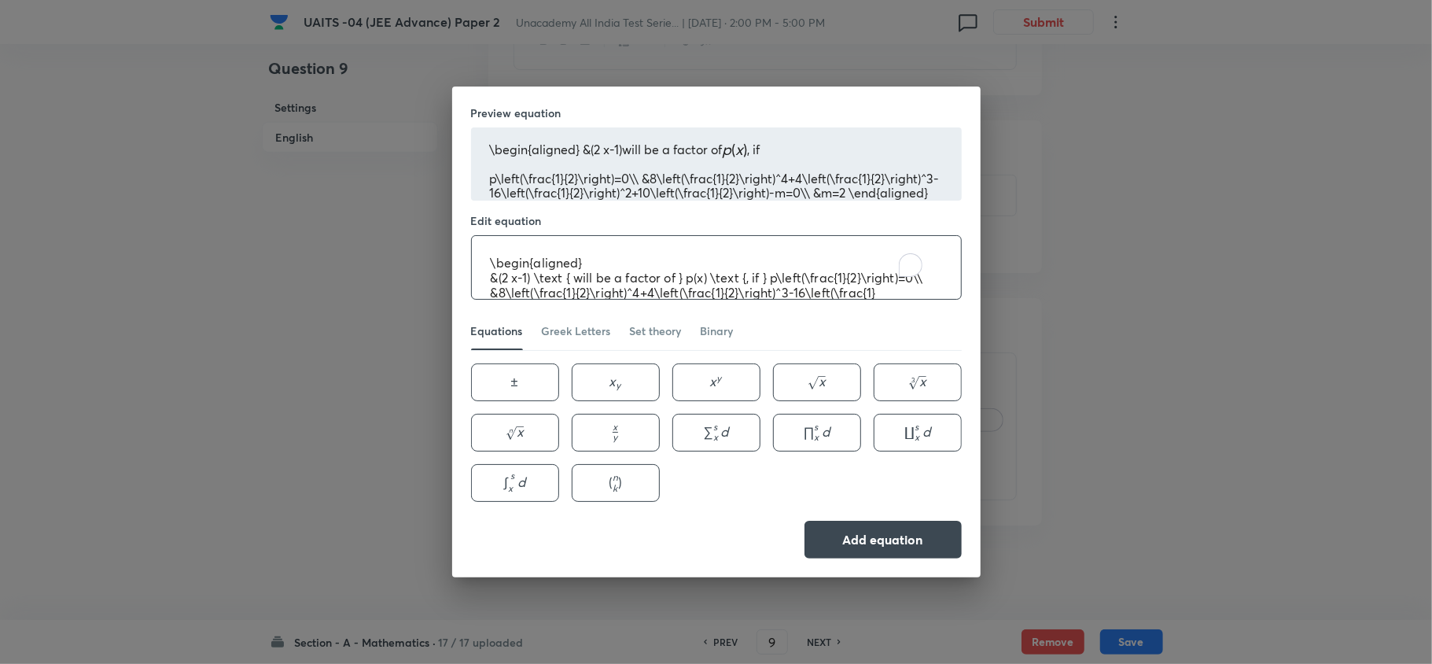
scroll to position [61, 0]
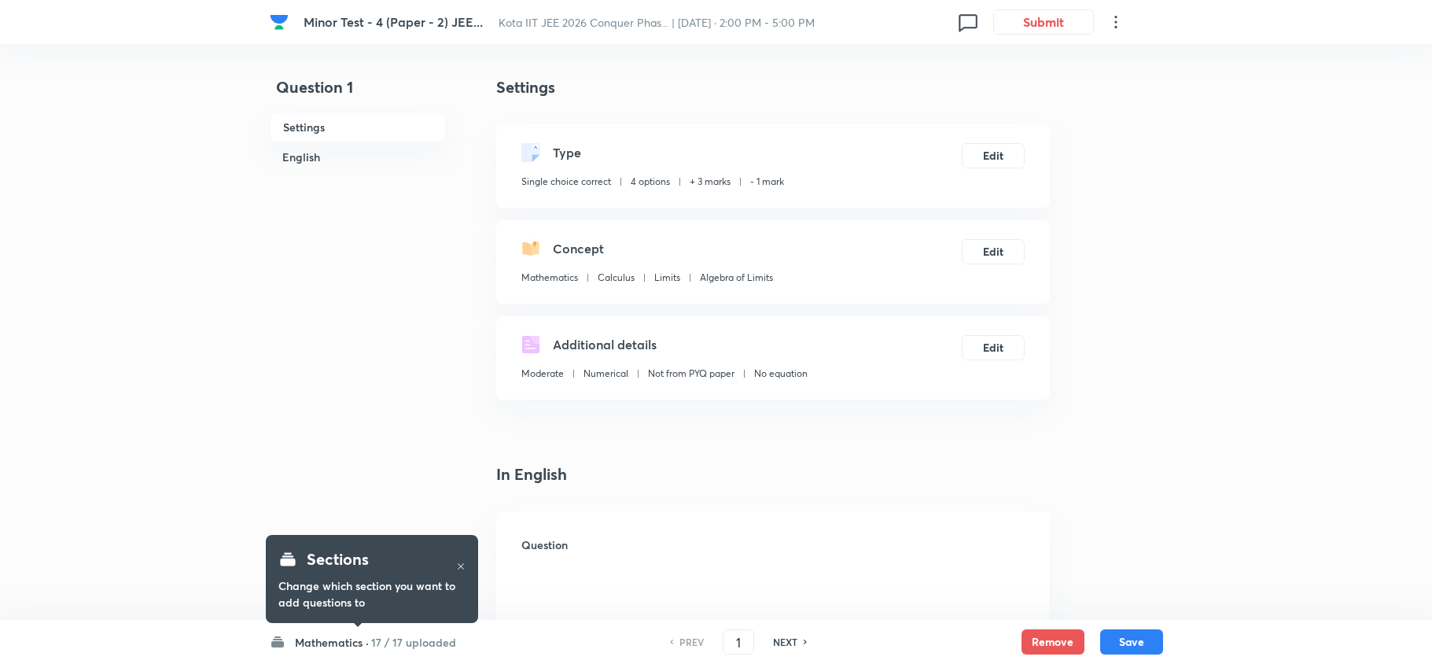
checkbox input "true"
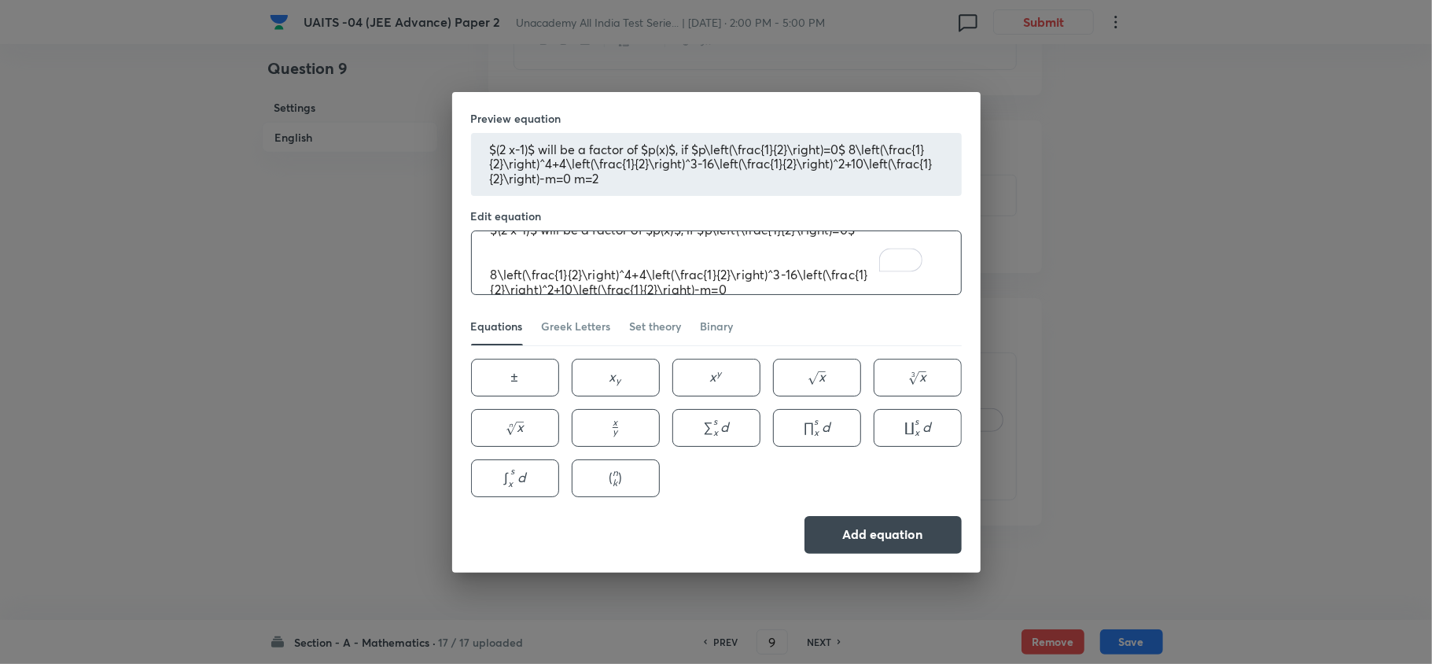
scroll to position [23, 0]
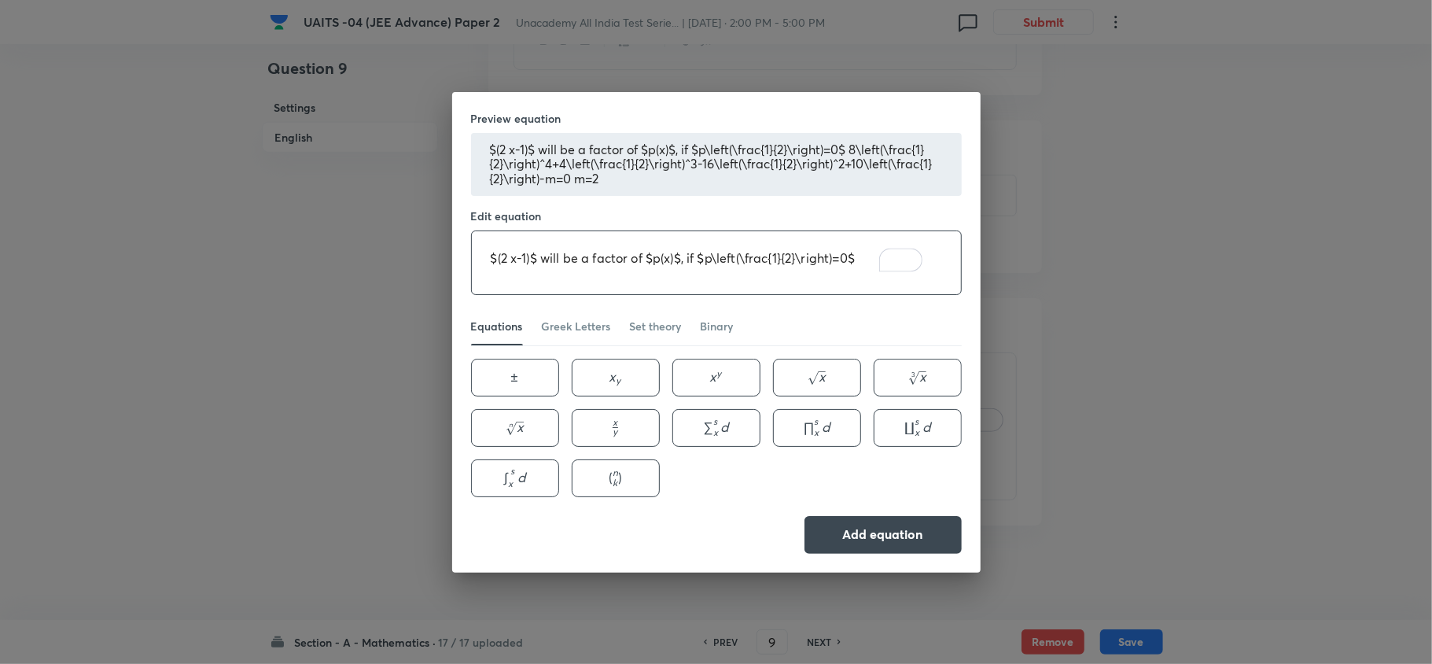
click at [495, 261] on textarea "$(2 x-1)$ will be a factor of $p(x)$, if $p\left(\frac{1}{2}\right)=0$ 8\left(\…" at bounding box center [716, 262] width 489 height 63
click at [533, 259] on textarea "(2 x-1)$ will be a factor of $p(x)$, if $p\left(\frac{1}{2}\right)=0$ 8\left(\f…" at bounding box center [716, 262] width 489 height 63
type textarea "(2 x-1) will be a factor of $p(x)$, if $p\left(\frac{1}{2}\right)=0$ 8\left(\fr…"
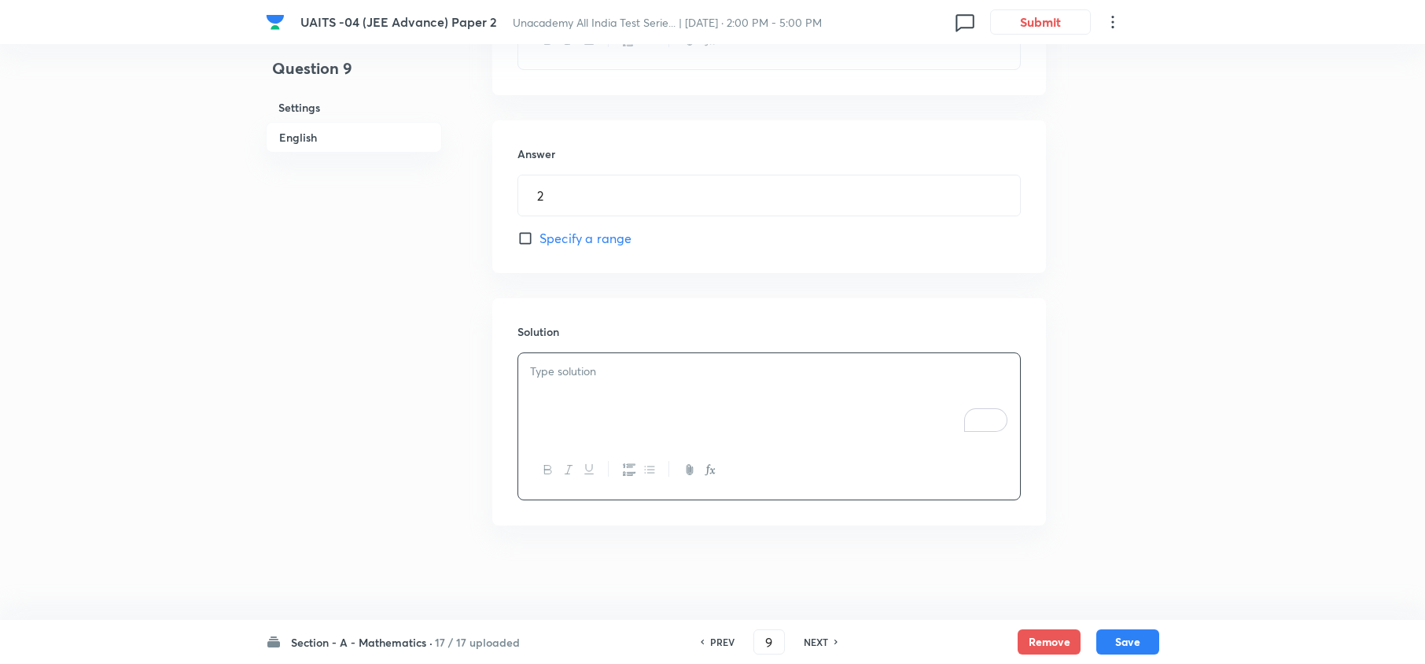
click at [1119, 437] on div "Question 9 Settings English Settings Type Integer + 4 marks - 0 marks Edit Conc…" at bounding box center [713, 11] width 894 height 1156
click at [779, 414] on div "To enrich screen reader interactions, please activate Accessibility in Grammarl…" at bounding box center [769, 397] width 502 height 88
click at [710, 476] on button "button" at bounding box center [709, 470] width 20 height 20
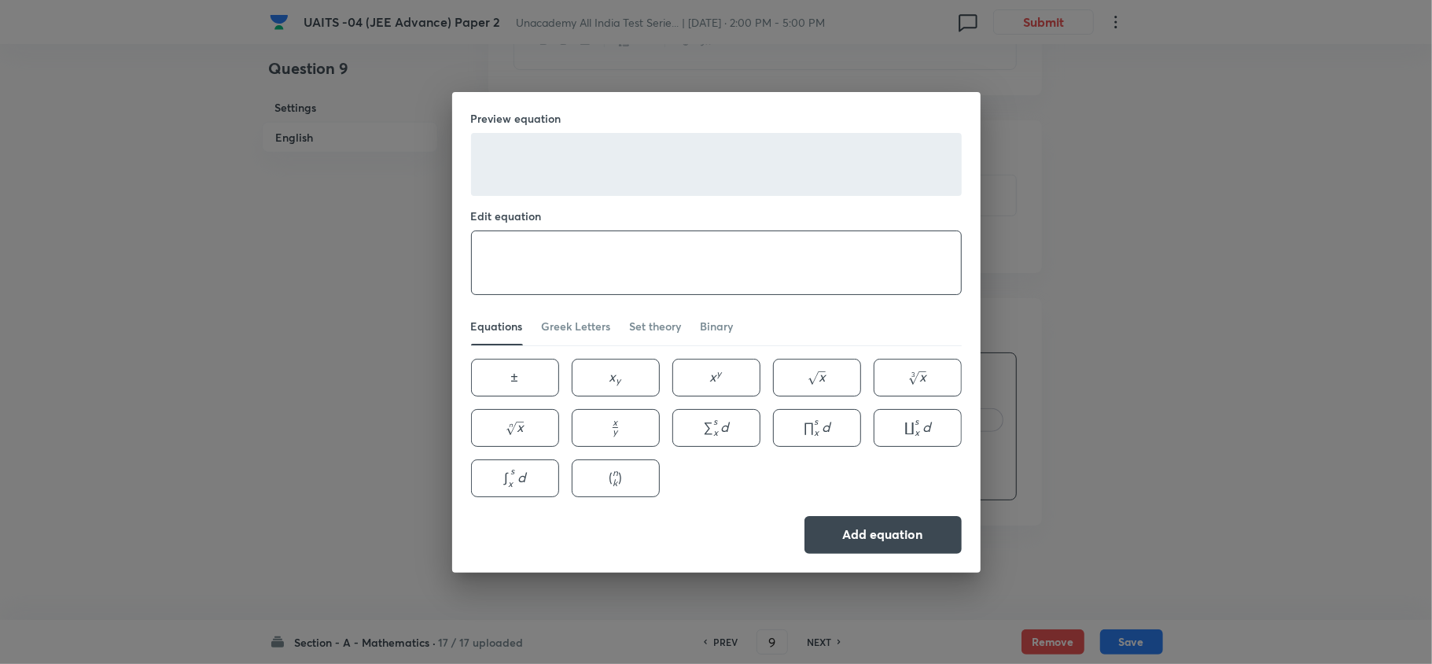
paste textarea "( $2 x-1$ ) will be a factor of $p(x)$, if $p\left(\frac{1}{2}\right)=0$"
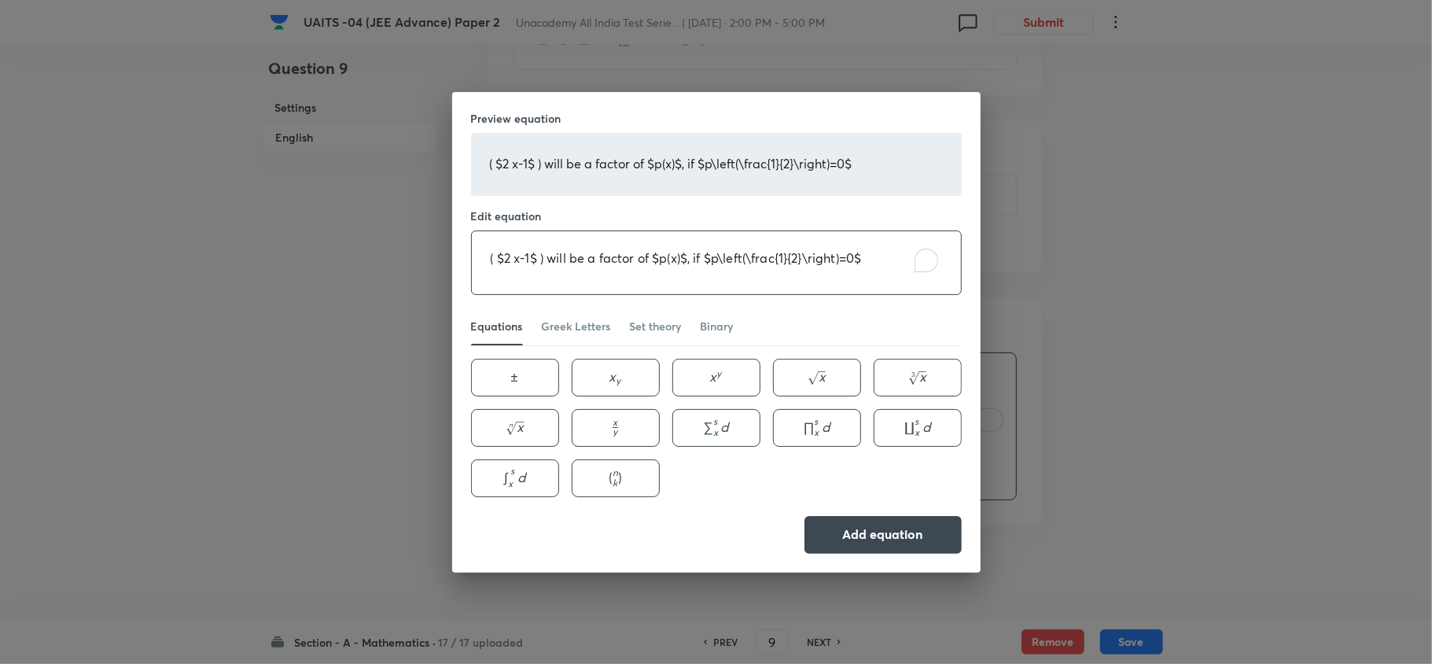
click at [565, 268] on textarea "( $2 x-1$ ) will be a factor of $p(x)$, if $p\left(\frac{1}{2}\right)=0$" at bounding box center [716, 262] width 489 height 63
click at [713, 256] on textarea "( $2 x-1$ ) will be a factor of $p(x)$, if $p\left(\frac{1}{2}\right)=0" at bounding box center [716, 262] width 489 height 63
click at [690, 256] on textarea "( $2 x-1$ ) will be a factor of $p(x)$, if p\left(\frac{1}{2}\right)=0" at bounding box center [716, 262] width 489 height 63
click at [508, 259] on textarea "( $2 x-1$ ) will be a factor of p(x), if p\left(\frac{1}{2}\right)=0" at bounding box center [716, 262] width 489 height 63
type textarea "( 2 x-1 ) will be a factor of p(x), if p\left(\frac{1}{2}\right)=0"
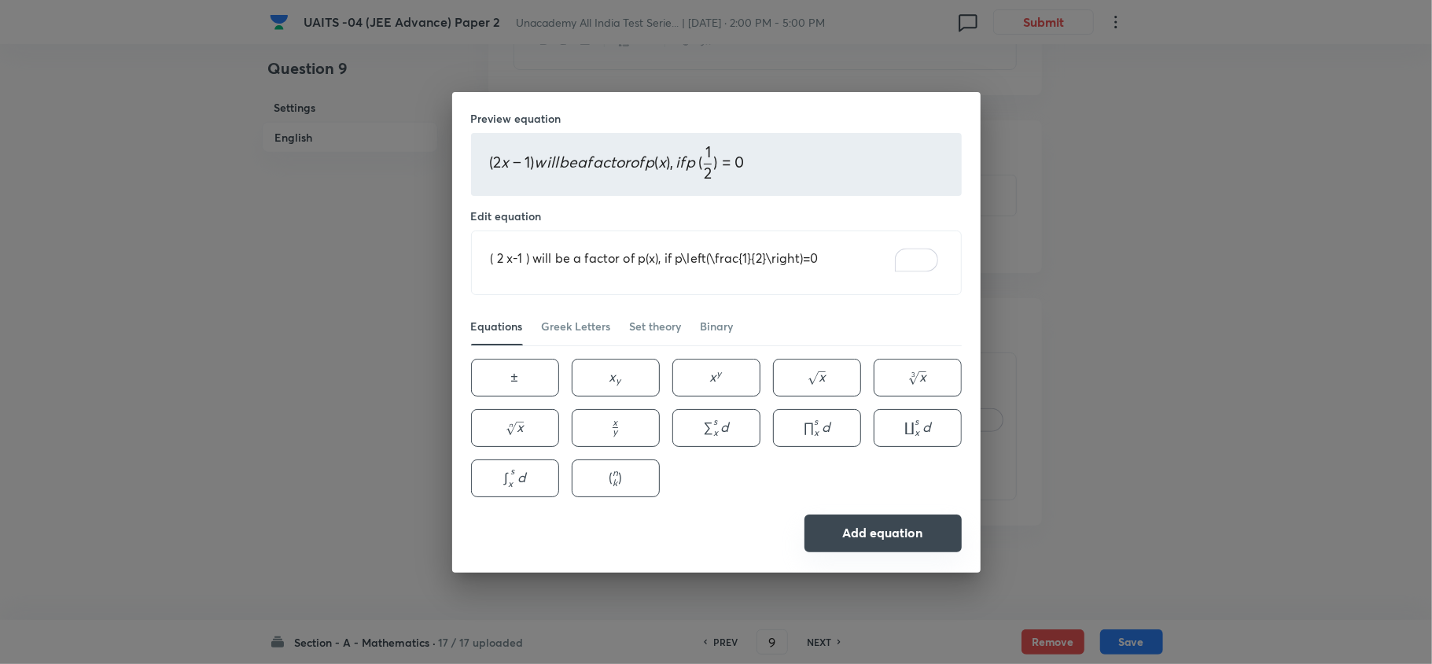
click at [857, 525] on button "Add equation" at bounding box center [883, 533] width 157 height 38
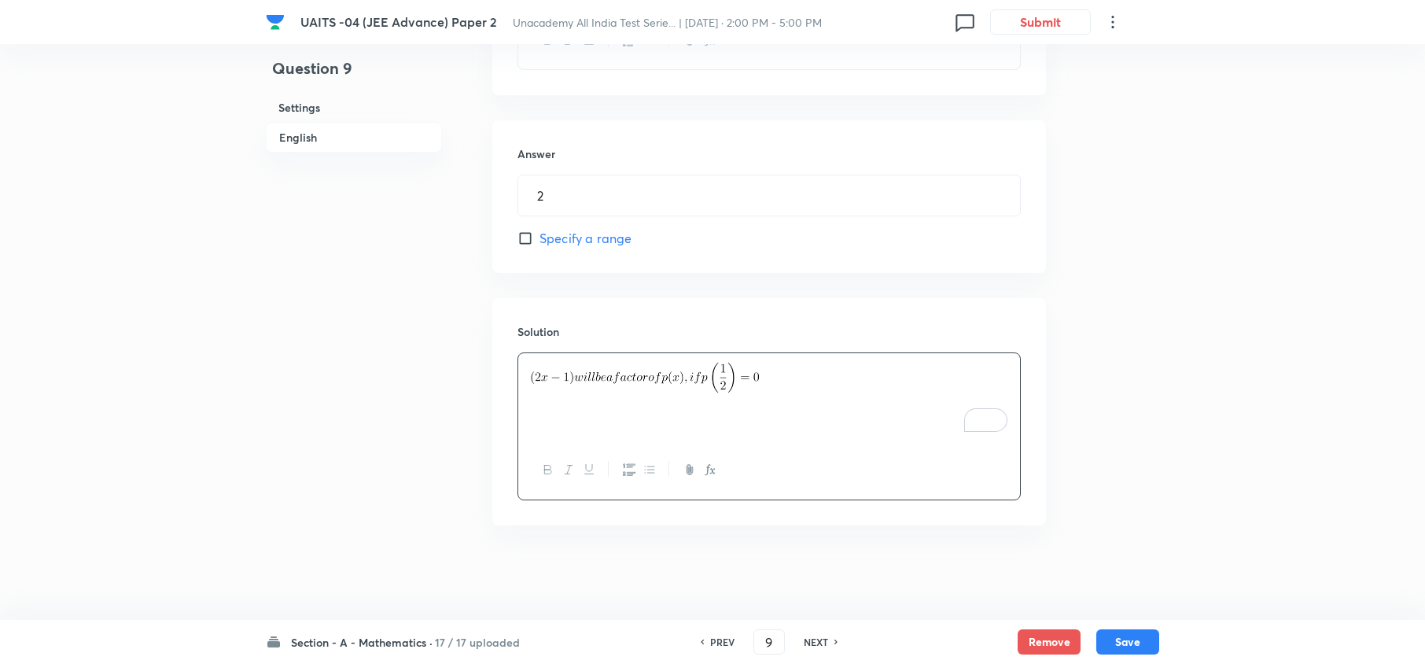
click at [1178, 496] on div "UAITS -04 (JEE Advance) Paper 2 Unacademy All India Test Serie... | Aug 31, 202…" at bounding box center [712, 11] width 1425 height 1156
click at [812, 381] on p "To enrich screen reader interactions, please activate Accessibility in Grammarl…" at bounding box center [769, 378] width 478 height 30
click at [715, 457] on div at bounding box center [769, 469] width 502 height 57
click at [715, 467] on icon "button" at bounding box center [710, 469] width 13 height 13
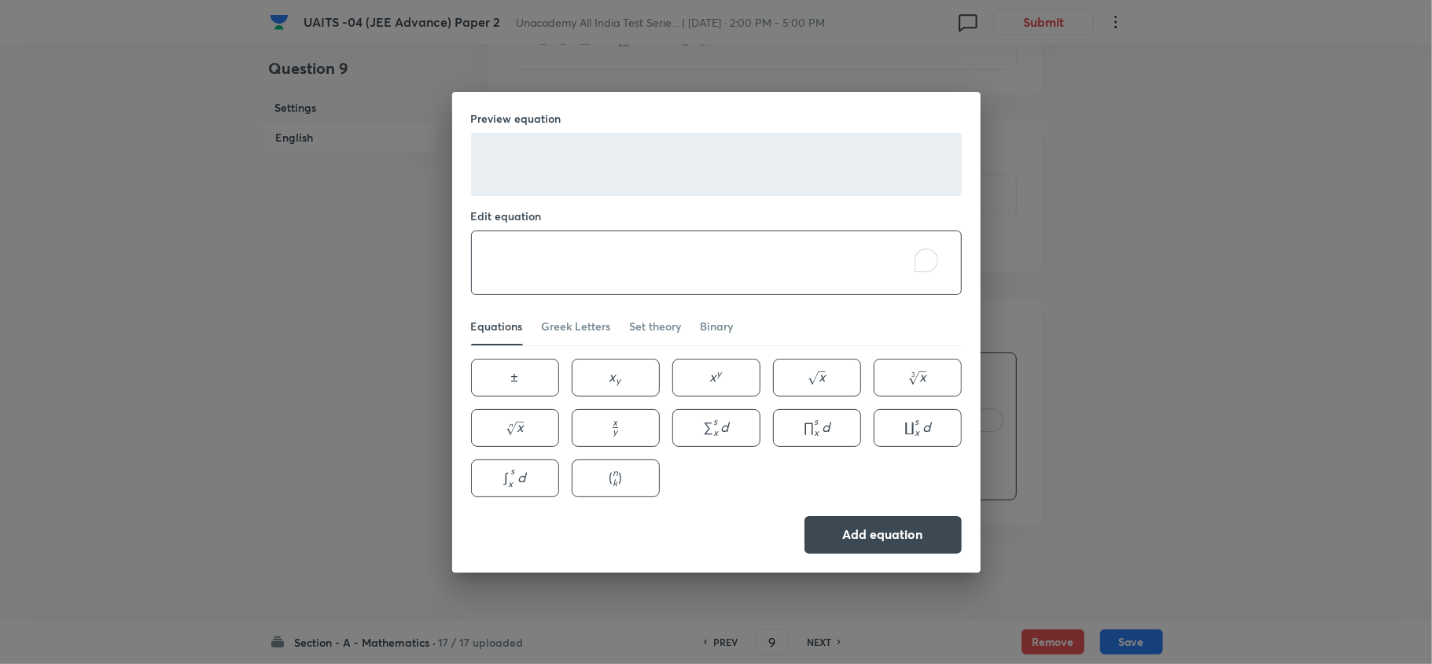
click at [633, 277] on textarea "To enrich screen reader interactions, please activate Accessibility in Grammarl…" at bounding box center [716, 262] width 489 height 63
paste textarea "$8\left(\frac{1}{2}\right)^4+4\left(\frac{1}{2}\right)^3-16\left(\frac{1}{2}\ri…"
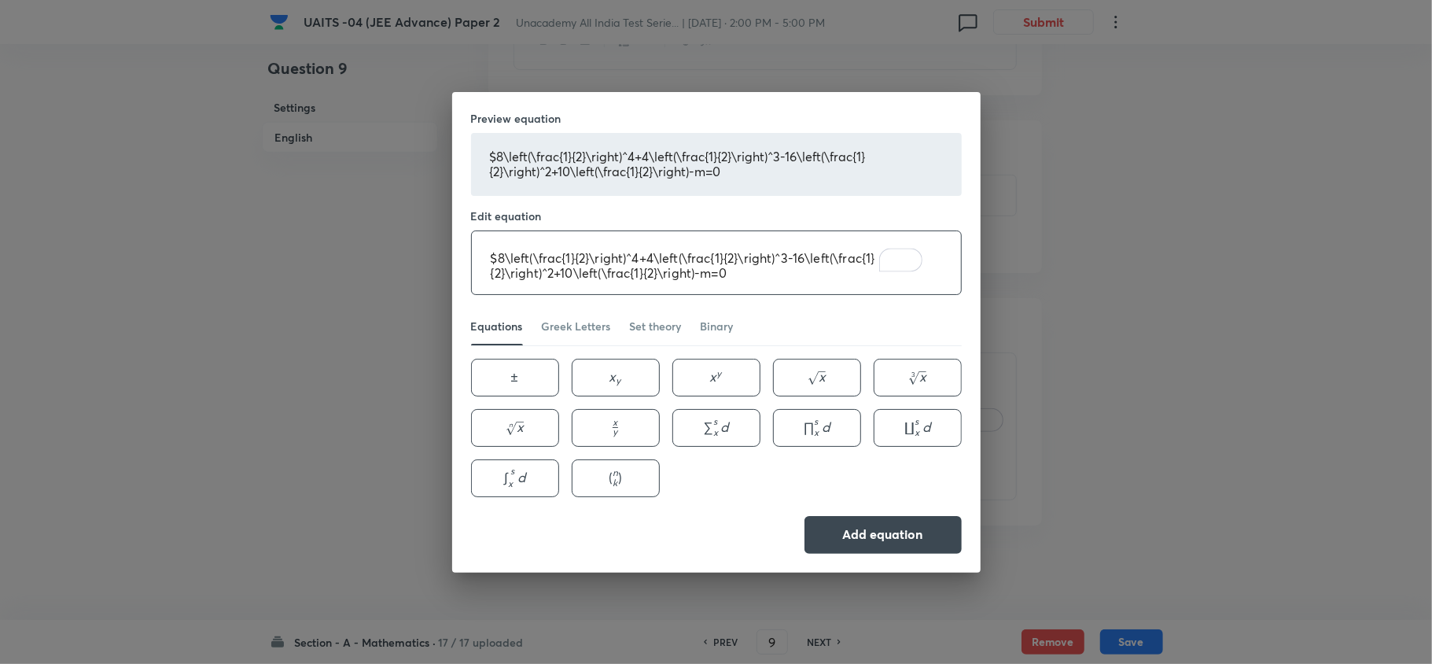
click at [495, 253] on textarea "$8\left(\frac{1}{2}\right)^4+4\left(\frac{1}{2}\right)^3-16\left(\frac{1}{2}\ri…" at bounding box center [716, 262] width 489 height 63
type textarea "8\left(\frac{1}{2}\right)^4+4\left(\frac{1}{2}\right)^3-16\left(\frac{1}{2}\rig…"
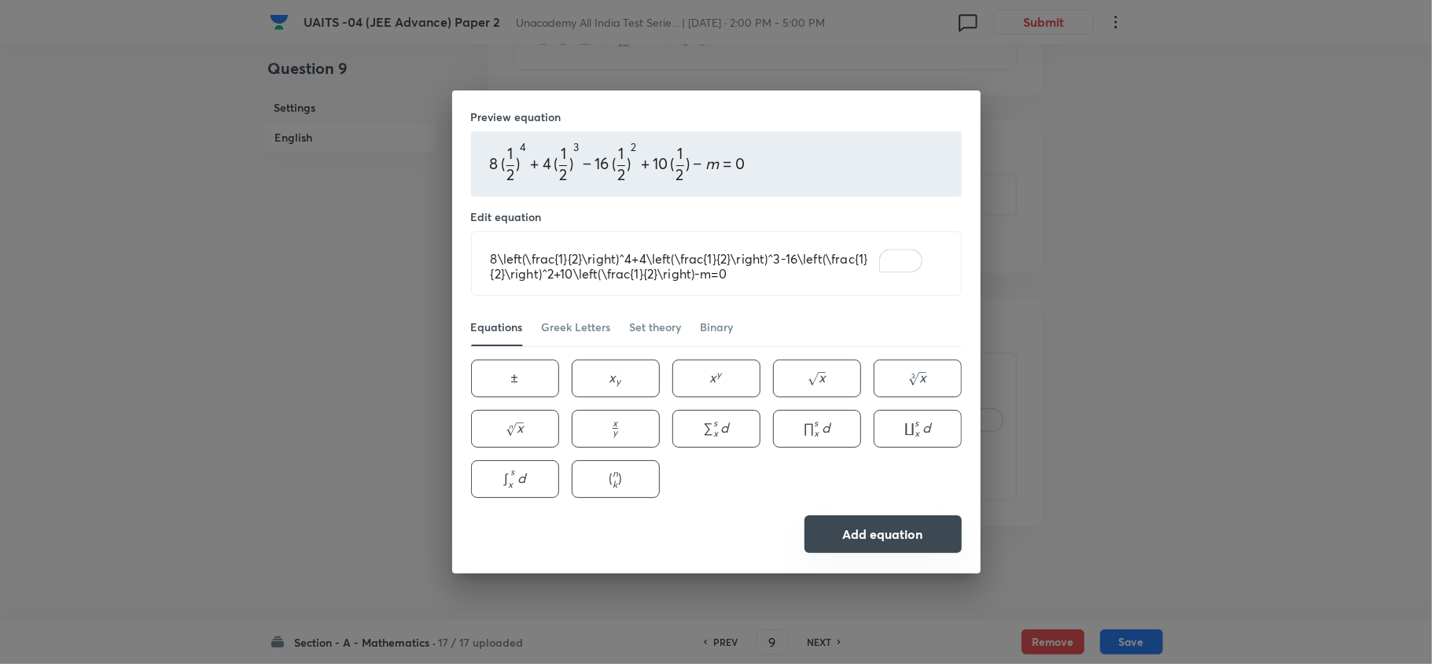
click at [900, 529] on button "Add equation" at bounding box center [883, 534] width 157 height 38
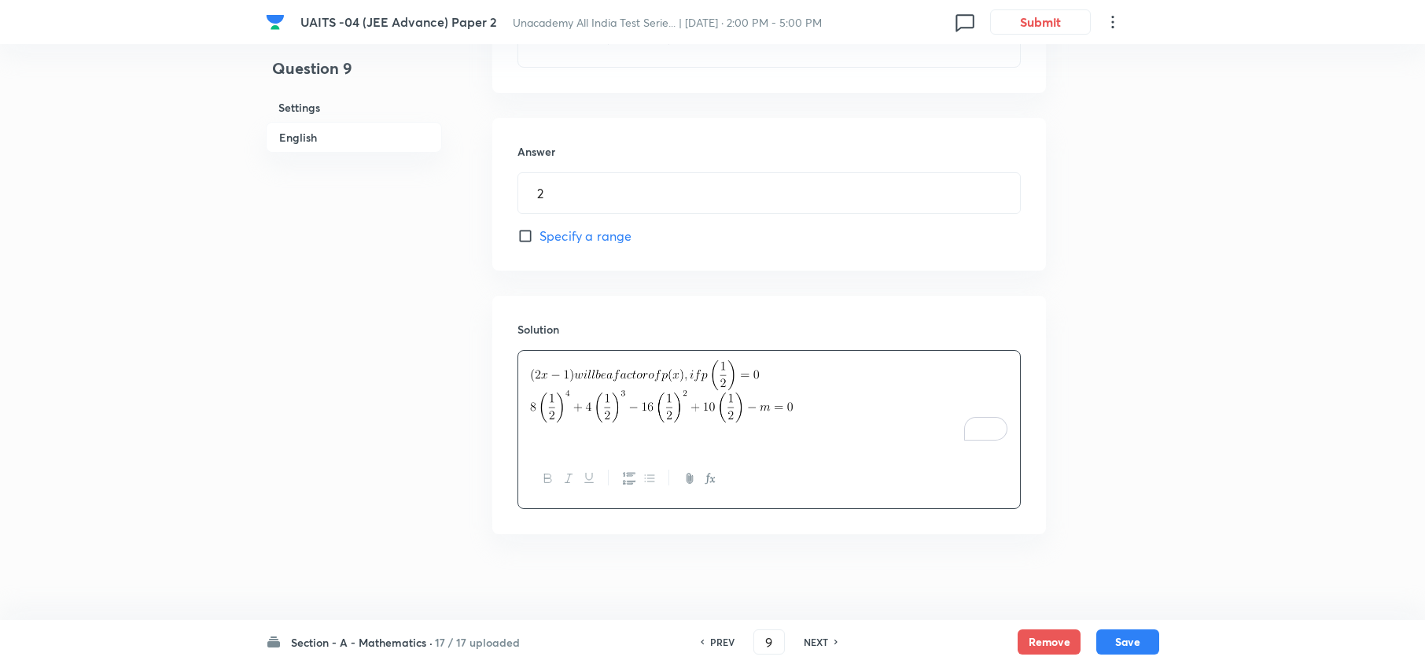
click at [844, 418] on p "To enrich screen reader interactions, please activate Accessibility in Grammarl…" at bounding box center [769, 406] width 478 height 32
click at [1137, 637] on button "Save" at bounding box center [1128, 640] width 63 height 25
type input "10"
type input "4"
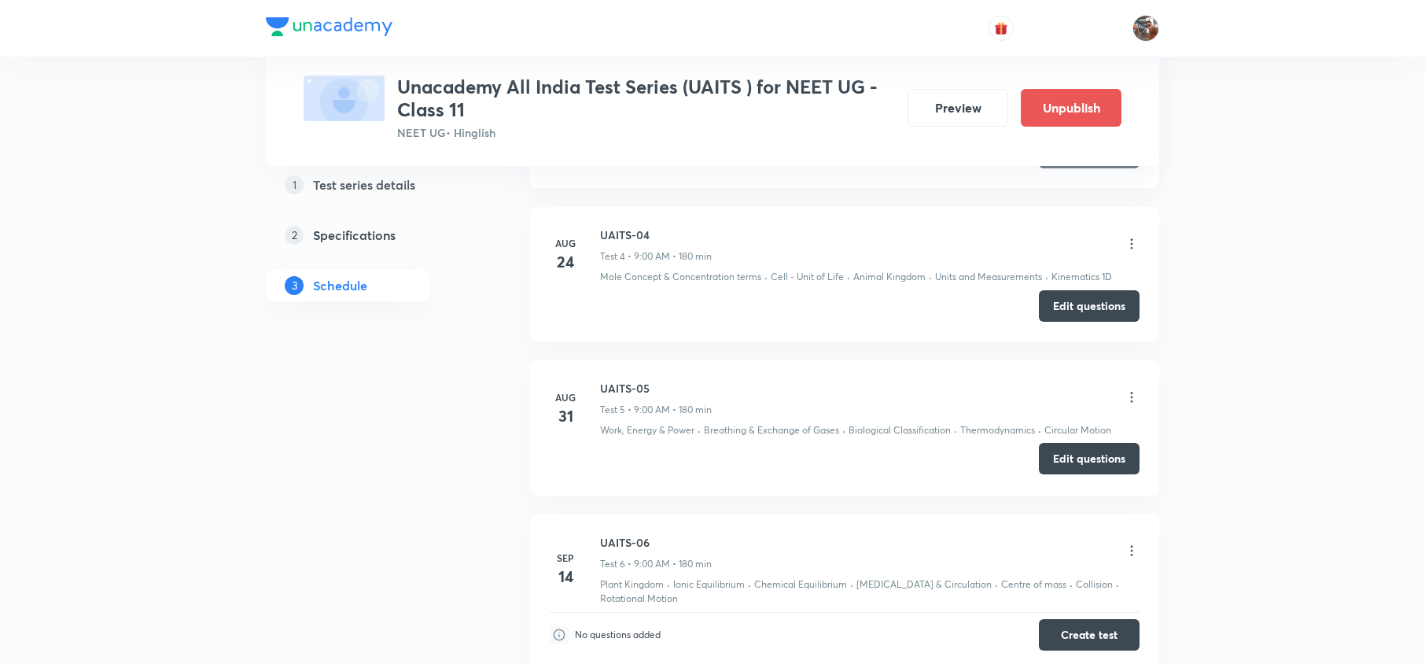
click at [1073, 474] on button "Edit questions" at bounding box center [1089, 458] width 101 height 31
click at [1134, 405] on icon at bounding box center [1132, 397] width 16 height 16
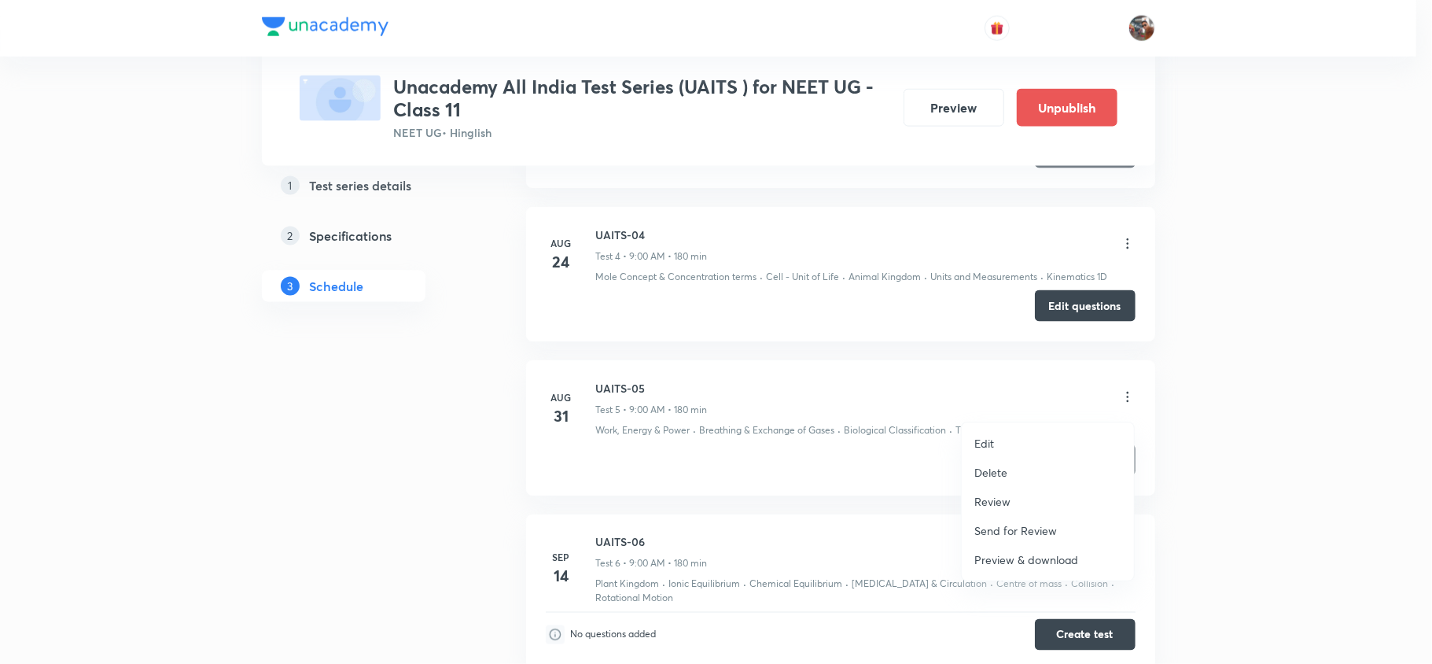
click at [1029, 432] on li "Edit" at bounding box center [1048, 443] width 172 height 29
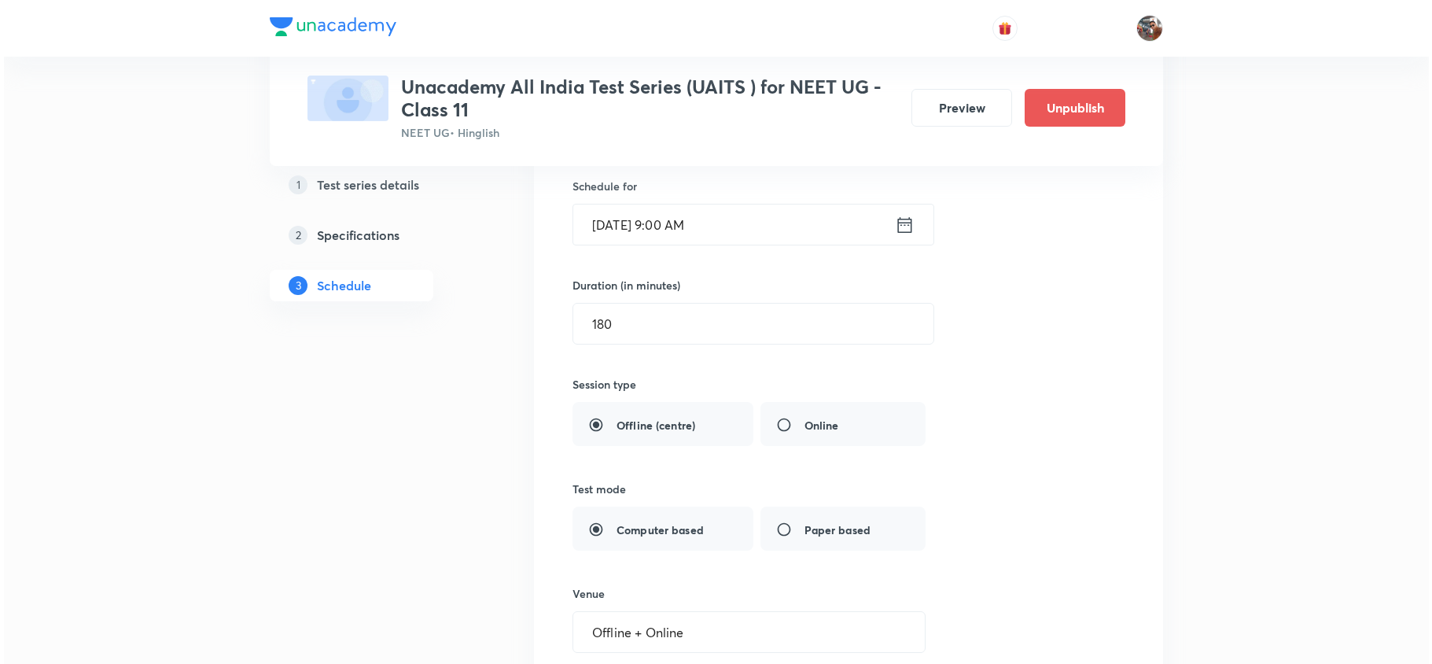
scroll to position [908, 0]
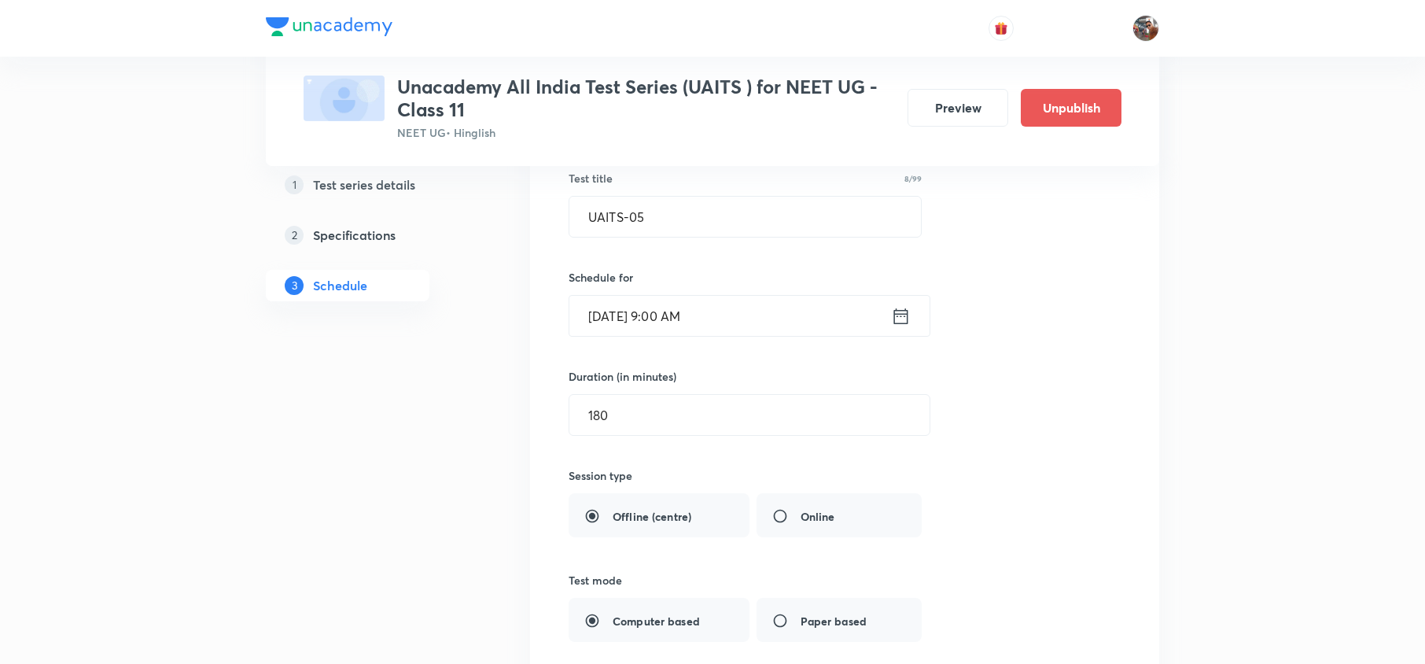
click at [693, 325] on input "Aug 31, 2025, 9:00 AM" at bounding box center [731, 316] width 322 height 40
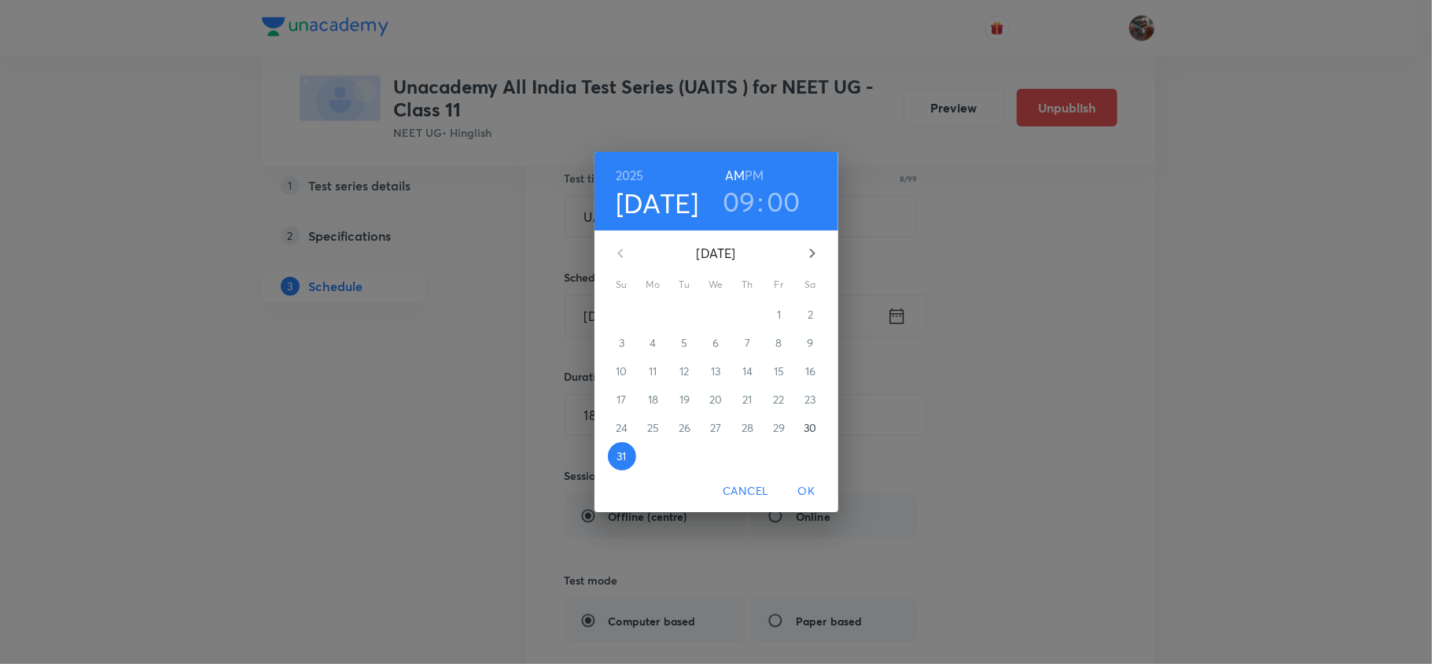
click at [746, 195] on h3 "09" at bounding box center [739, 201] width 33 height 33
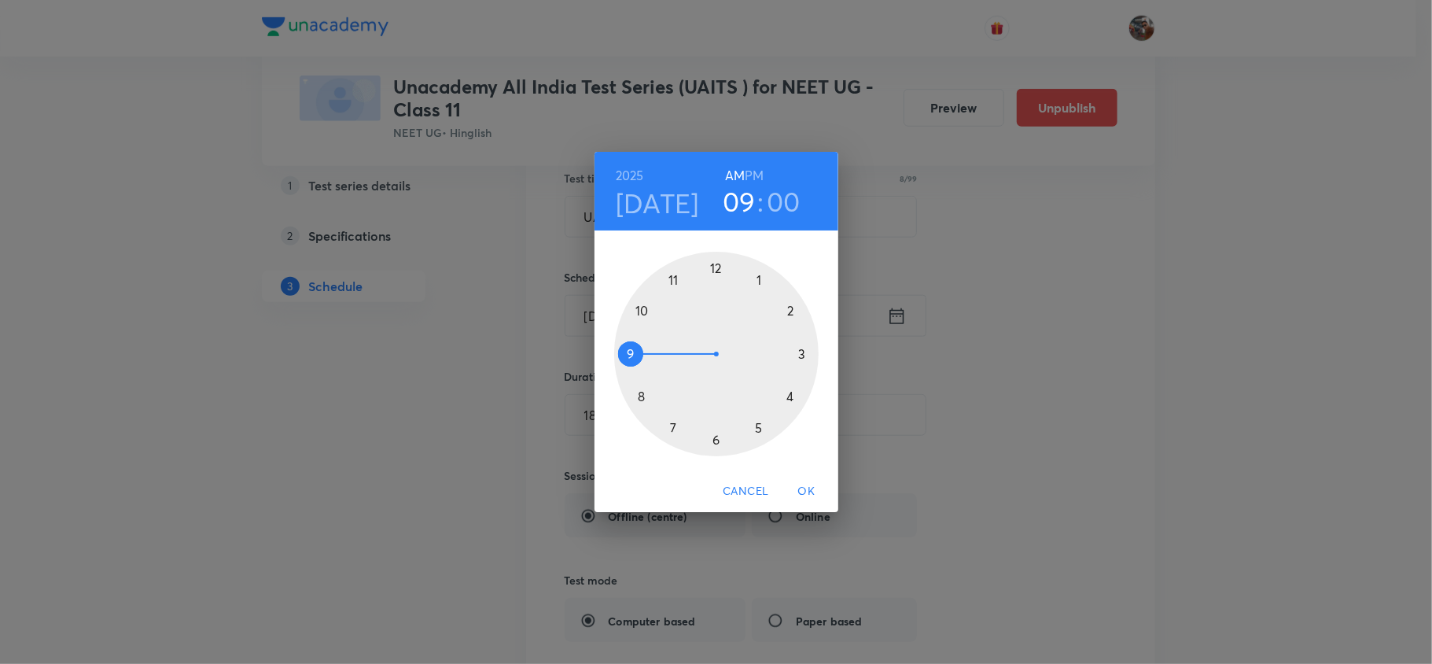
click at [647, 313] on div at bounding box center [716, 354] width 205 height 205
click at [817, 492] on span "OK" at bounding box center [807, 491] width 38 height 20
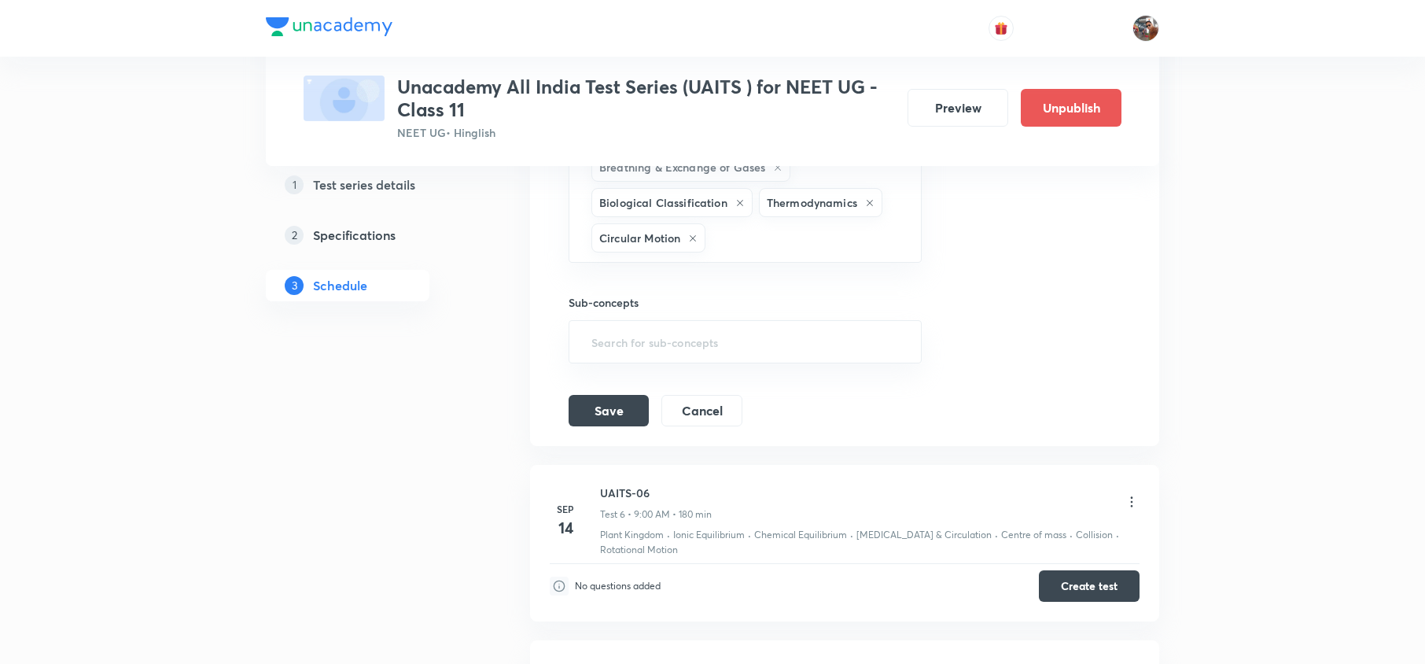
scroll to position [1603, 0]
click at [602, 417] on button "Save" at bounding box center [609, 408] width 80 height 31
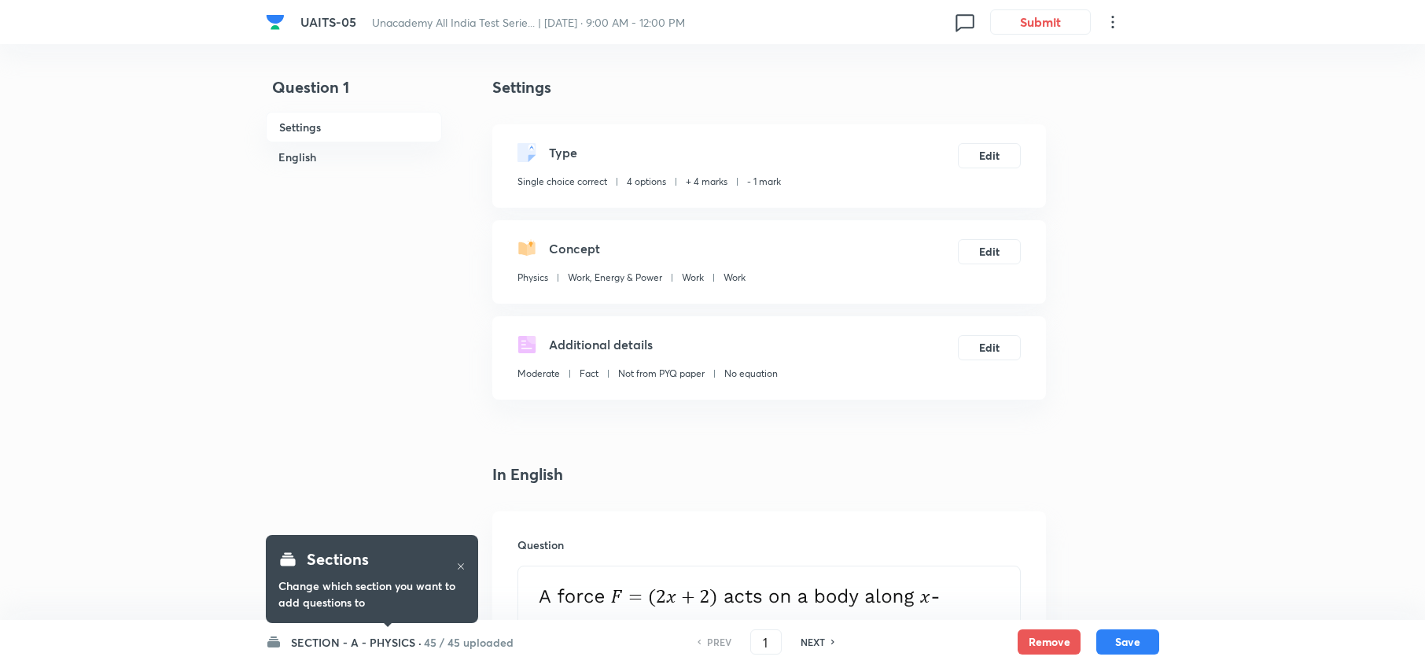
click at [354, 649] on h6 "SECTION - A - PHYSICS ·" at bounding box center [356, 642] width 131 height 17
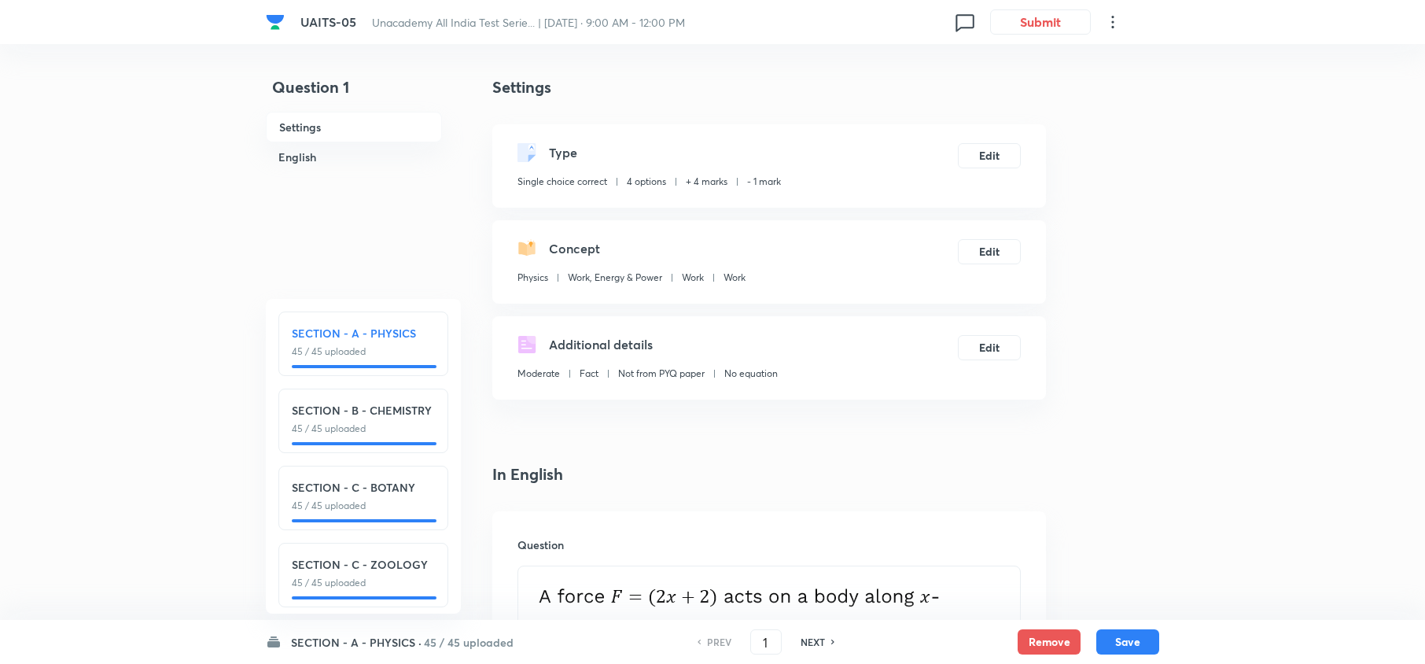
scroll to position [22, 0]
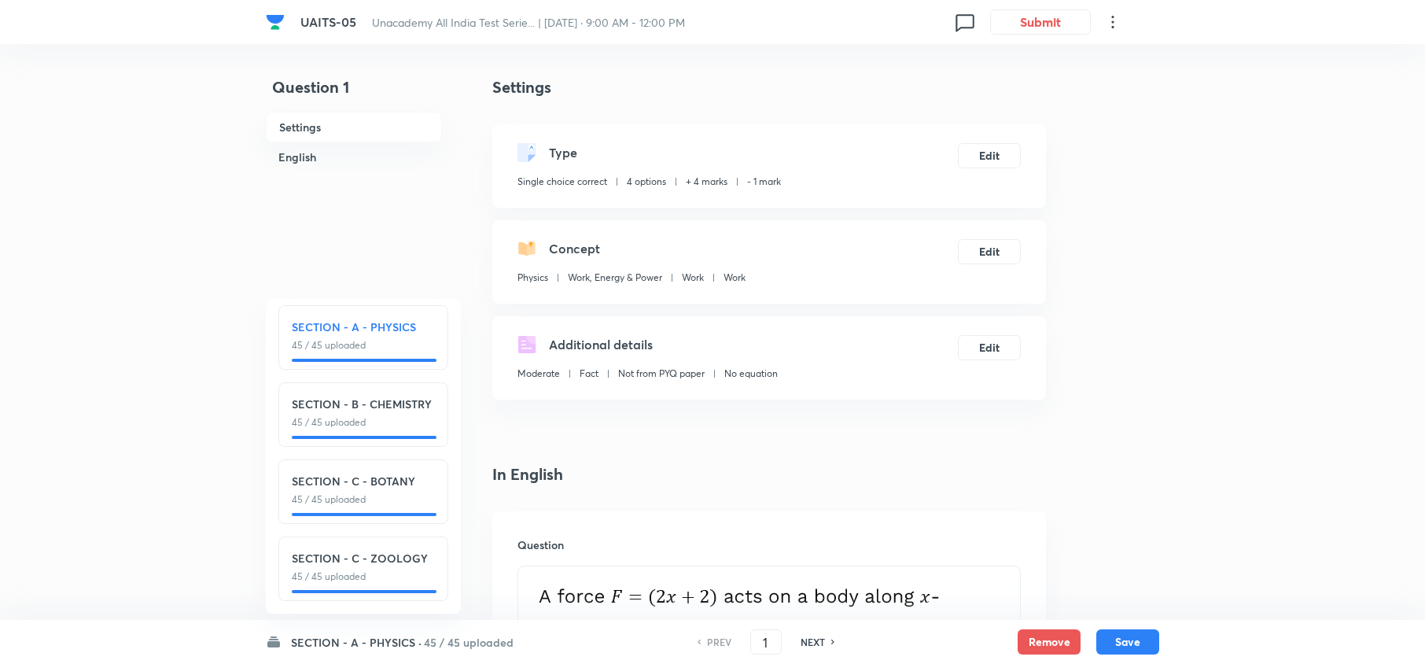
click at [379, 642] on h6 "SECTION - A - PHYSICS ·" at bounding box center [356, 642] width 131 height 17
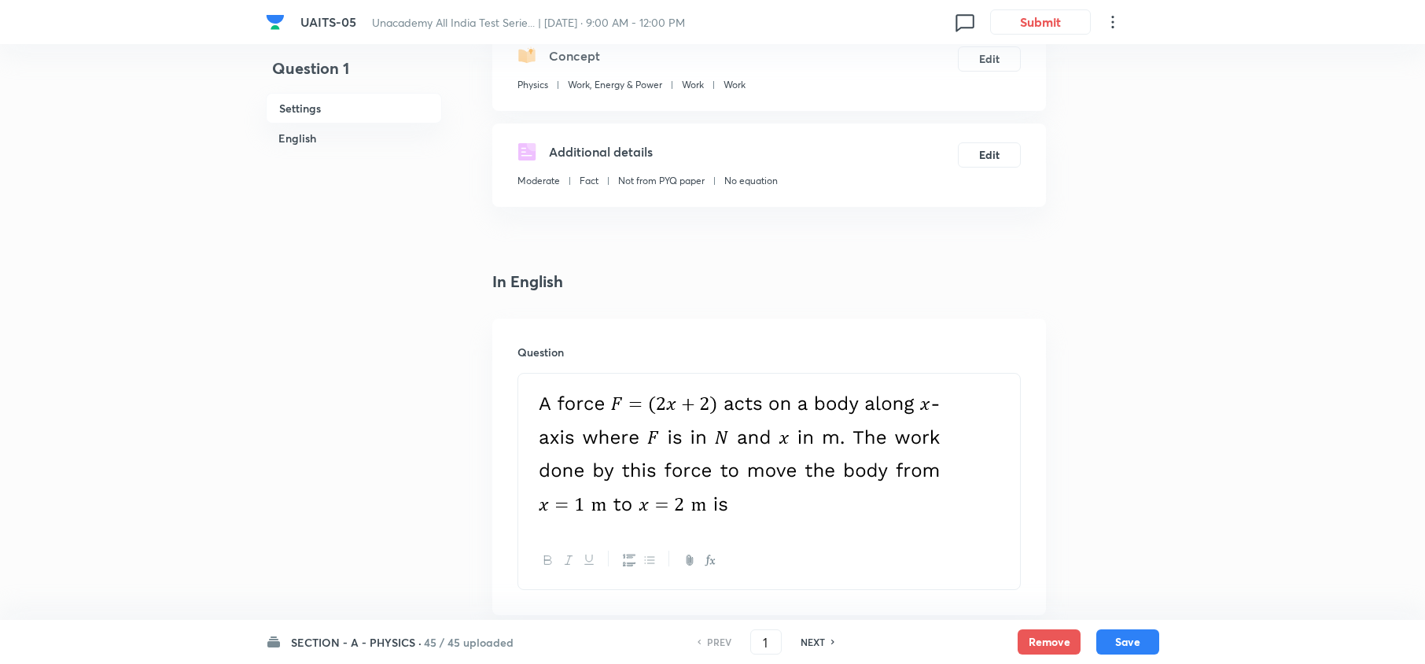
scroll to position [0, 0]
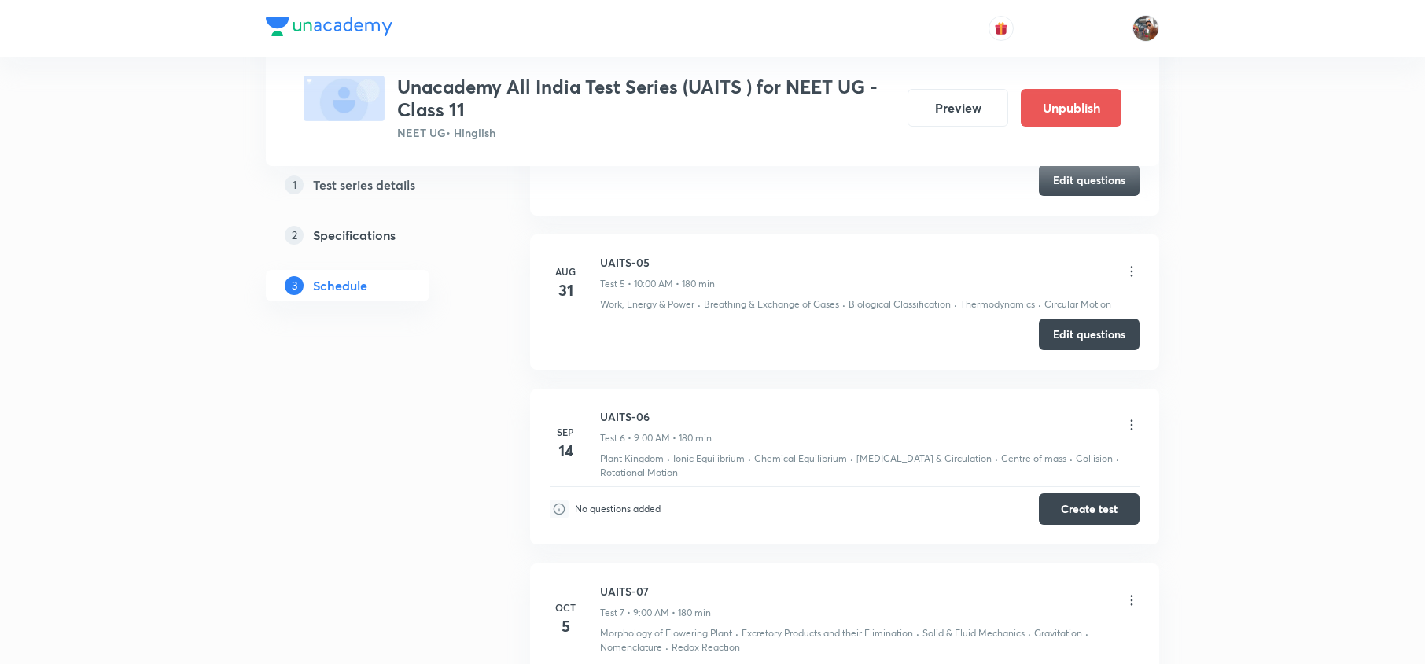
scroll to position [1729, 0]
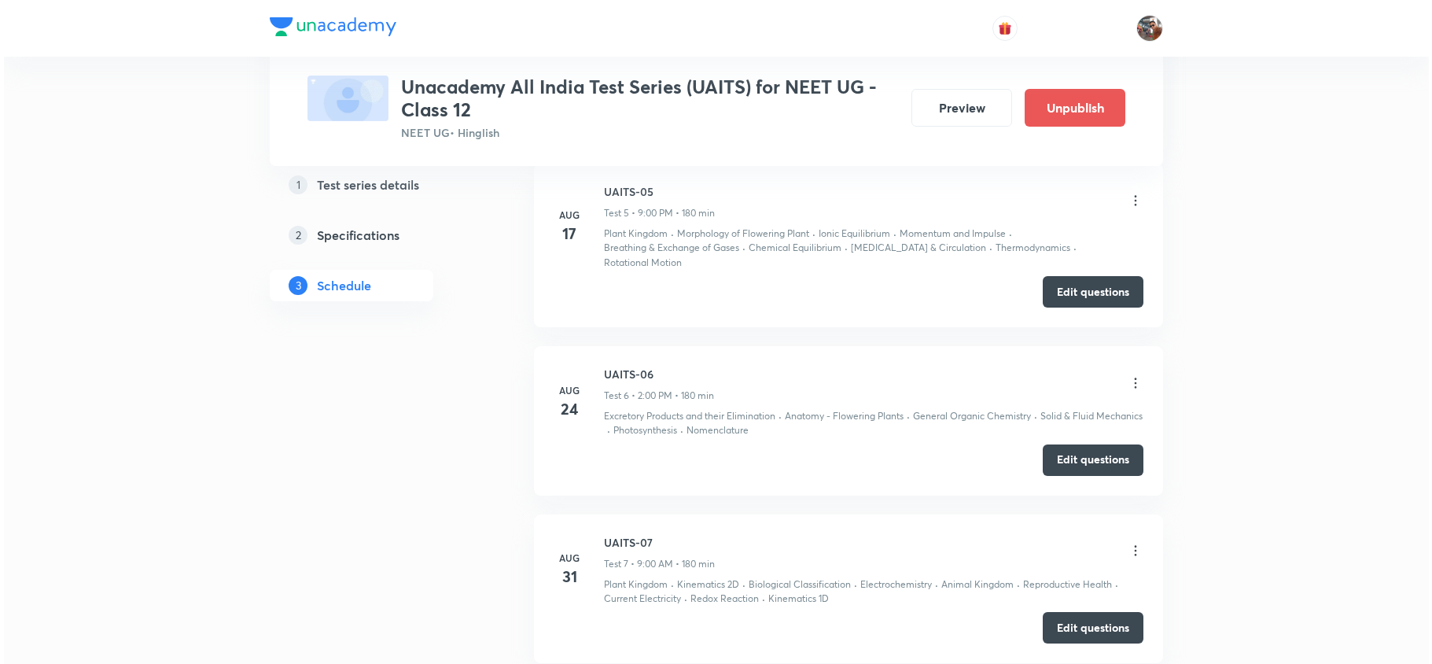
scroll to position [1971, 0]
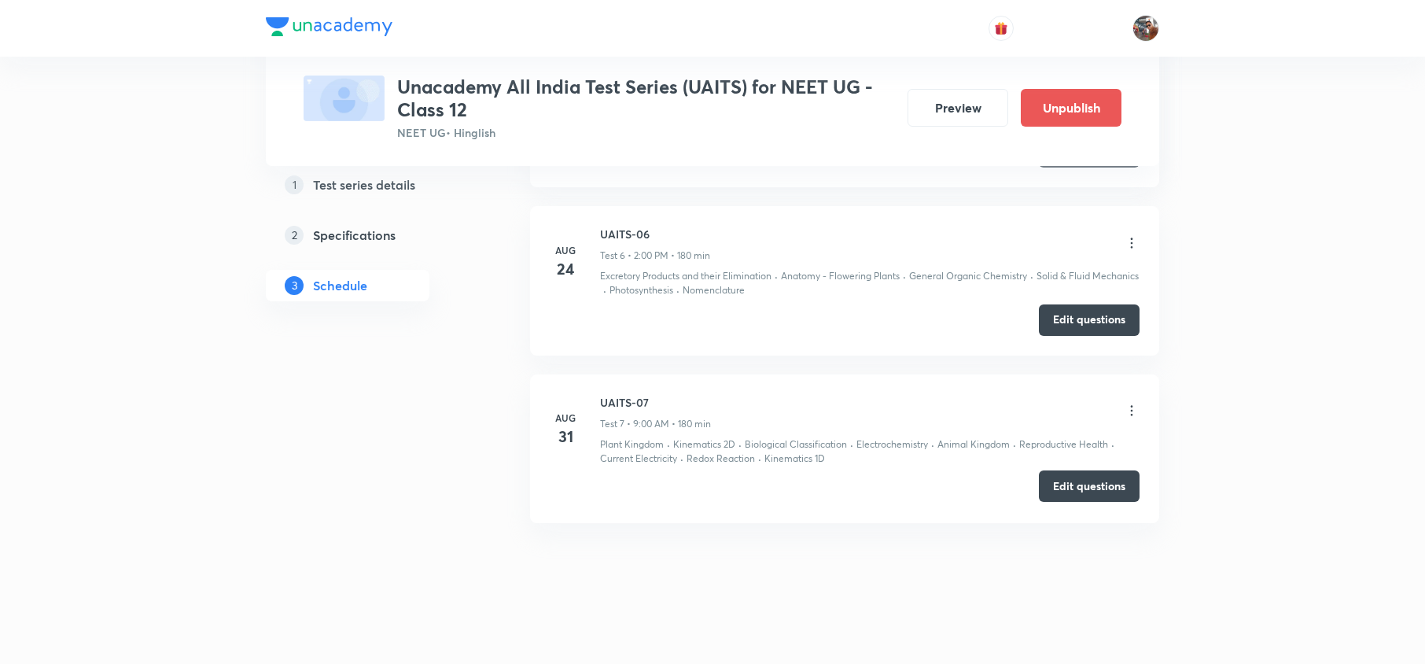
click at [1076, 478] on button "Edit questions" at bounding box center [1089, 485] width 101 height 31
click at [1134, 406] on icon at bounding box center [1132, 411] width 16 height 16
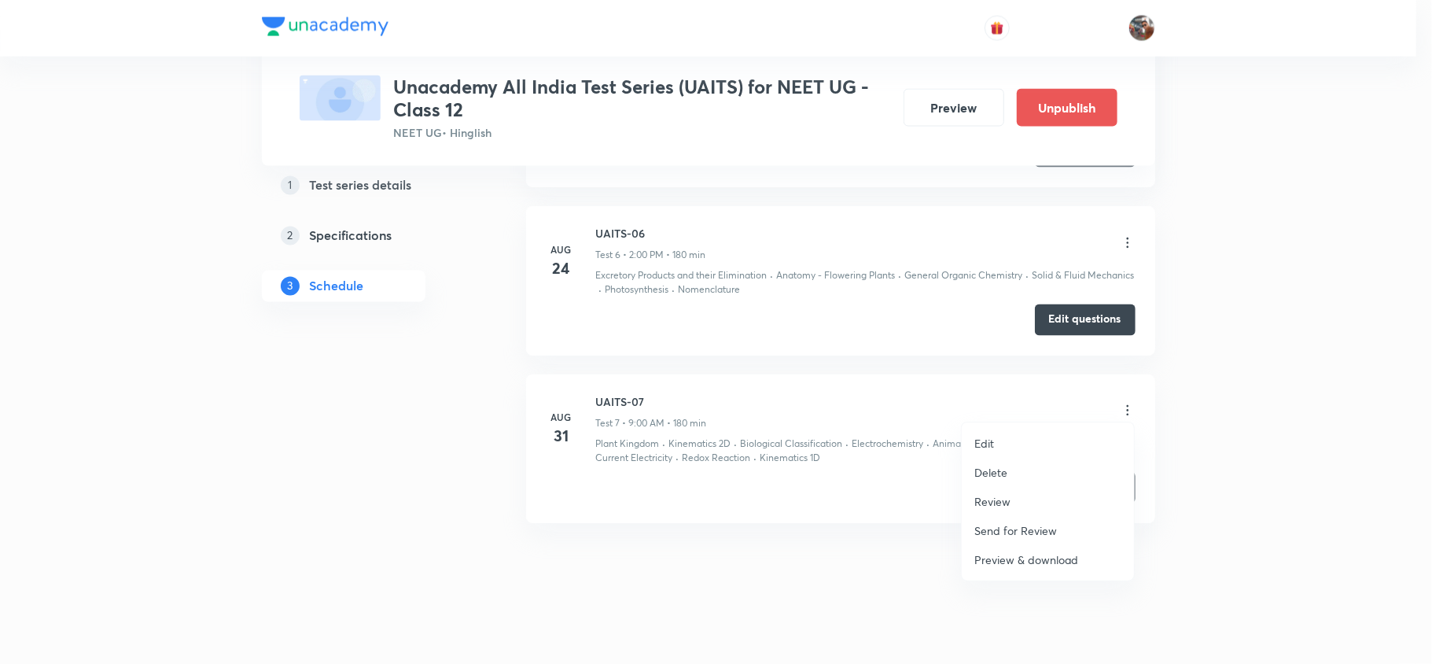
click at [1033, 432] on li "Edit" at bounding box center [1048, 443] width 172 height 29
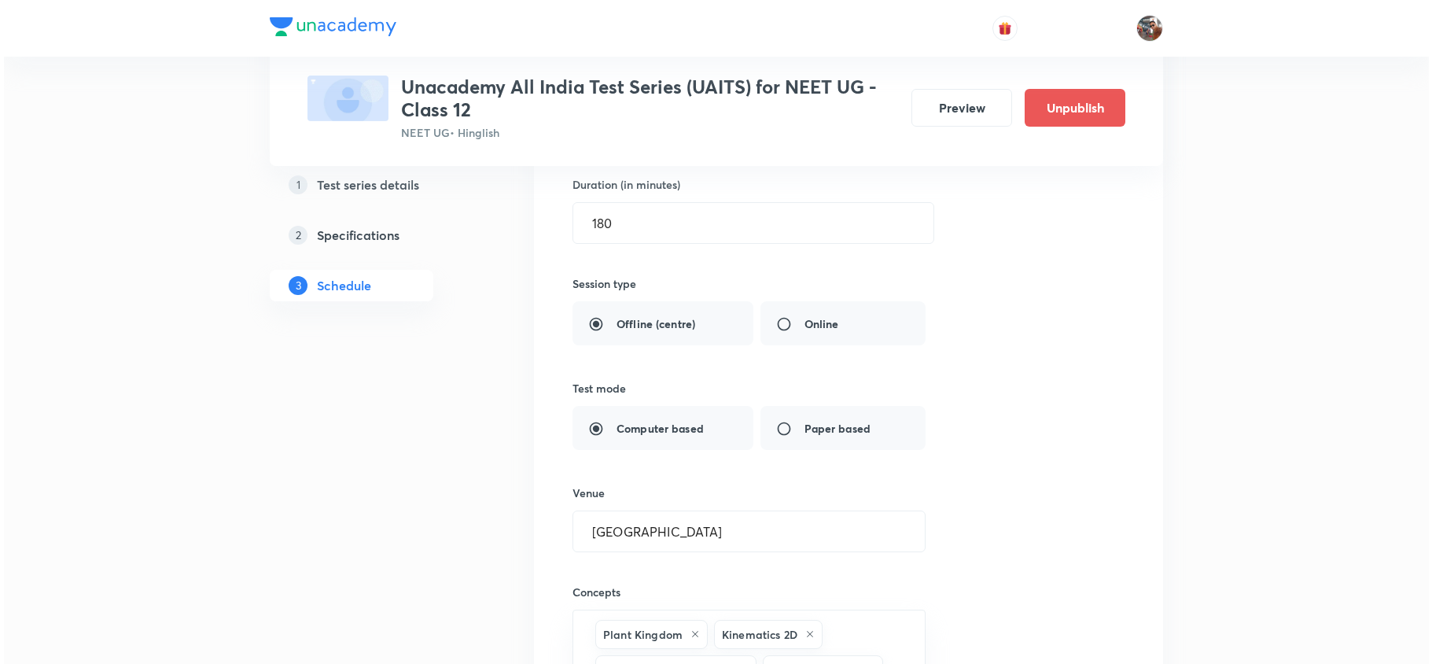
scroll to position [1266, 0]
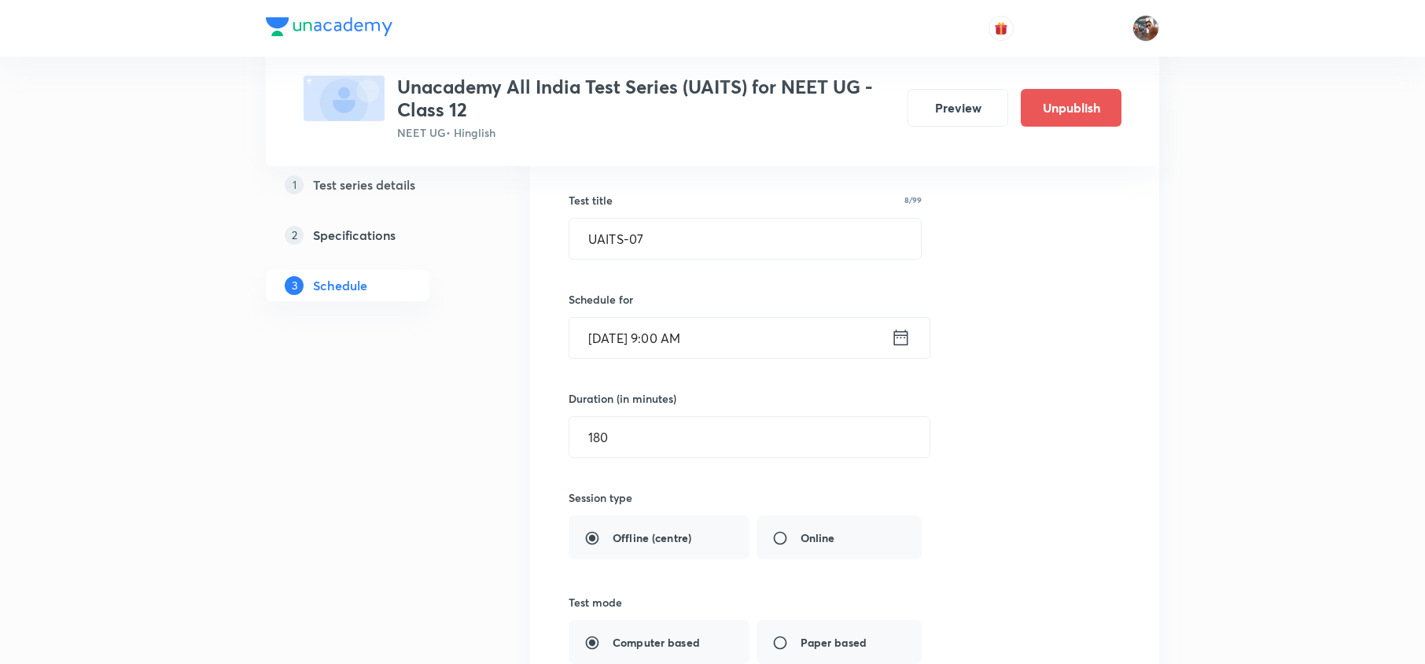
click at [710, 347] on input "Aug 31, 2025, 9:00 AM" at bounding box center [731, 338] width 322 height 40
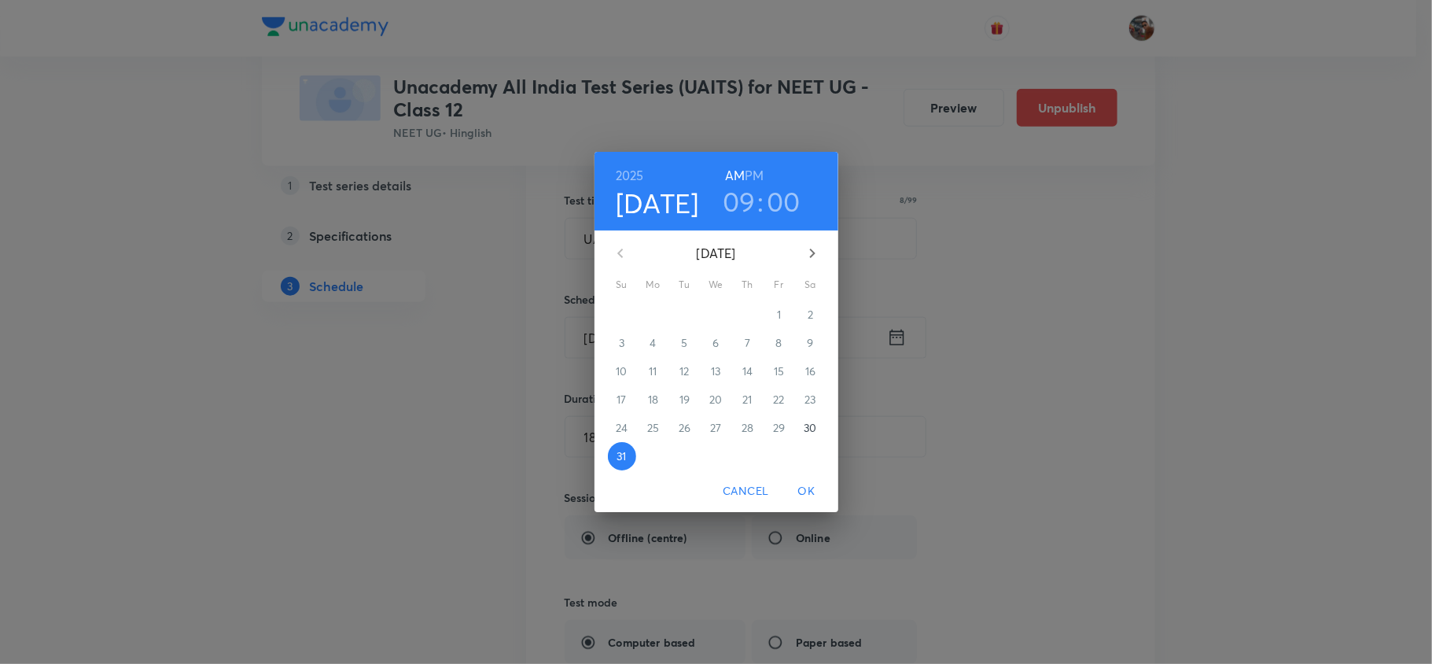
click at [746, 209] on h3 "09" at bounding box center [739, 201] width 33 height 33
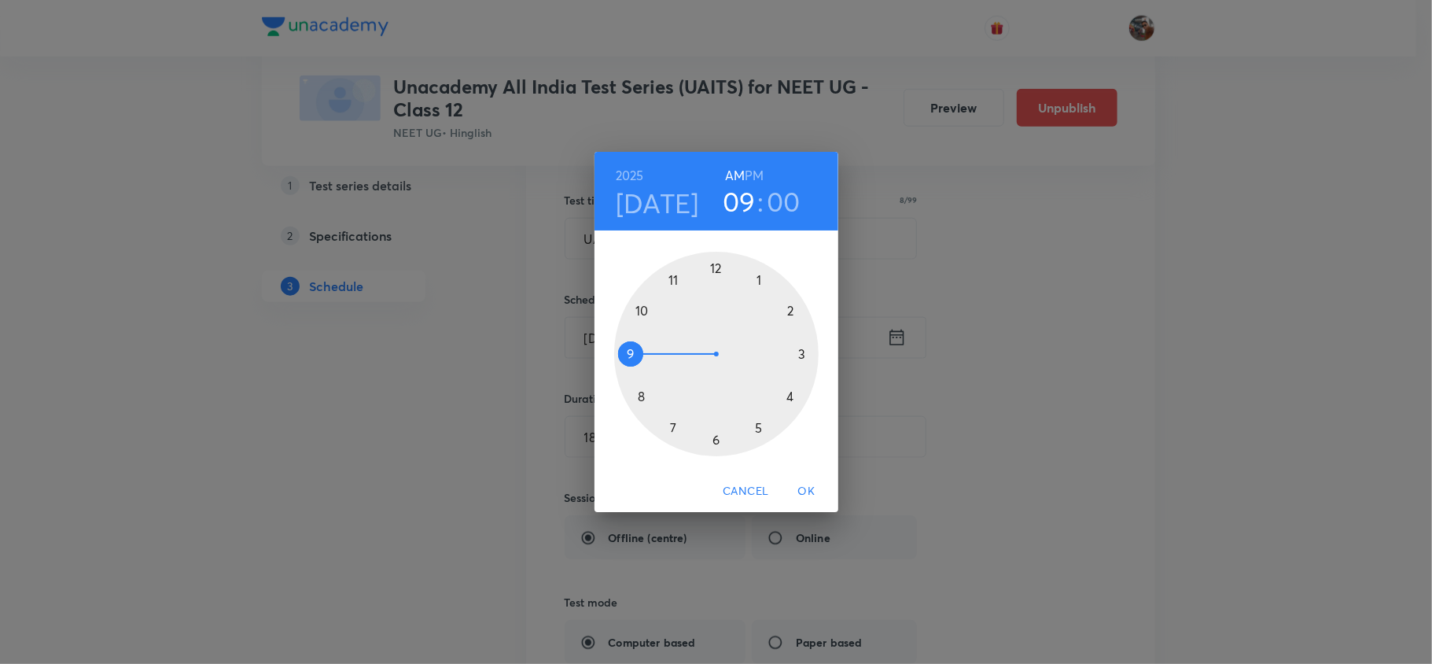
click at [643, 312] on div at bounding box center [716, 354] width 205 height 205
click at [805, 492] on span "OK" at bounding box center [807, 491] width 38 height 20
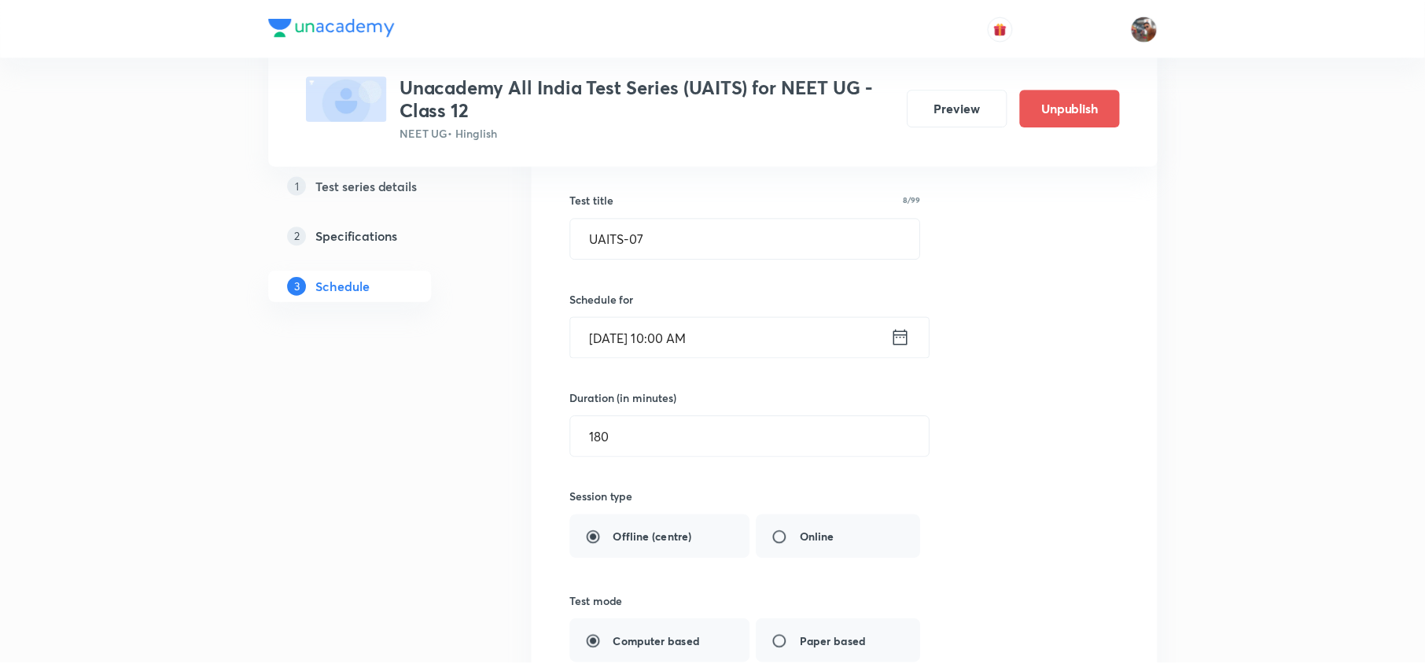
scroll to position [1942, 0]
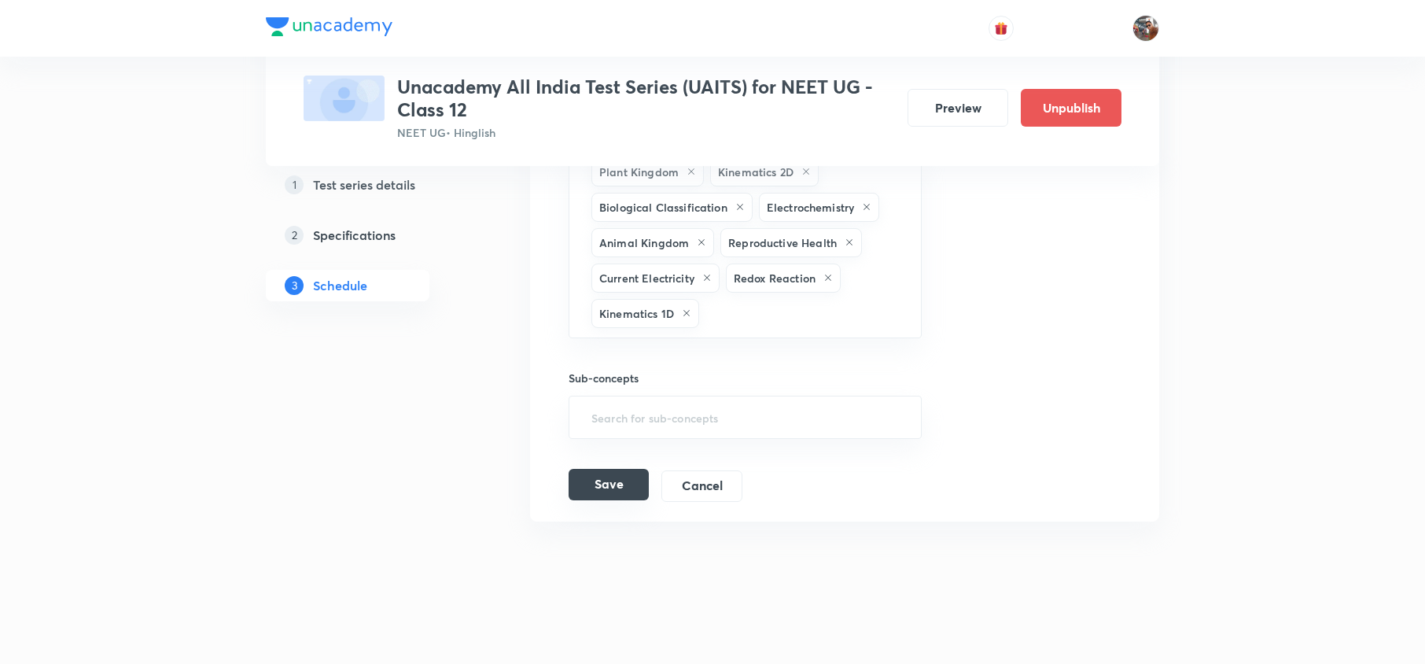
click at [625, 474] on button "Save" at bounding box center [609, 484] width 80 height 31
